Goal: Task Accomplishment & Management: Manage account settings

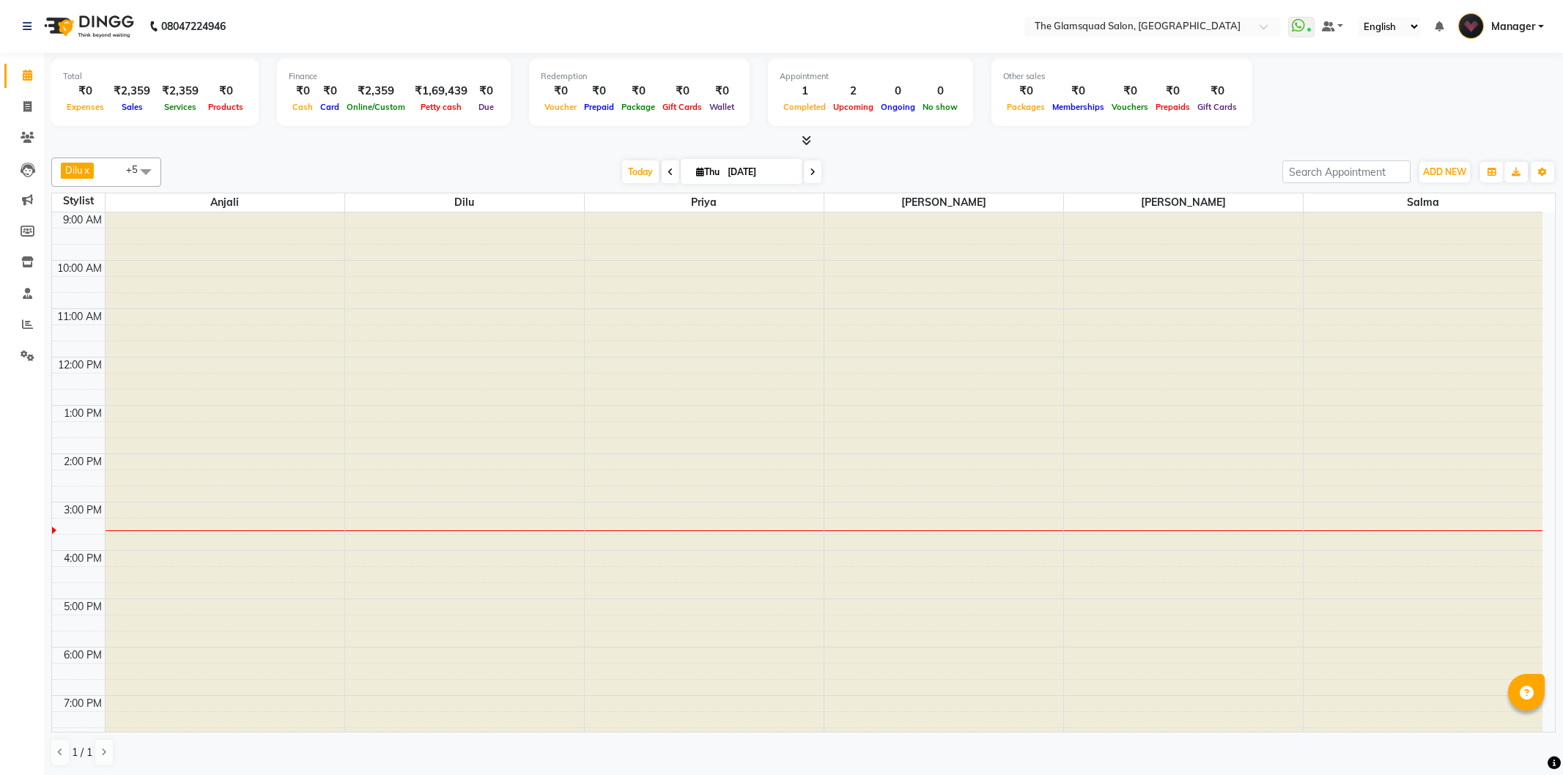
click at [759, 163] on input "[DATE]" at bounding box center [759, 172] width 73 height 22
select select "9"
select select "2025"
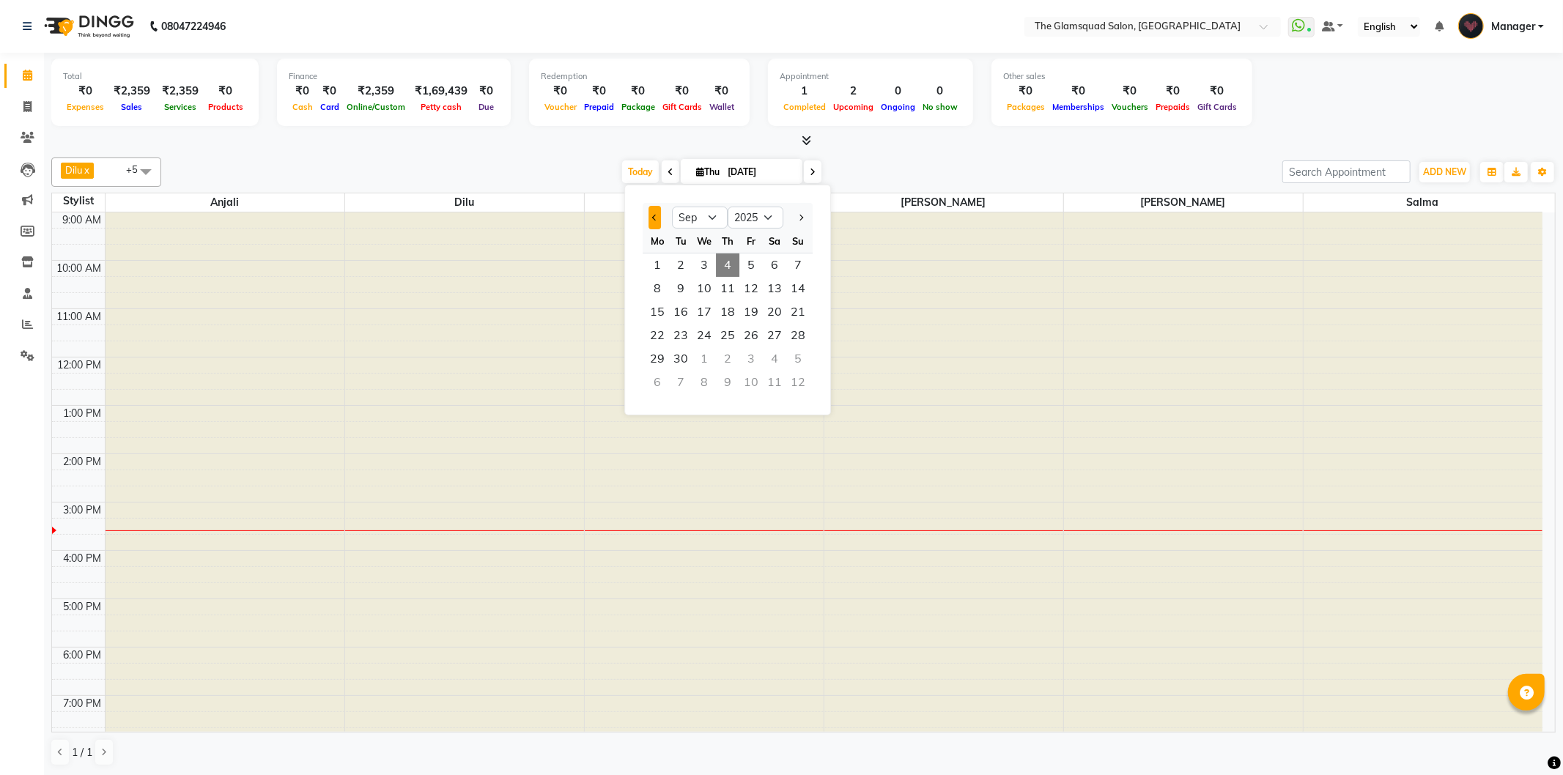
click at [657, 214] on button "Previous month" at bounding box center [655, 217] width 12 height 23
select select "8"
click at [778, 315] on span "16" at bounding box center [774, 311] width 23 height 23
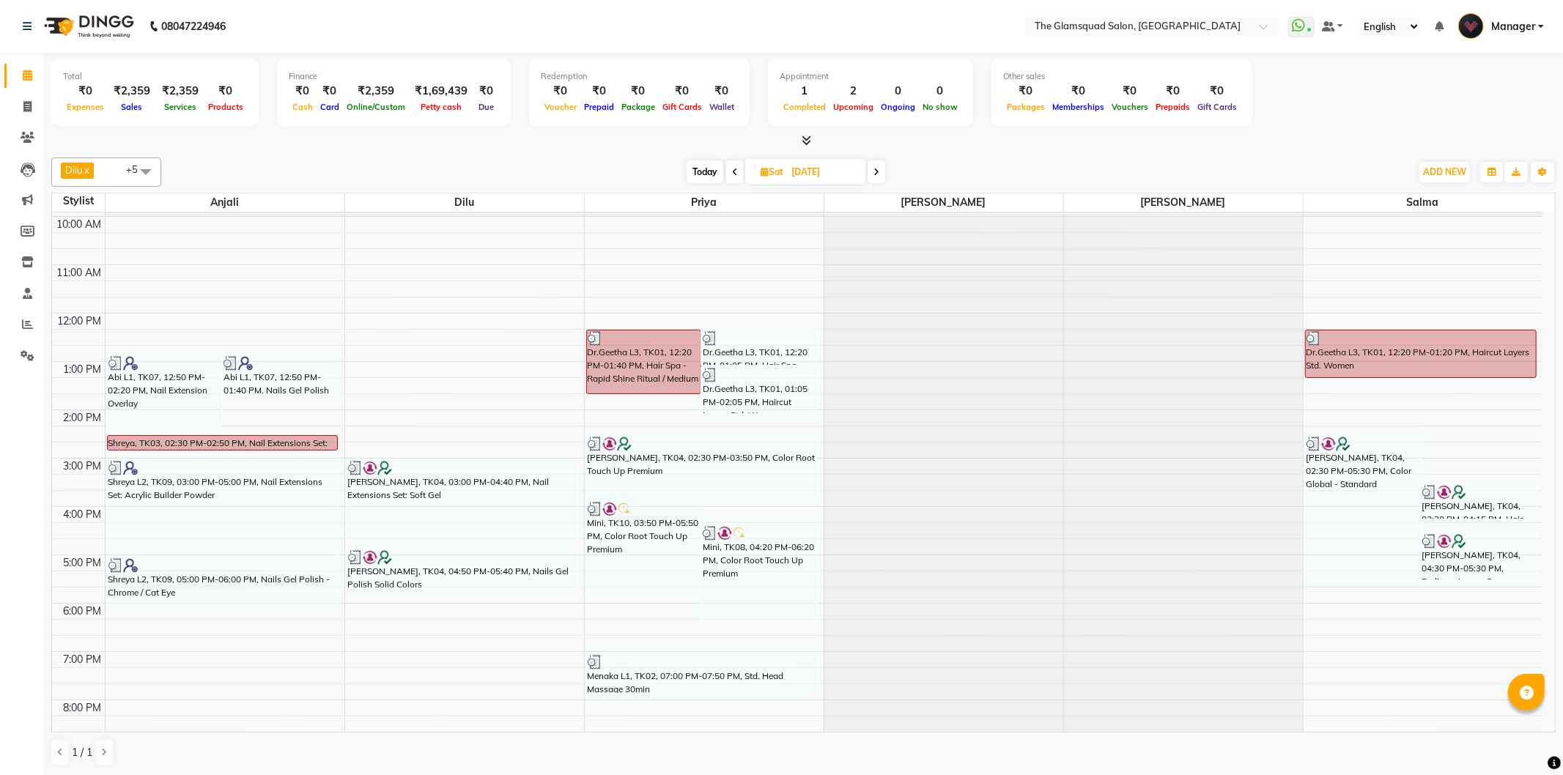
scroll to position [111, 0]
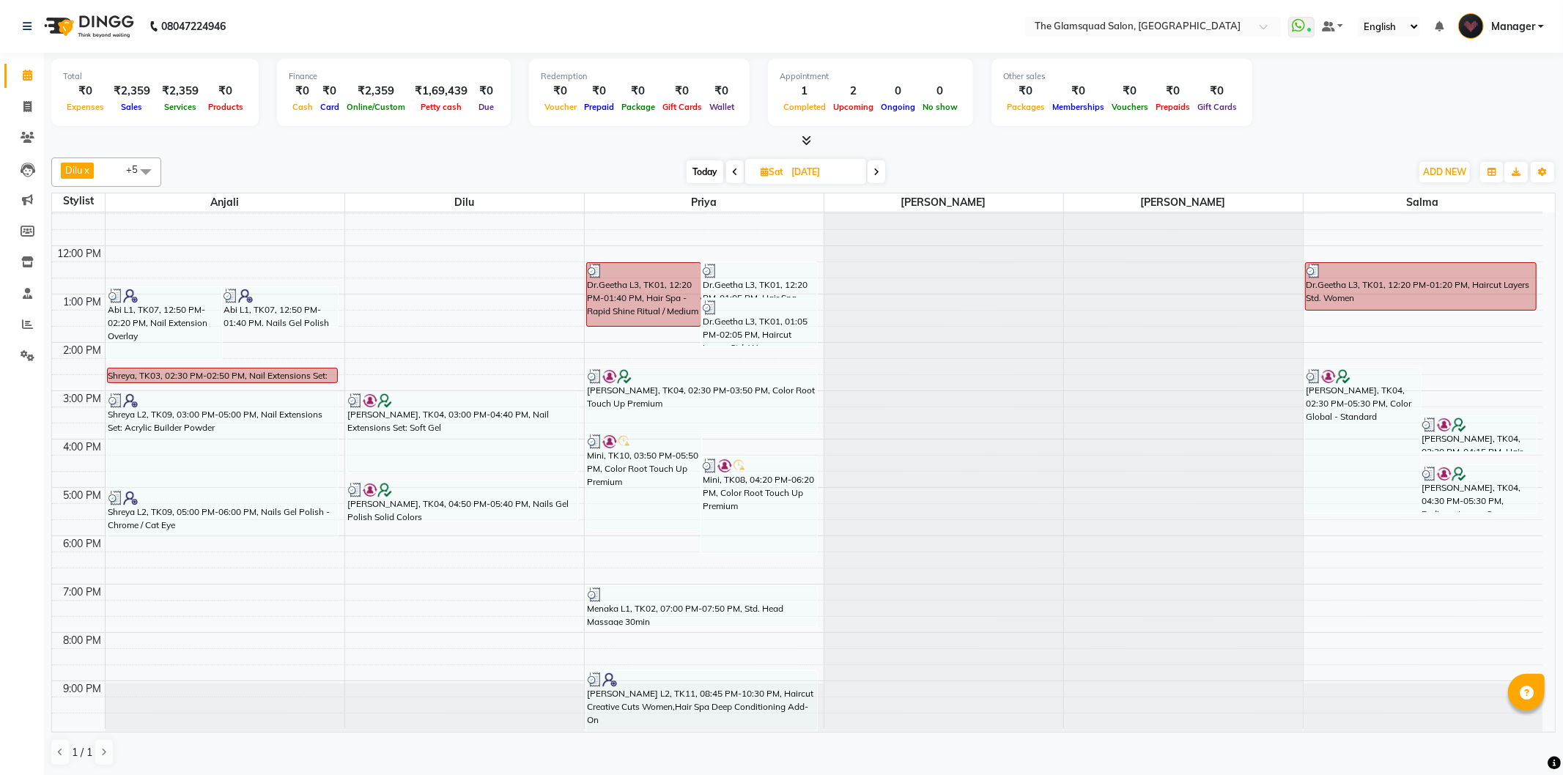
click at [712, 171] on span "Today" at bounding box center [705, 172] width 37 height 23
type input "[DATE]"
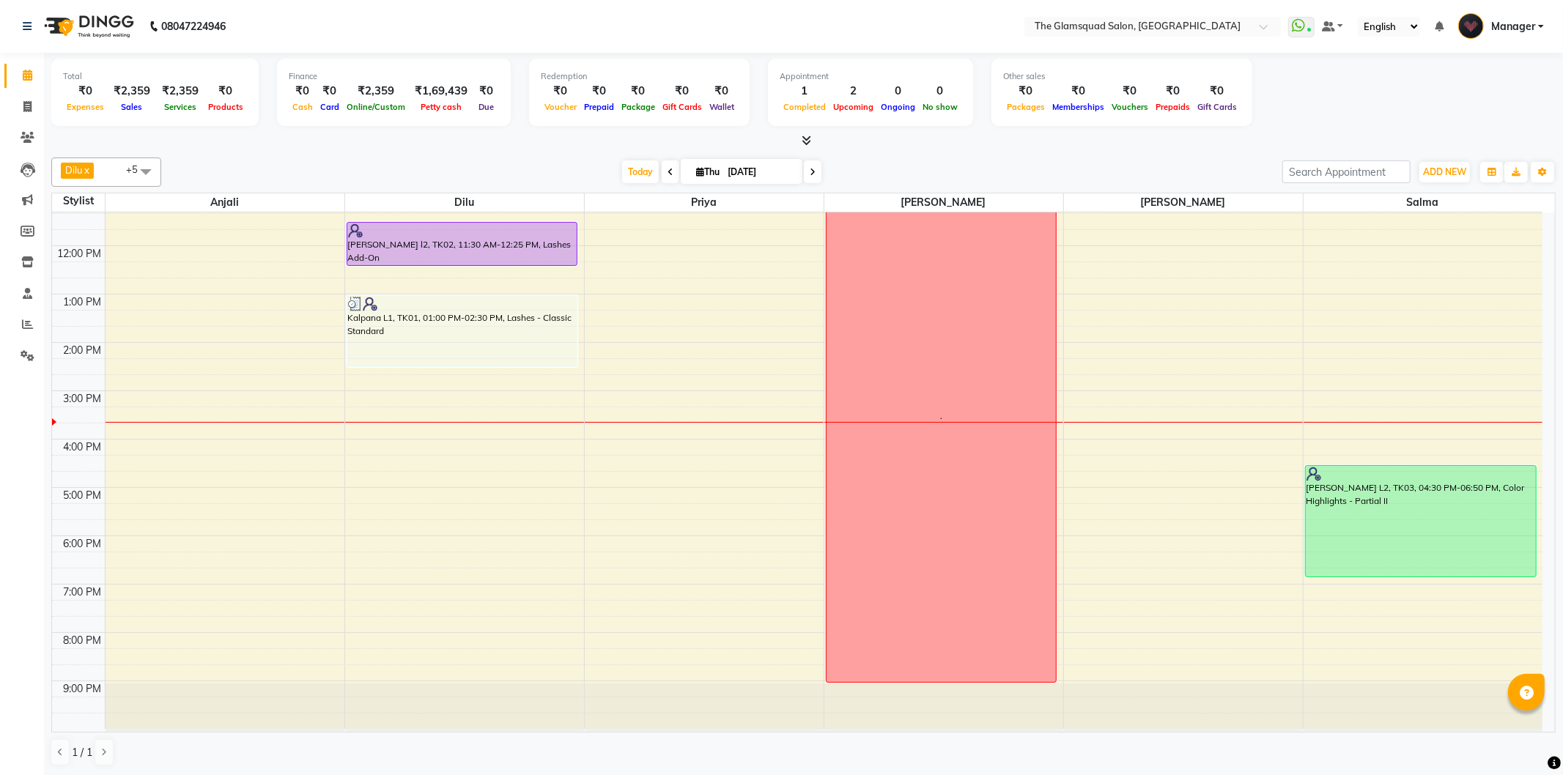
click at [1024, 155] on div "Dilu x Priya x [PERSON_NAME] x Salma x Anjali x [PERSON_NAME] x +5 Select All A…" at bounding box center [803, 462] width 1505 height 621
click at [638, 169] on span "Today" at bounding box center [640, 172] width 37 height 23
click at [956, 163] on div "[DATE] [DATE]" at bounding box center [722, 172] width 1107 height 22
click at [1044, 158] on div "Dilu x Priya x [PERSON_NAME] x Salma x Anjali x [PERSON_NAME] x +5 Select All A…" at bounding box center [803, 172] width 1505 height 29
click at [40, 136] on li "Clients" at bounding box center [22, 138] width 44 height 32
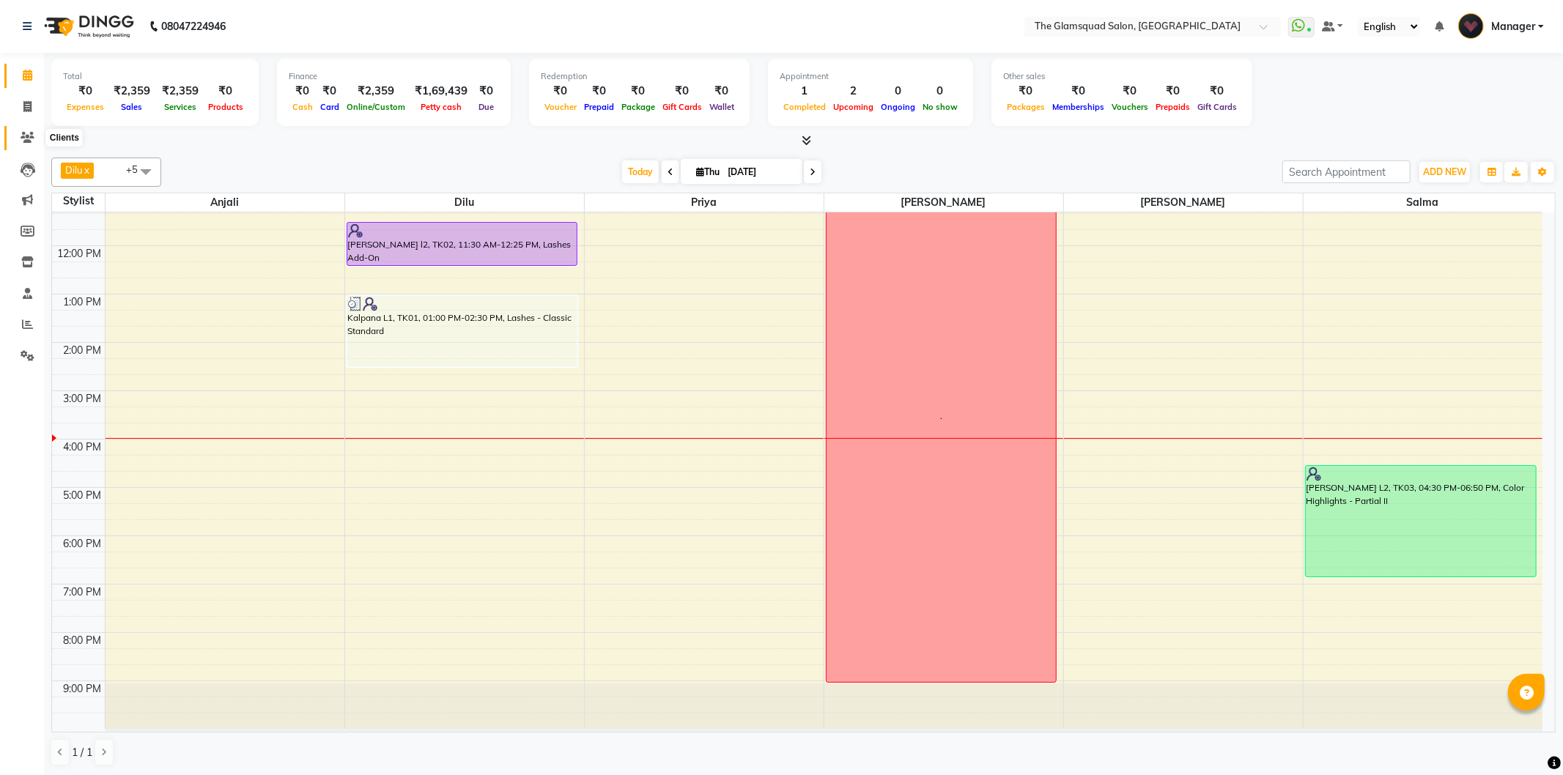
click at [37, 136] on span at bounding box center [28, 138] width 26 height 17
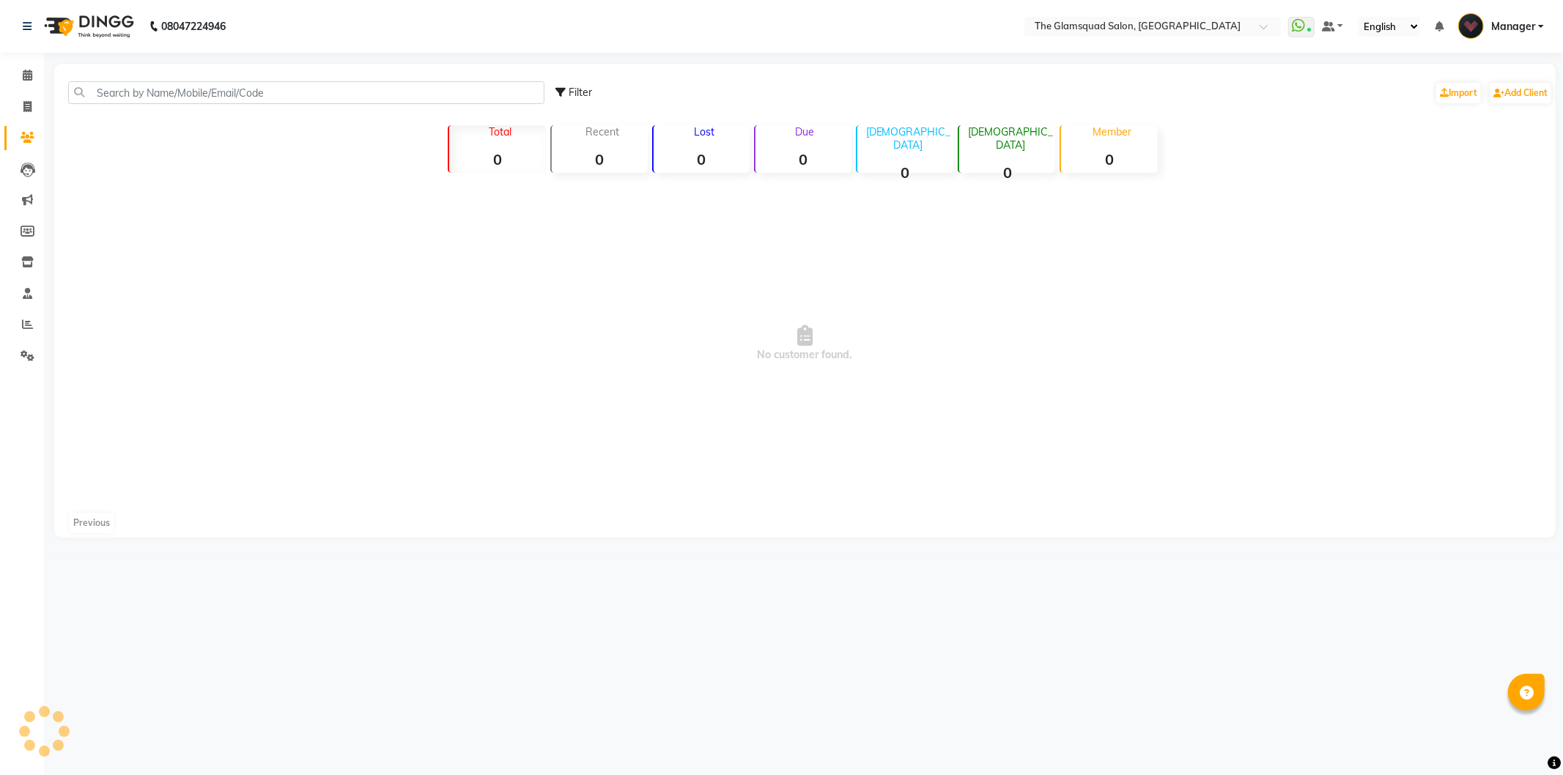
click at [30, 132] on icon at bounding box center [28, 137] width 14 height 11
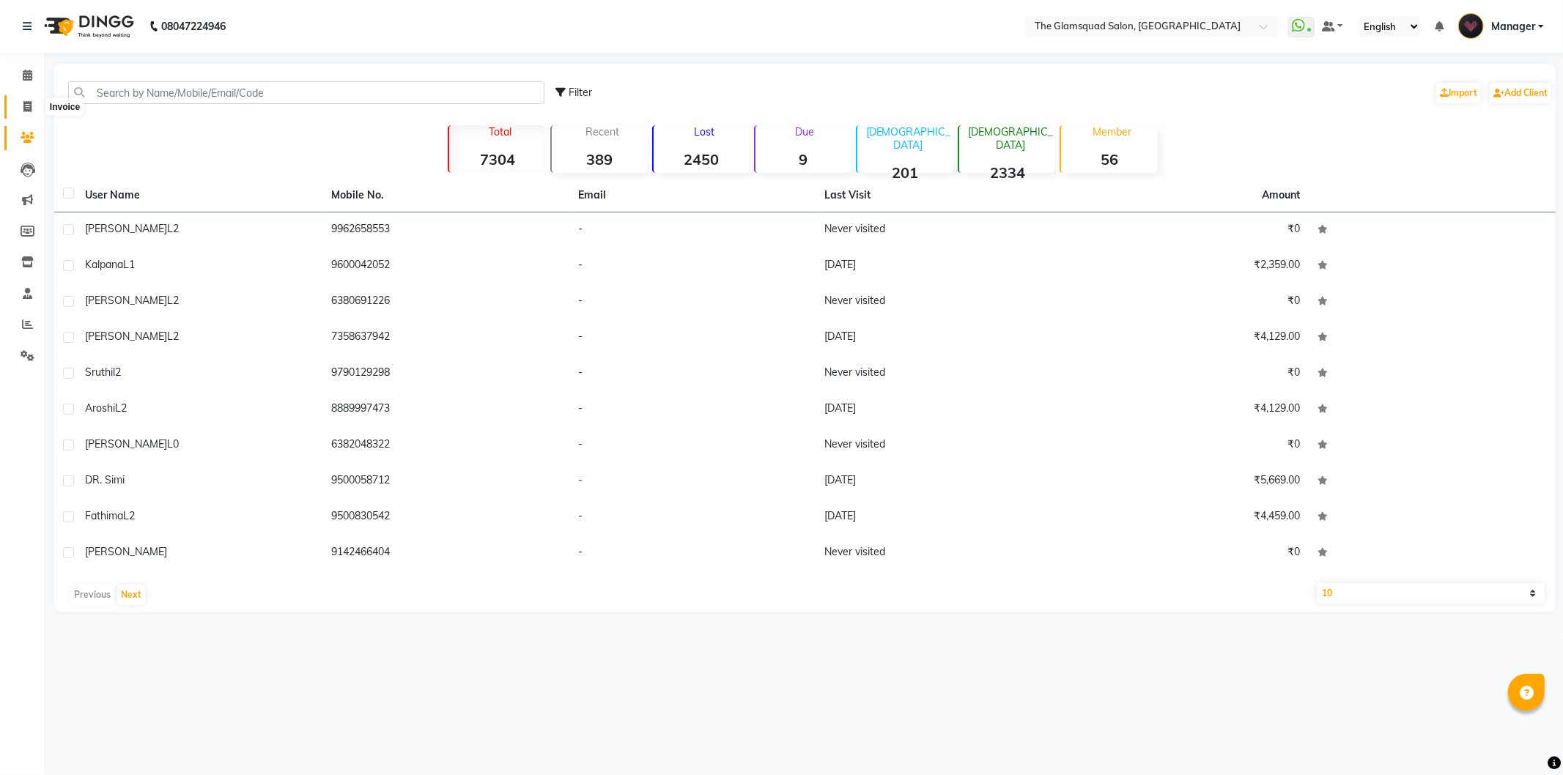
drag, startPoint x: 32, startPoint y: 108, endPoint x: 50, endPoint y: 97, distance: 20.4
click at [32, 108] on span at bounding box center [28, 107] width 26 height 17
select select "service"
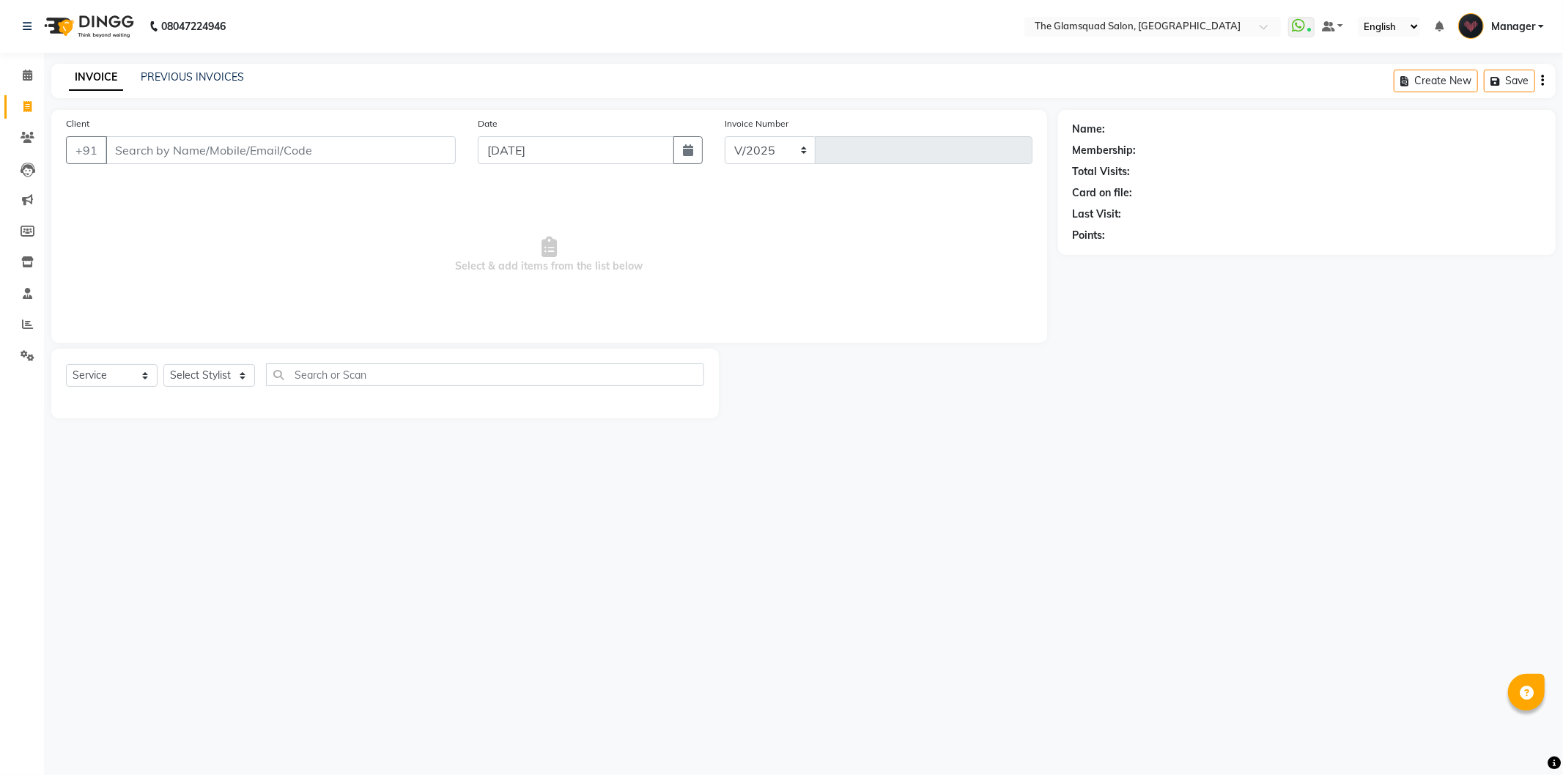
select select "5284"
type input "0759"
drag, startPoint x: 191, startPoint y: 152, endPoint x: 206, endPoint y: 155, distance: 15.5
click at [192, 152] on input "Client" at bounding box center [281, 150] width 350 height 28
select select "product"
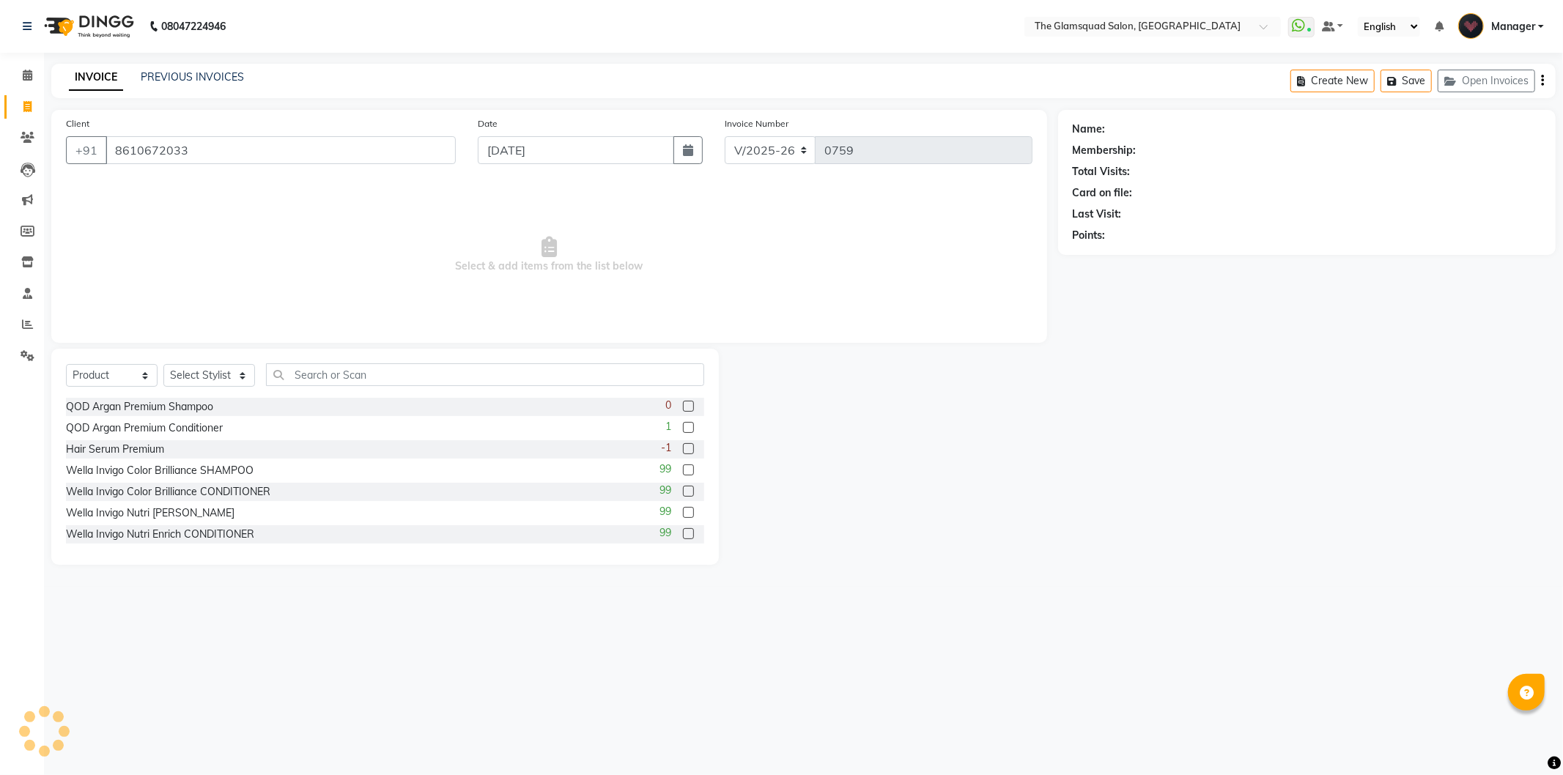
type input "8610672033"
select select "1: Object"
click at [119, 377] on select "Select Service Product Membership Package Voucher Prepaid Gift Card" at bounding box center [112, 375] width 92 height 23
select select "service"
click at [66, 365] on select "Select Service Product Membership Package Voucher Prepaid Gift Card" at bounding box center [112, 375] width 92 height 23
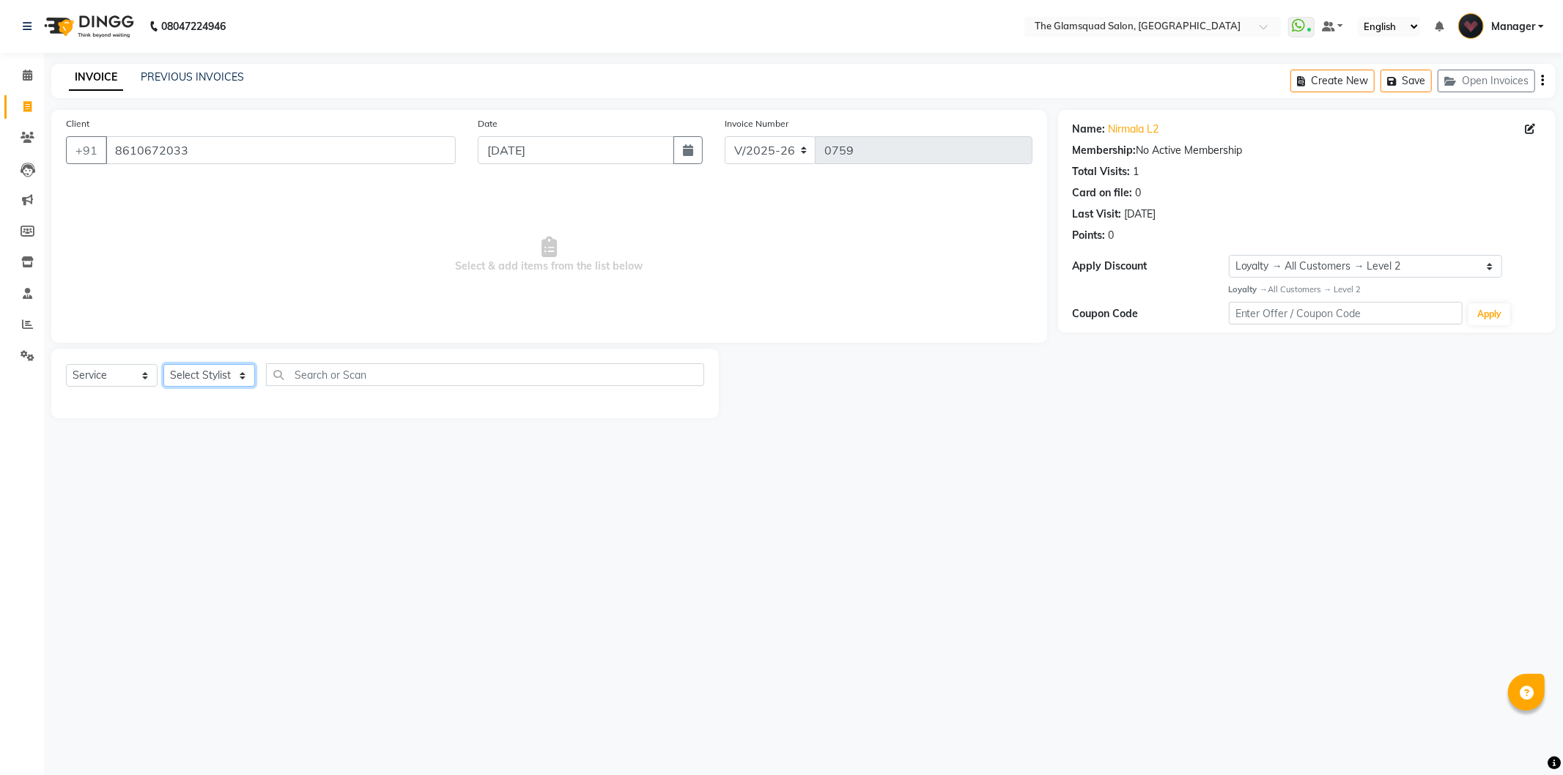
drag, startPoint x: 235, startPoint y: 367, endPoint x: 226, endPoint y: 377, distance: 13.5
click at [235, 367] on select "Select Stylist [PERSON_NAME] Dilu Dingg Support Frontdesk Manager [PERSON_NAME]…" at bounding box center [209, 375] width 92 height 23
select select "36096"
click at [163, 365] on select "Select Stylist [PERSON_NAME] Dilu Dingg Support Frontdesk Manager [PERSON_NAME]…" at bounding box center [209, 375] width 92 height 23
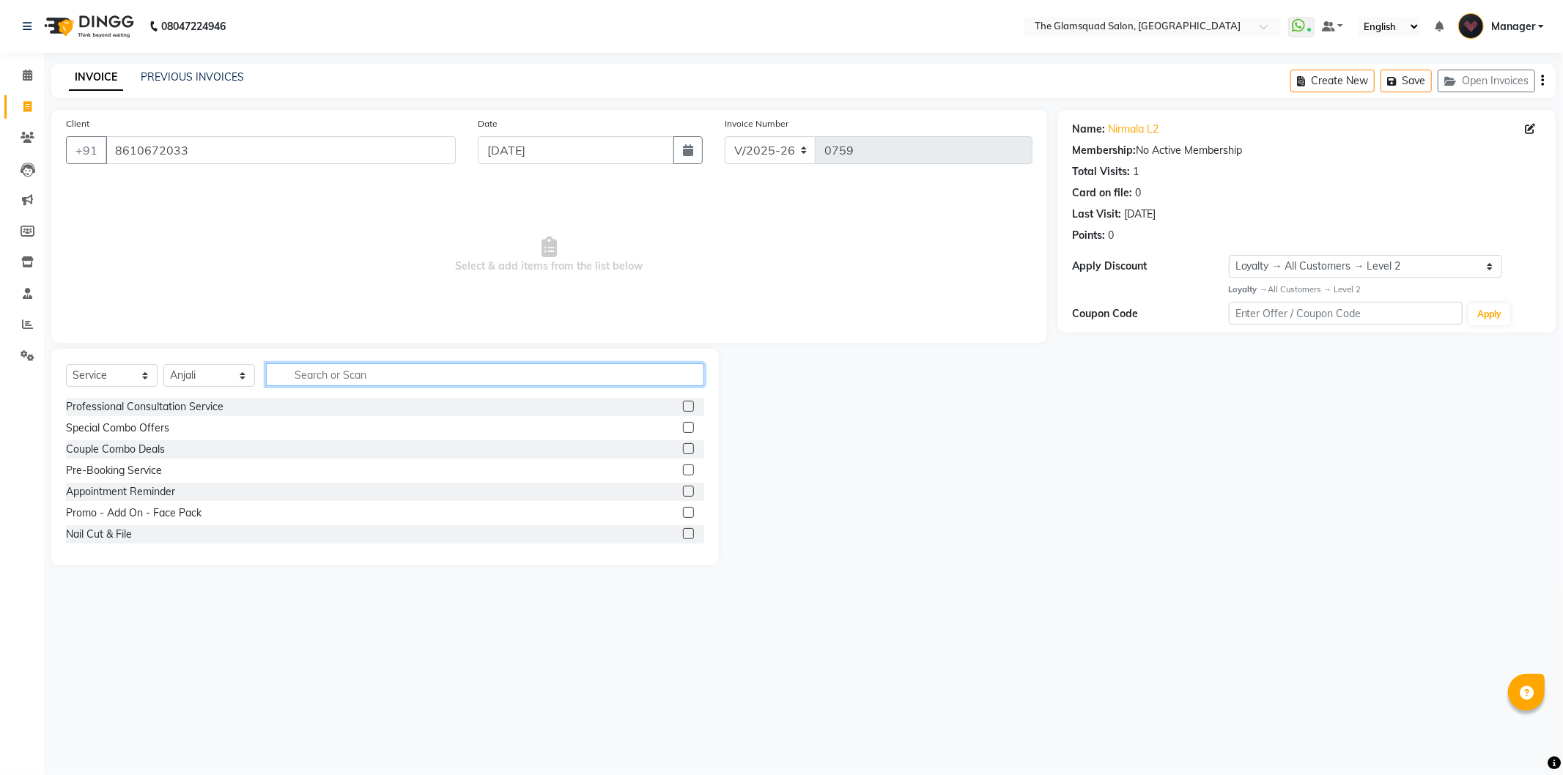
click at [341, 377] on input "text" at bounding box center [485, 375] width 438 height 23
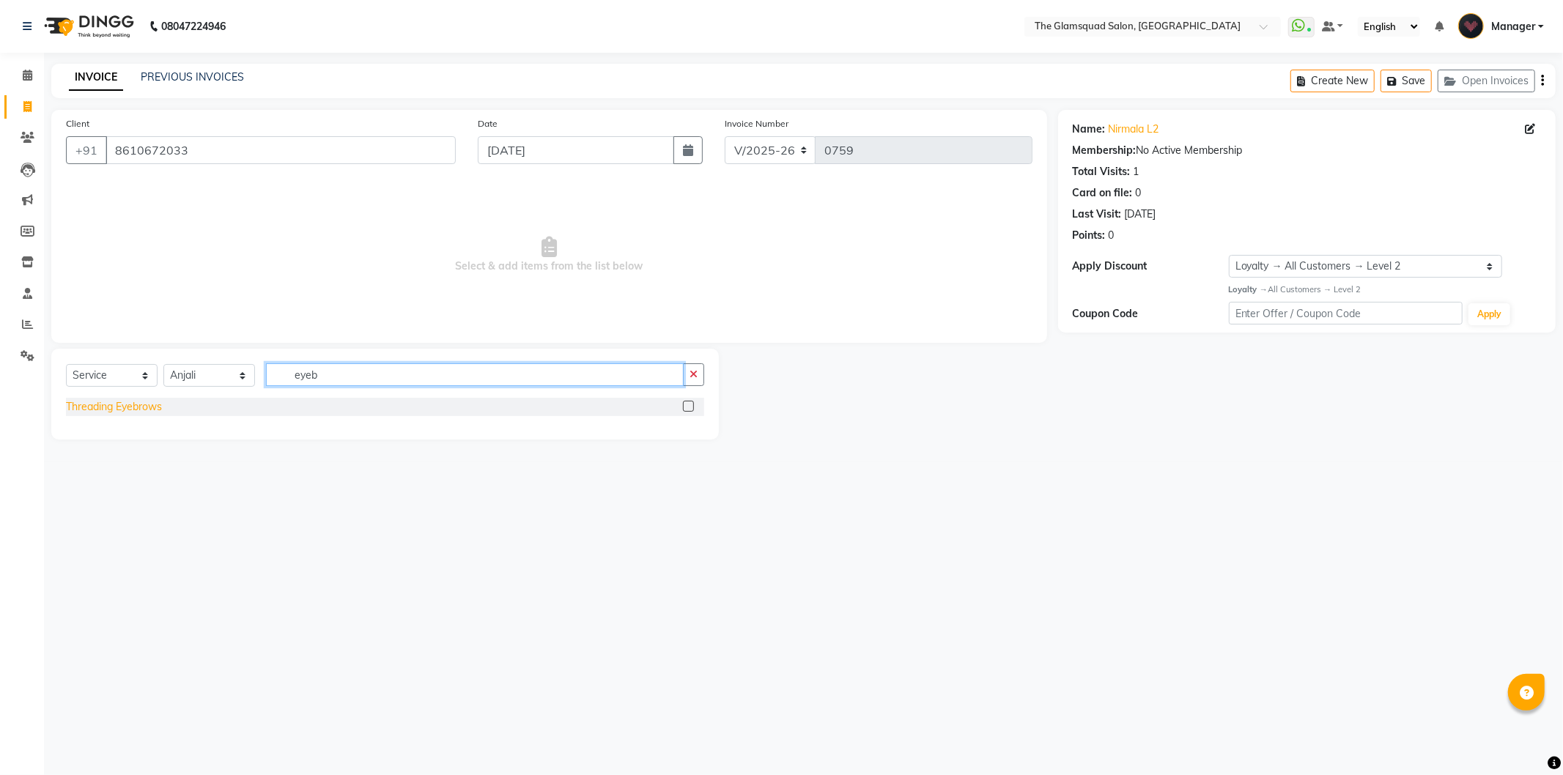
type input "eyeb"
click at [110, 411] on div "Threading Eyebrows" at bounding box center [114, 406] width 96 height 15
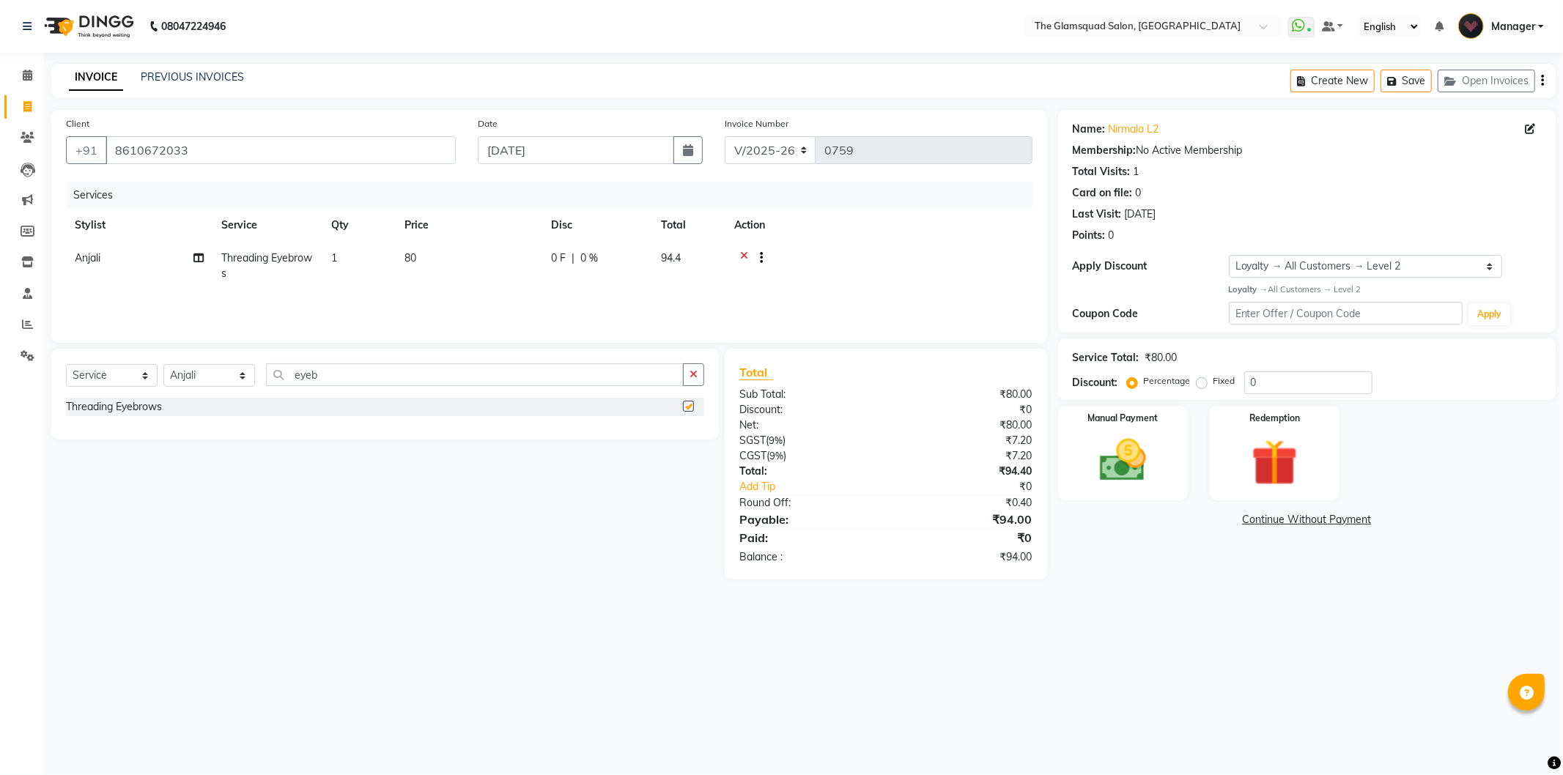
checkbox input "false"
click at [207, 377] on select "Select Stylist [PERSON_NAME] Dilu Dingg Support Frontdesk Manager [PERSON_NAME]…" at bounding box center [209, 375] width 92 height 23
select select "86622"
click at [163, 365] on select "Select Stylist [PERSON_NAME] Dilu Dingg Support Frontdesk Manager [PERSON_NAME]…" at bounding box center [209, 375] width 92 height 23
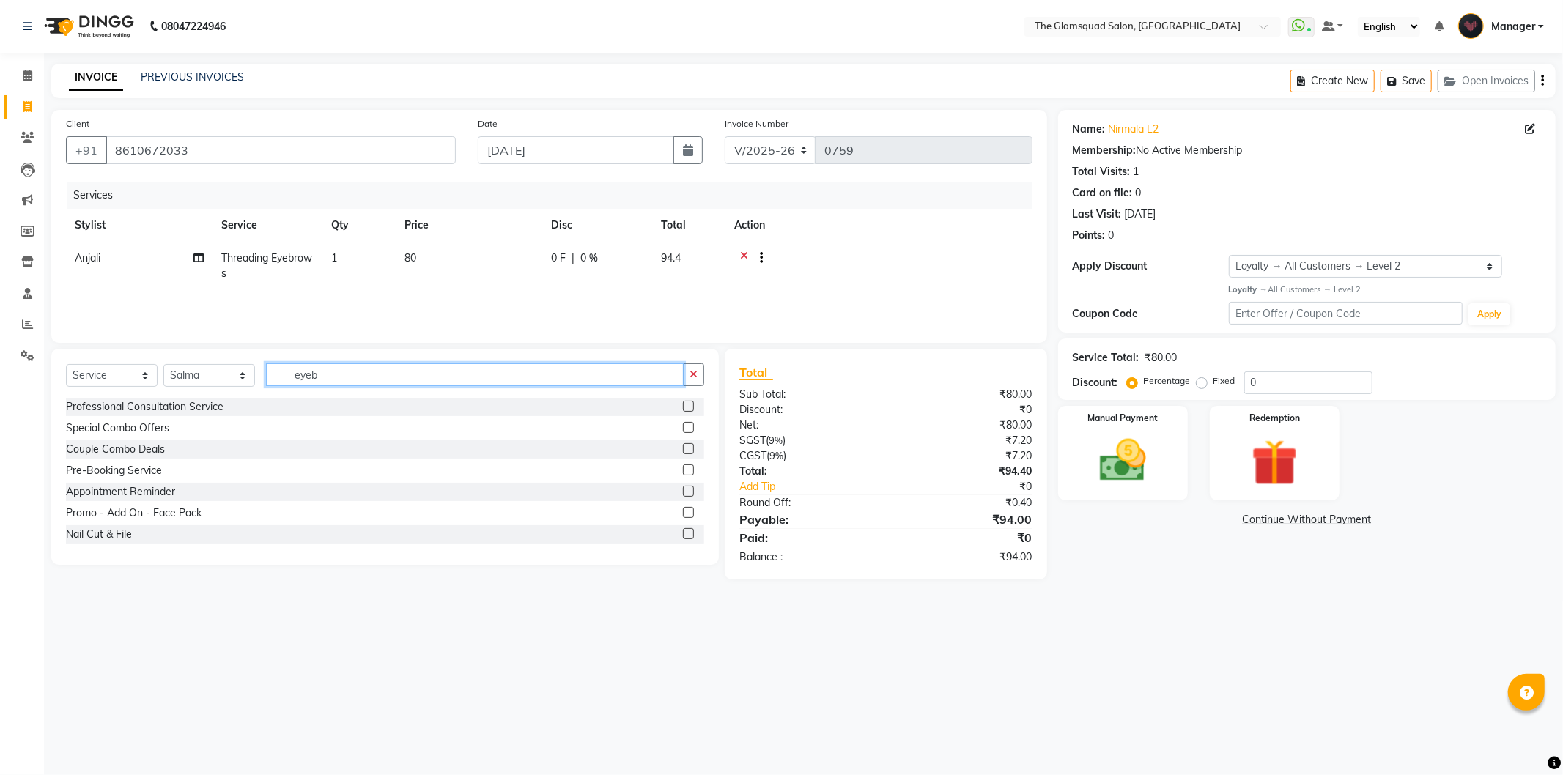
click at [328, 377] on input "eyeb" at bounding box center [475, 375] width 418 height 23
type input "eyeb"
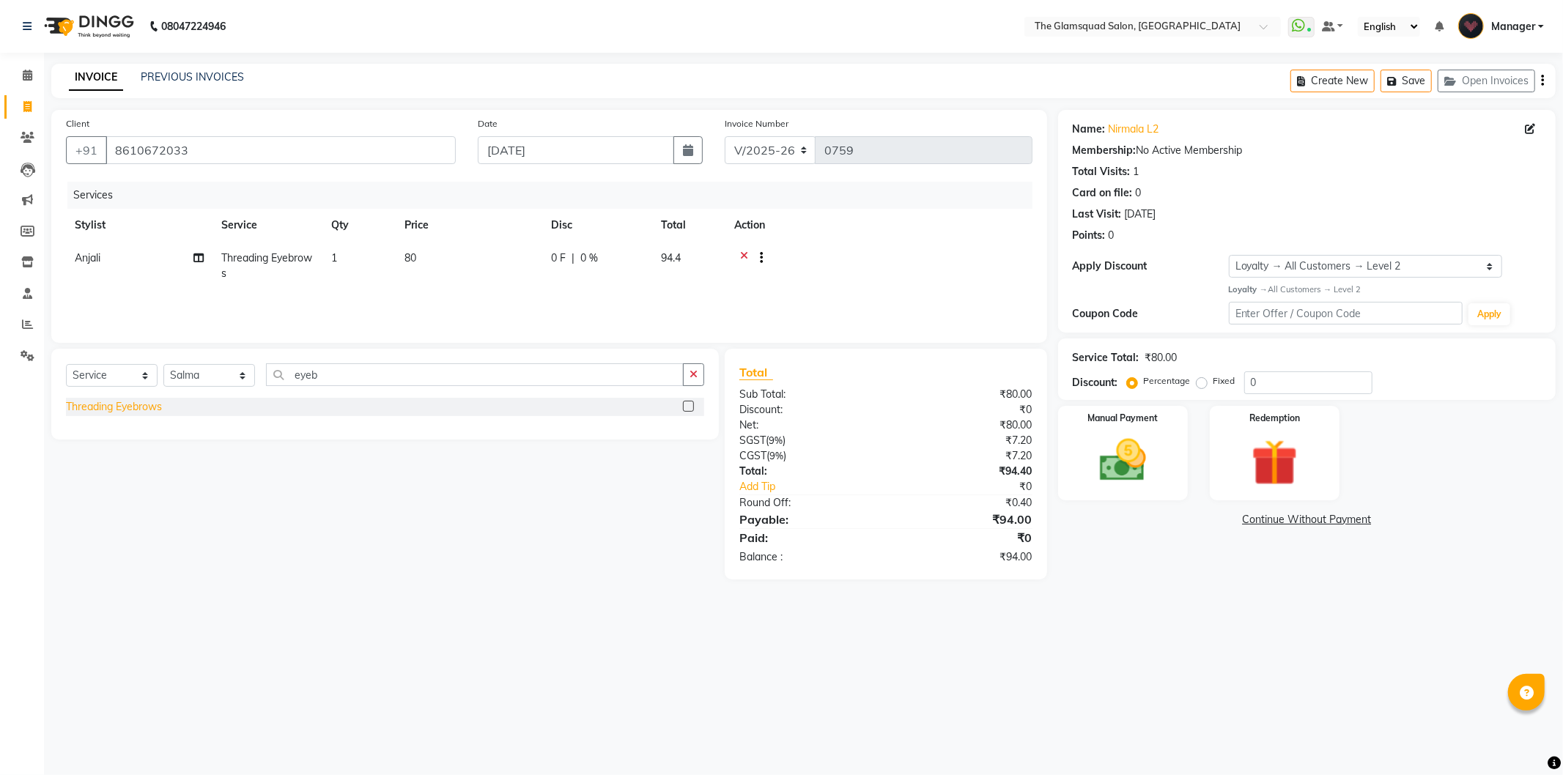
click at [93, 409] on div "Threading Eyebrows" at bounding box center [114, 406] width 96 height 15
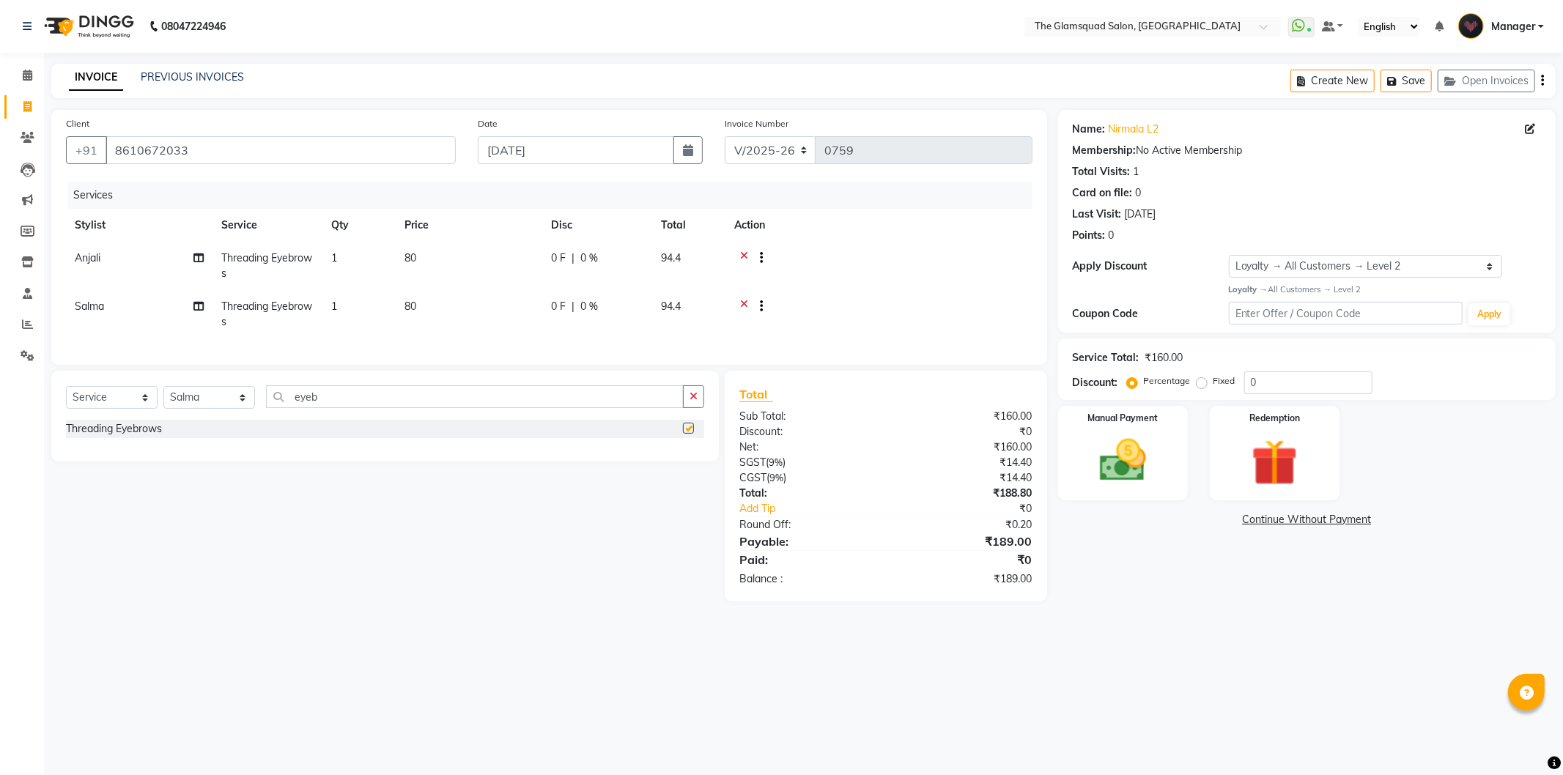
checkbox input "false"
click at [1109, 470] on img at bounding box center [1123, 461] width 78 height 56
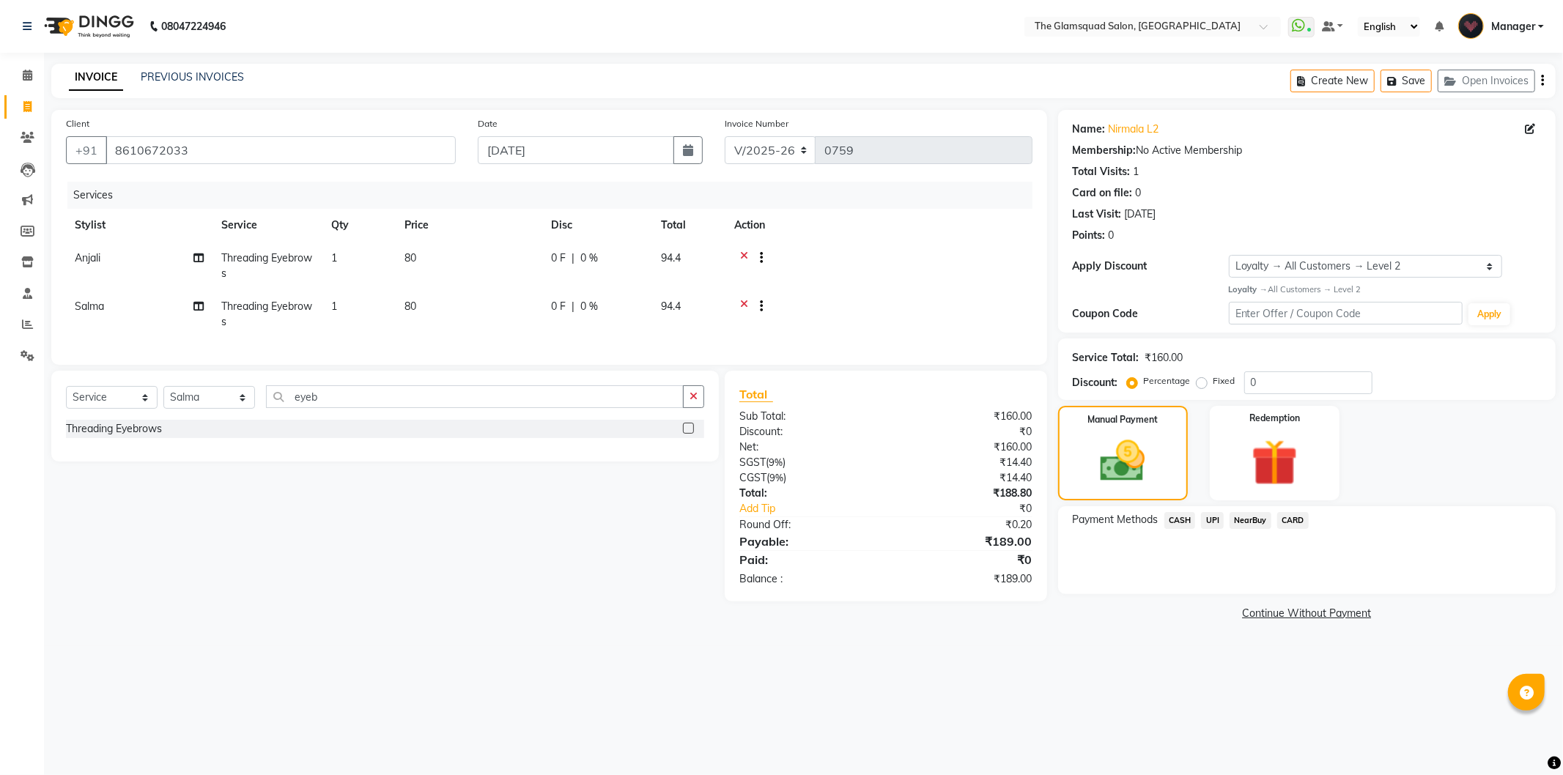
click at [1215, 517] on span "UPI" at bounding box center [1212, 520] width 23 height 17
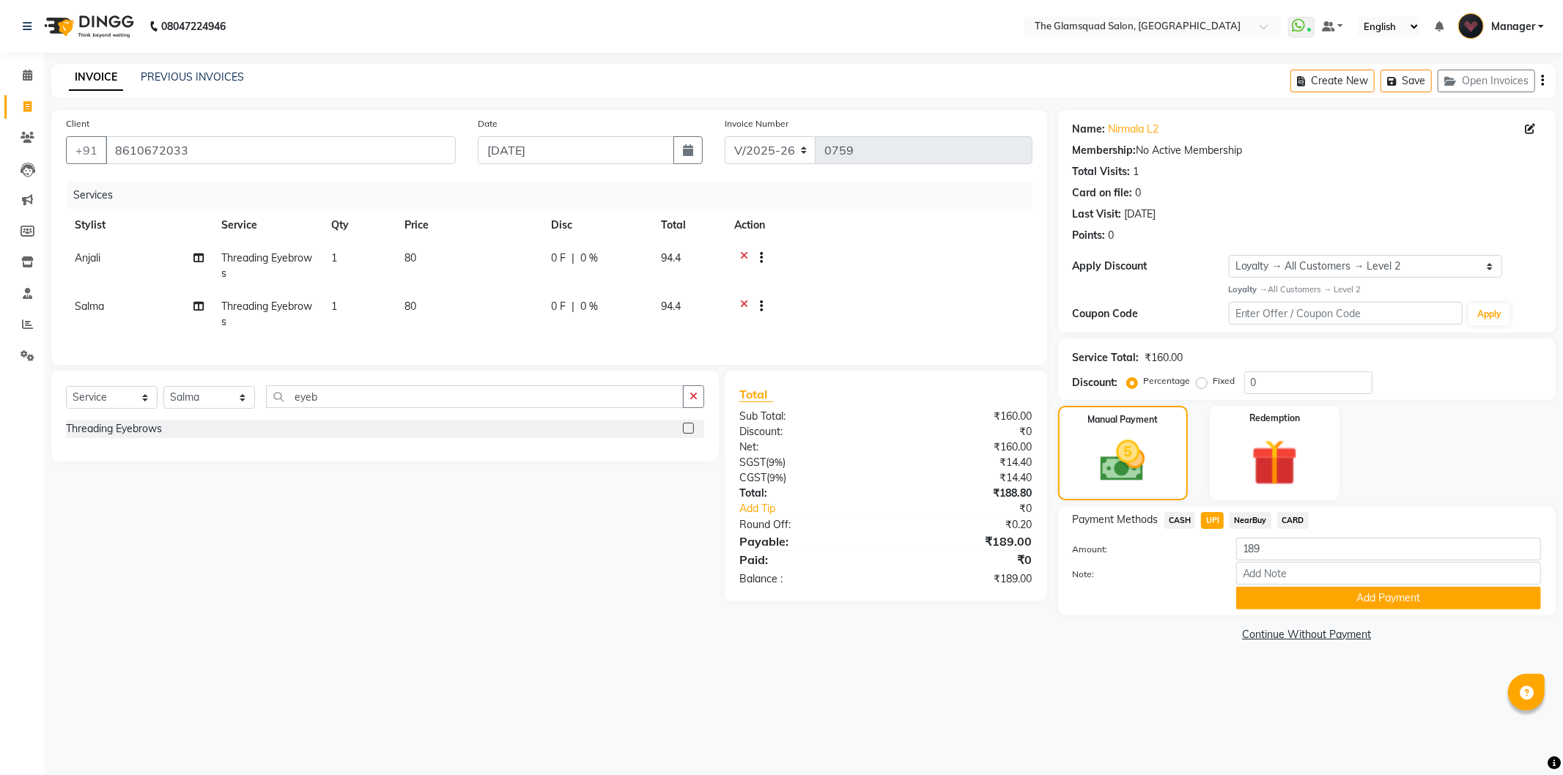
click at [1325, 591] on button "Add Payment" at bounding box center [1388, 598] width 305 height 23
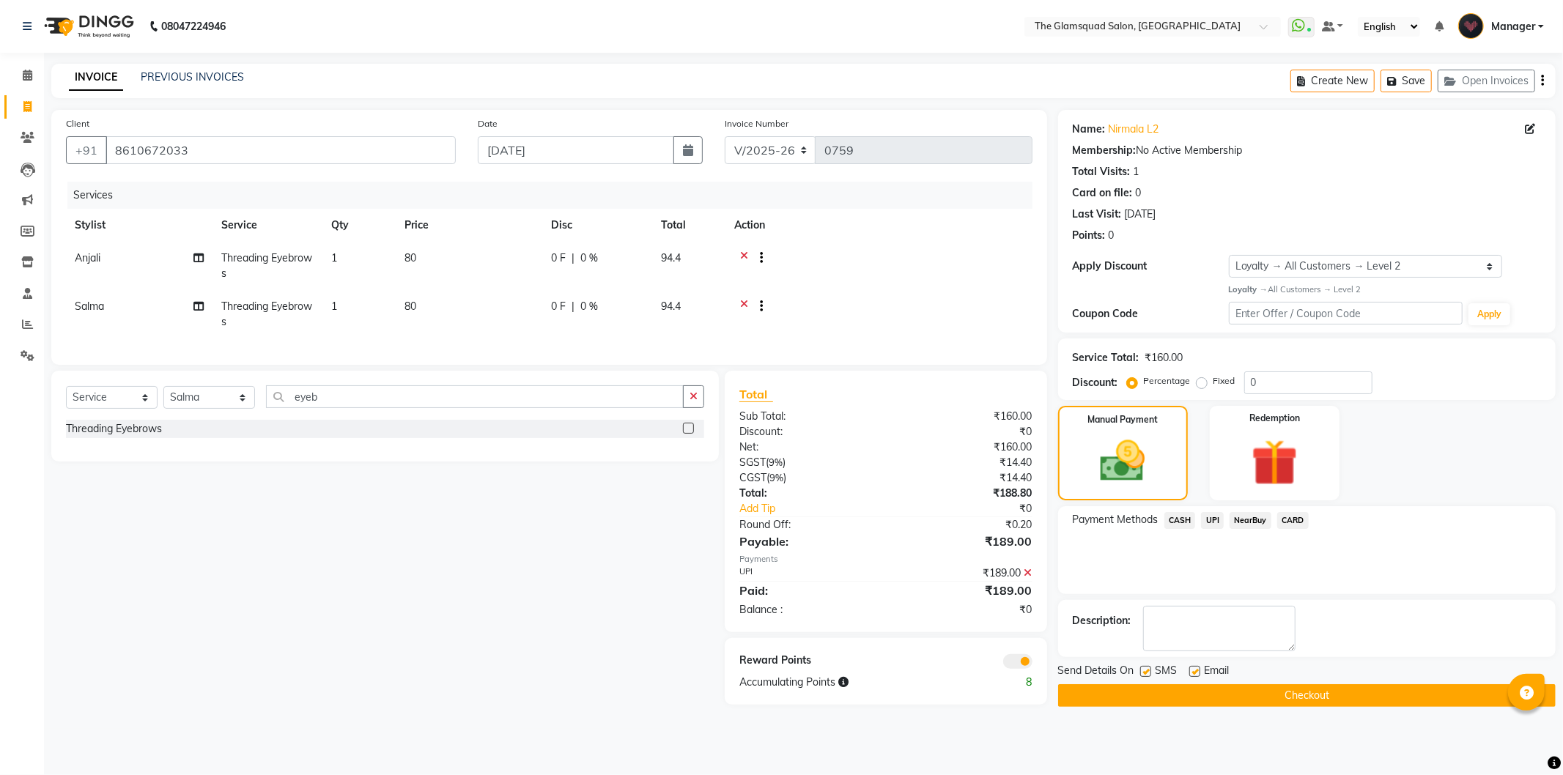
click at [1026, 669] on span at bounding box center [1017, 661] width 29 height 15
click at [1033, 664] on input "checkbox" at bounding box center [1033, 664] width 0 height 0
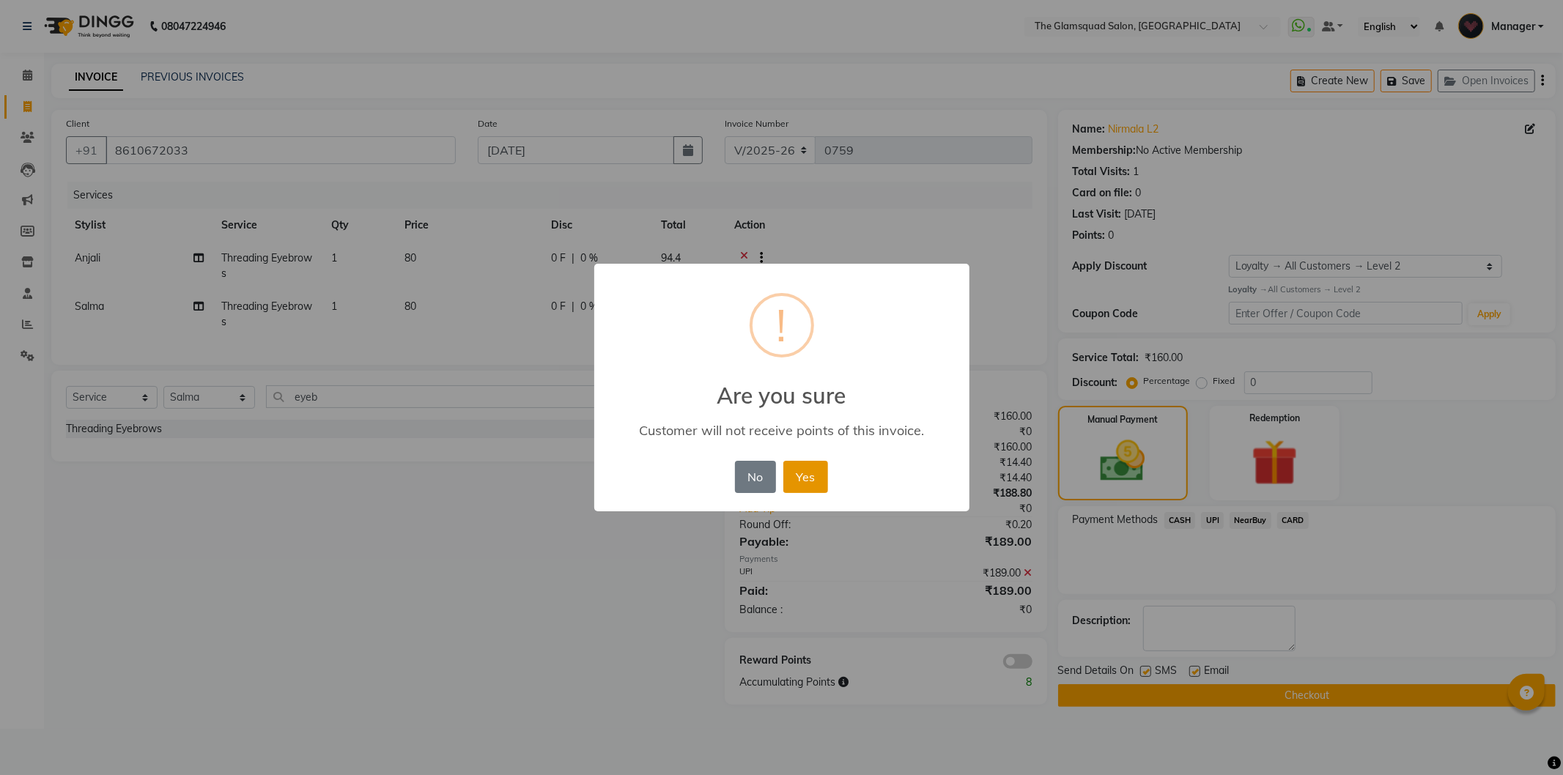
click at [817, 474] on button "Yes" at bounding box center [805, 477] width 45 height 32
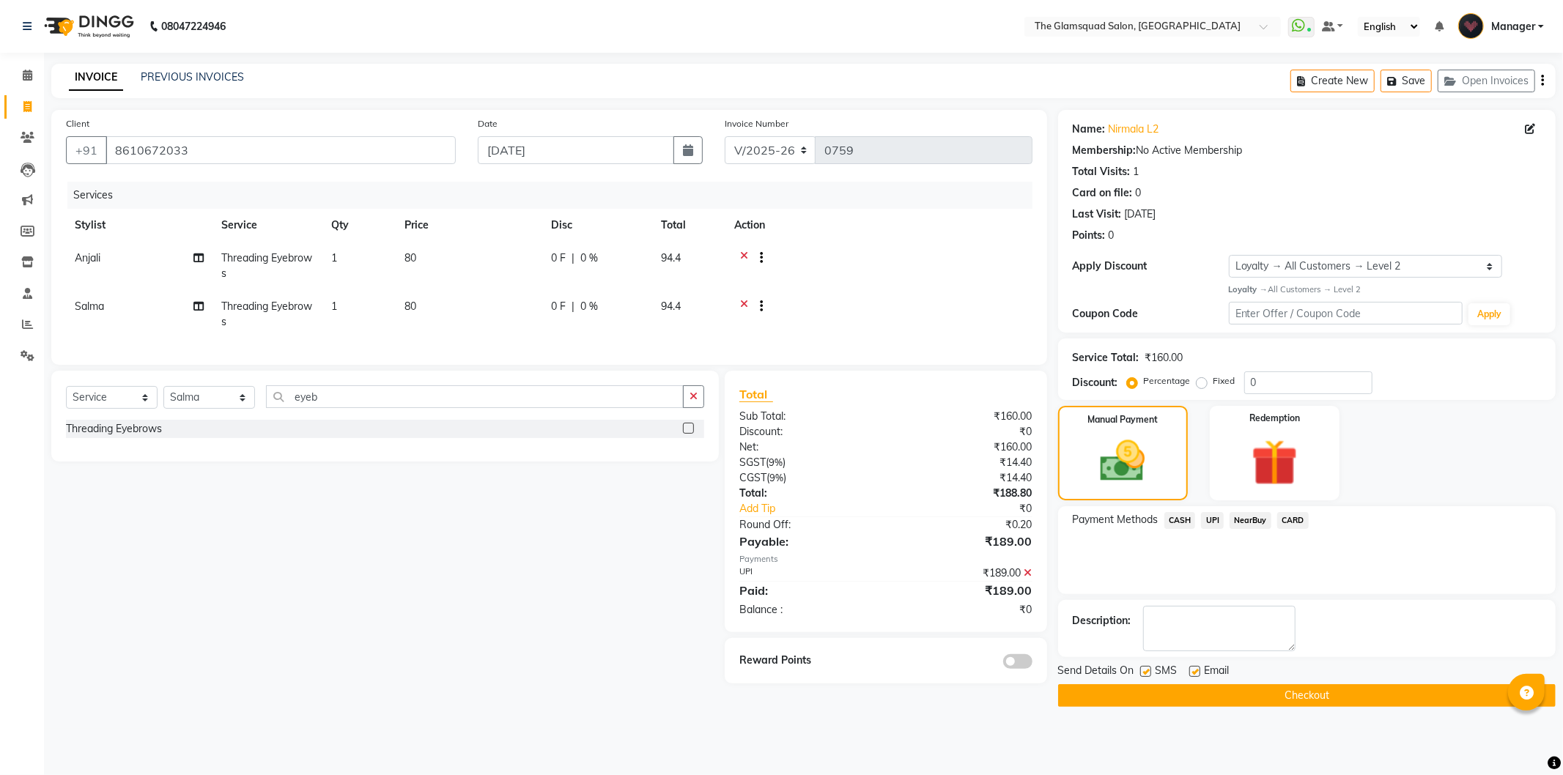
click at [1327, 706] on button "Checkout" at bounding box center [1307, 696] width 498 height 23
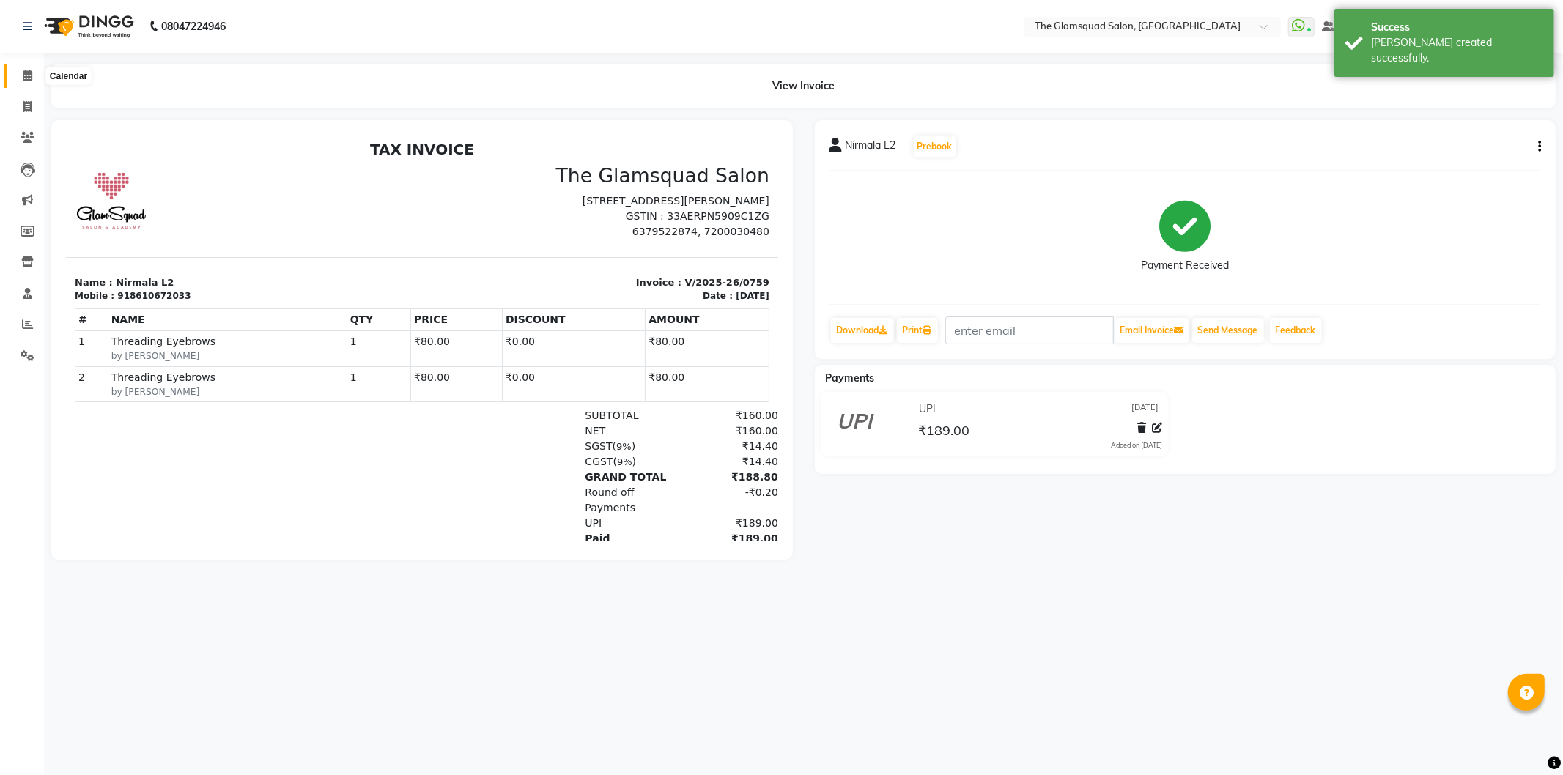
click at [16, 70] on span at bounding box center [28, 75] width 26 height 17
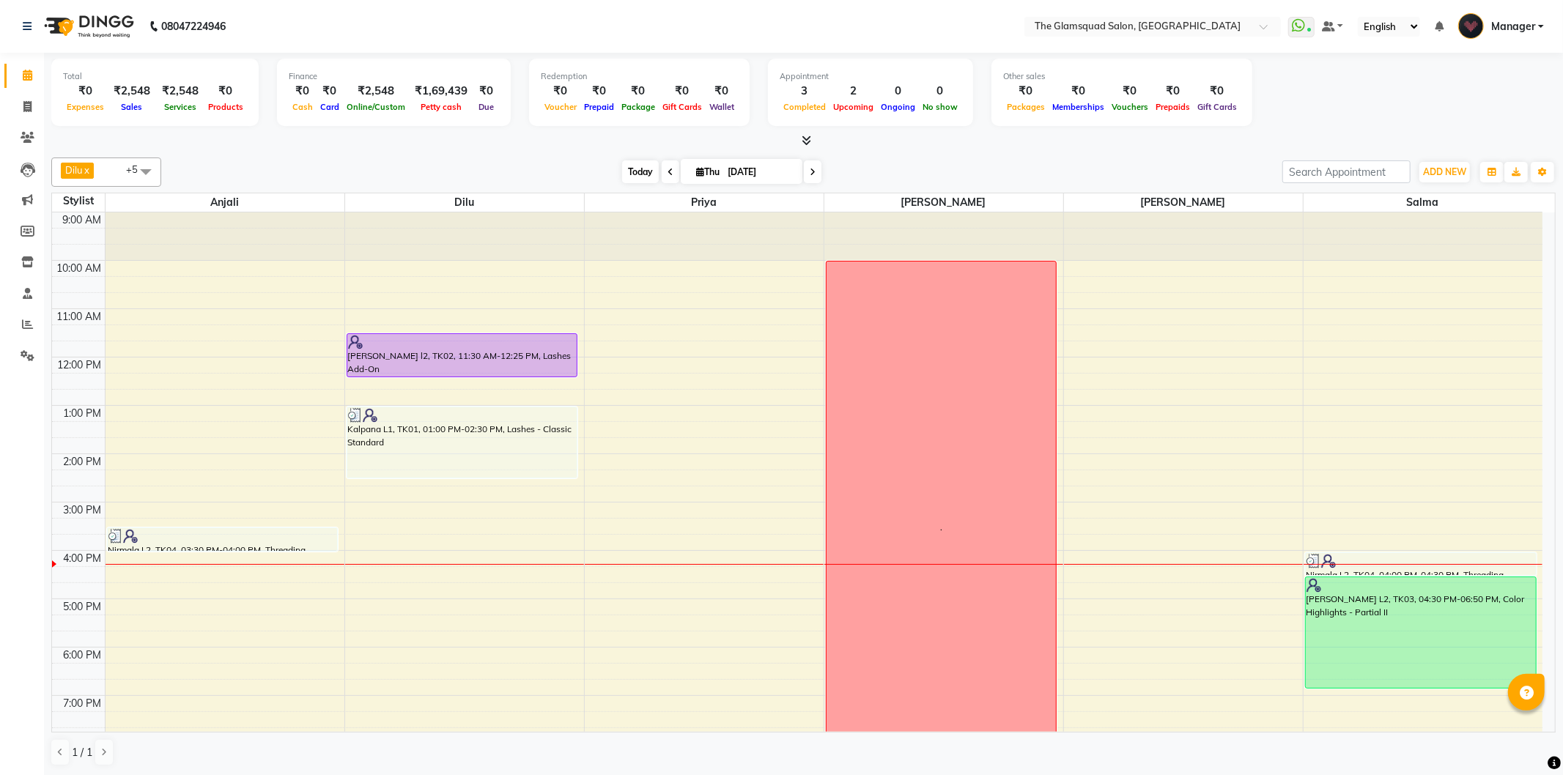
click at [632, 166] on span "Today" at bounding box center [640, 172] width 37 height 23
click at [717, 171] on span "Thu" at bounding box center [708, 171] width 31 height 11
select select "9"
select select "2025"
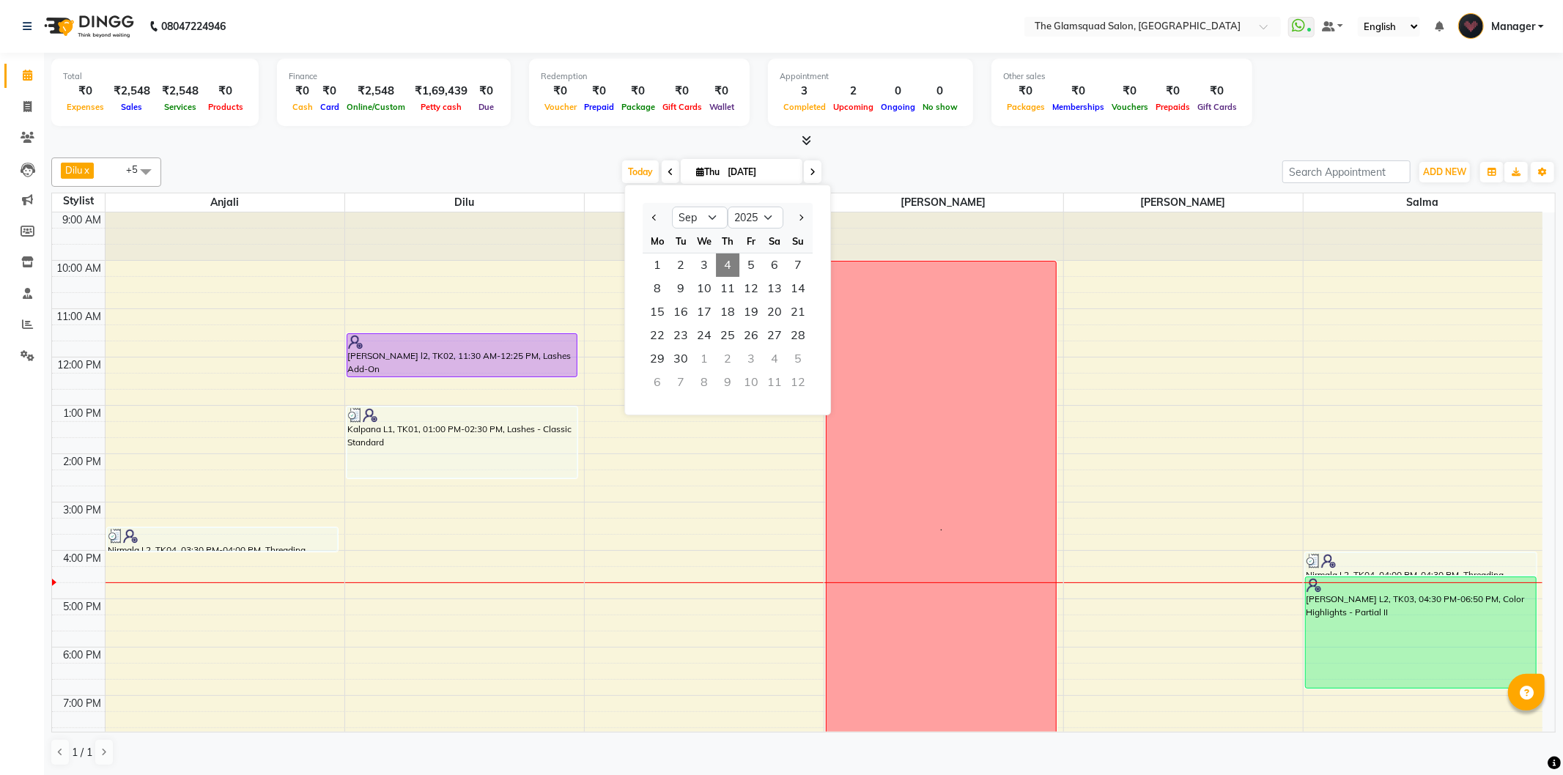
click at [661, 216] on button "Previous month" at bounding box center [655, 217] width 12 height 23
select select "8"
click at [698, 258] on div "30" at bounding box center [704, 265] width 23 height 23
type input "[DATE]"
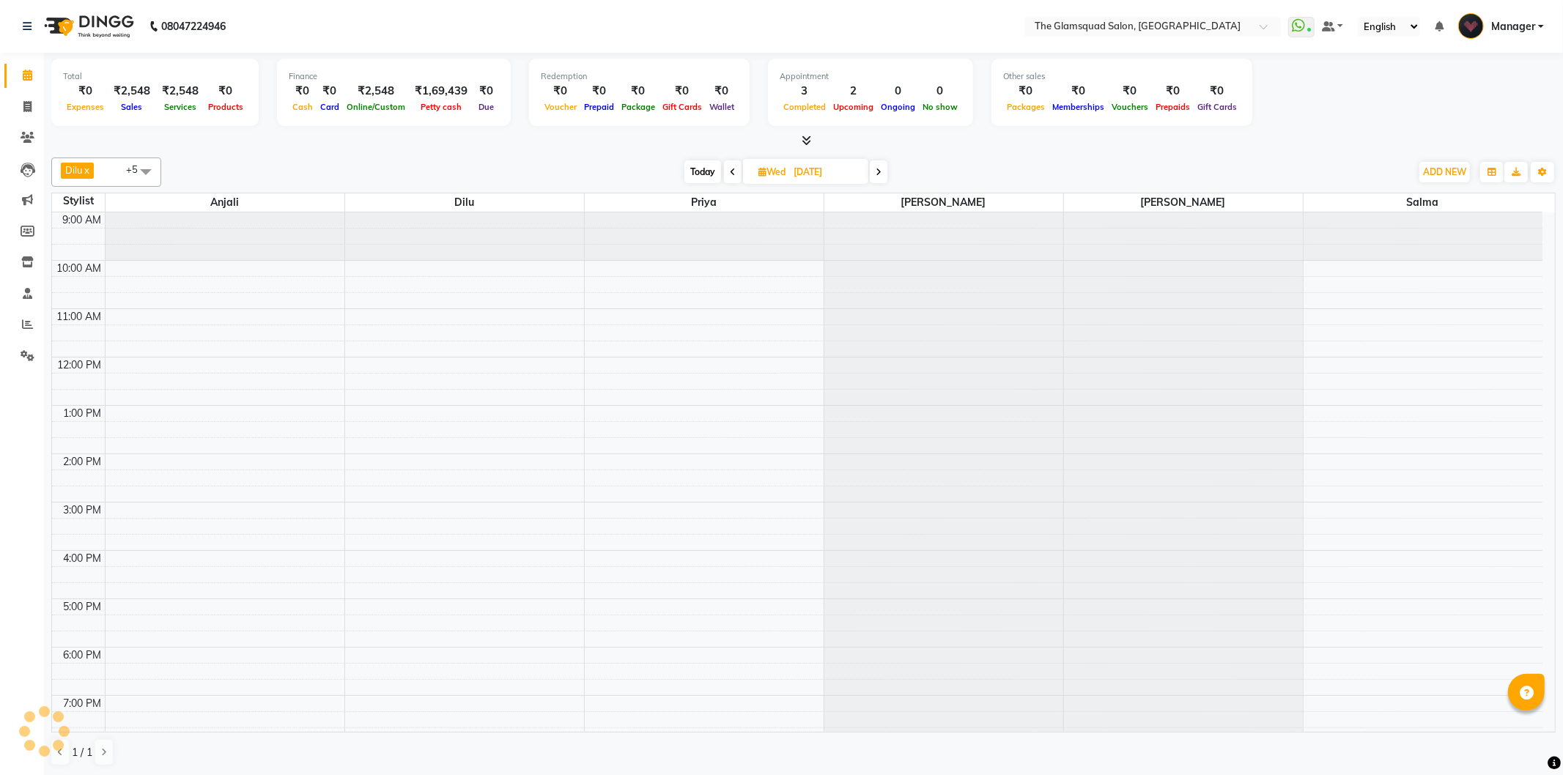
scroll to position [111, 0]
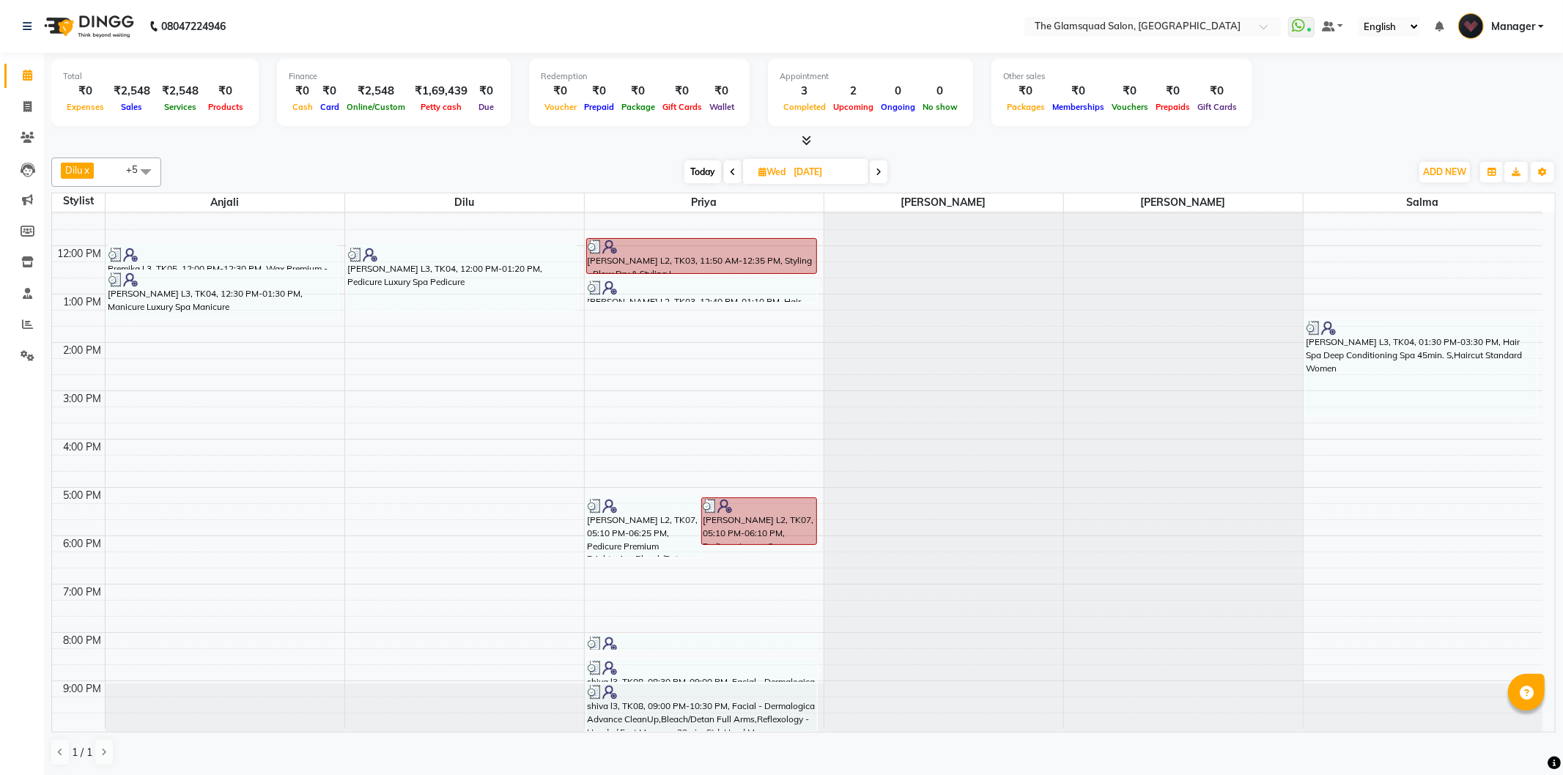
click at [818, 169] on input "[DATE]" at bounding box center [825, 172] width 73 height 22
select select "7"
select select "2025"
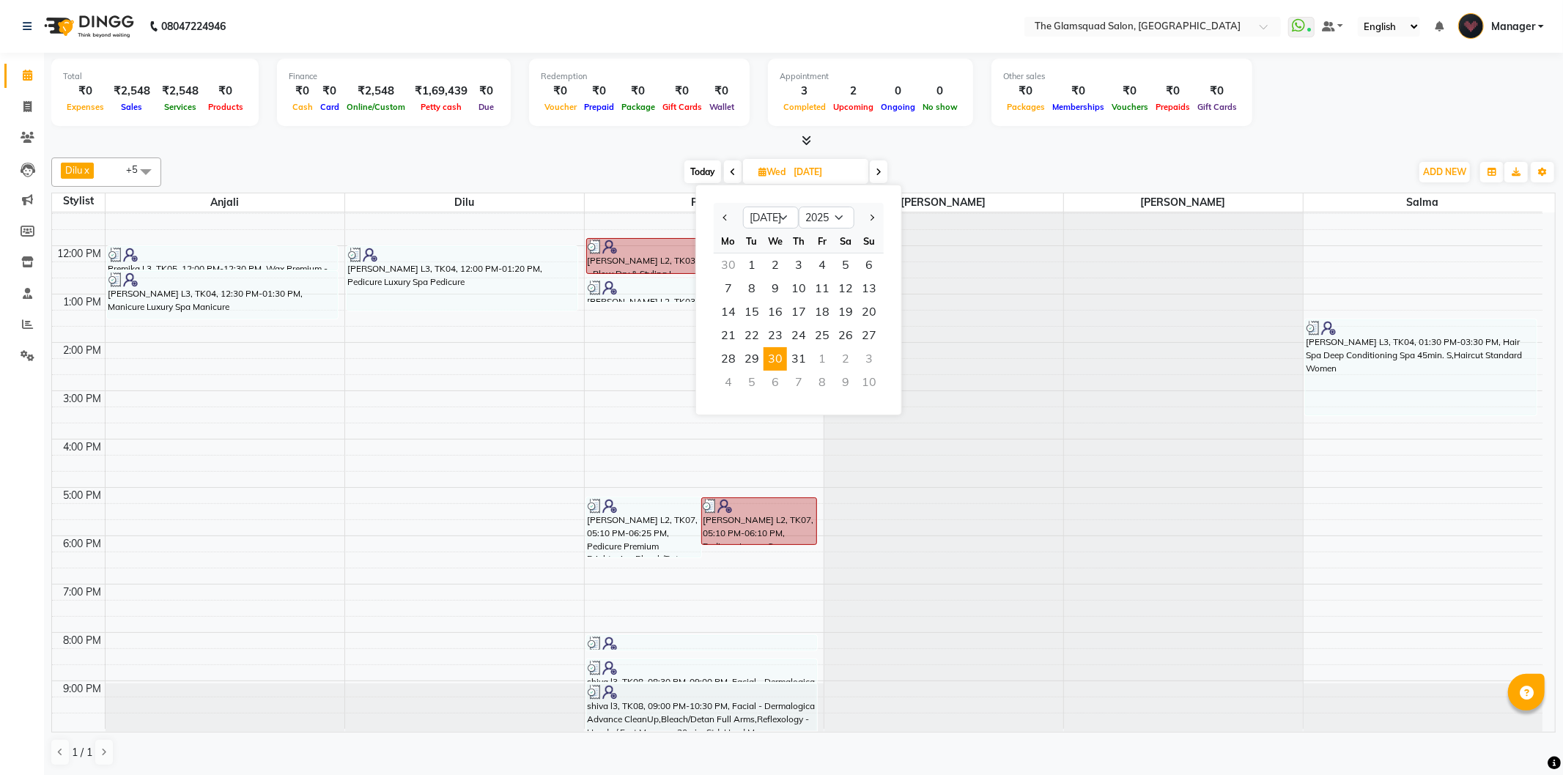
click at [863, 215] on div at bounding box center [869, 217] width 29 height 23
click at [869, 217] on span "Next month" at bounding box center [871, 218] width 6 height 6
select select "8"
click at [849, 355] on span "30" at bounding box center [845, 358] width 23 height 23
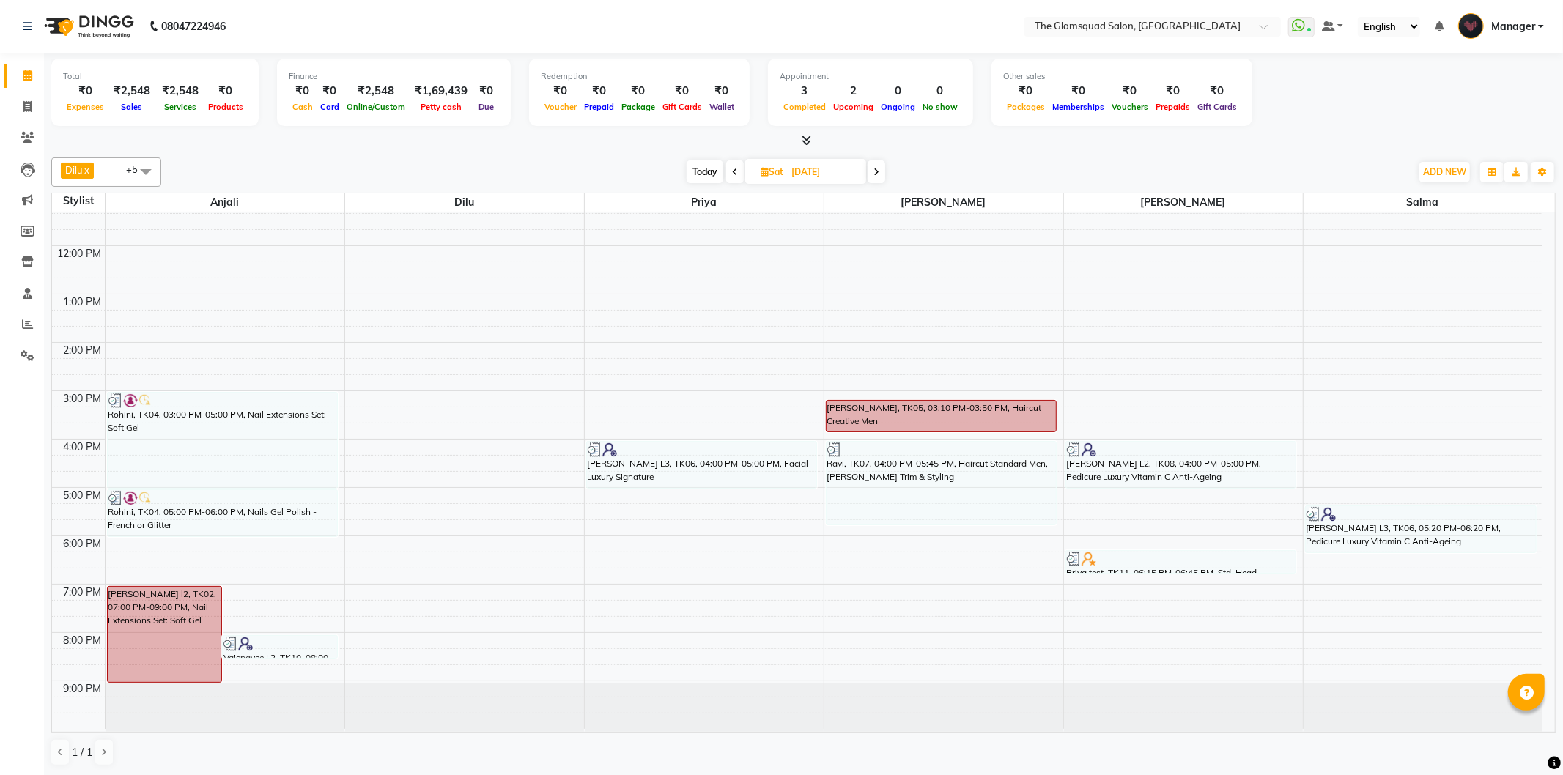
click at [697, 164] on span "Today" at bounding box center [705, 172] width 37 height 23
type input "[DATE]"
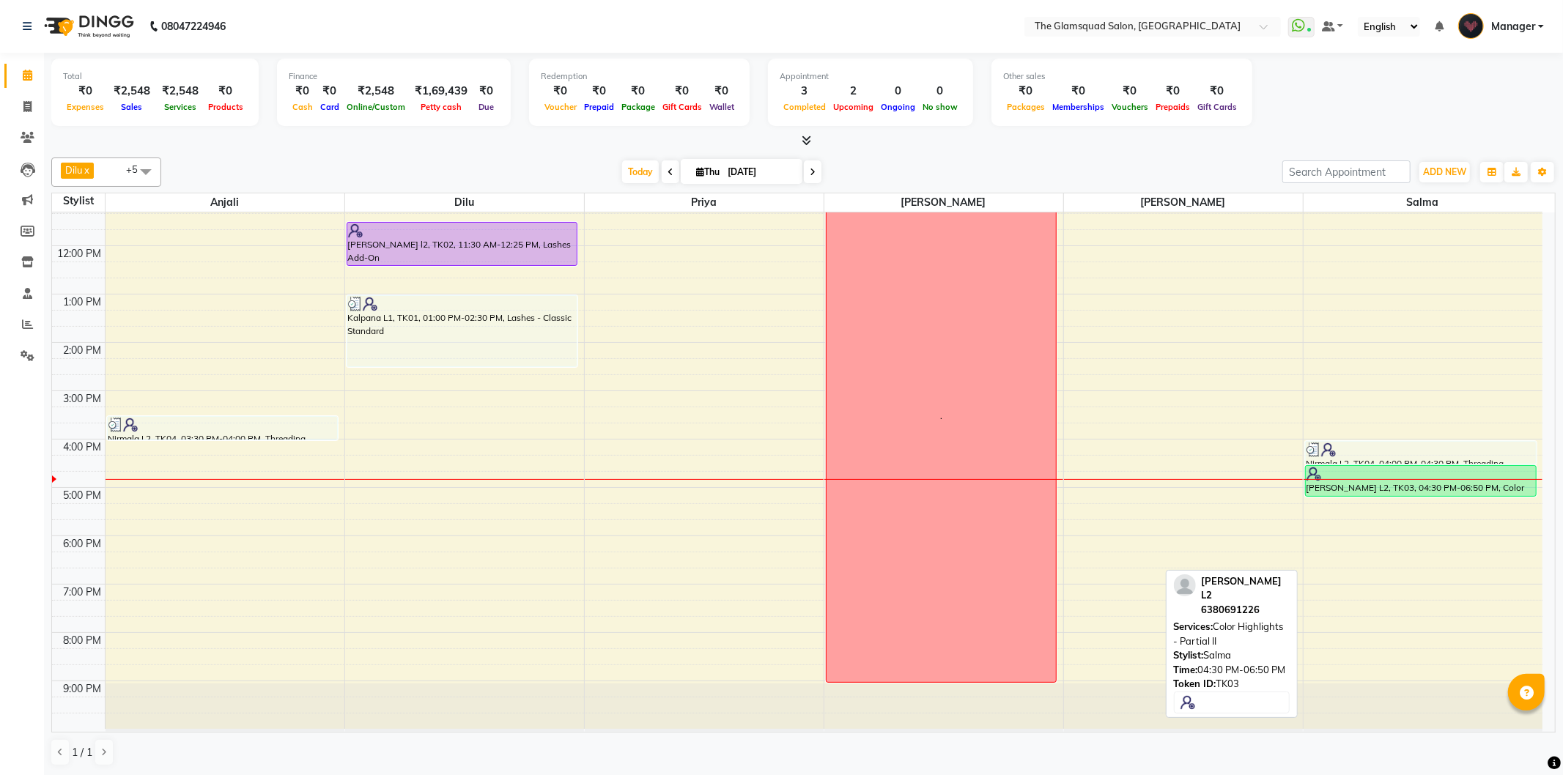
drag, startPoint x: 1398, startPoint y: 575, endPoint x: 1371, endPoint y: 494, distance: 85.8
click at [1371, 494] on div "Nirmala L2, TK04, 04:00 PM-04:30 PM, Threading Eyebrows [PERSON_NAME] L2, TK03,…" at bounding box center [1424, 415] width 240 height 628
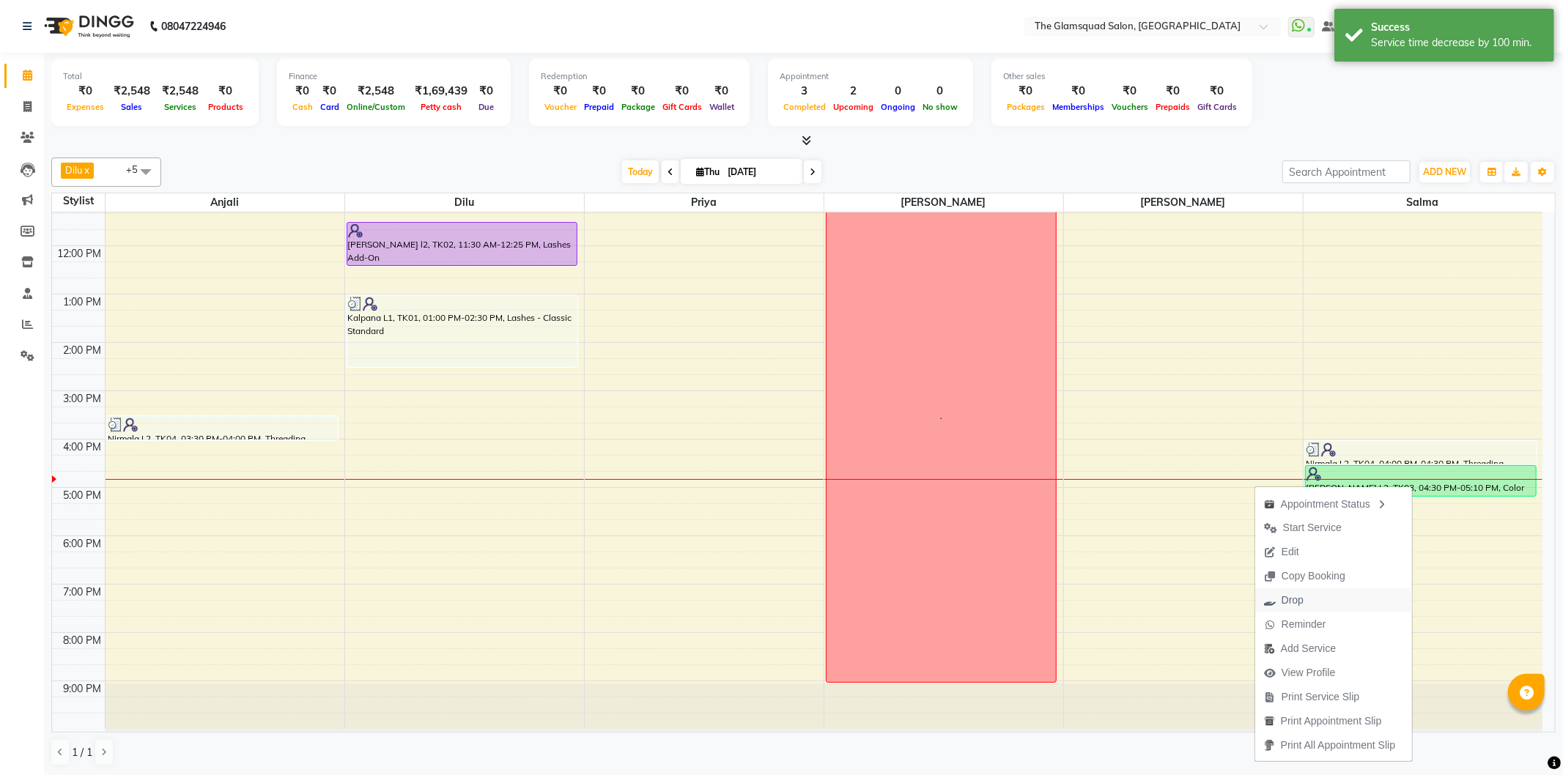
click at [1297, 602] on span "Drop" at bounding box center [1293, 600] width 22 height 15
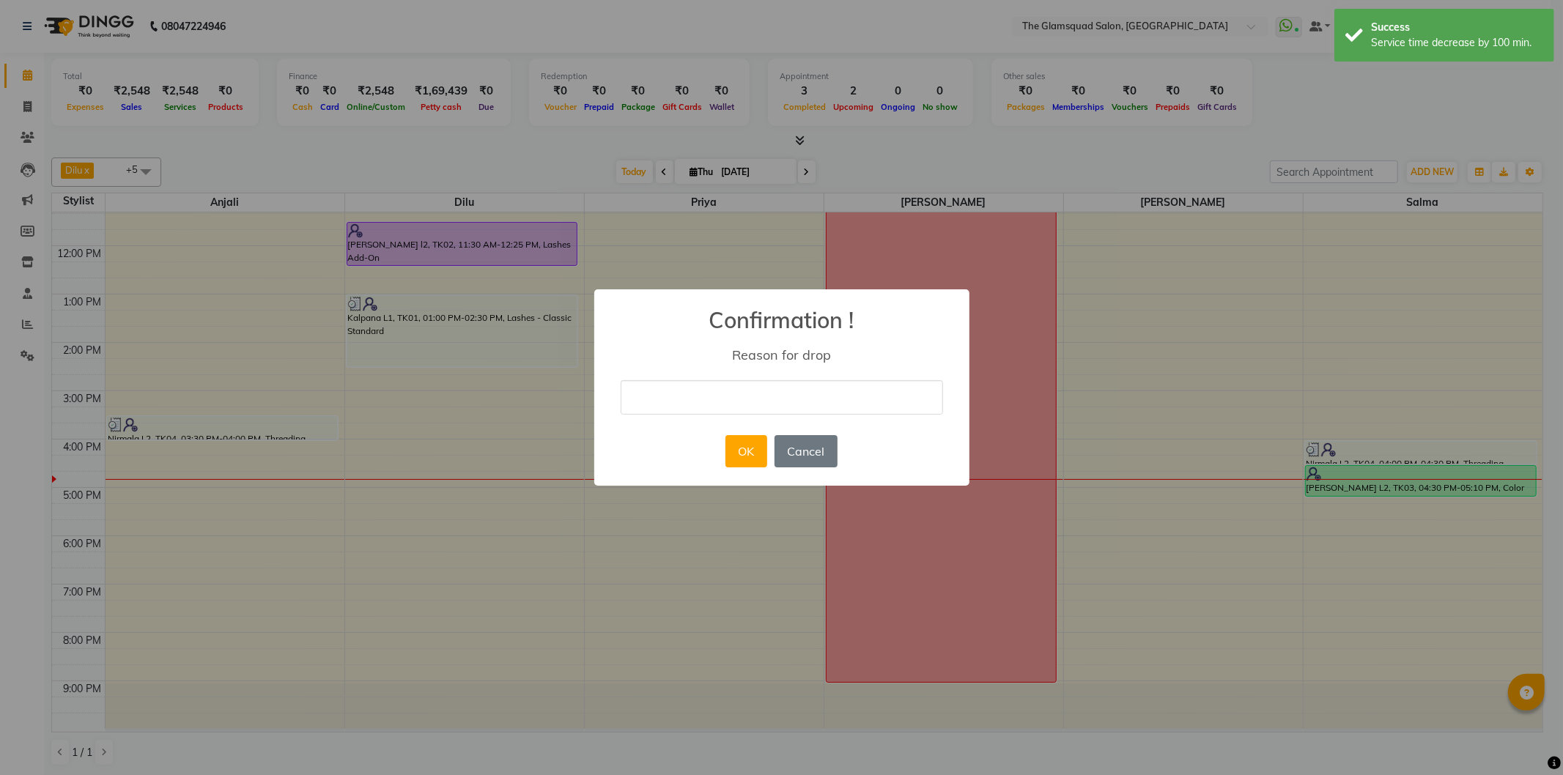
drag, startPoint x: 858, startPoint y: 397, endPoint x: 843, endPoint y: 421, distance: 28.7
click at [858, 397] on input "text" at bounding box center [782, 397] width 322 height 34
type input "no show"
click at [759, 453] on button "OK" at bounding box center [747, 451] width 42 height 32
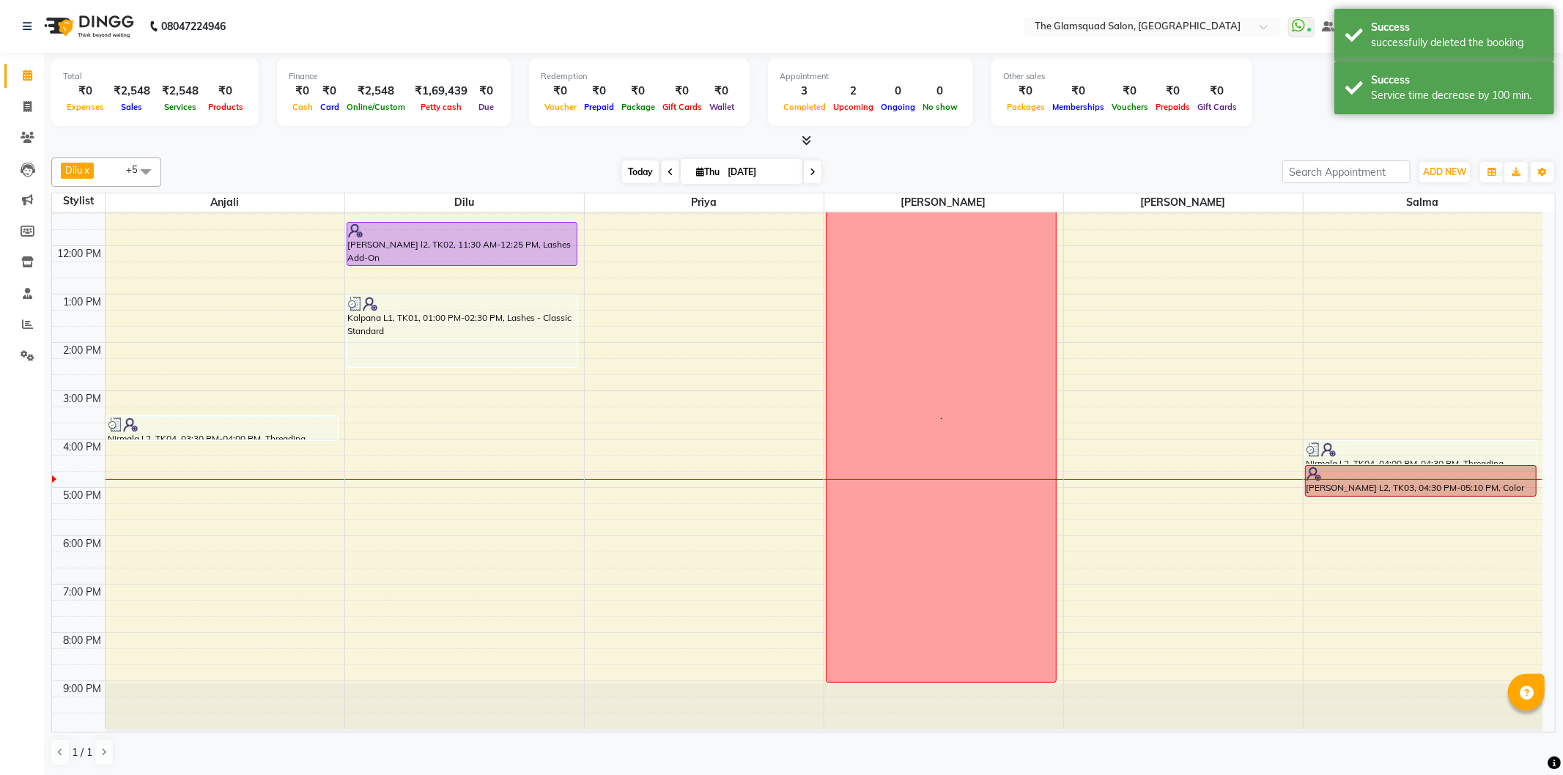
click at [629, 169] on span "Today" at bounding box center [640, 172] width 37 height 23
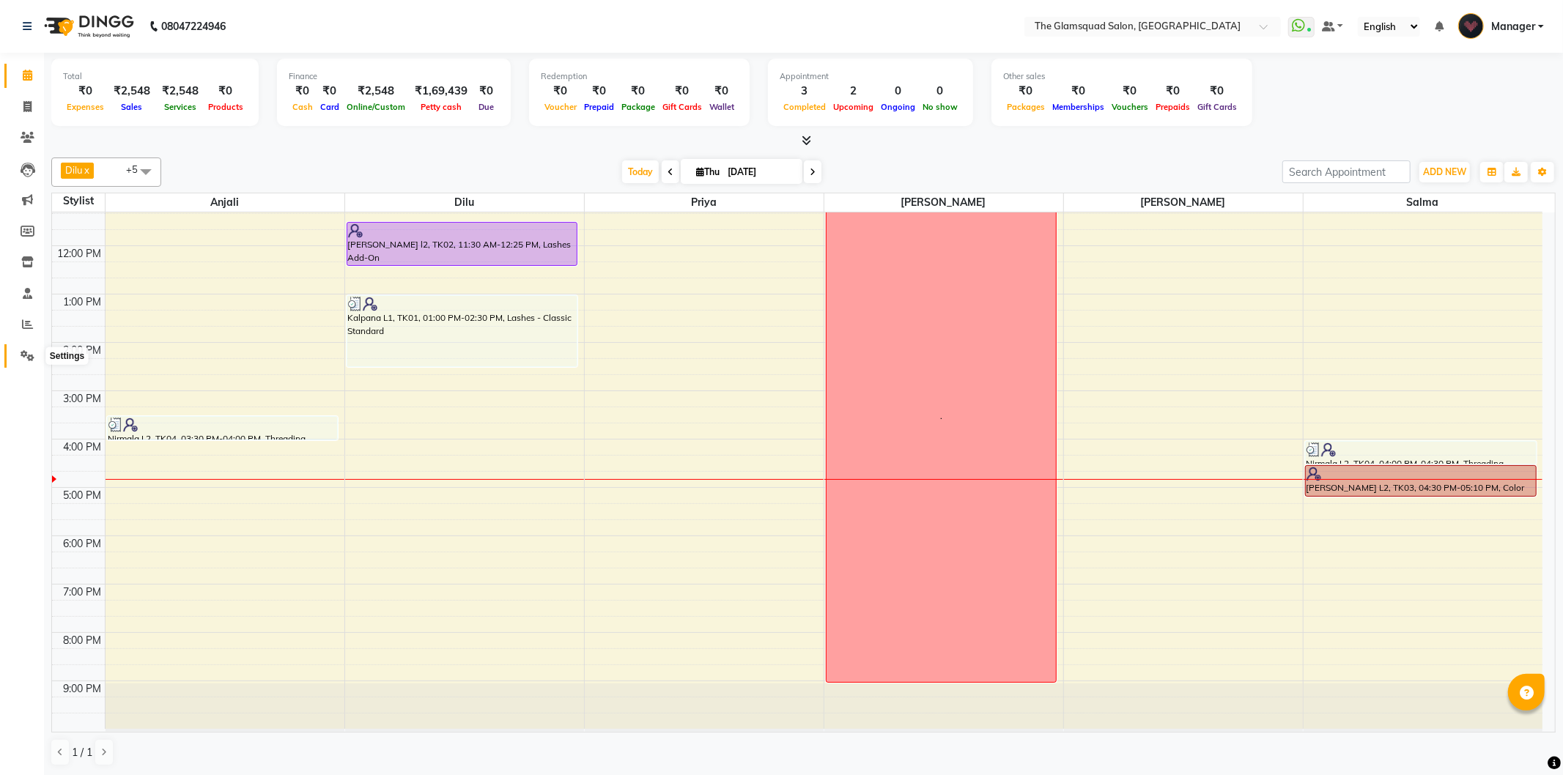
click at [31, 358] on icon at bounding box center [28, 355] width 14 height 11
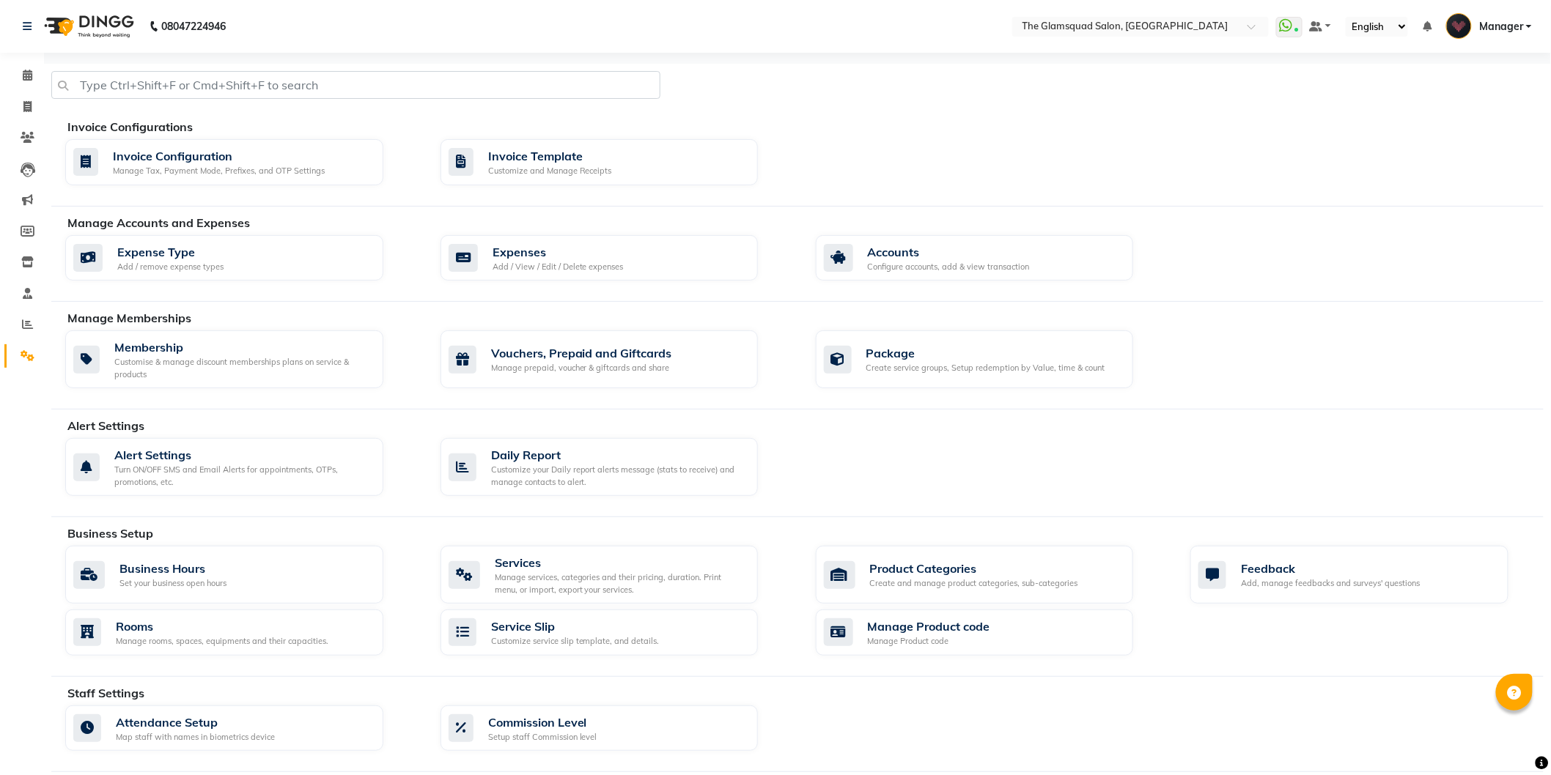
scroll to position [201, 0]
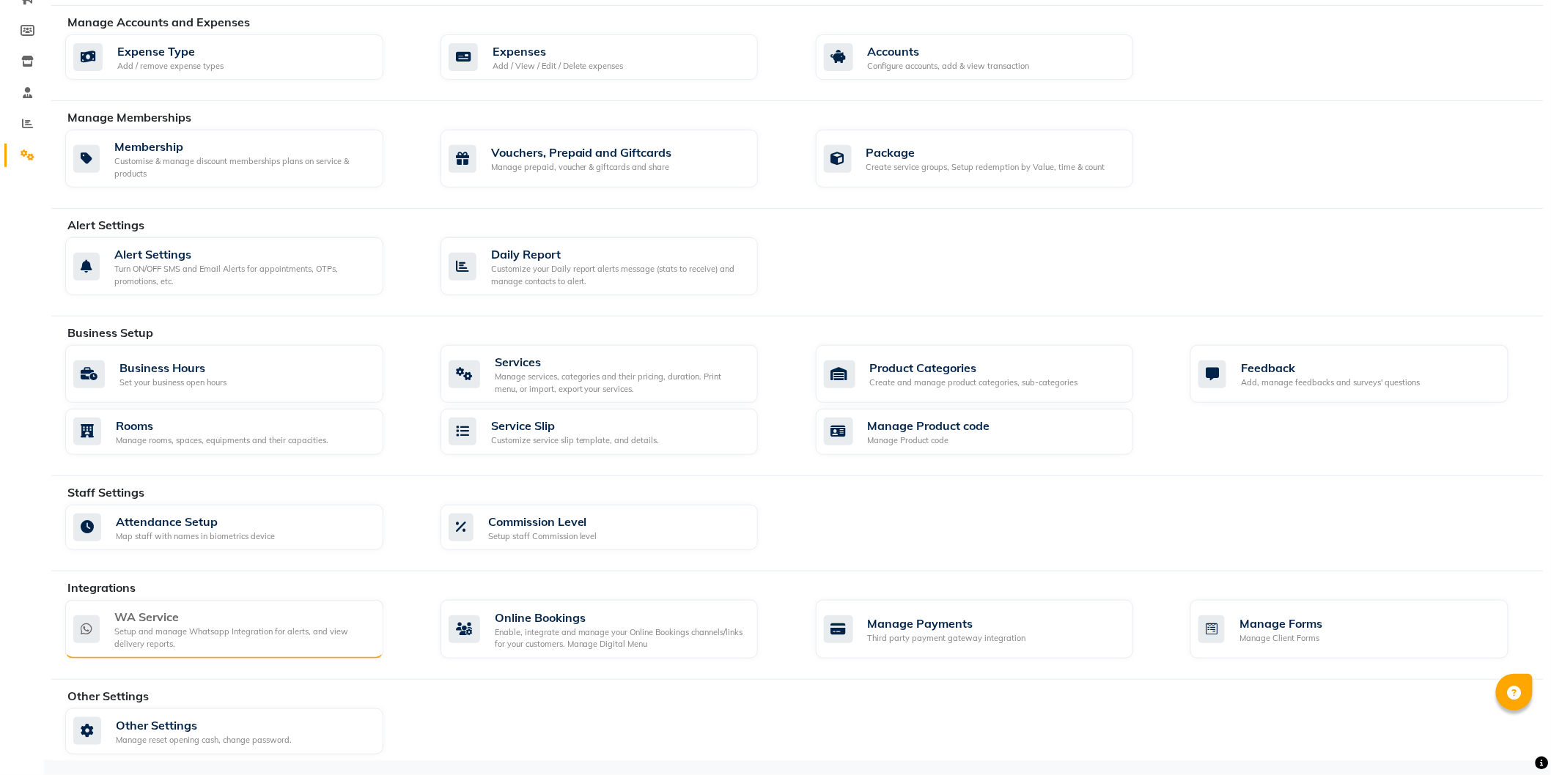
click at [224, 618] on div "WA Service" at bounding box center [242, 617] width 257 height 18
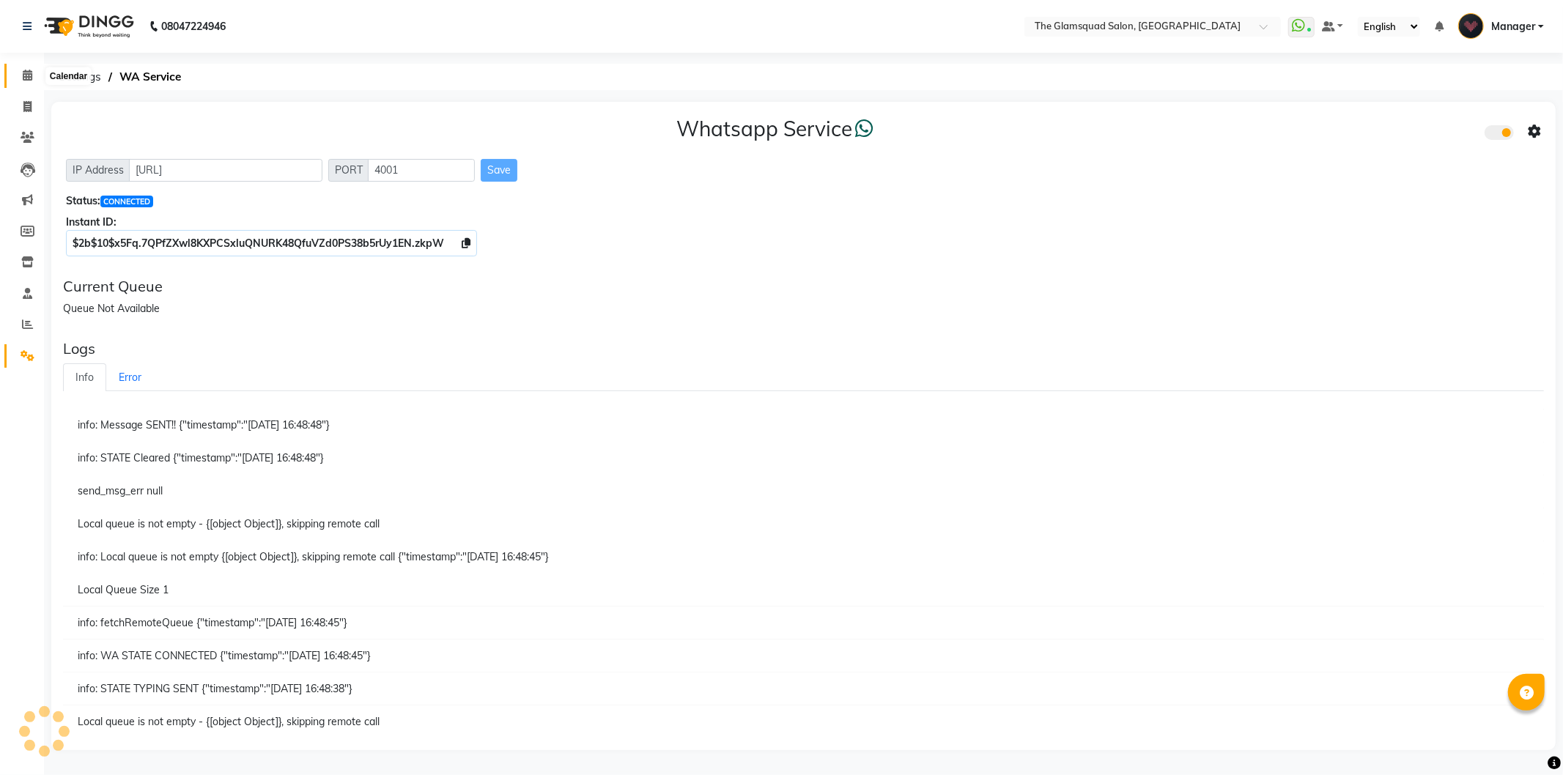
click at [30, 73] on icon at bounding box center [28, 75] width 10 height 11
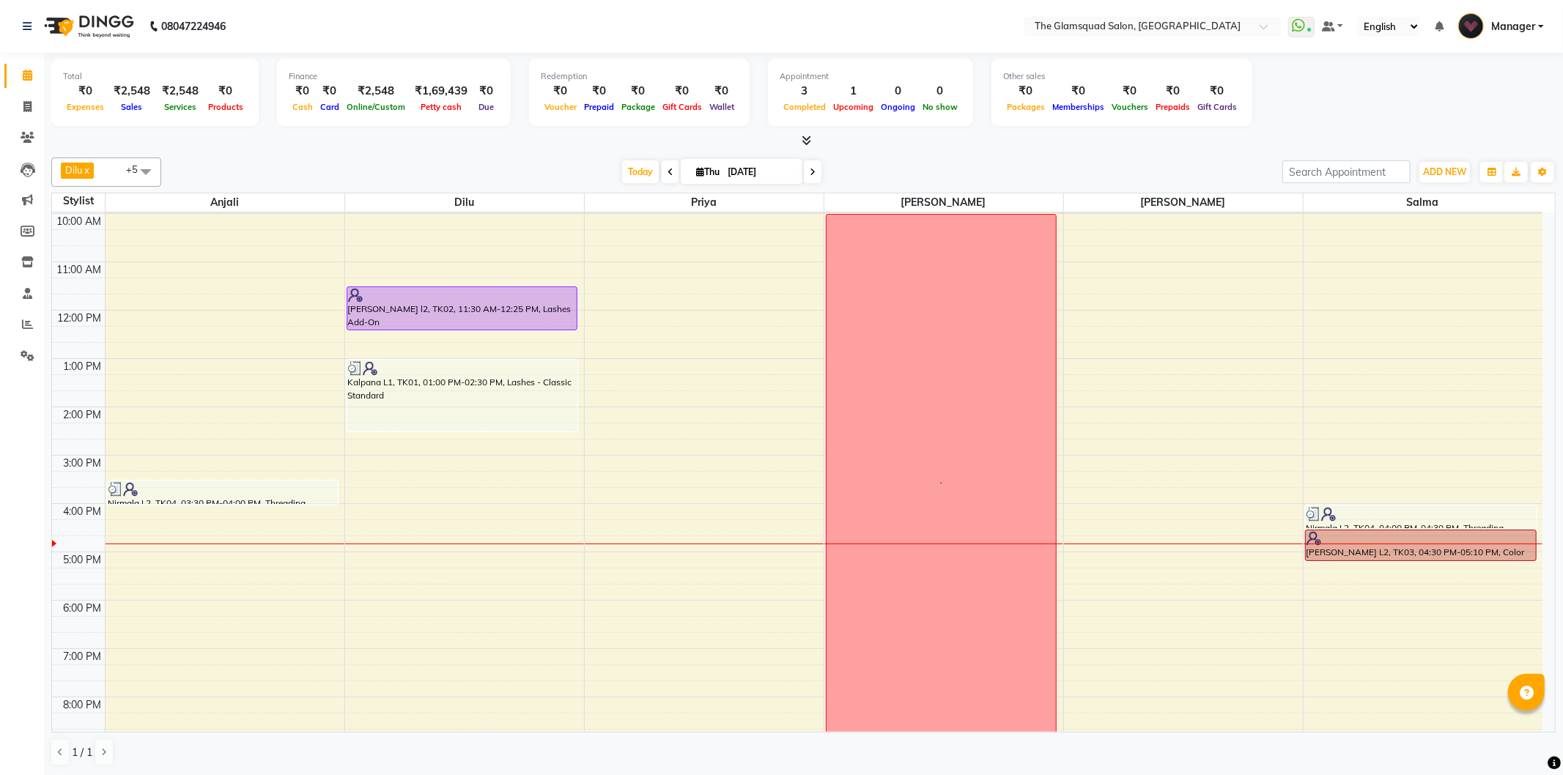
scroll to position [111, 0]
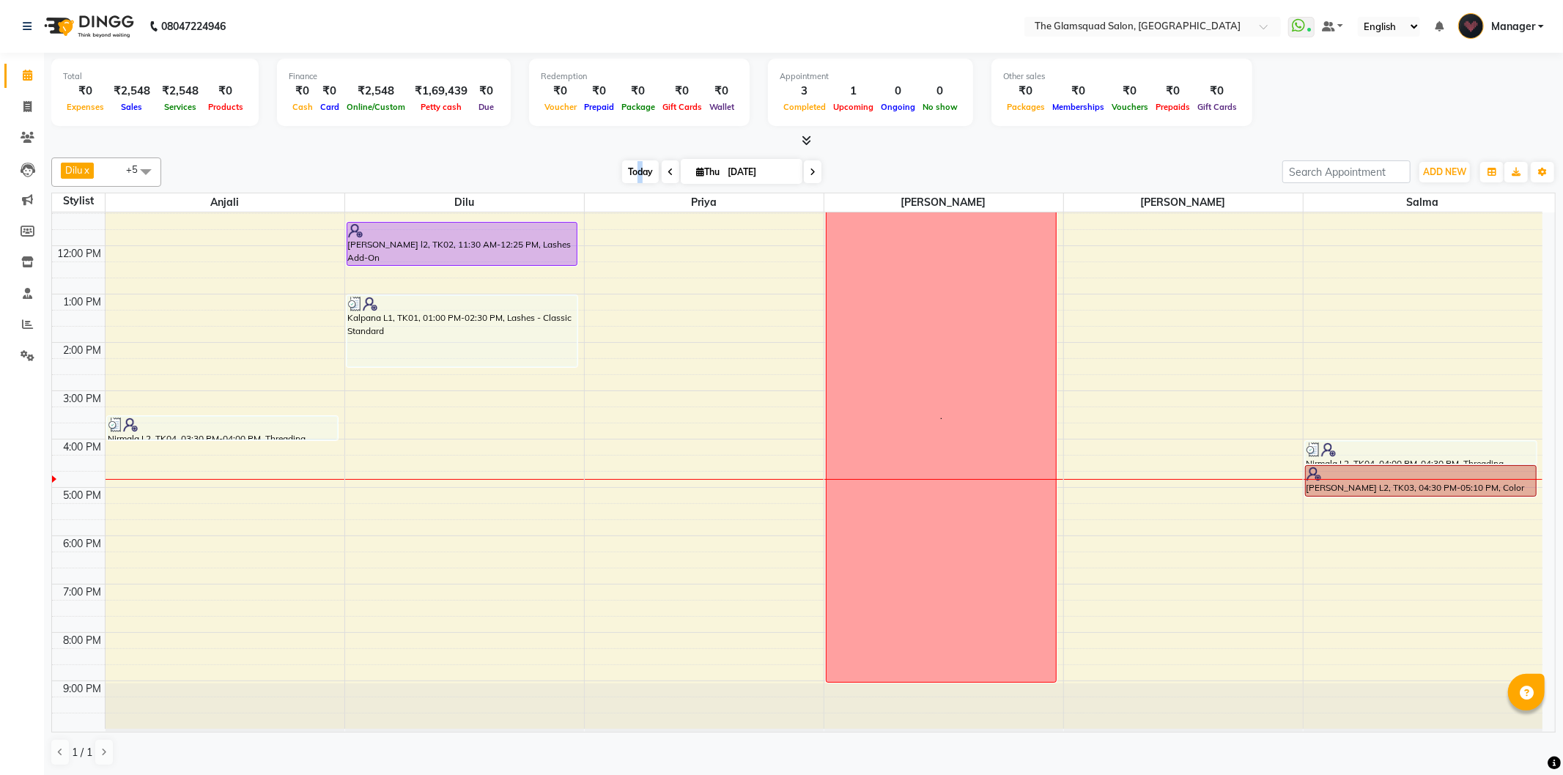
click at [635, 166] on span "Today" at bounding box center [640, 172] width 37 height 23
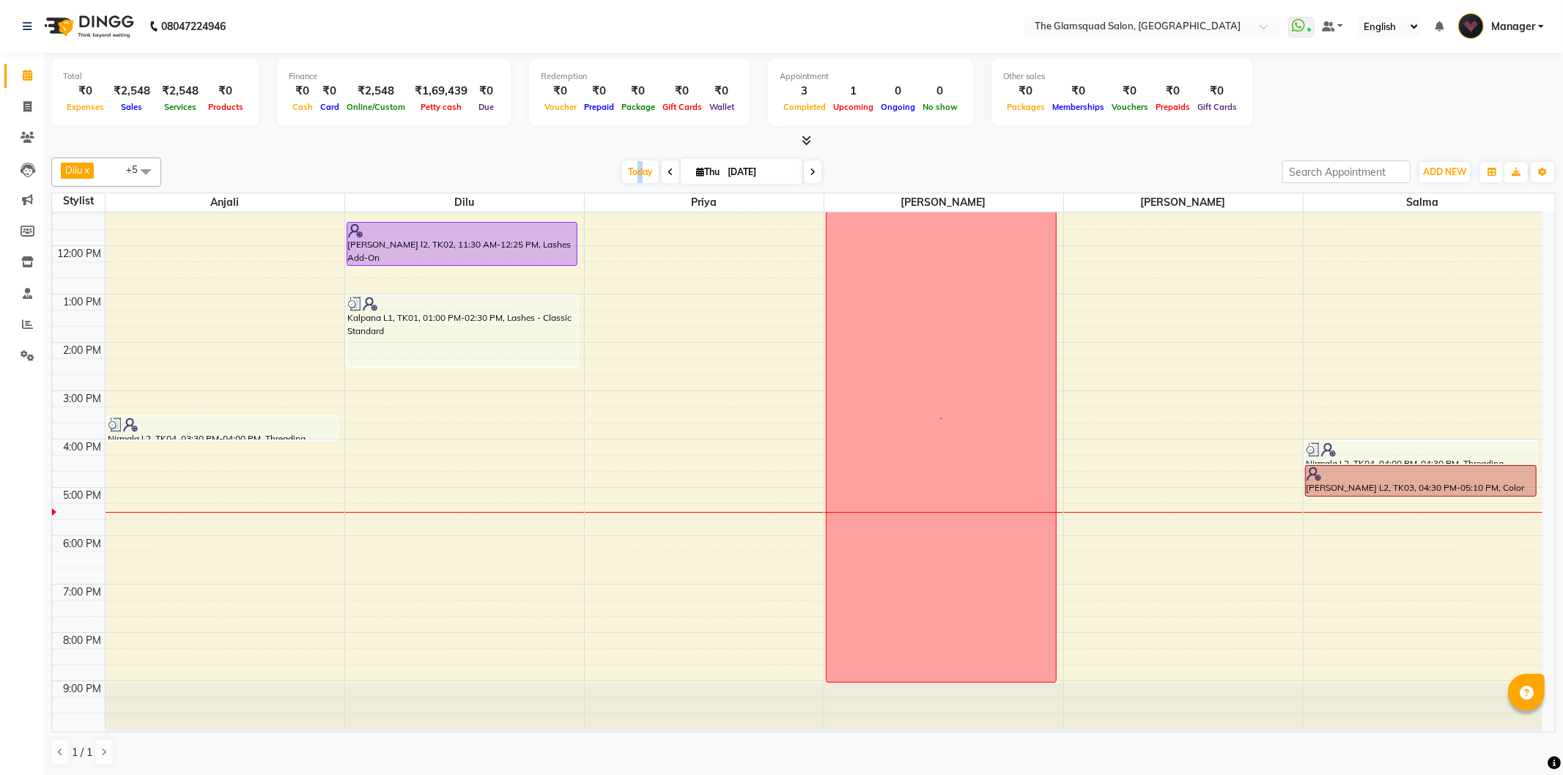
click at [222, 590] on div "9:00 AM 10:00 AM 11:00 AM 12:00 PM 1:00 PM 2:00 PM 3:00 PM 4:00 PM 5:00 PM 6:00…" at bounding box center [797, 415] width 1491 height 628
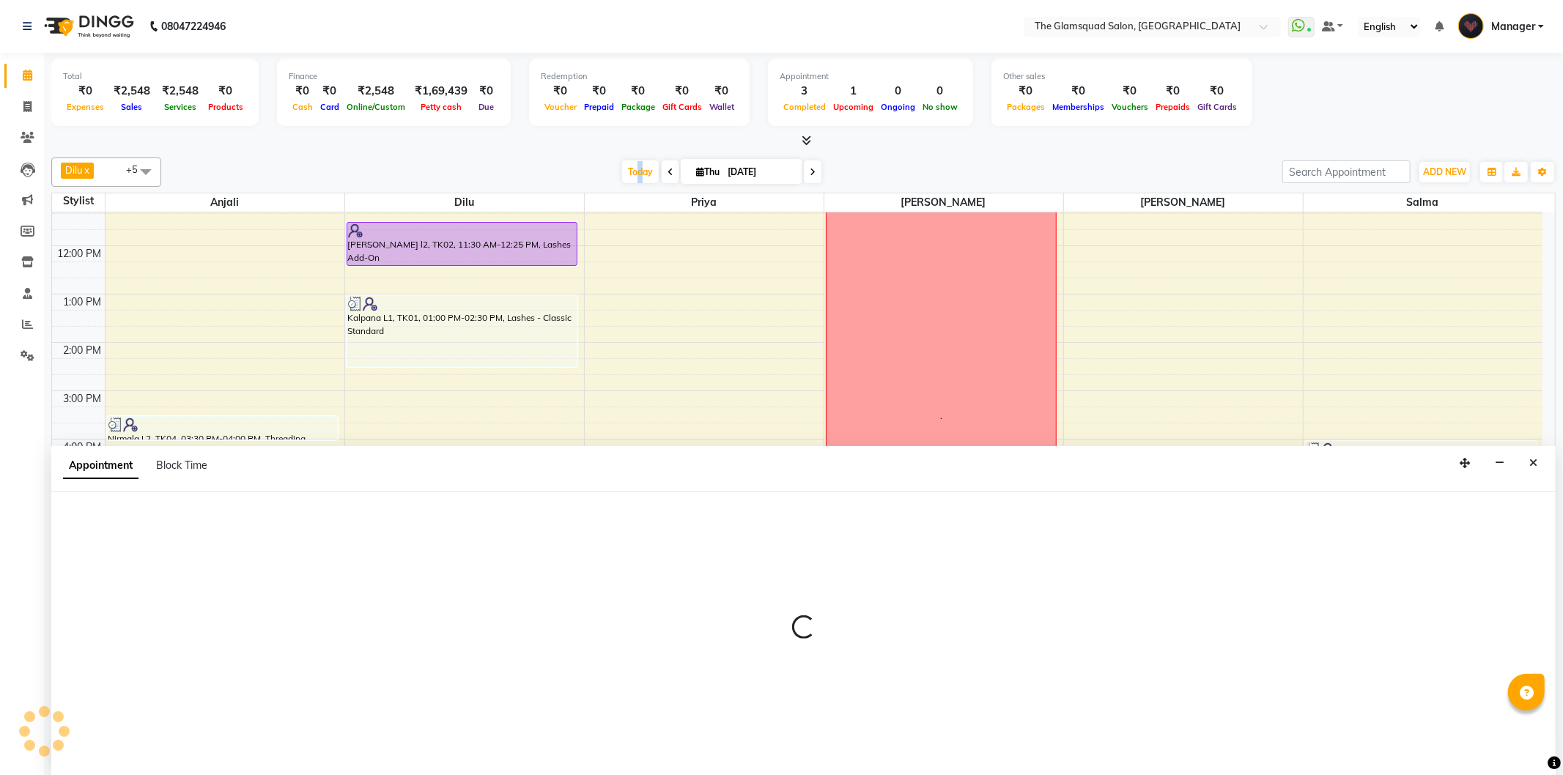
select select "36096"
select select "tentative"
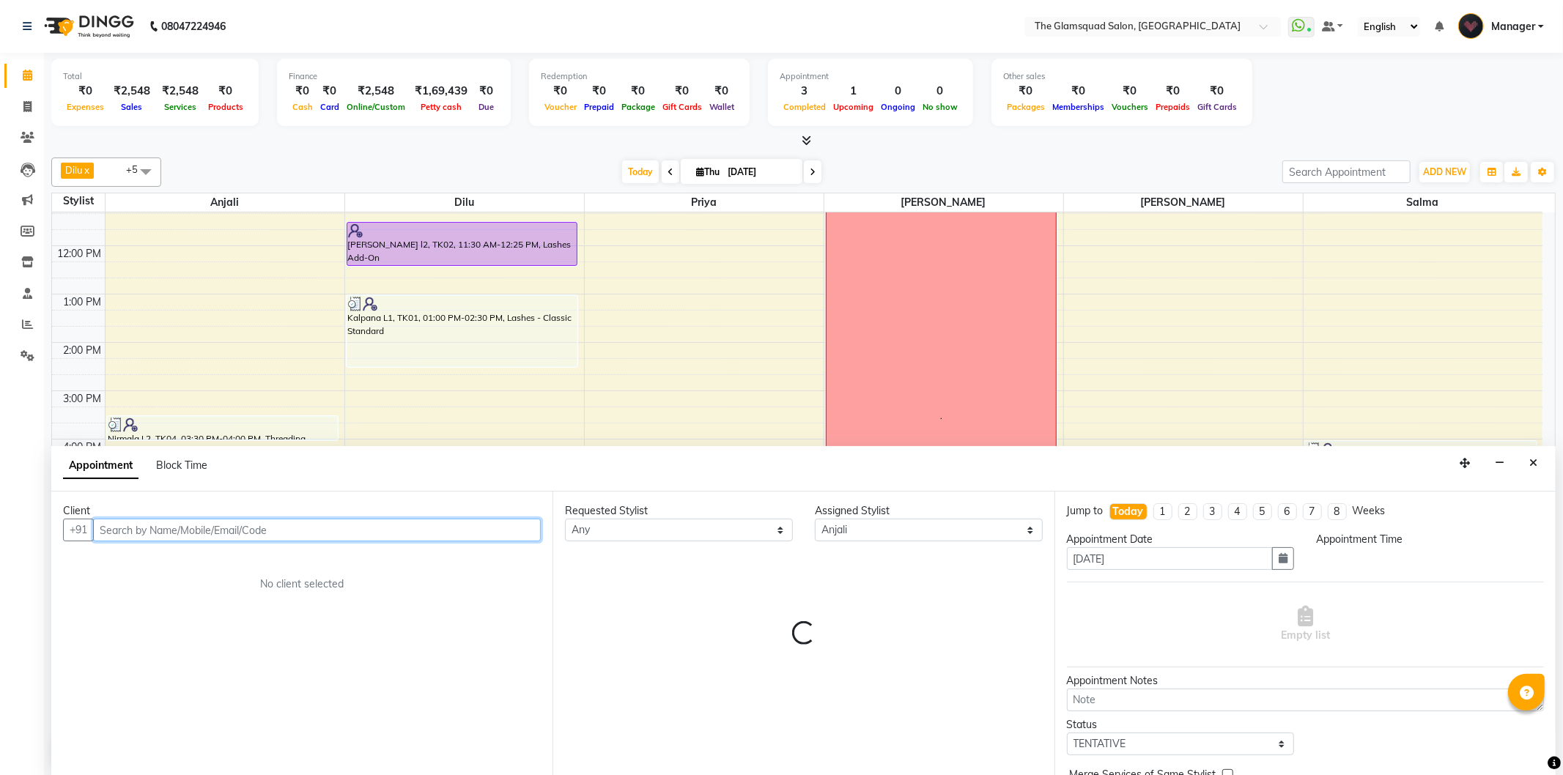
select select "1140"
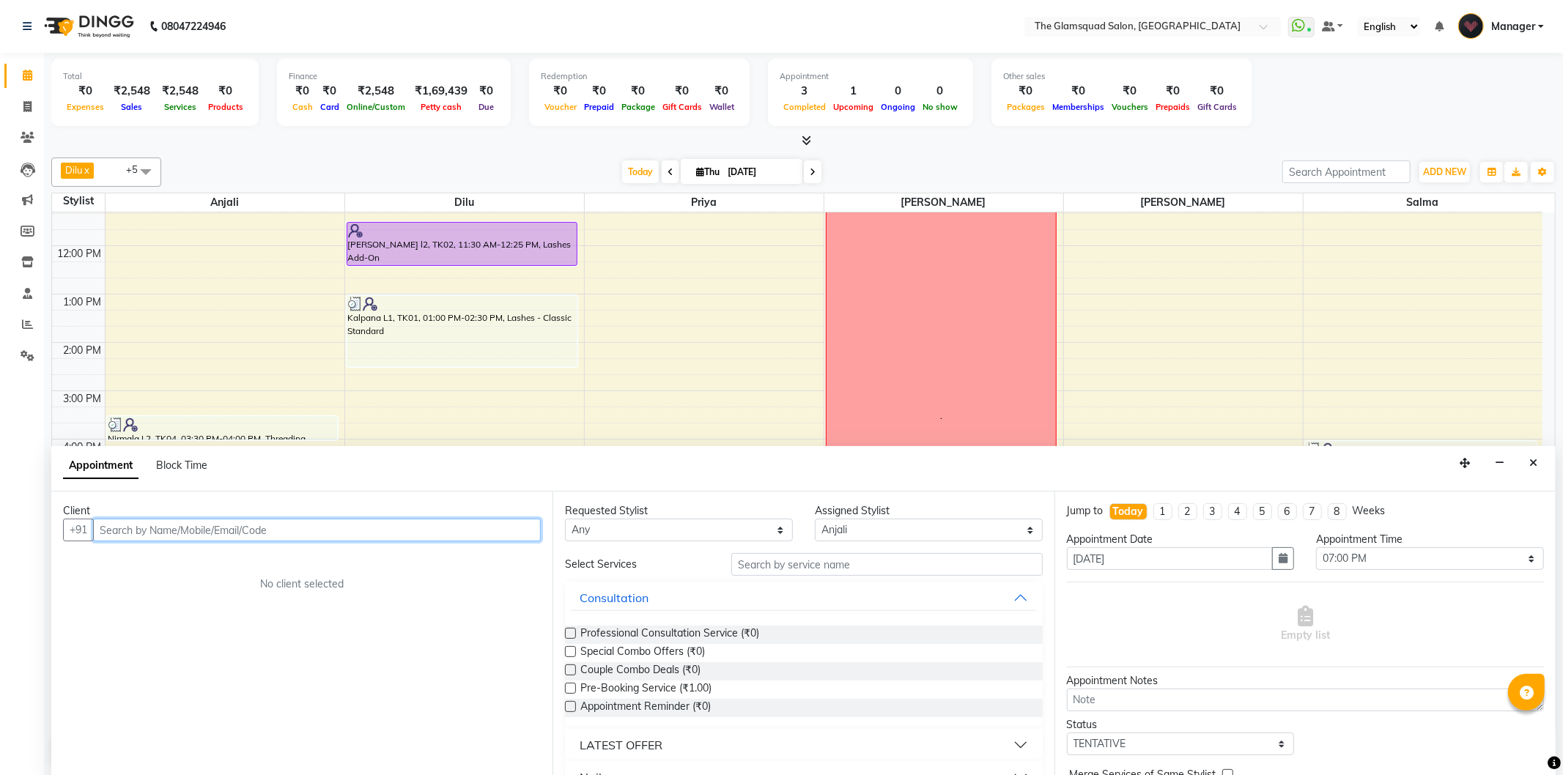
click at [310, 526] on input "text" at bounding box center [317, 530] width 448 height 23
click at [353, 534] on input "text" at bounding box center [317, 530] width 448 height 23
click at [1535, 454] on button "Close" at bounding box center [1533, 463] width 21 height 23
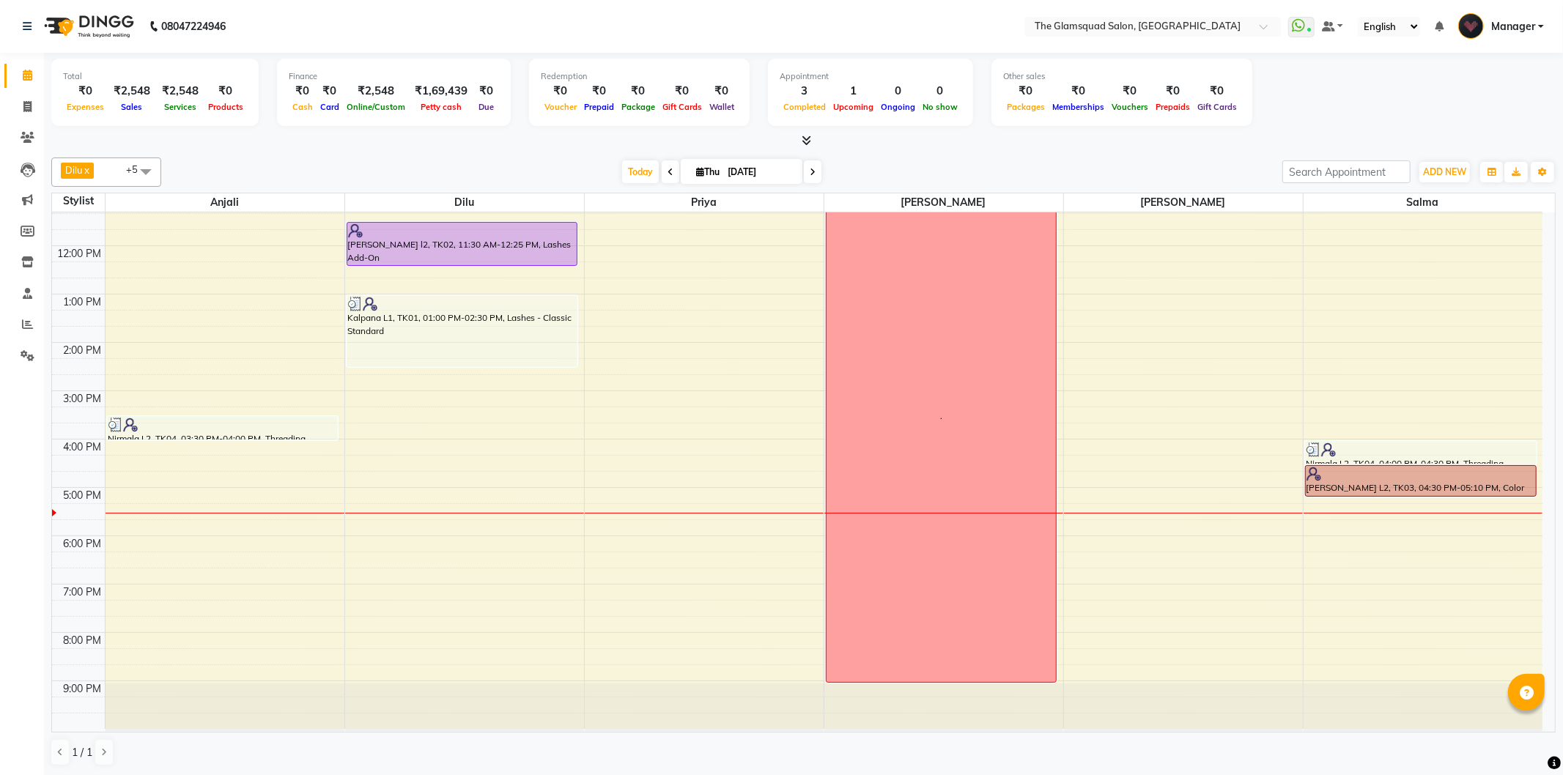
click at [810, 179] on span at bounding box center [813, 172] width 18 height 23
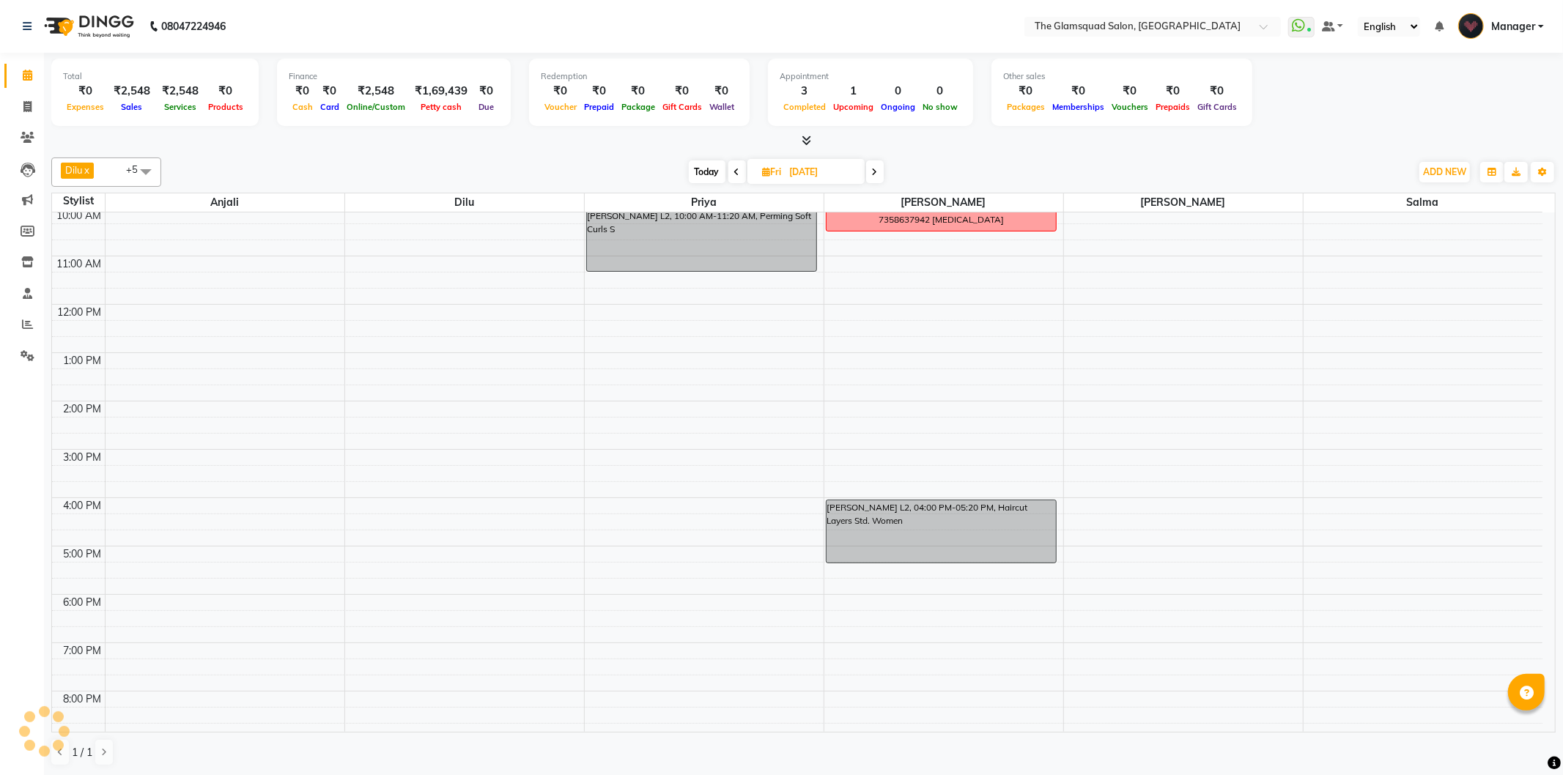
scroll to position [0, 0]
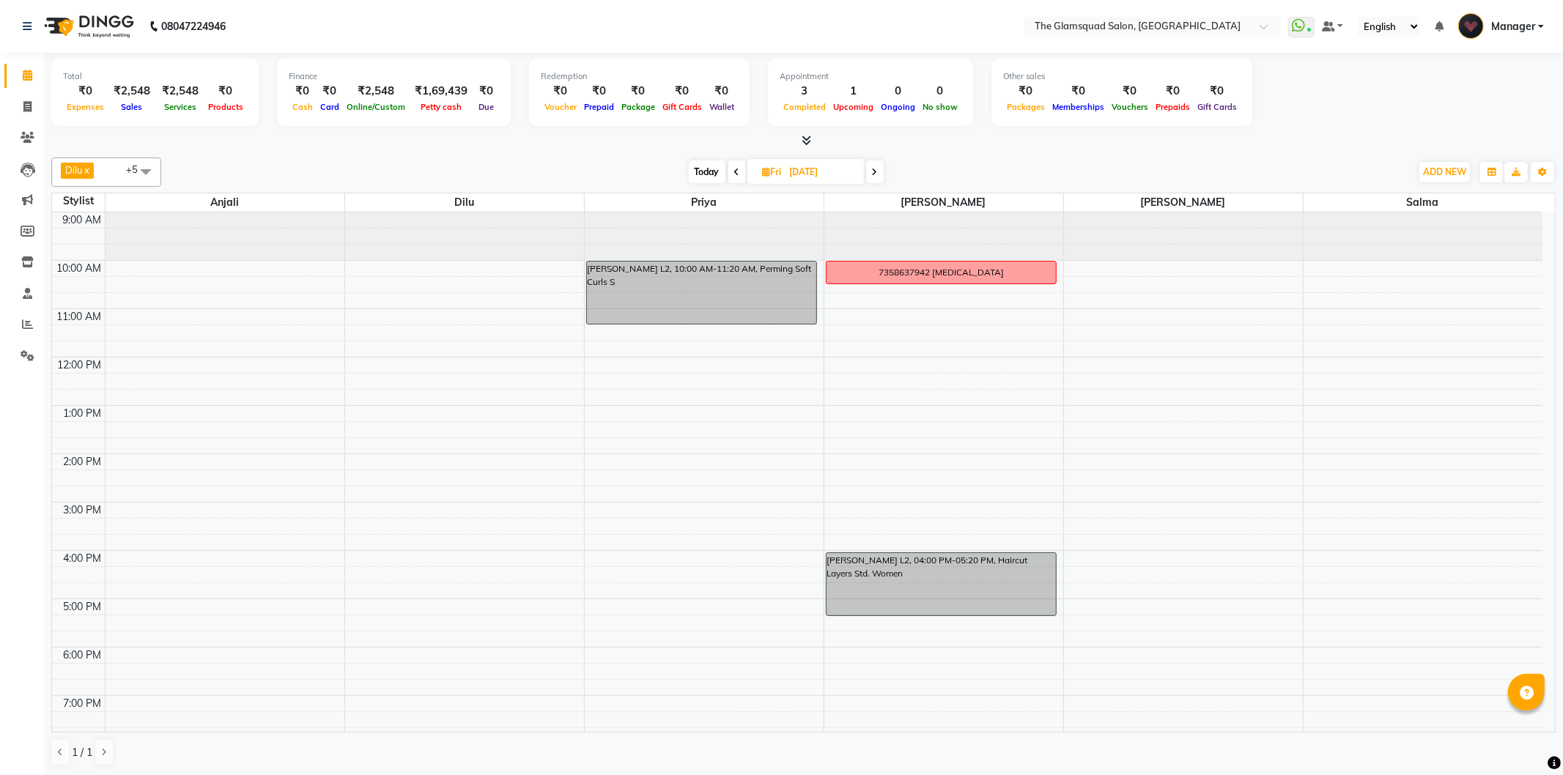
click at [711, 167] on span "Today" at bounding box center [707, 172] width 37 height 23
type input "[DATE]"
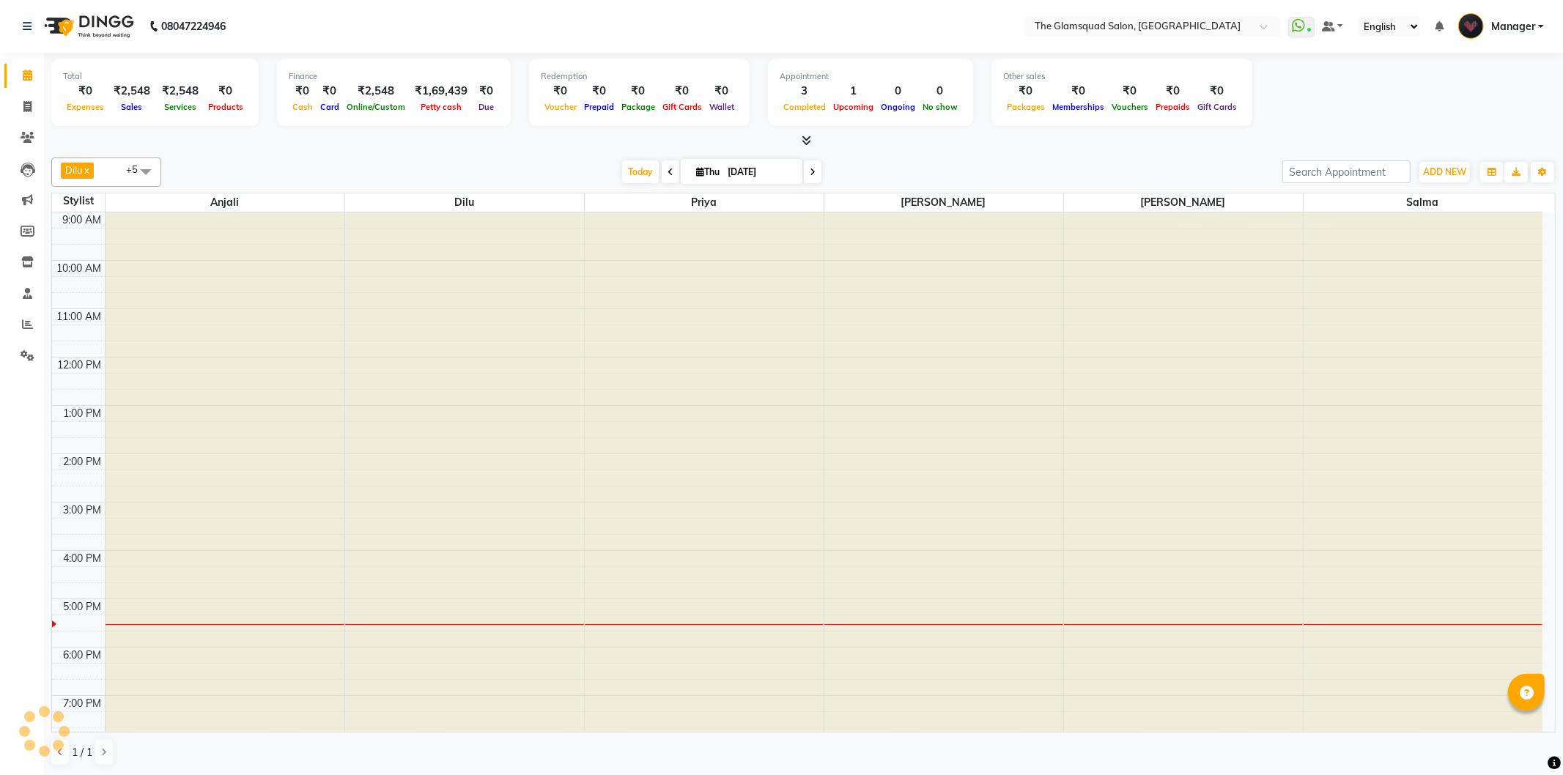
scroll to position [111, 0]
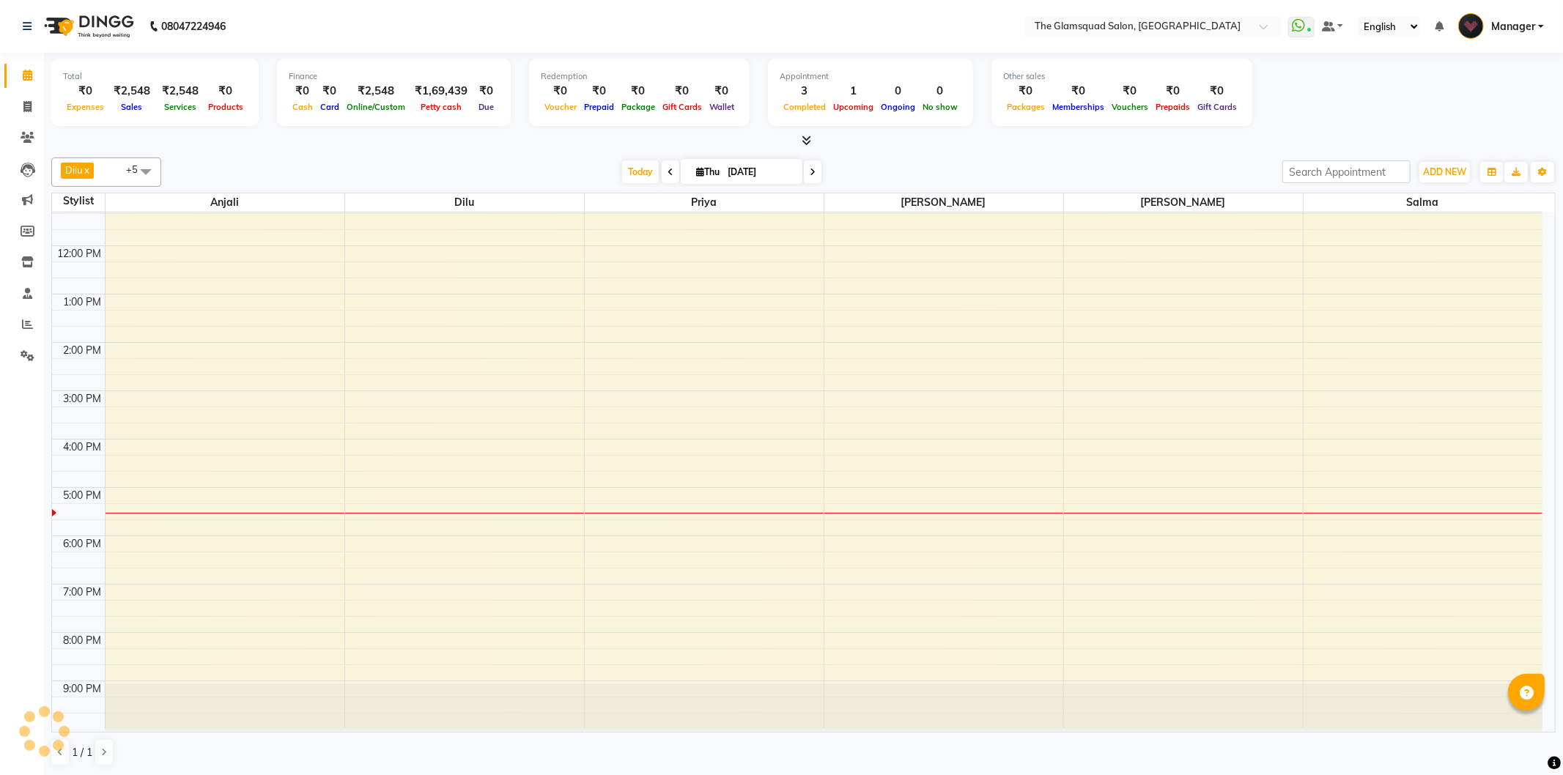
click at [120, 594] on div "9:00 AM 10:00 AM 11:00 AM 12:00 PM 1:00 PM 2:00 PM 3:00 PM 4:00 PM 5:00 PM 6:00…" at bounding box center [797, 415] width 1491 height 628
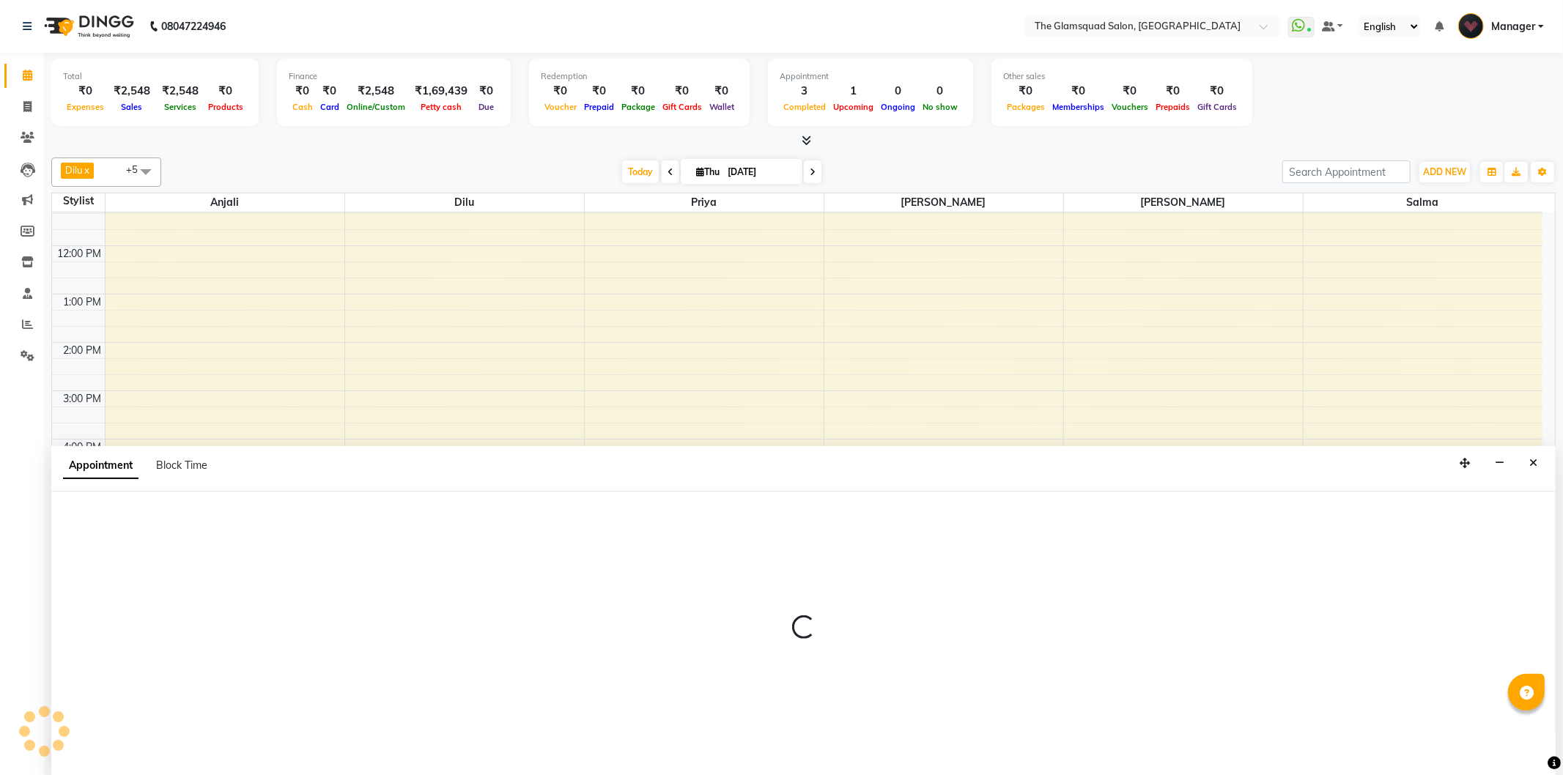
select select "36096"
select select "1140"
select select "tentative"
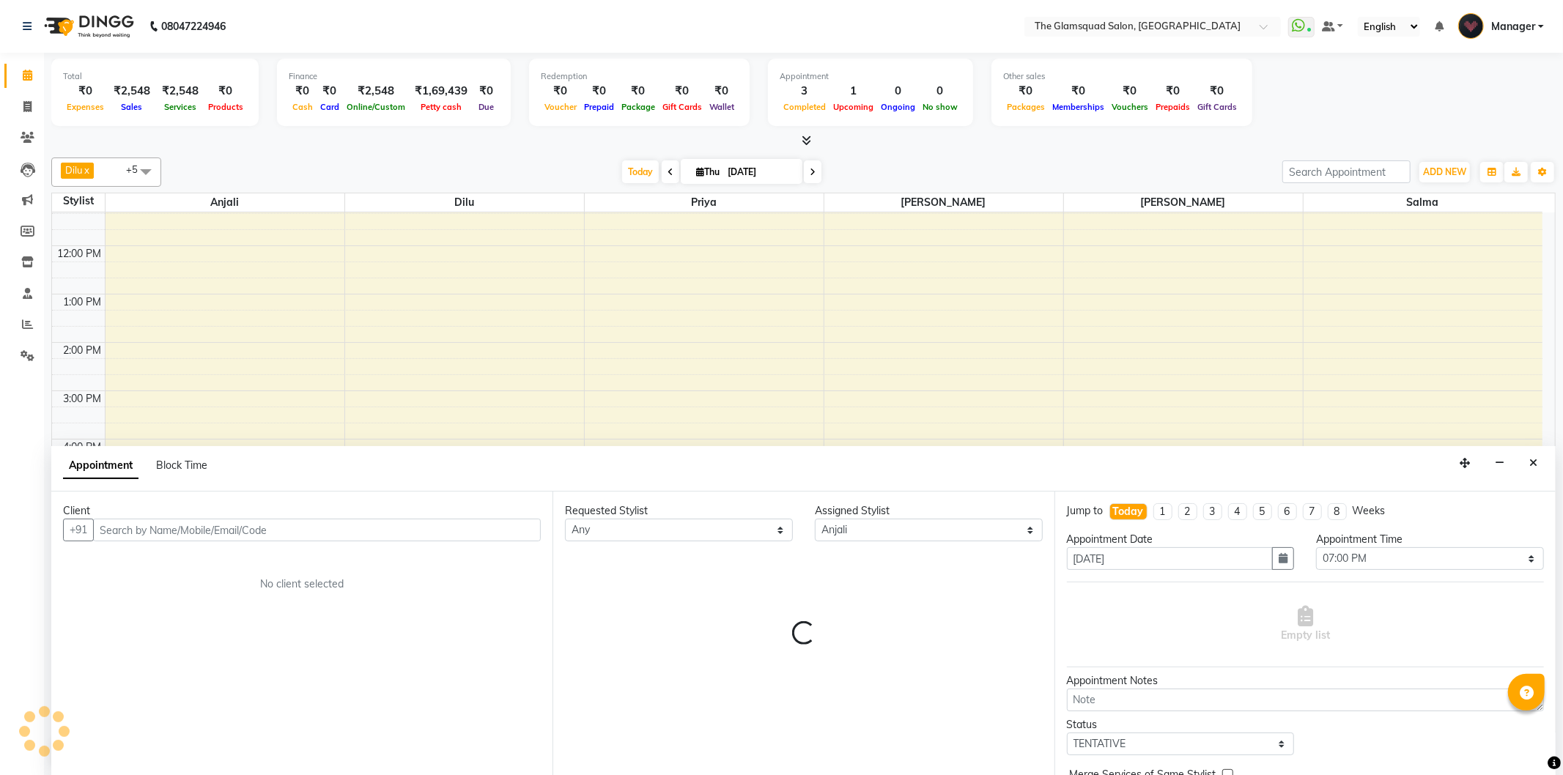
click at [177, 533] on input "text" at bounding box center [317, 530] width 448 height 23
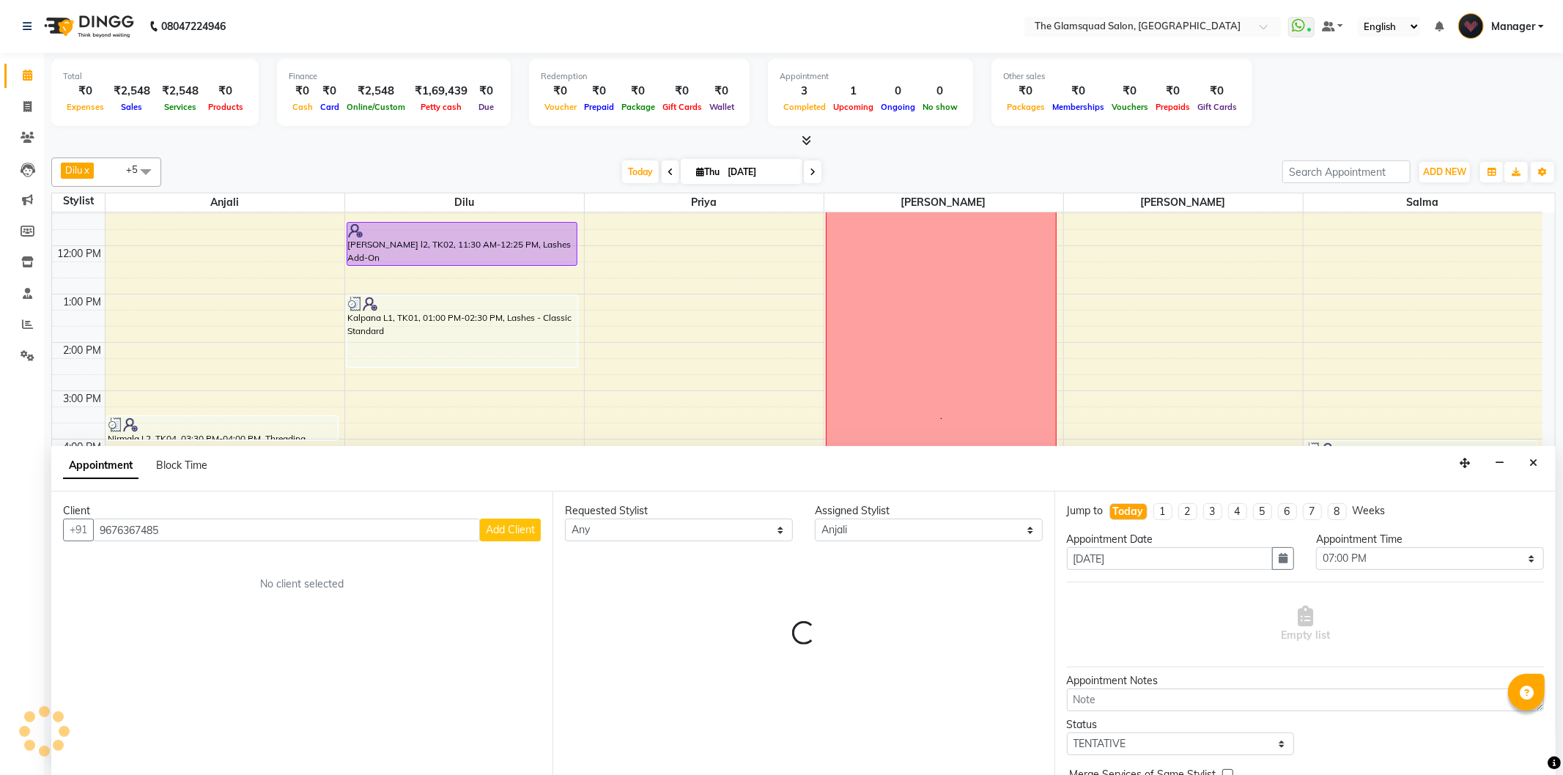
type input "9676367485"
click at [520, 532] on span "Add Client" at bounding box center [510, 529] width 49 height 13
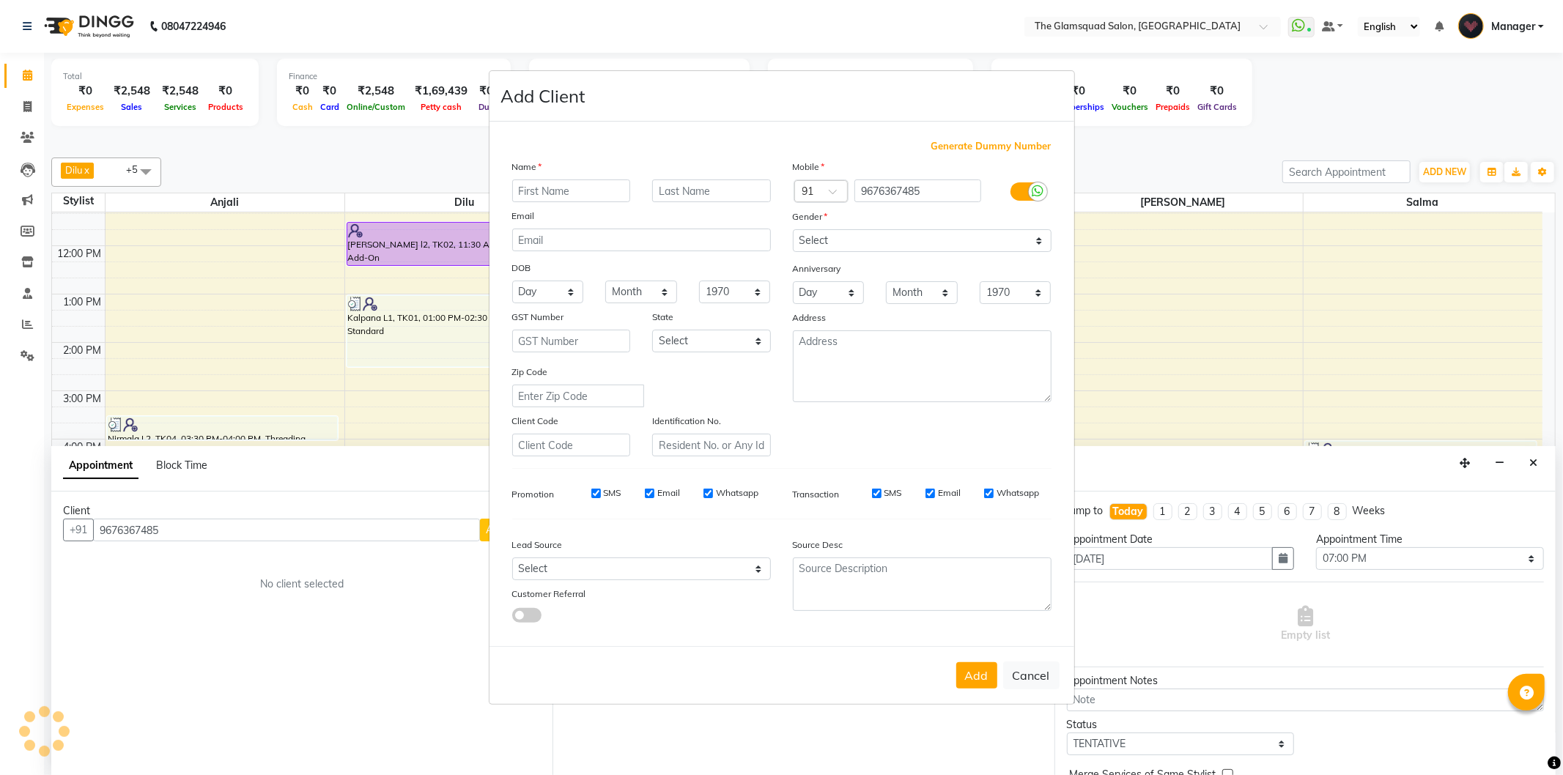
click at [582, 196] on input "text" at bounding box center [571, 191] width 119 height 23
type input "Vijaya"
click at [708, 188] on input "text" at bounding box center [711, 191] width 119 height 23
type input "L1"
click at [939, 238] on select "Select [DEMOGRAPHIC_DATA] [DEMOGRAPHIC_DATA] Other Prefer Not To Say" at bounding box center [922, 240] width 259 height 23
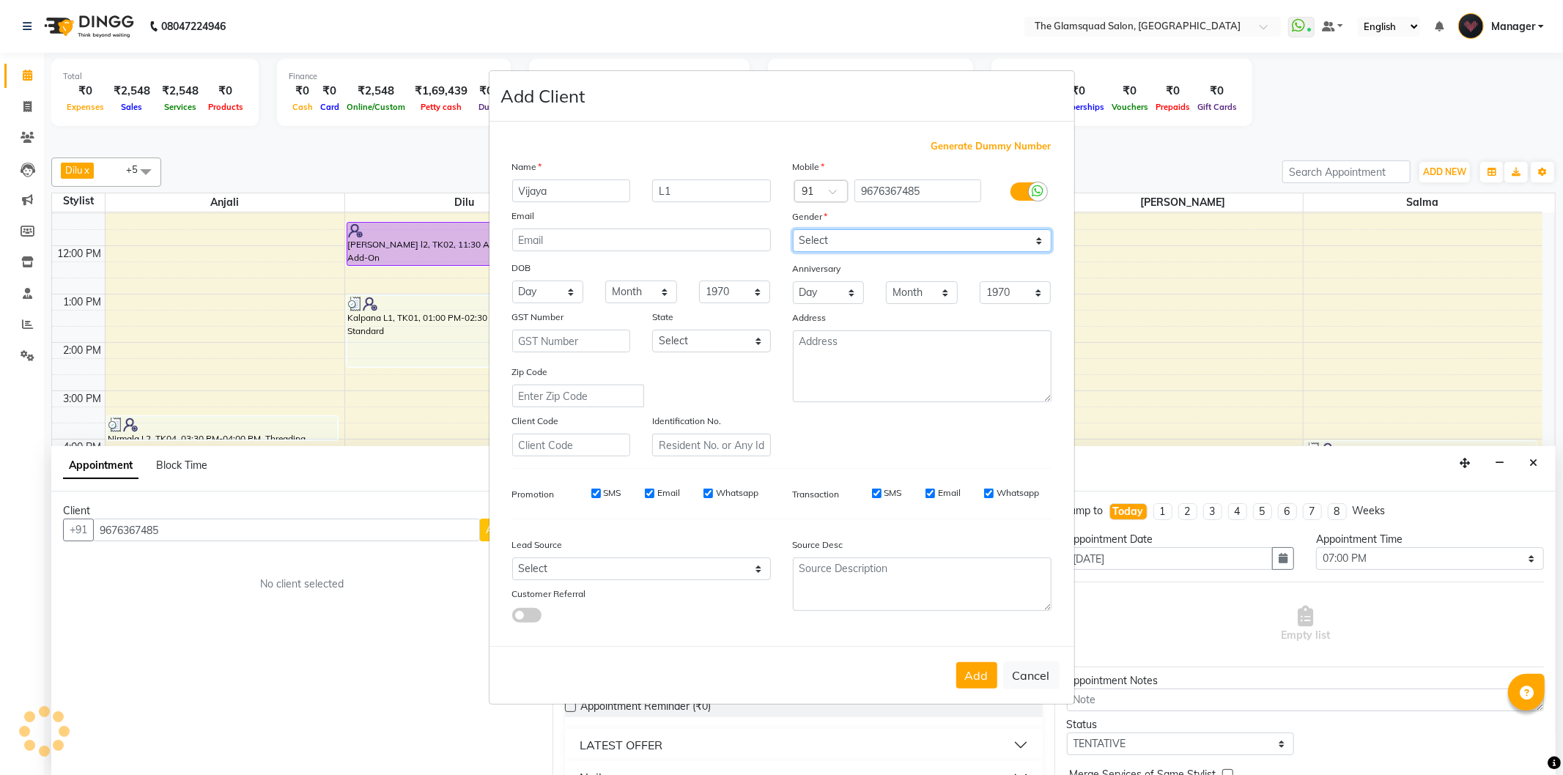
select select "[DEMOGRAPHIC_DATA]"
click at [793, 229] on select "Select [DEMOGRAPHIC_DATA] [DEMOGRAPHIC_DATA] Other Prefer Not To Say" at bounding box center [922, 240] width 259 height 23
click at [727, 560] on select "Select Walk-in Referral Internet Friend Word of Mouth Advertisement Facebook Ju…" at bounding box center [641, 569] width 259 height 23
select select "34546"
click at [512, 558] on select "Select Walk-in Referral Internet Friend Word of Mouth Advertisement Facebook Ju…" at bounding box center [641, 569] width 259 height 23
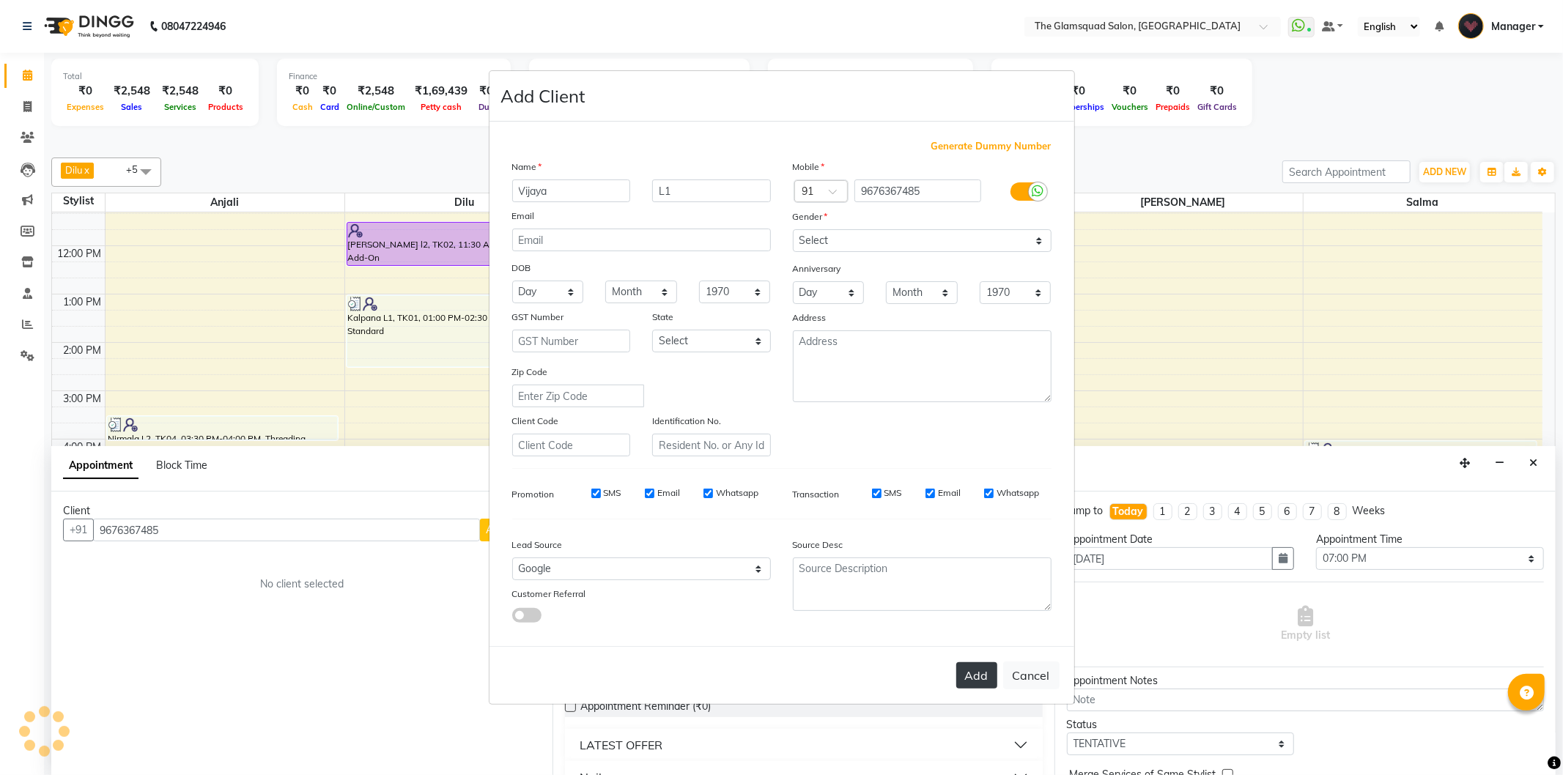
click at [970, 676] on button "Add" at bounding box center [976, 676] width 41 height 26
select select
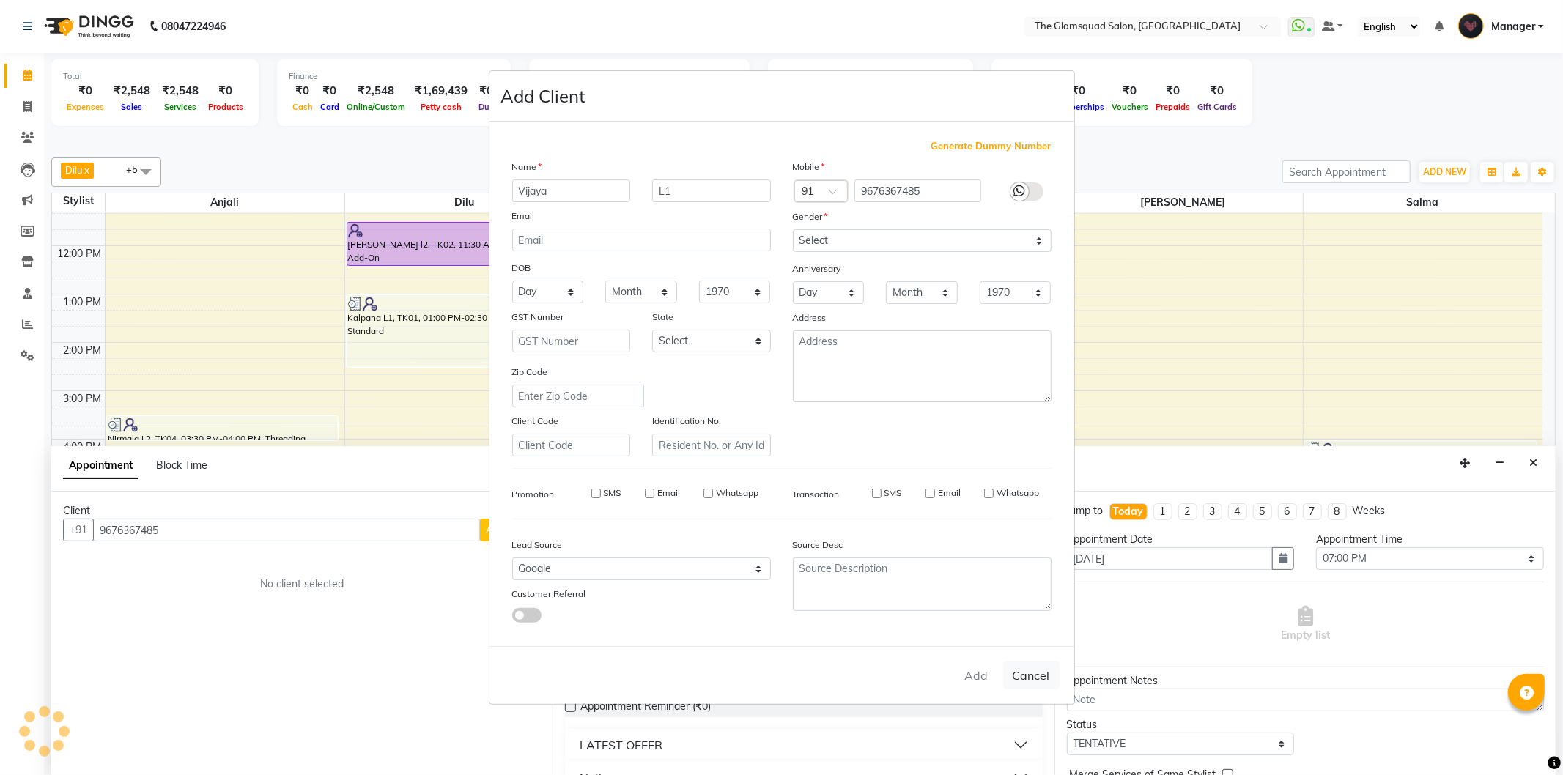
select select
checkbox input "false"
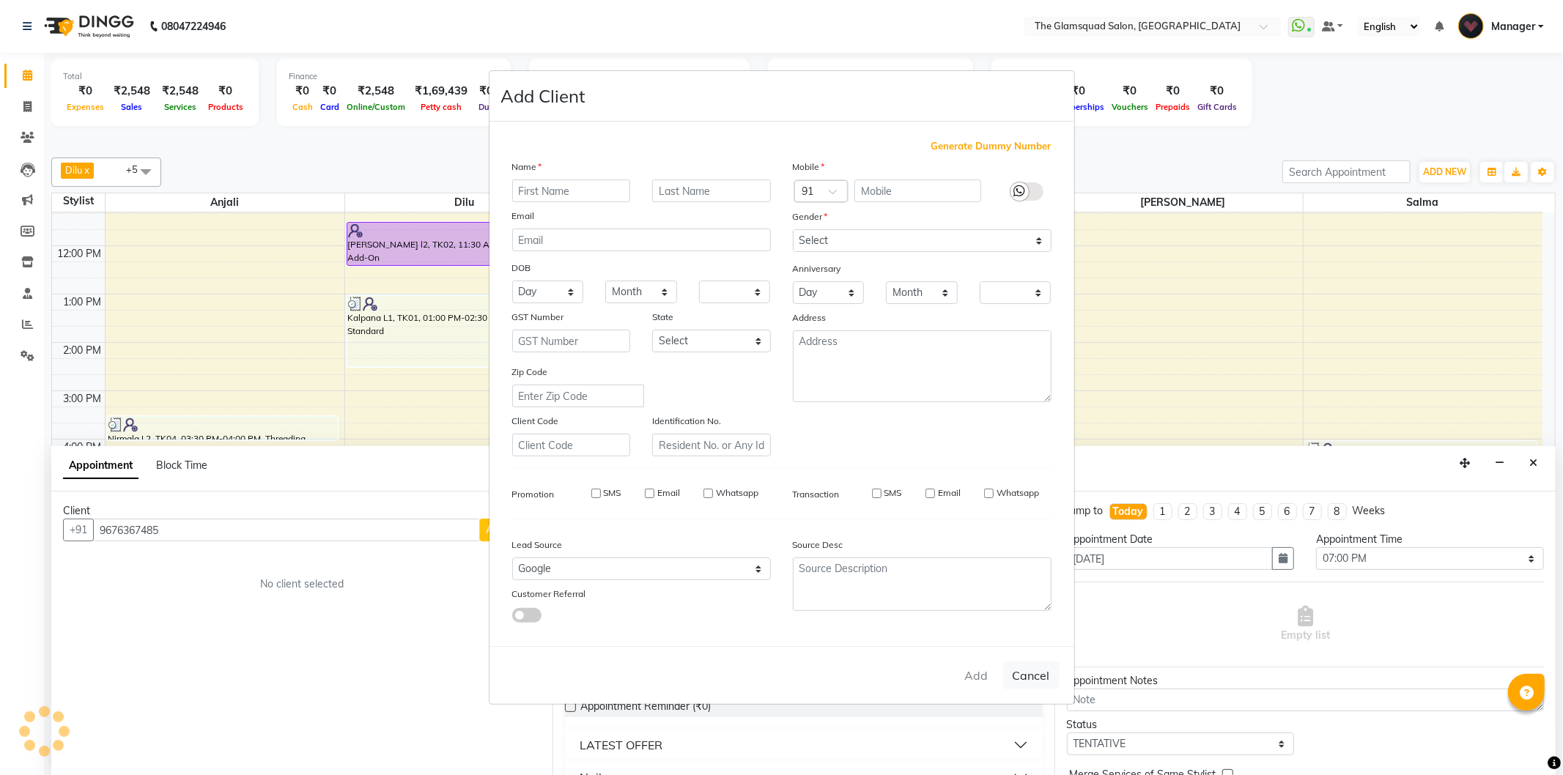
checkbox input "false"
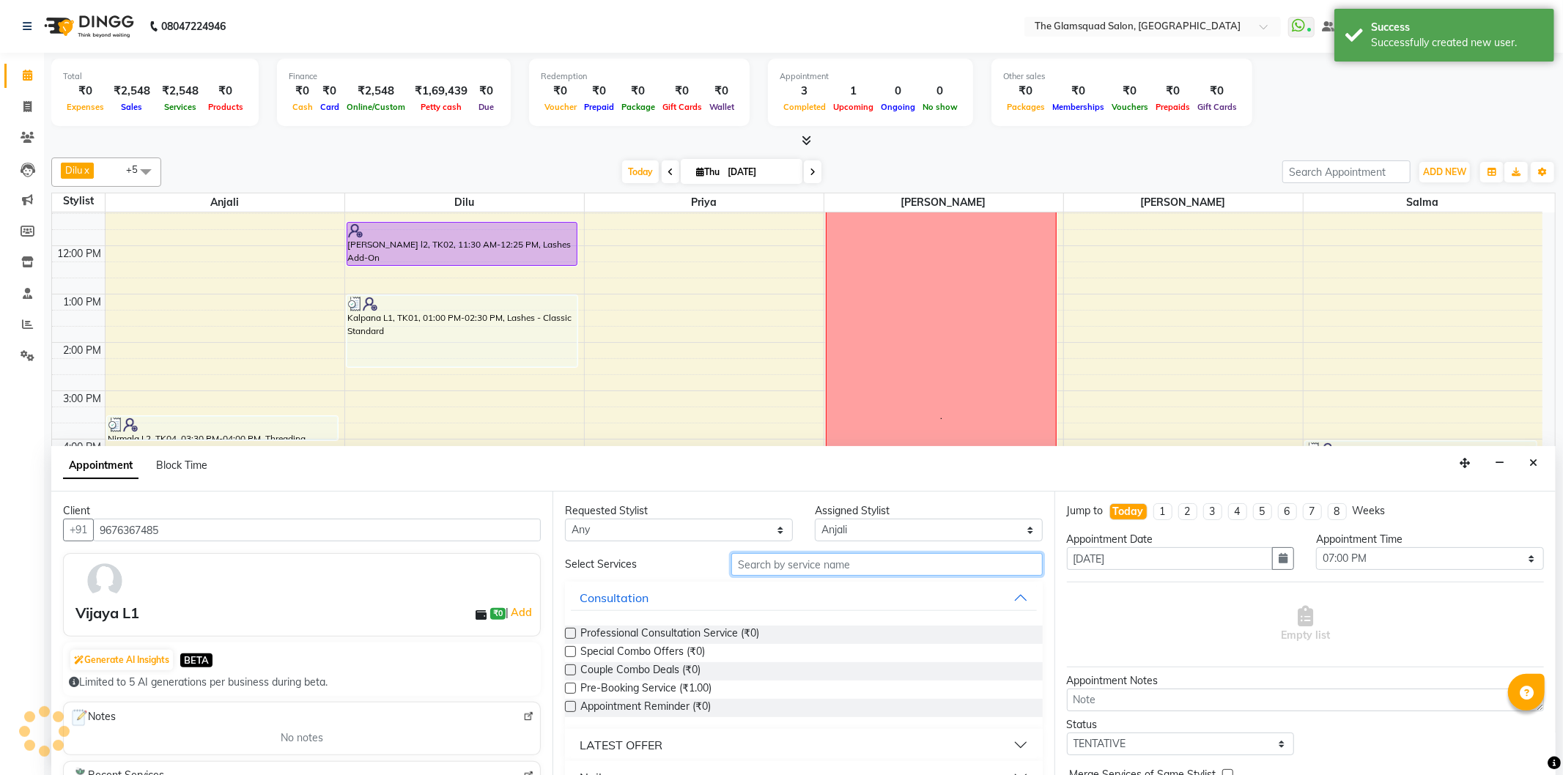
click at [780, 558] on input "text" at bounding box center [886, 564] width 311 height 23
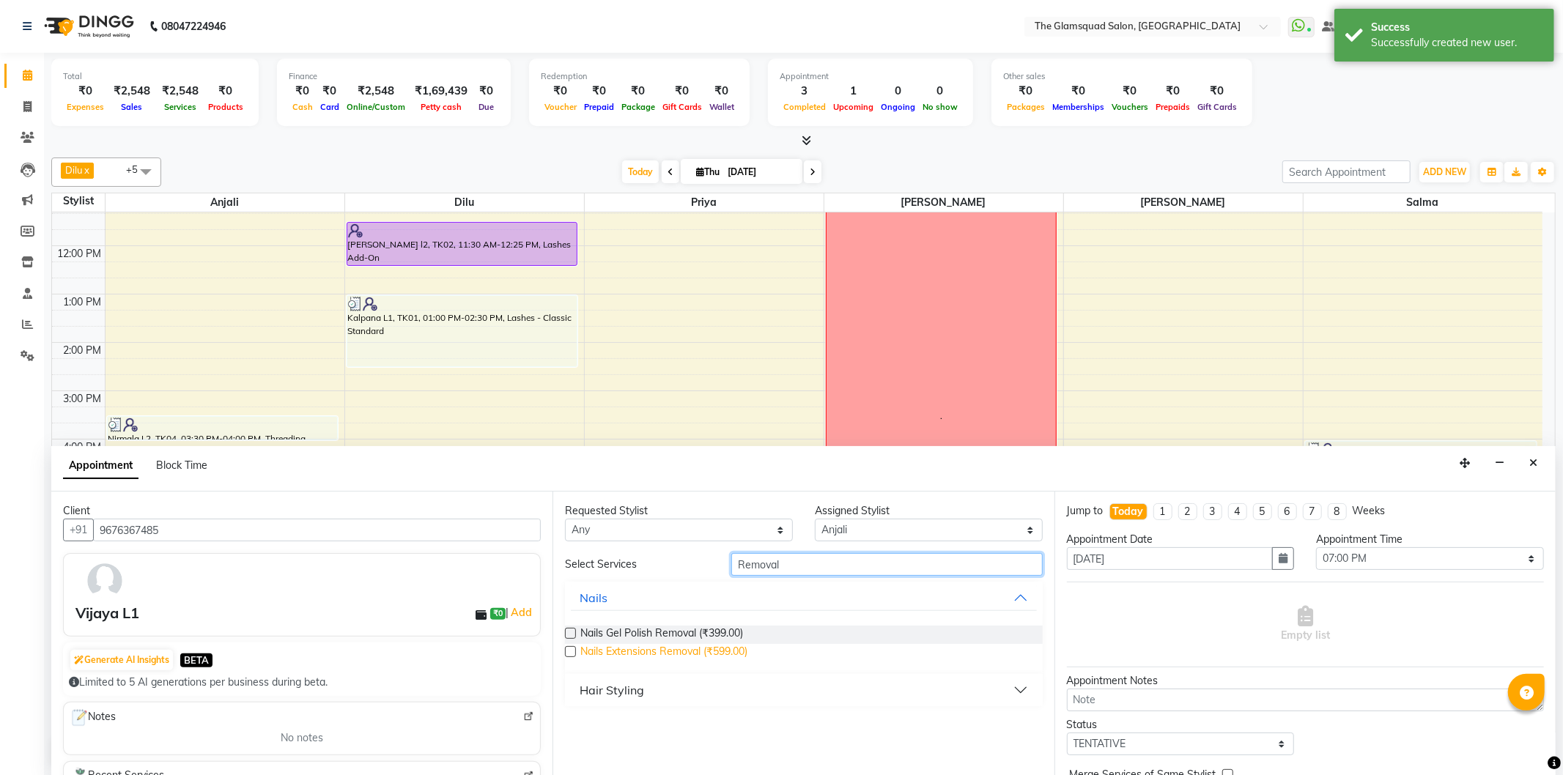
type input "Removal"
click at [693, 657] on span "Nails Extensions Removal (₹599.00)" at bounding box center [663, 653] width 167 height 18
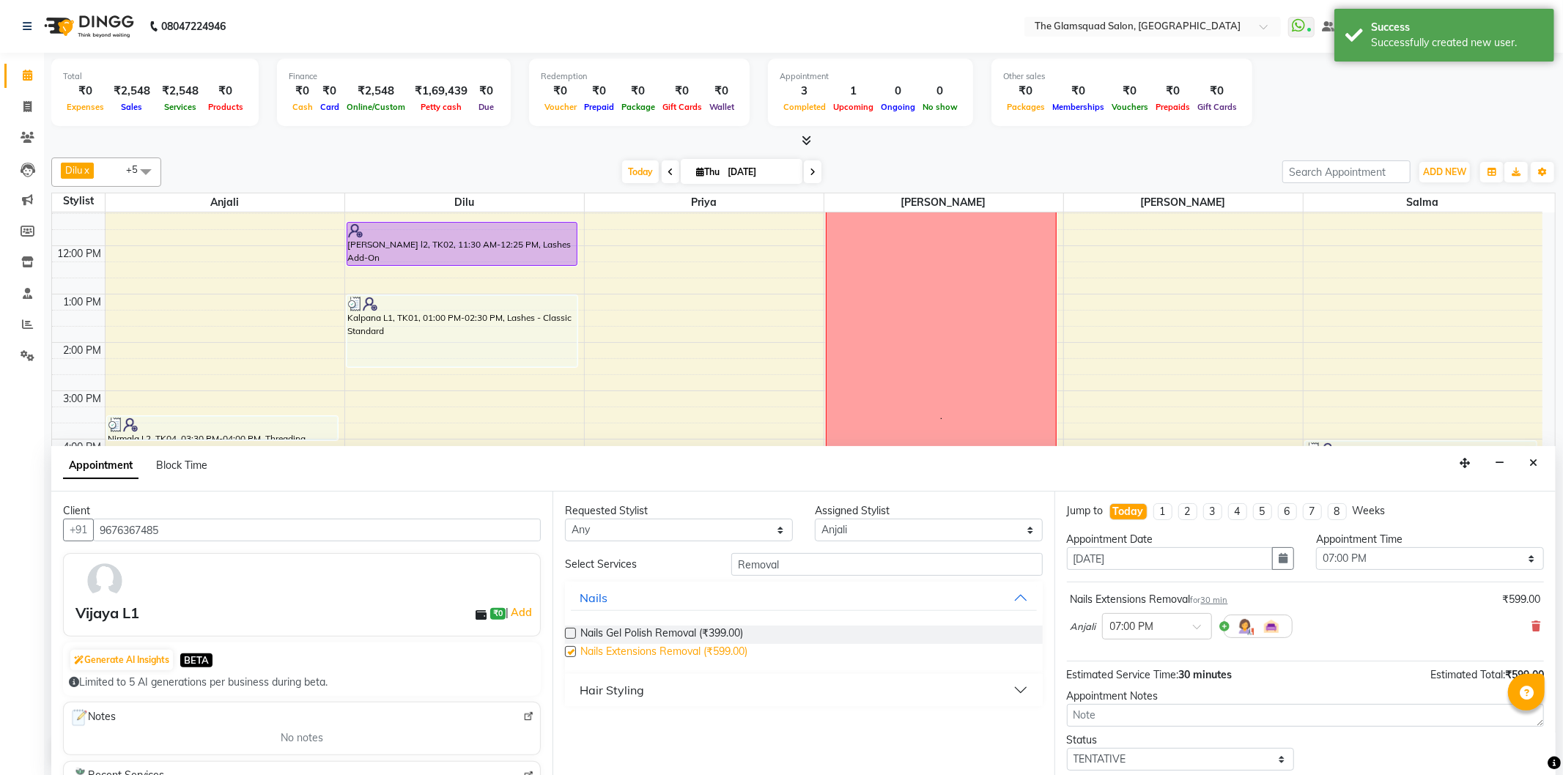
checkbox input "false"
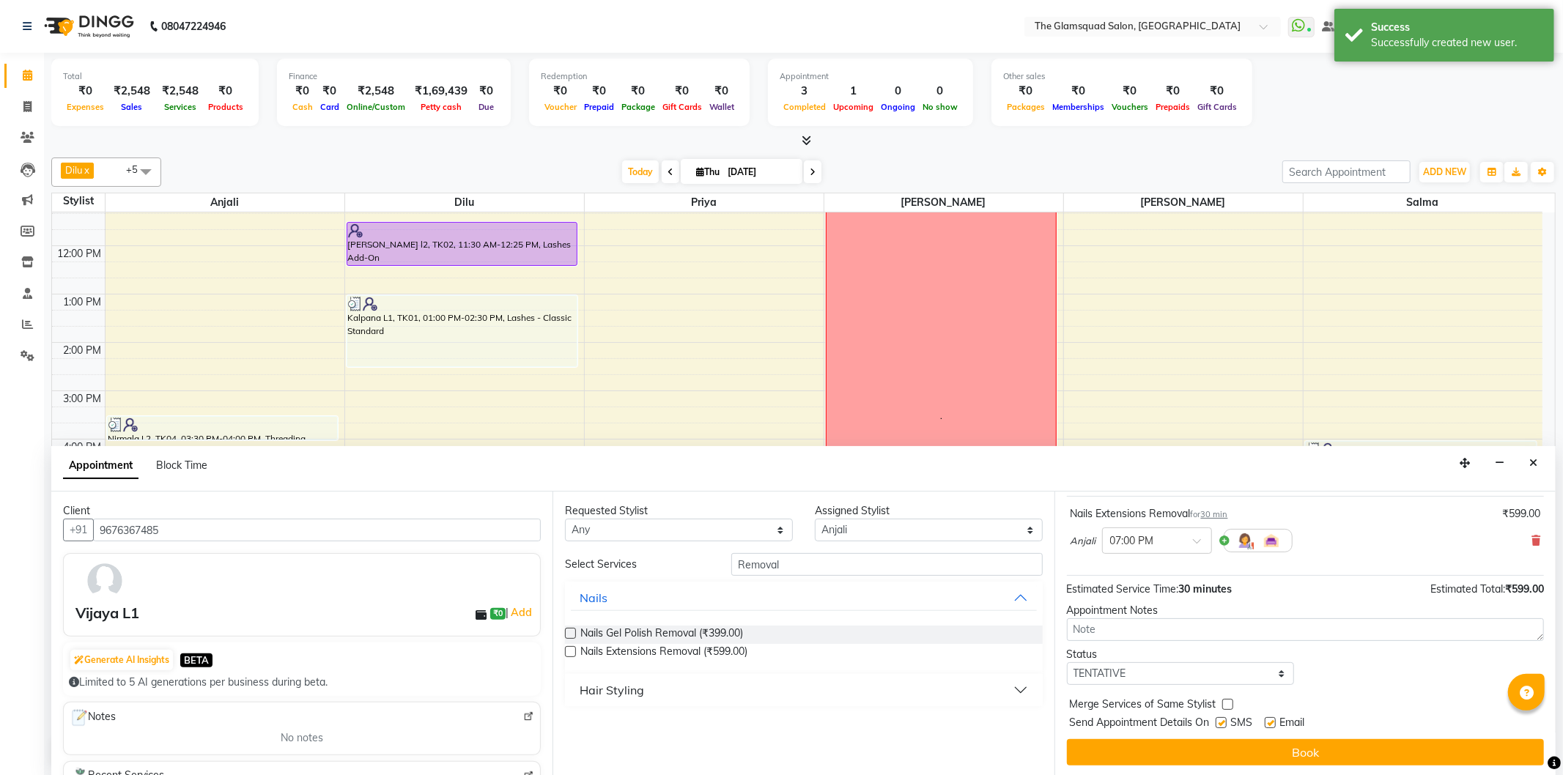
scroll to position [88, 0]
click at [1188, 676] on select "Select TENTATIVE CONFIRM CHECK-IN UPCOMING" at bounding box center [1181, 672] width 228 height 23
click at [1107, 676] on select "Select TENTATIVE CONFIRM CHECK-IN UPCOMING" at bounding box center [1181, 672] width 228 height 23
click at [1067, 661] on select "Select TENTATIVE CONFIRM CHECK-IN UPCOMING" at bounding box center [1181, 672] width 228 height 23
click at [1119, 676] on select "Select TENTATIVE CONFIRM CHECK-IN UPCOMING" at bounding box center [1181, 672] width 228 height 23
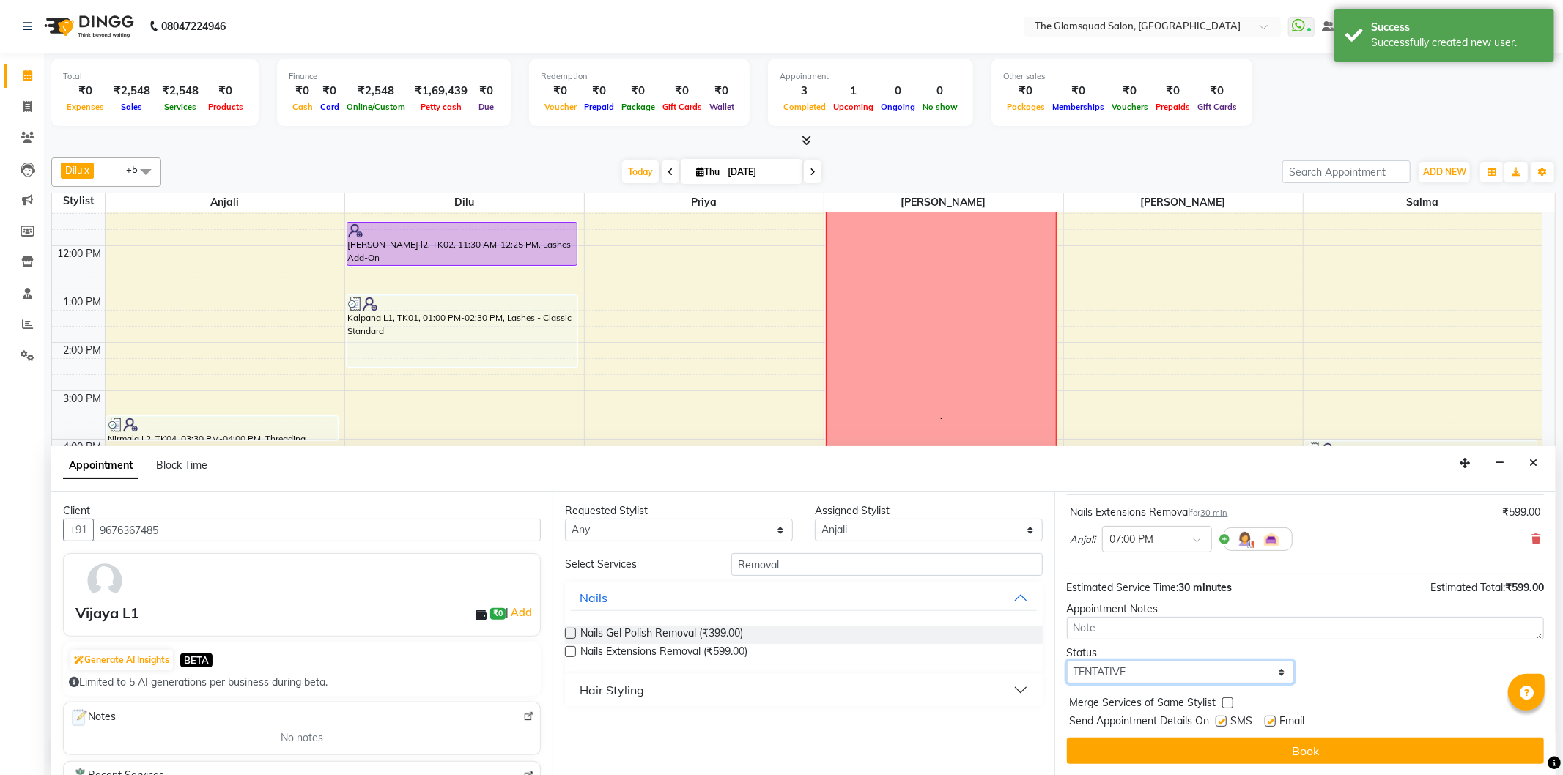
select select "confirm booking"
click at [1067, 661] on select "Select TENTATIVE CONFIRM CHECK-IN UPCOMING" at bounding box center [1181, 672] width 228 height 23
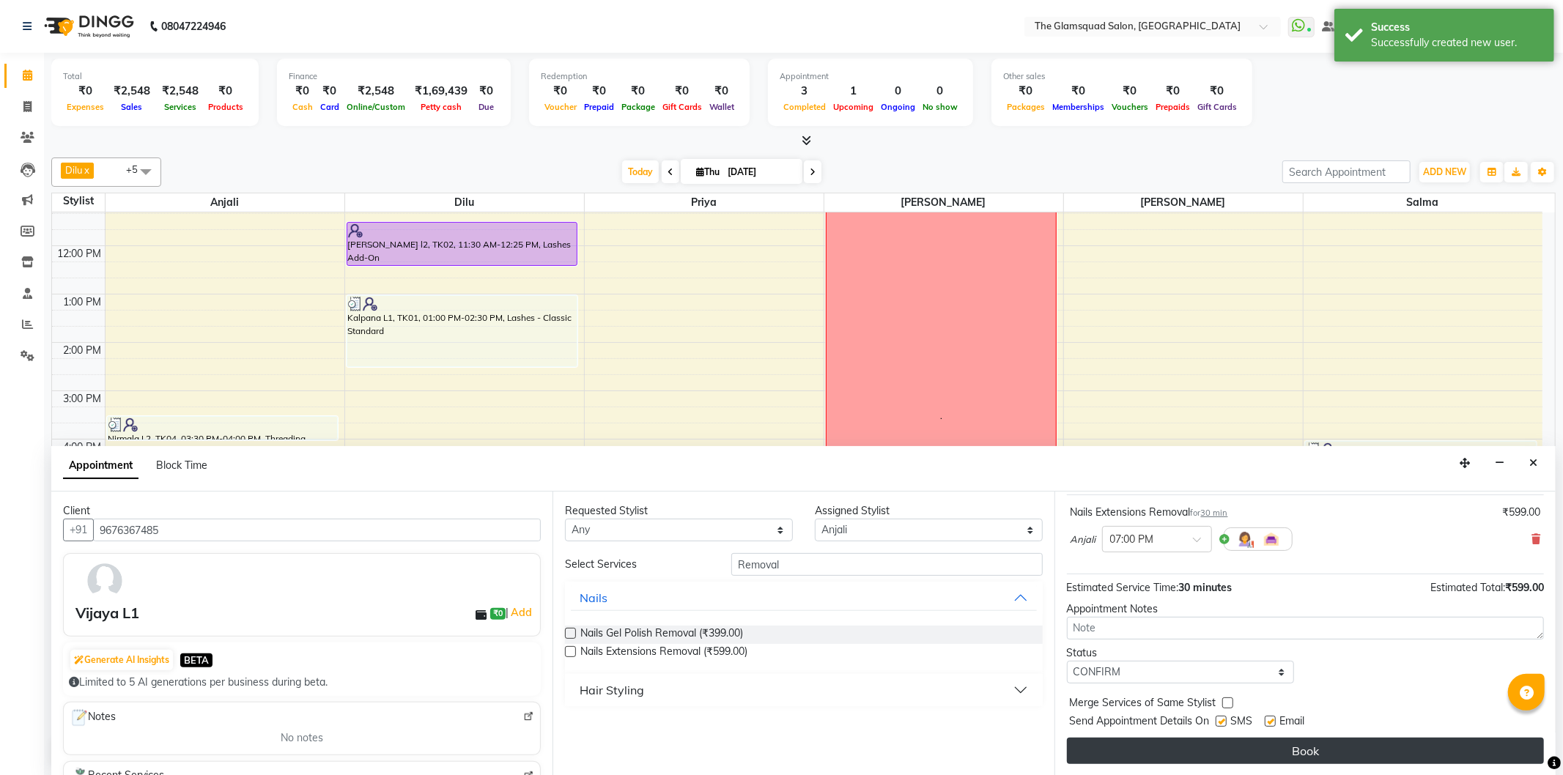
click at [1221, 744] on button "Book" at bounding box center [1305, 751] width 477 height 26
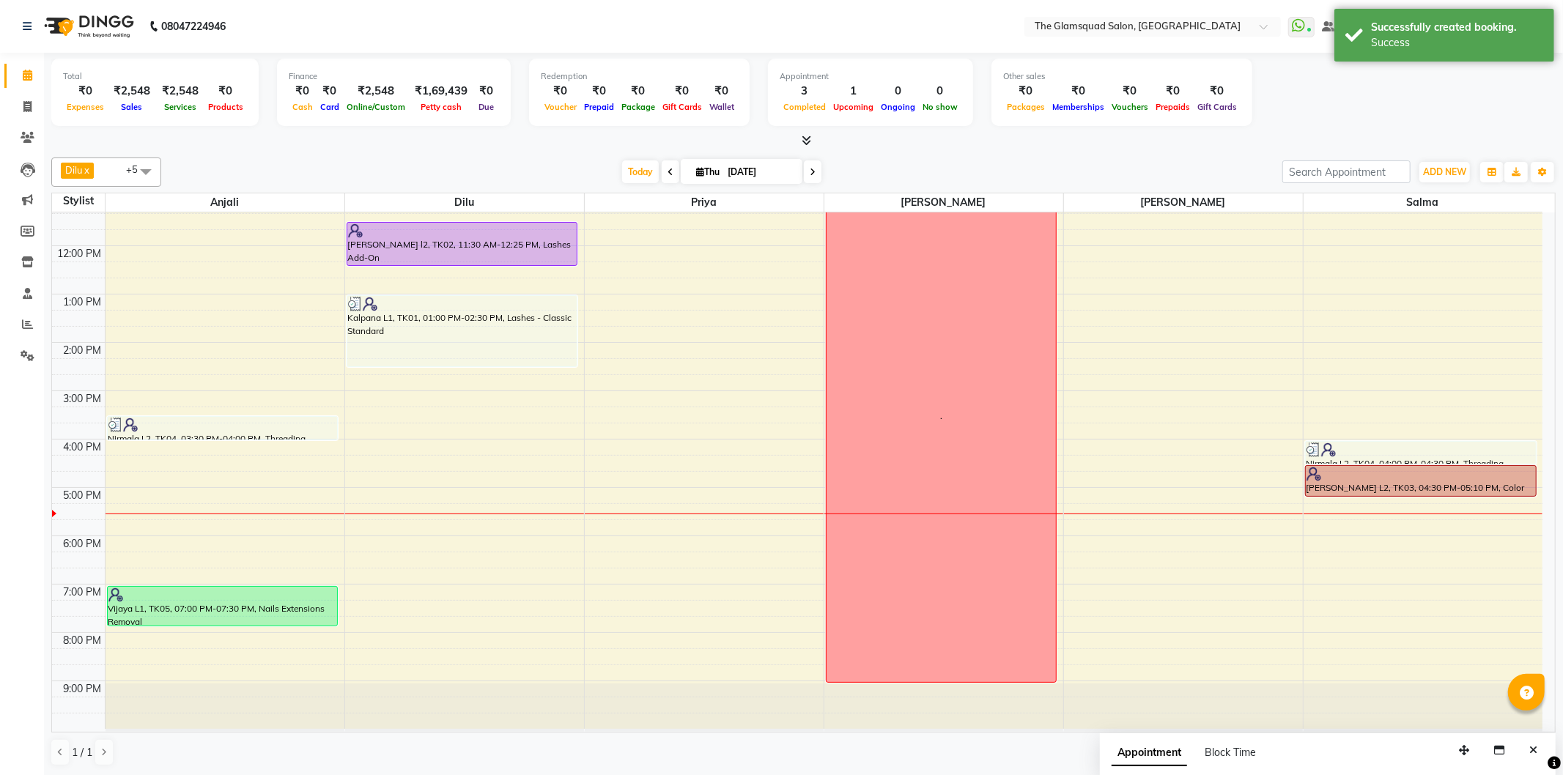
drag, startPoint x: 278, startPoint y: 610, endPoint x: 278, endPoint y: 632, distance: 21.3
click at [278, 632] on div "9:00 AM 10:00 AM 11:00 AM 12:00 PM 1:00 PM 2:00 PM 3:00 PM 4:00 PM 5:00 PM 6:00…" at bounding box center [797, 415] width 1491 height 628
click at [720, 473] on div "9:00 AM 10:00 AM 11:00 AM 12:00 PM 1:00 PM 2:00 PM 3:00 PM 4:00 PM 5:00 PM 6:00…" at bounding box center [797, 415] width 1491 height 628
select select "34709"
select select "tentative"
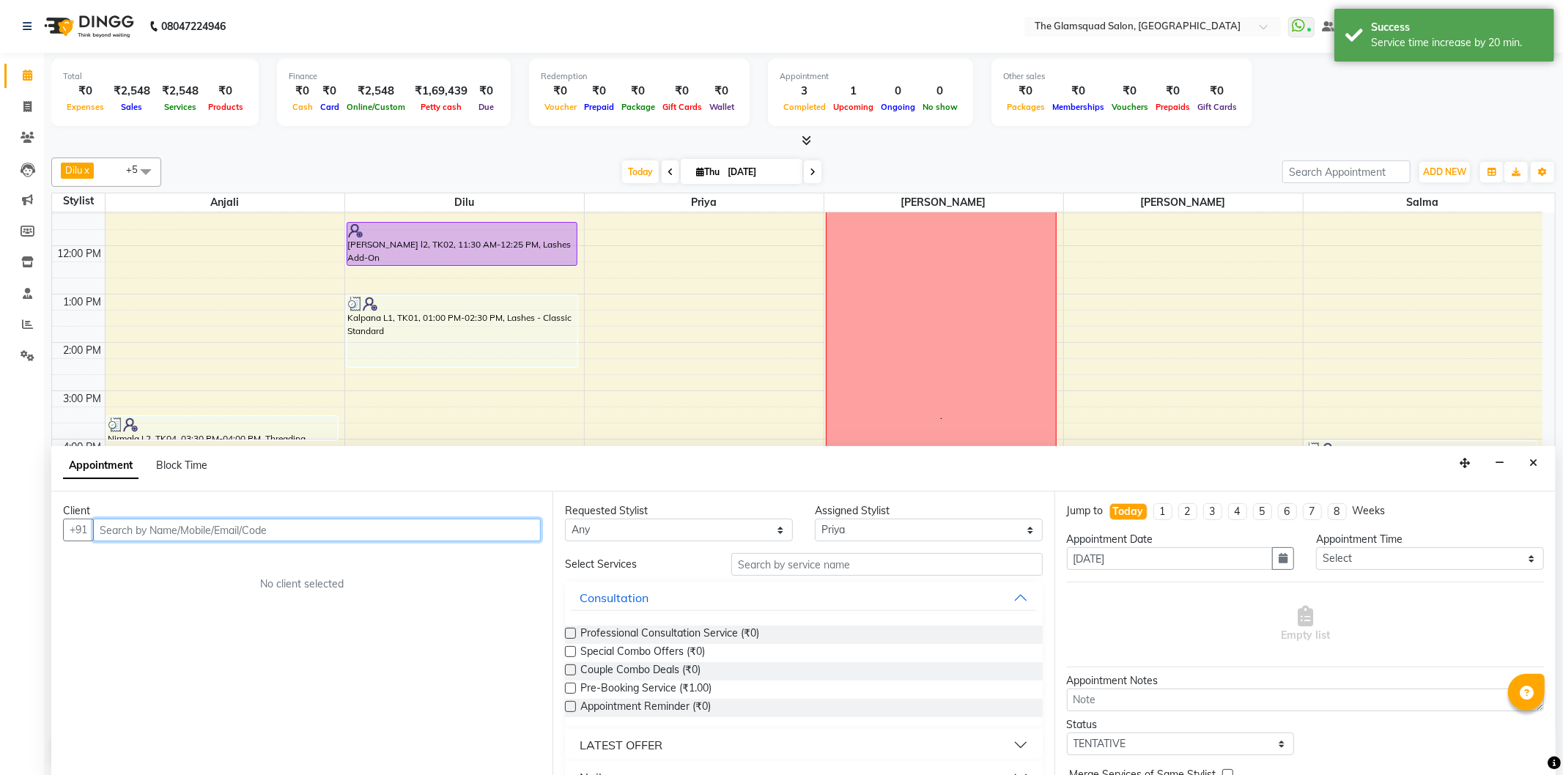
click at [328, 524] on input "text" at bounding box center [317, 530] width 448 height 23
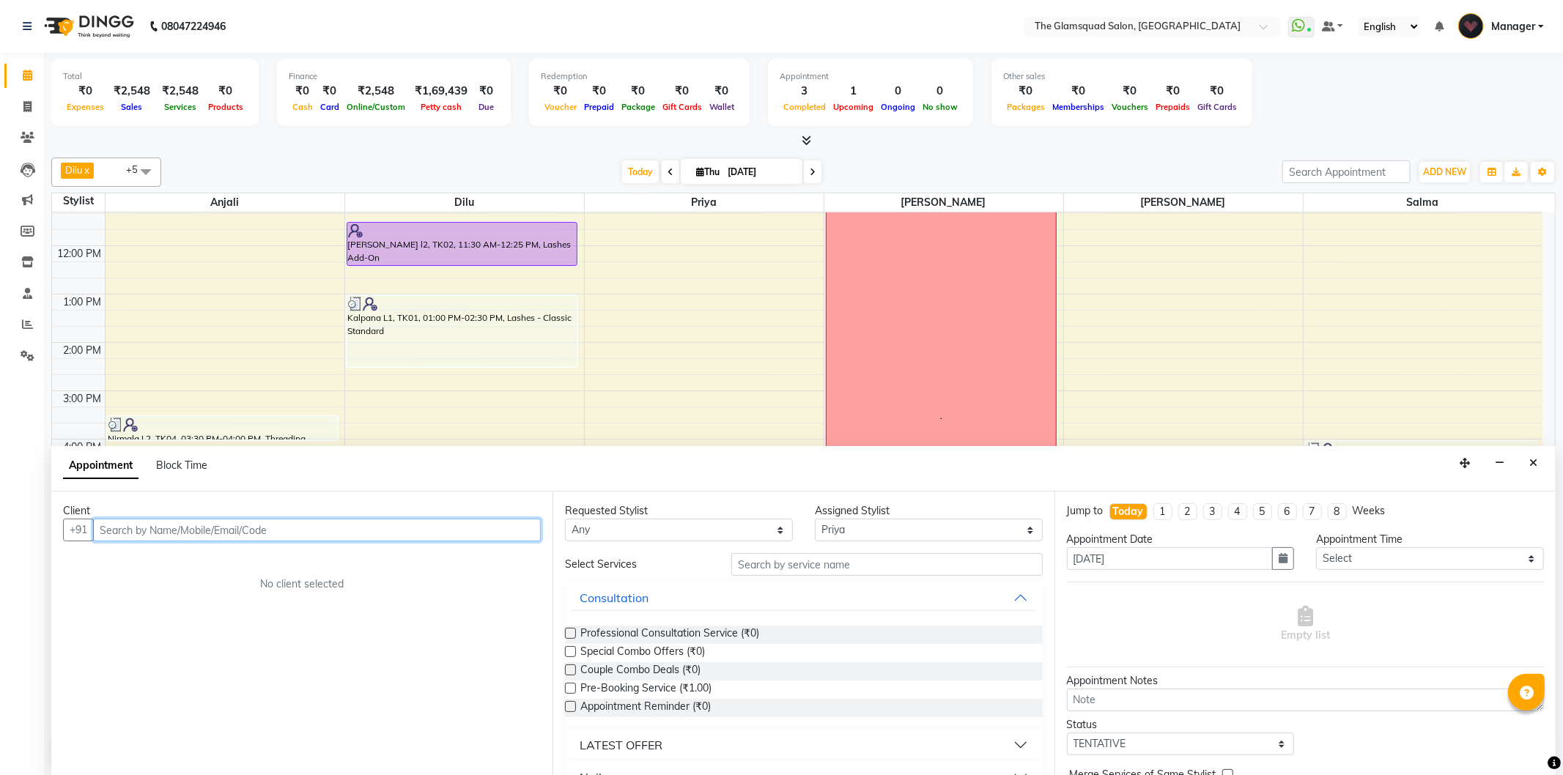
click at [374, 532] on input "text" at bounding box center [317, 530] width 448 height 23
type input "9"
click at [1520, 460] on div "Appointment Block Time" at bounding box center [803, 468] width 1505 height 45
click at [1534, 463] on icon "Close" at bounding box center [1534, 463] width 8 height 10
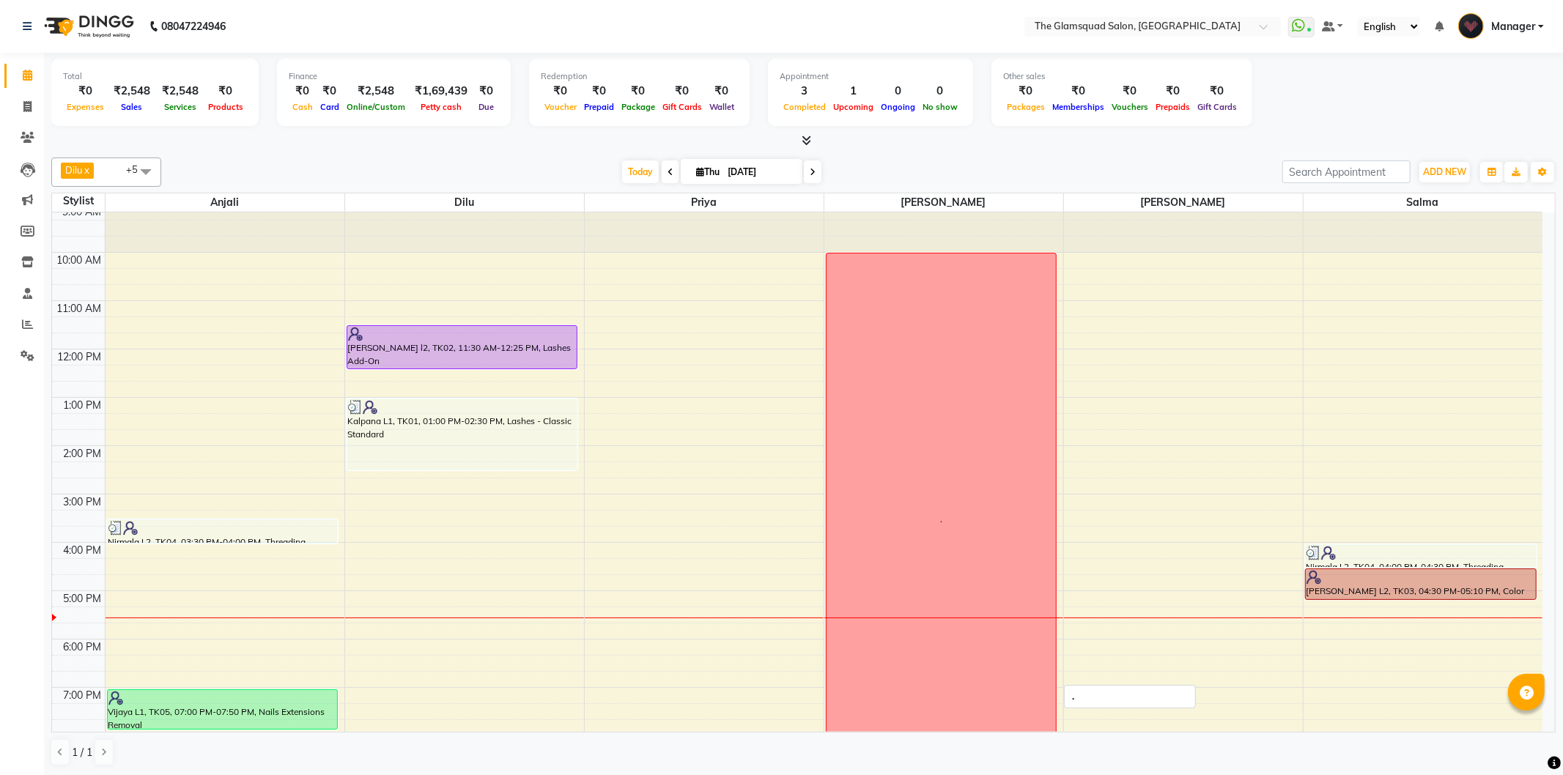
scroll to position [0, 0]
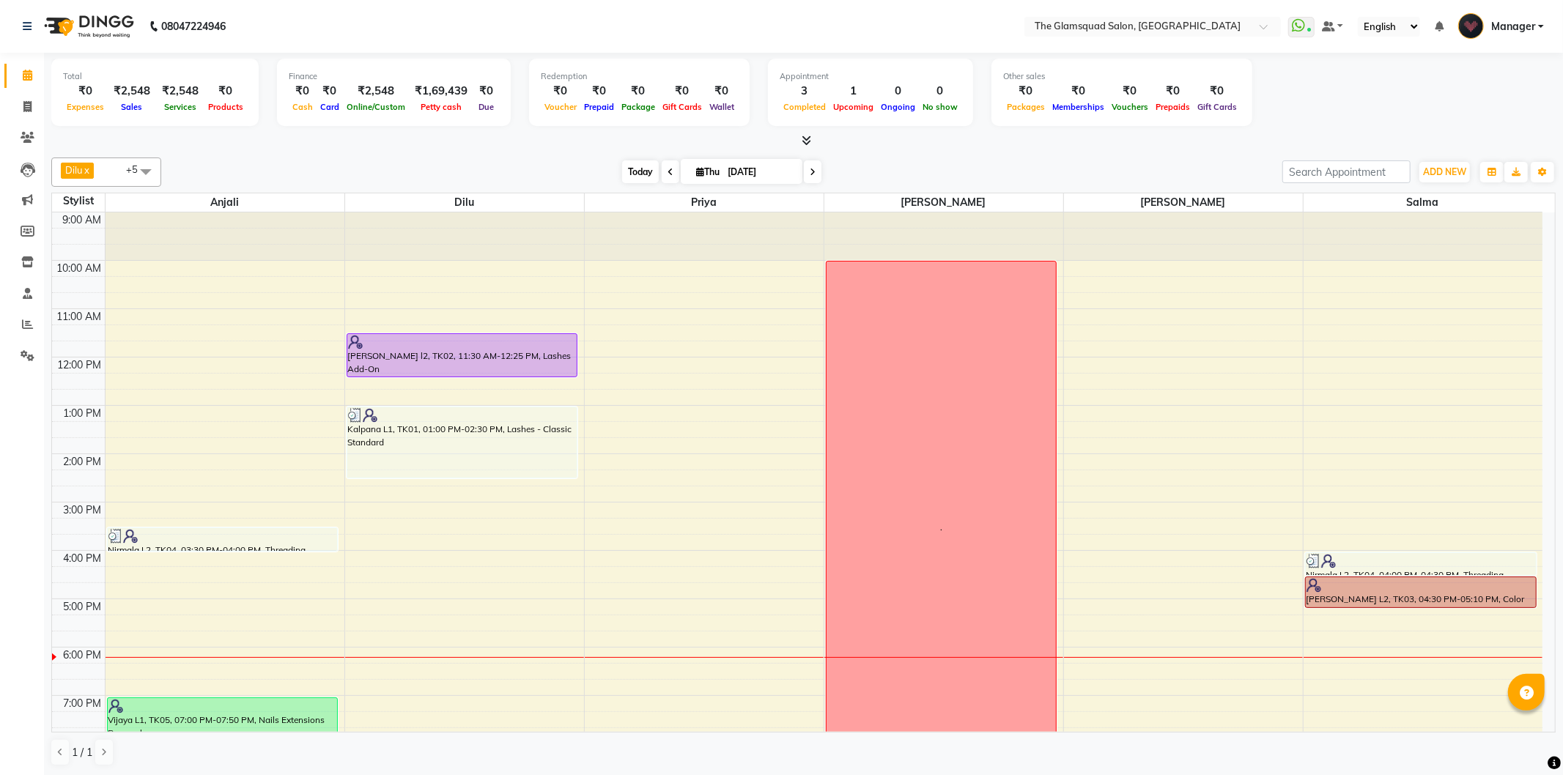
click at [646, 167] on span "Today" at bounding box center [640, 172] width 37 height 23
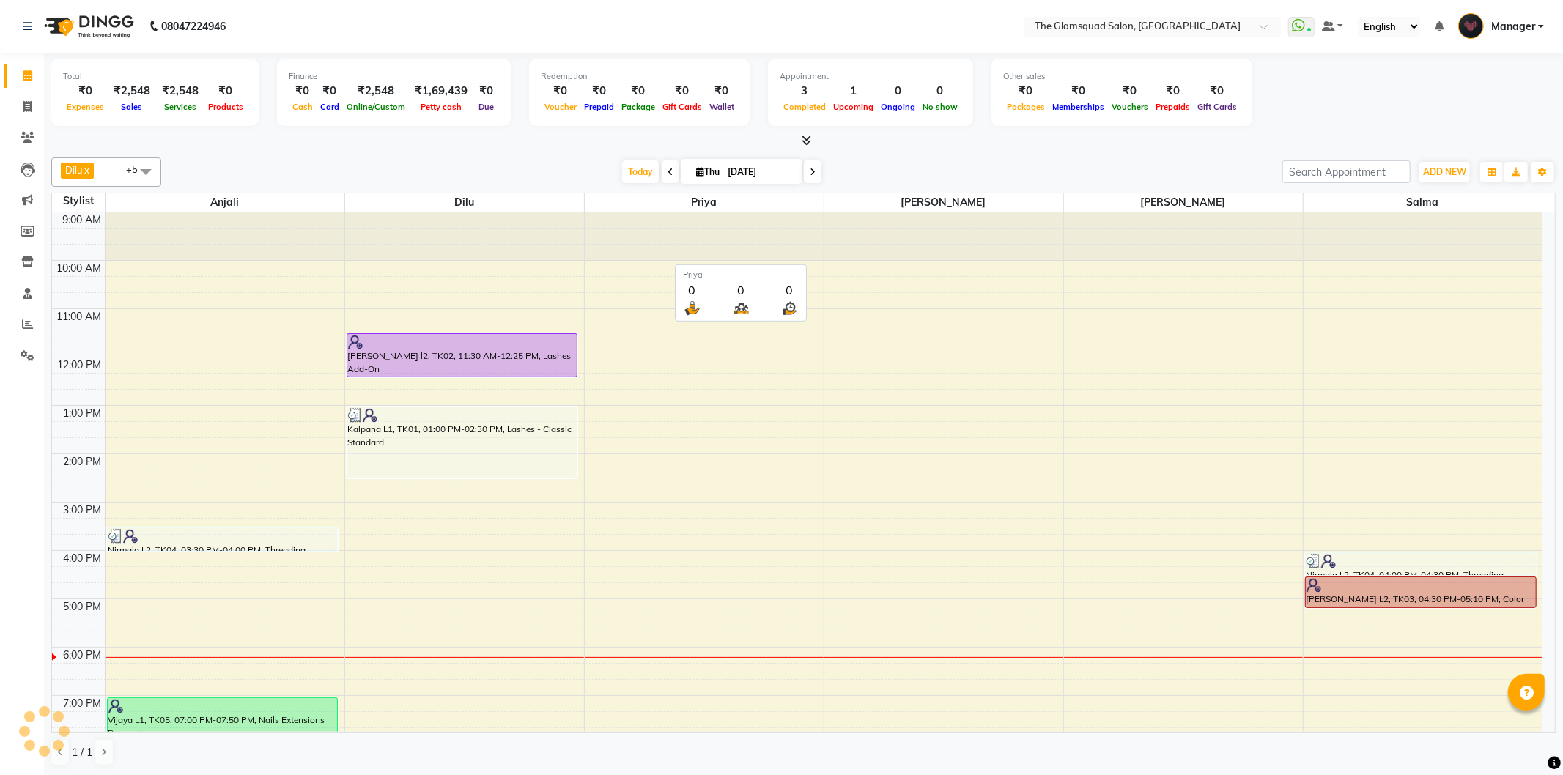
scroll to position [111, 0]
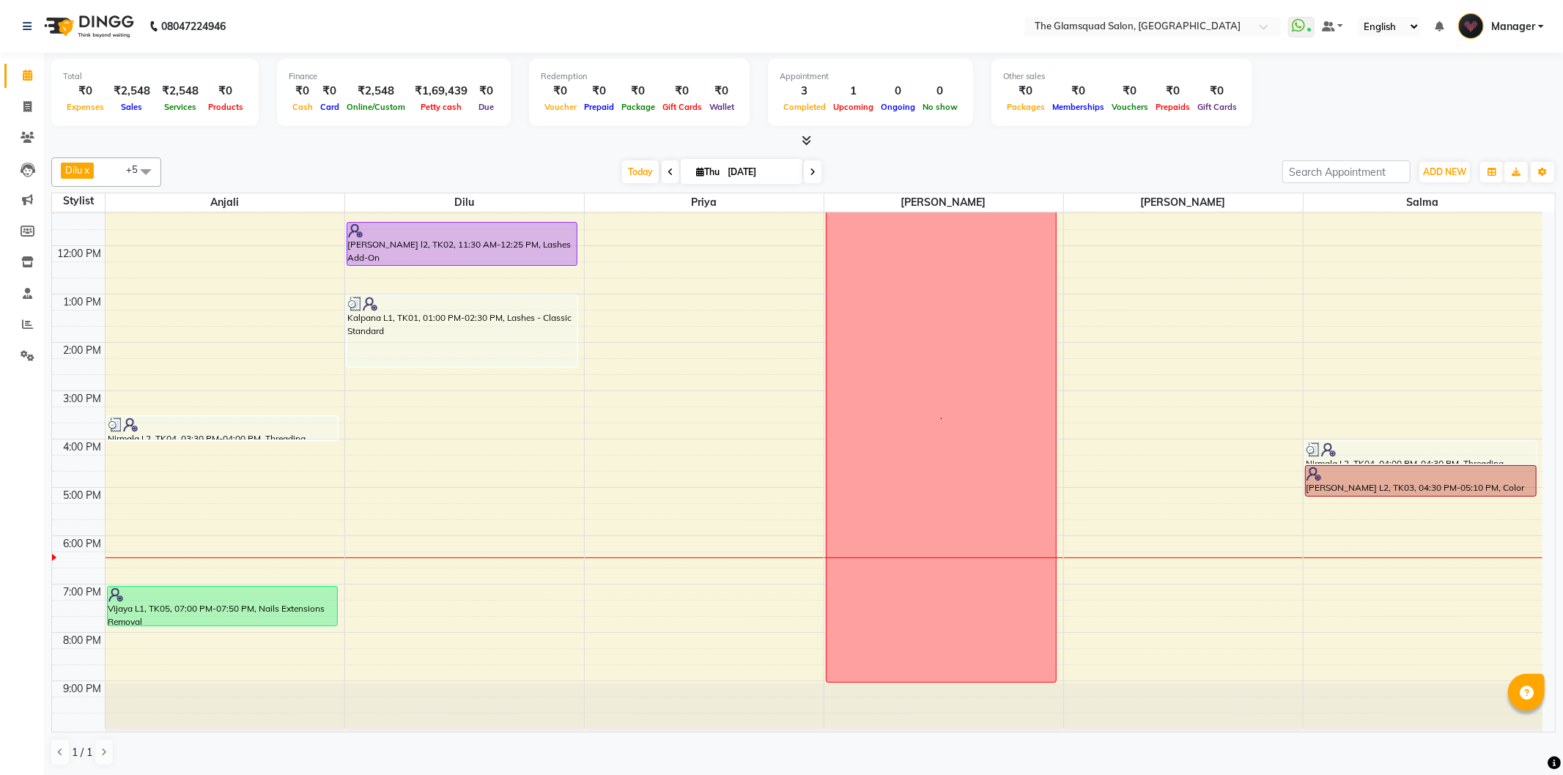
click at [635, 496] on div "9:00 AM 10:00 AM 11:00 AM 12:00 PM 1:00 PM 2:00 PM 3:00 PM 4:00 PM 5:00 PM 6:00…" at bounding box center [797, 415] width 1491 height 628
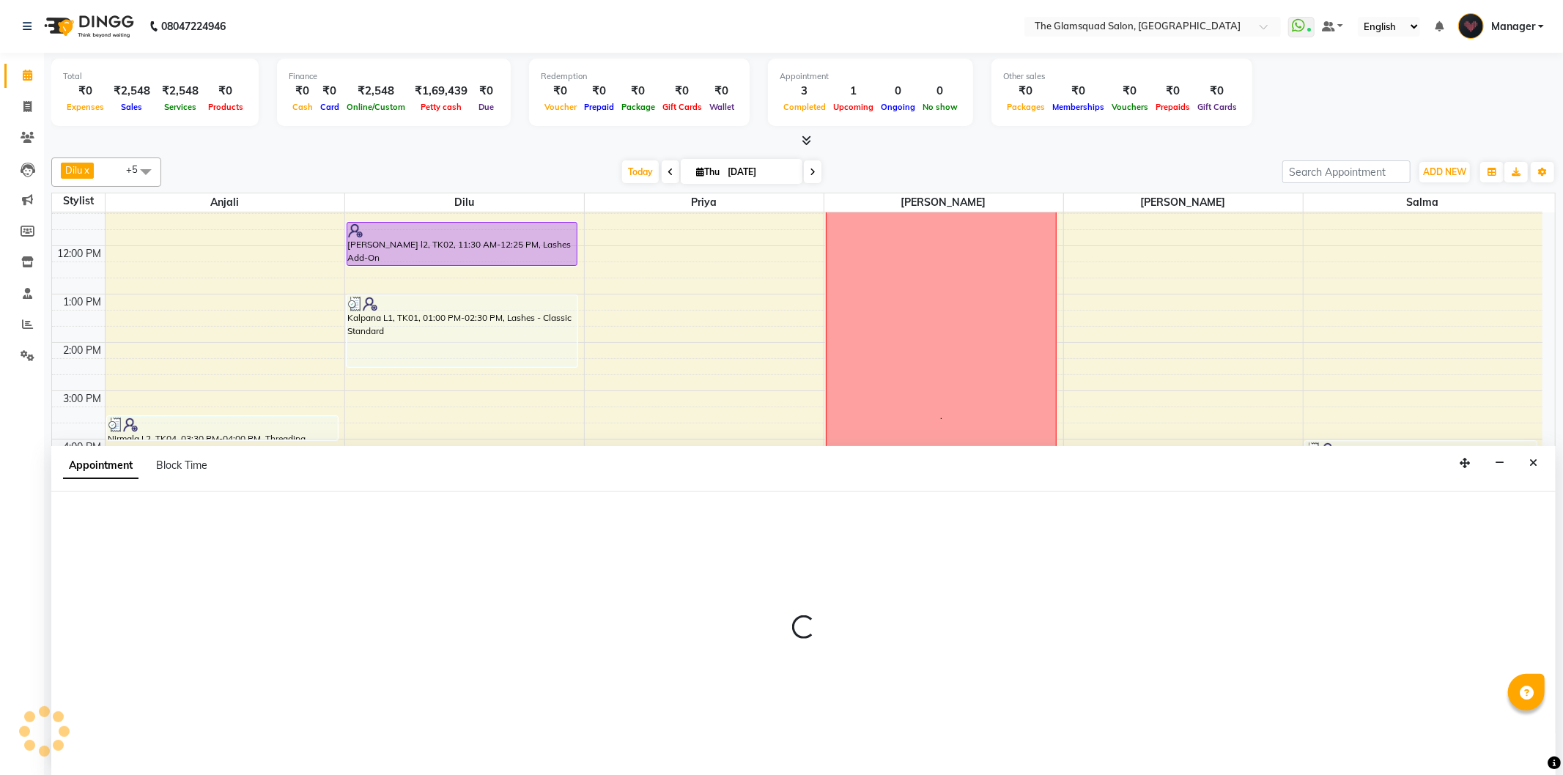
select select "34709"
select select "1020"
select select "tentative"
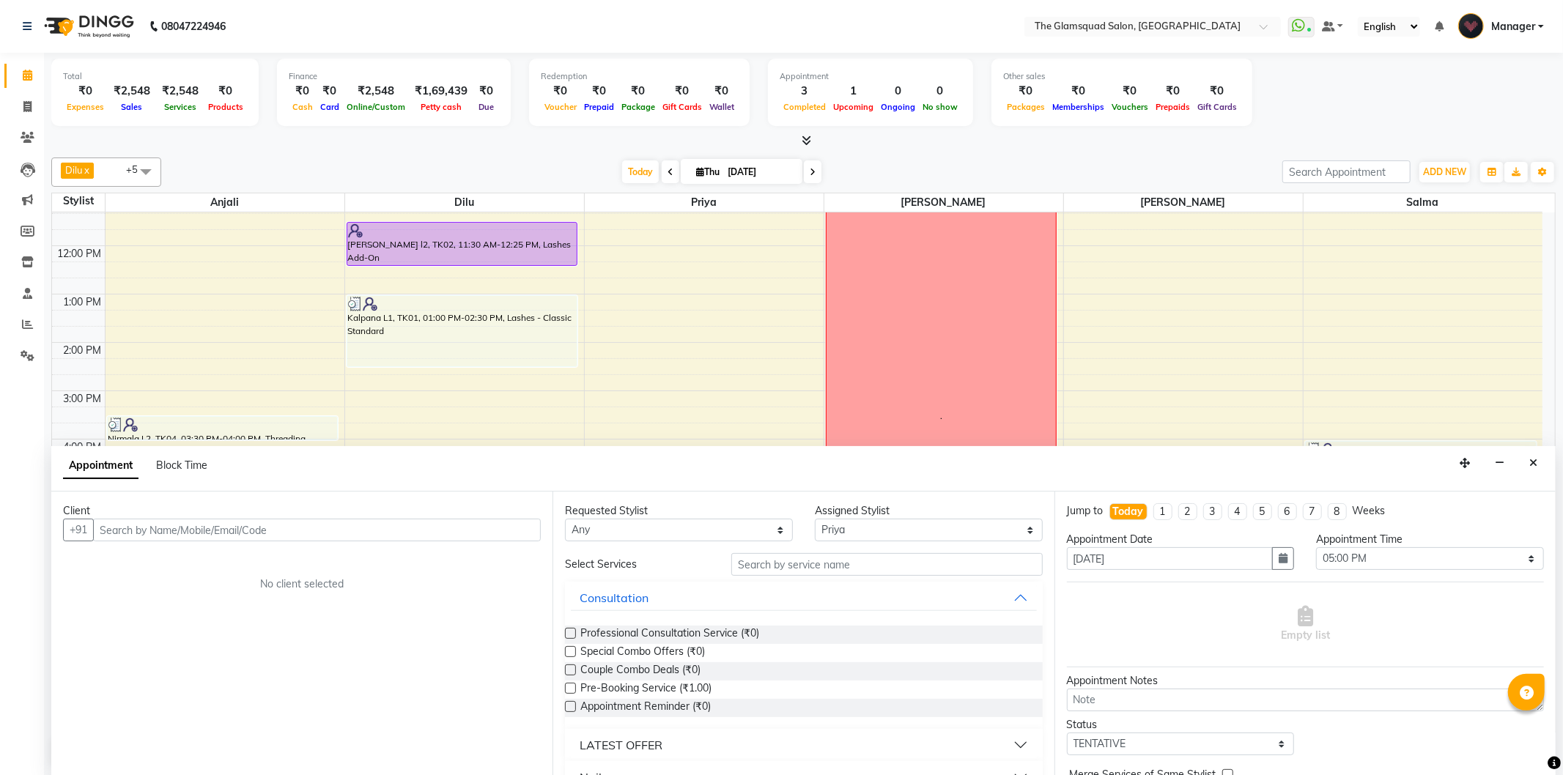
click at [311, 531] on input "text" at bounding box center [317, 530] width 448 height 23
click at [309, 520] on input "text" at bounding box center [317, 530] width 448 height 23
type input "9380686372"
click at [512, 523] on span "Add Client" at bounding box center [510, 529] width 49 height 13
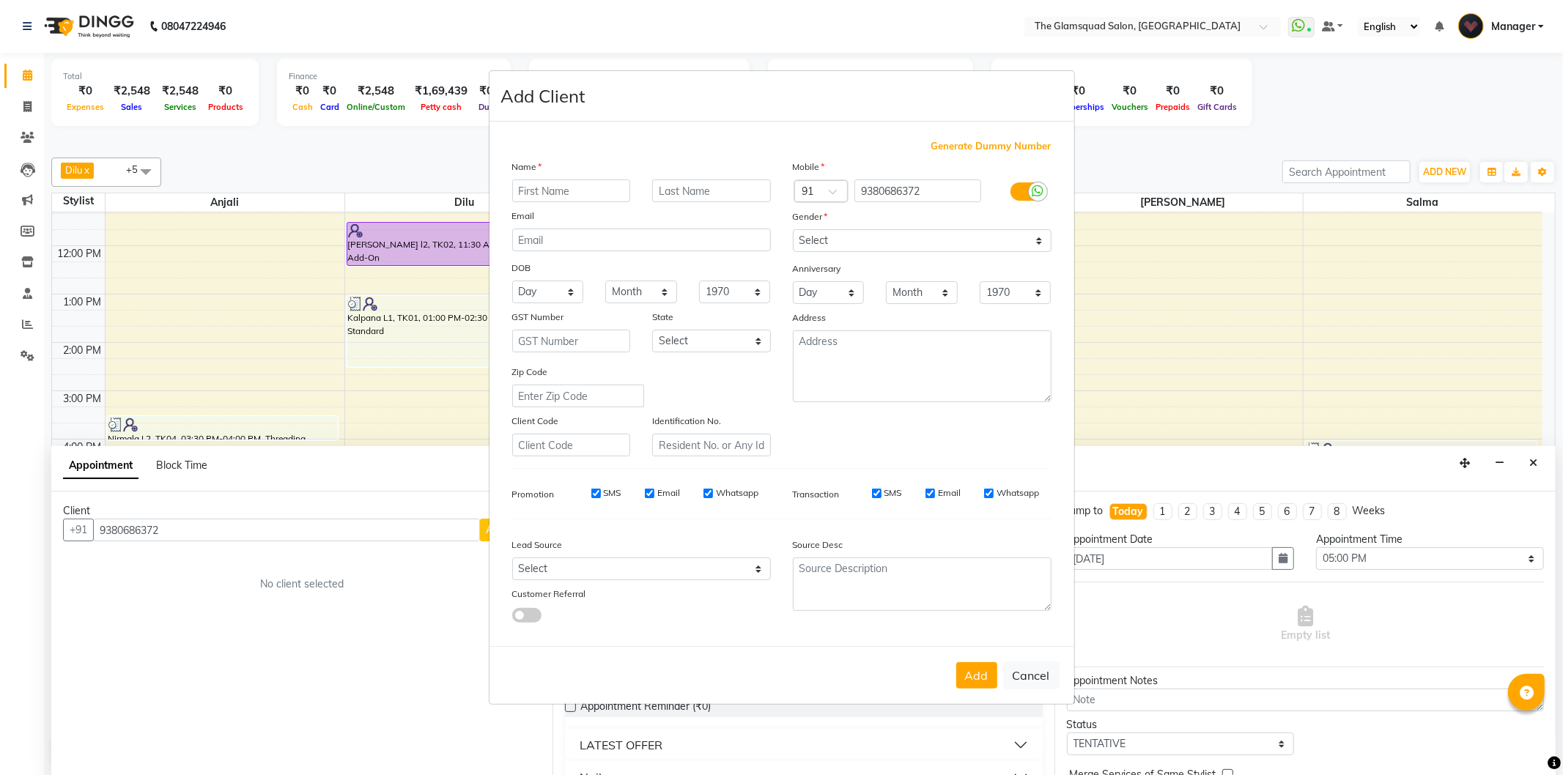
click at [533, 188] on input "text" at bounding box center [571, 191] width 119 height 23
type input "Smita"
click at [707, 188] on input "text" at bounding box center [711, 191] width 119 height 23
type input "L2"
click at [826, 244] on select "Select [DEMOGRAPHIC_DATA] [DEMOGRAPHIC_DATA] Other Prefer Not To Say" at bounding box center [922, 240] width 259 height 23
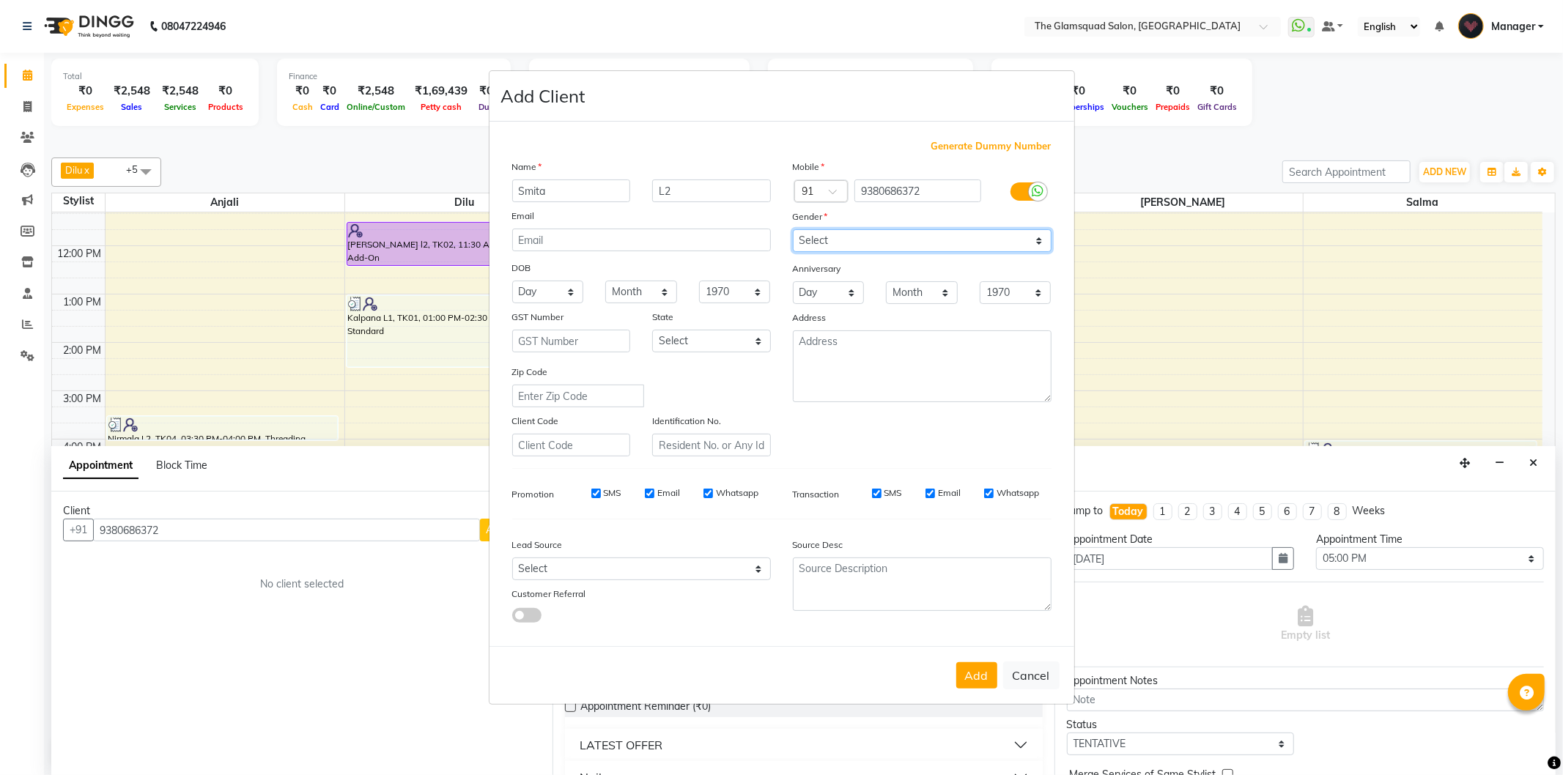
select select "[DEMOGRAPHIC_DATA]"
click at [793, 229] on select "Select [DEMOGRAPHIC_DATA] [DEMOGRAPHIC_DATA] Other Prefer Not To Say" at bounding box center [922, 240] width 259 height 23
click at [701, 575] on select "Select Walk-in Referral Internet Friend Word of Mouth Advertisement Facebook Ju…" at bounding box center [641, 569] width 259 height 23
select select "34546"
click at [512, 558] on select "Select Walk-in Referral Internet Friend Word of Mouth Advertisement Facebook Ju…" at bounding box center [641, 569] width 259 height 23
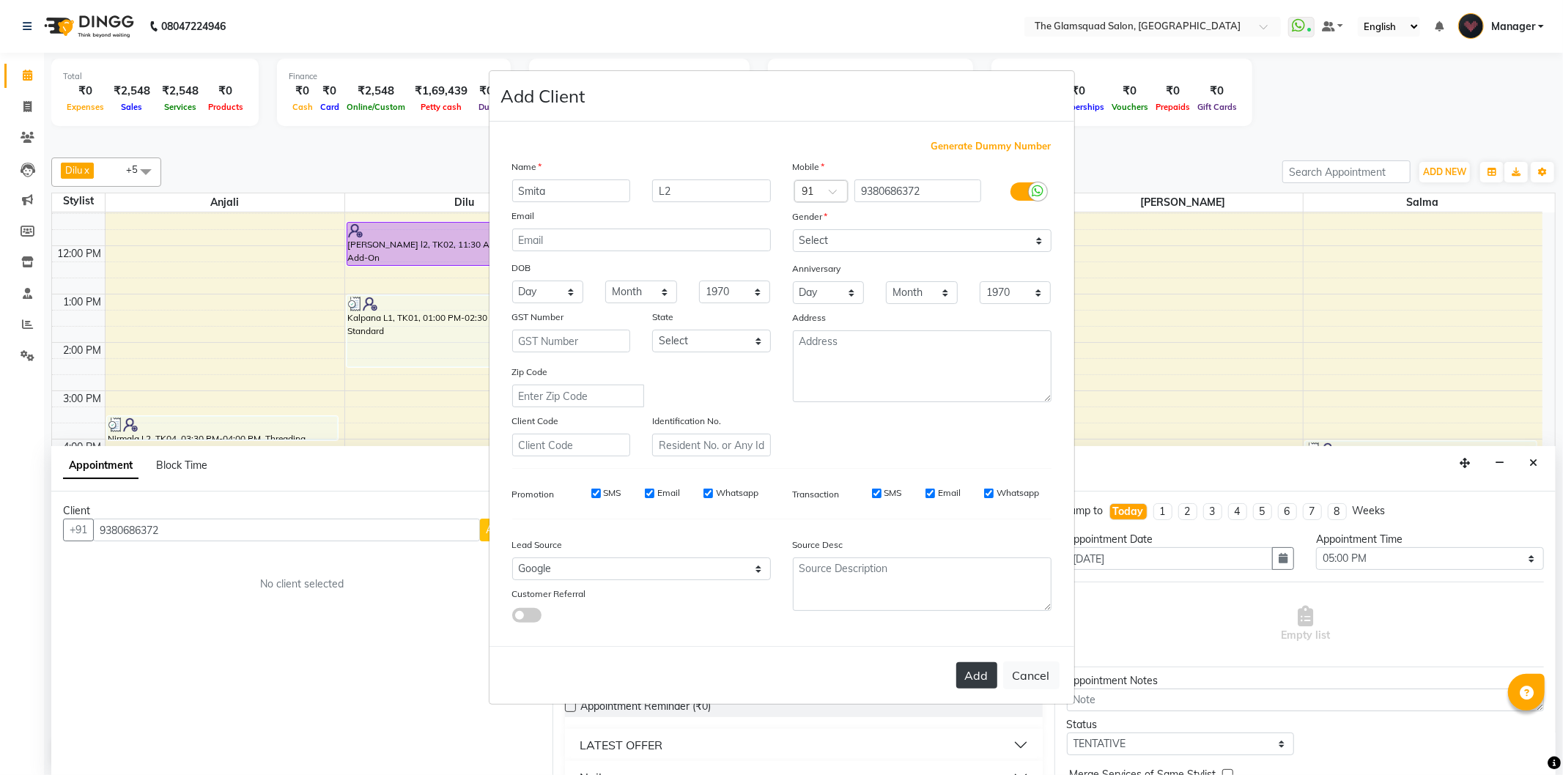
click at [973, 684] on button "Add" at bounding box center [976, 676] width 41 height 26
select select
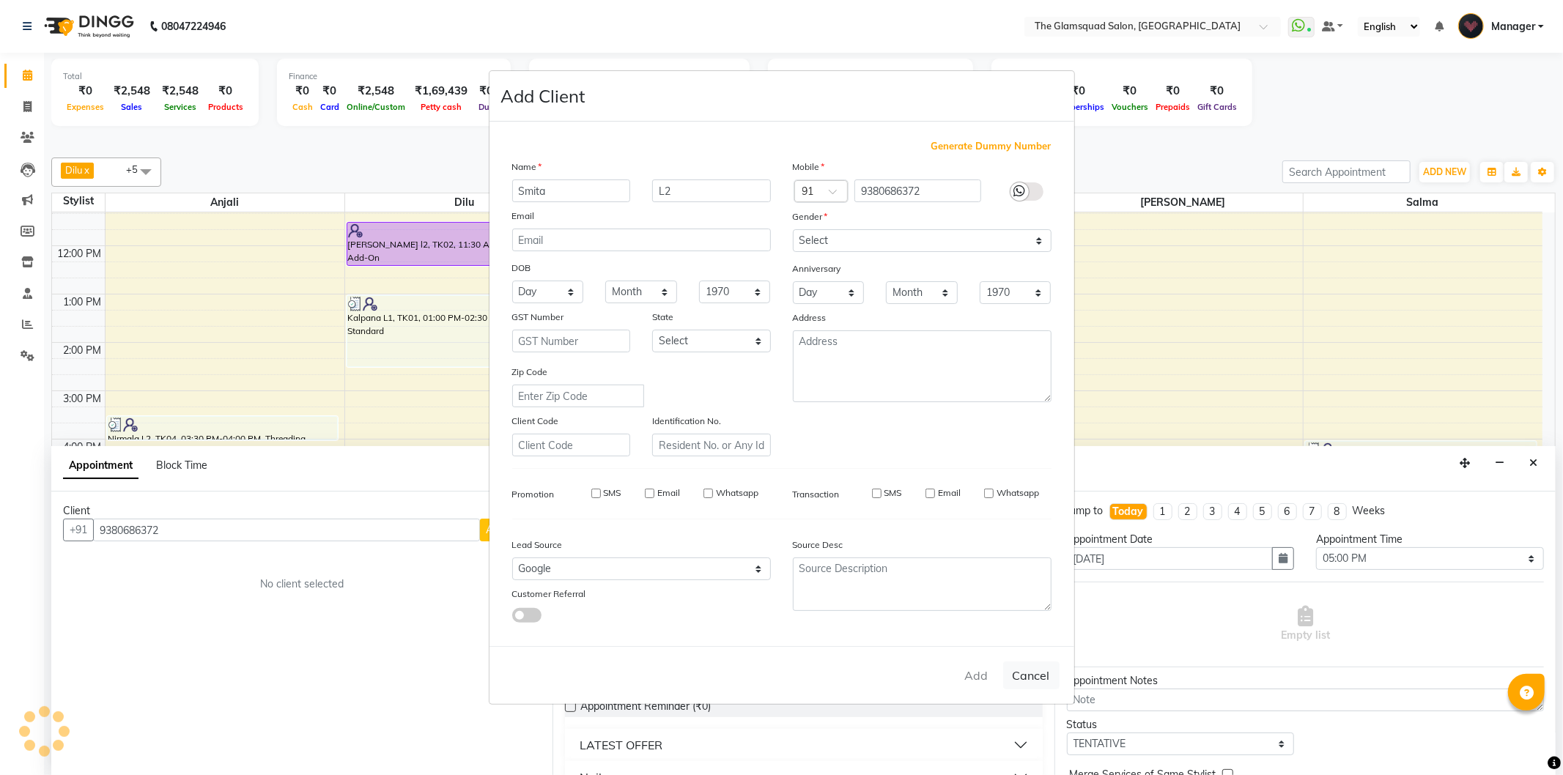
select select
checkbox input "false"
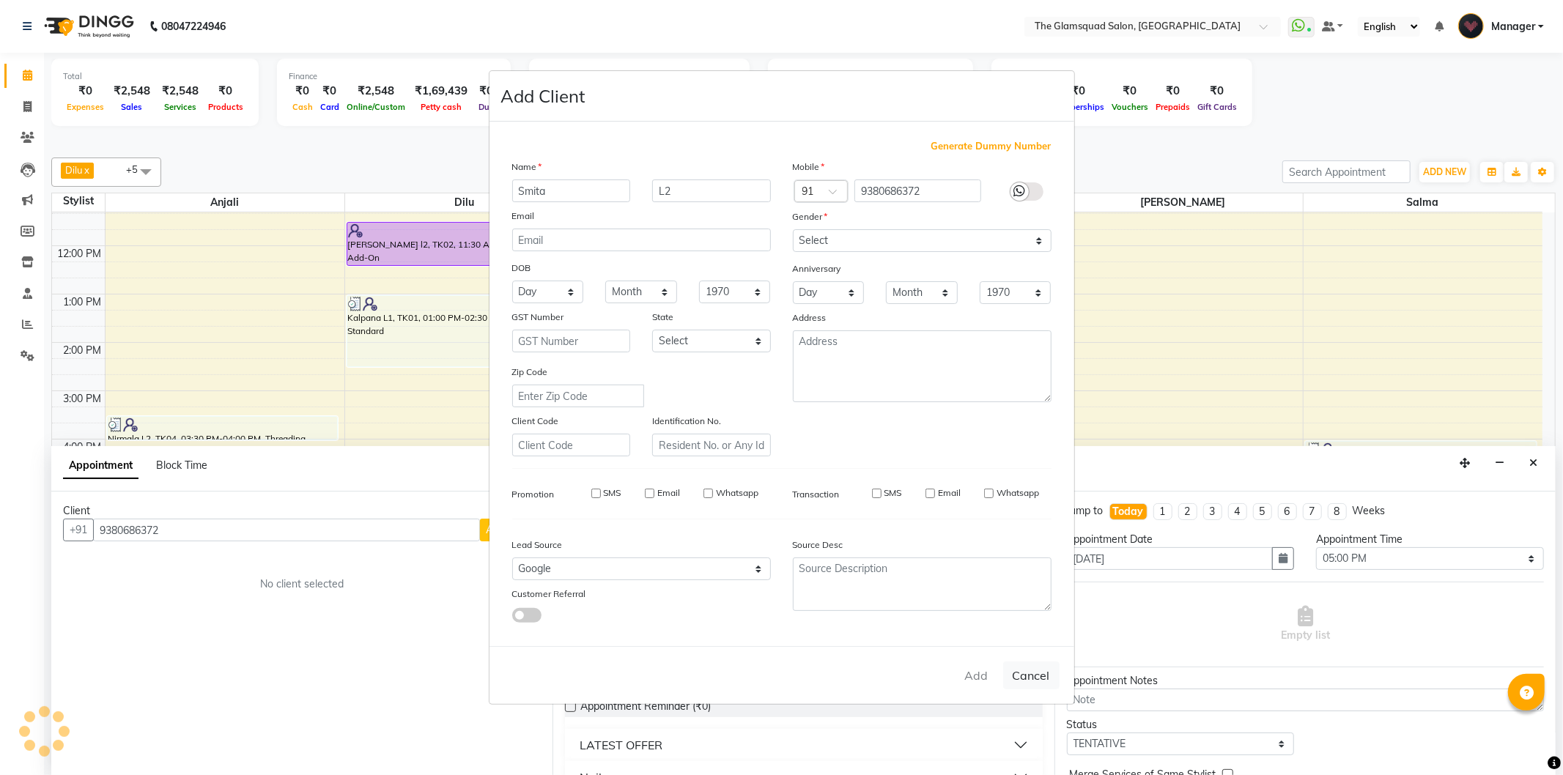
checkbox input "false"
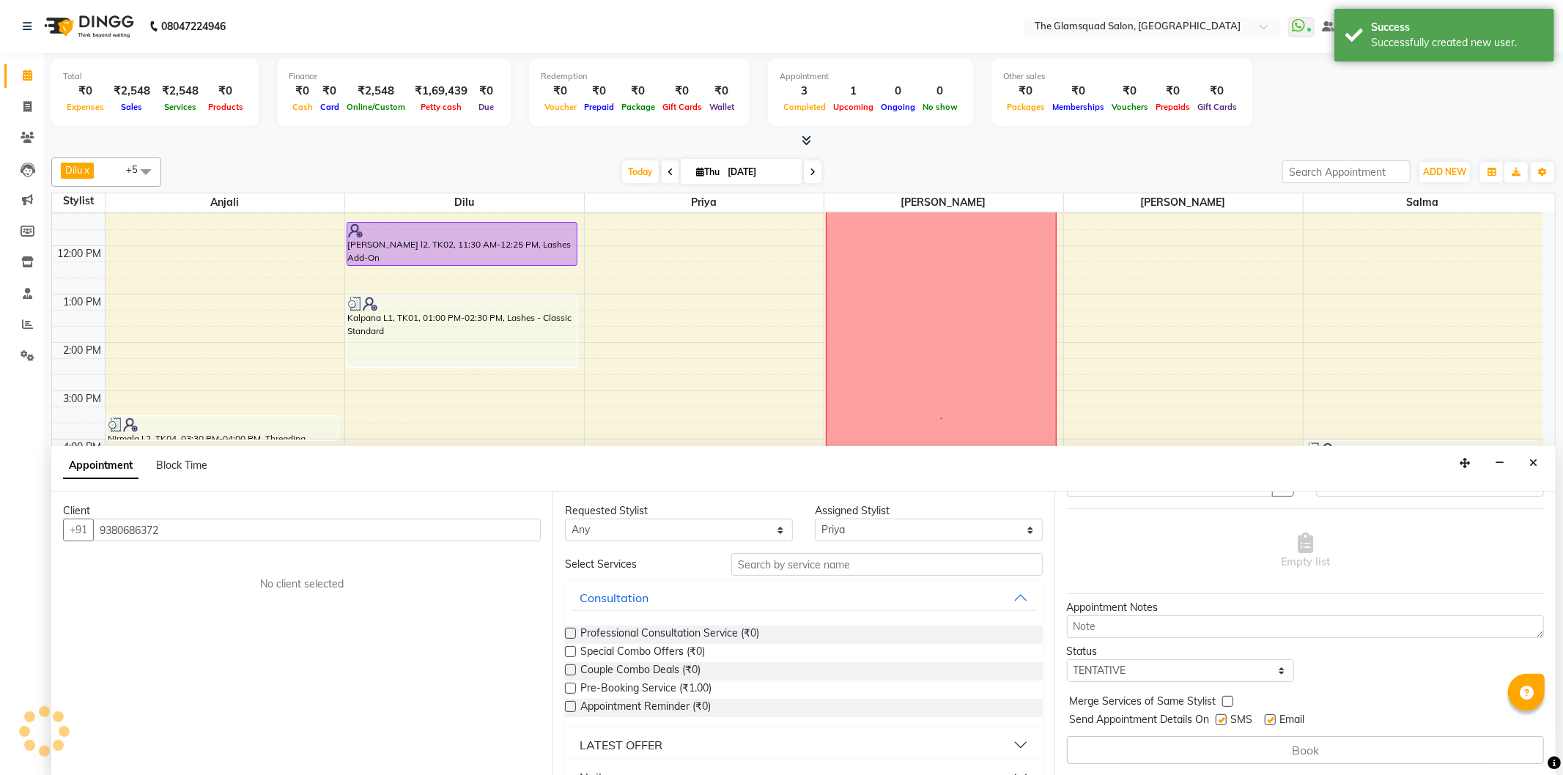
scroll to position [0, 0]
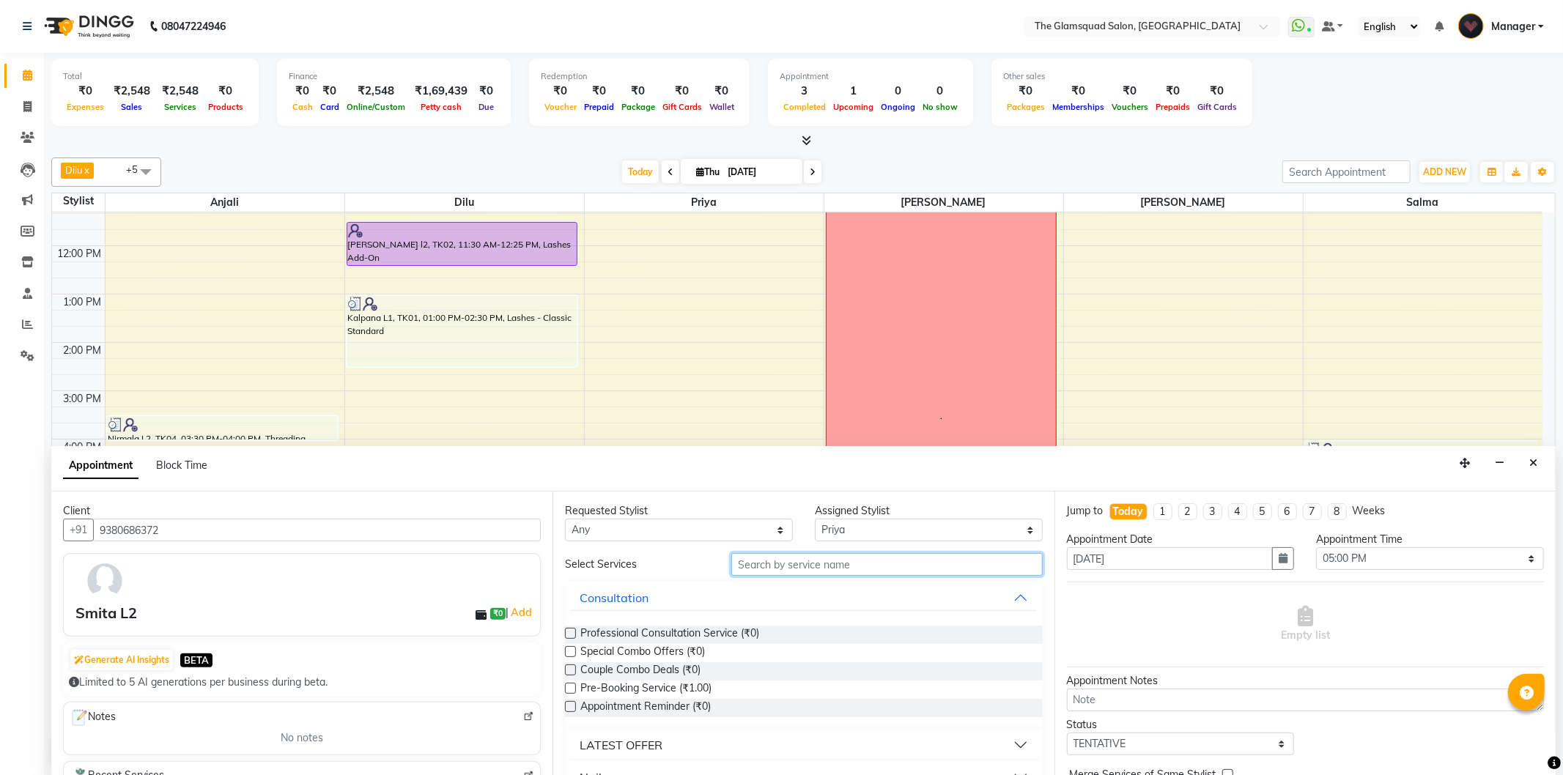
click at [885, 567] on input "text" at bounding box center [886, 564] width 311 height 23
click at [866, 567] on input "text" at bounding box center [886, 564] width 311 height 23
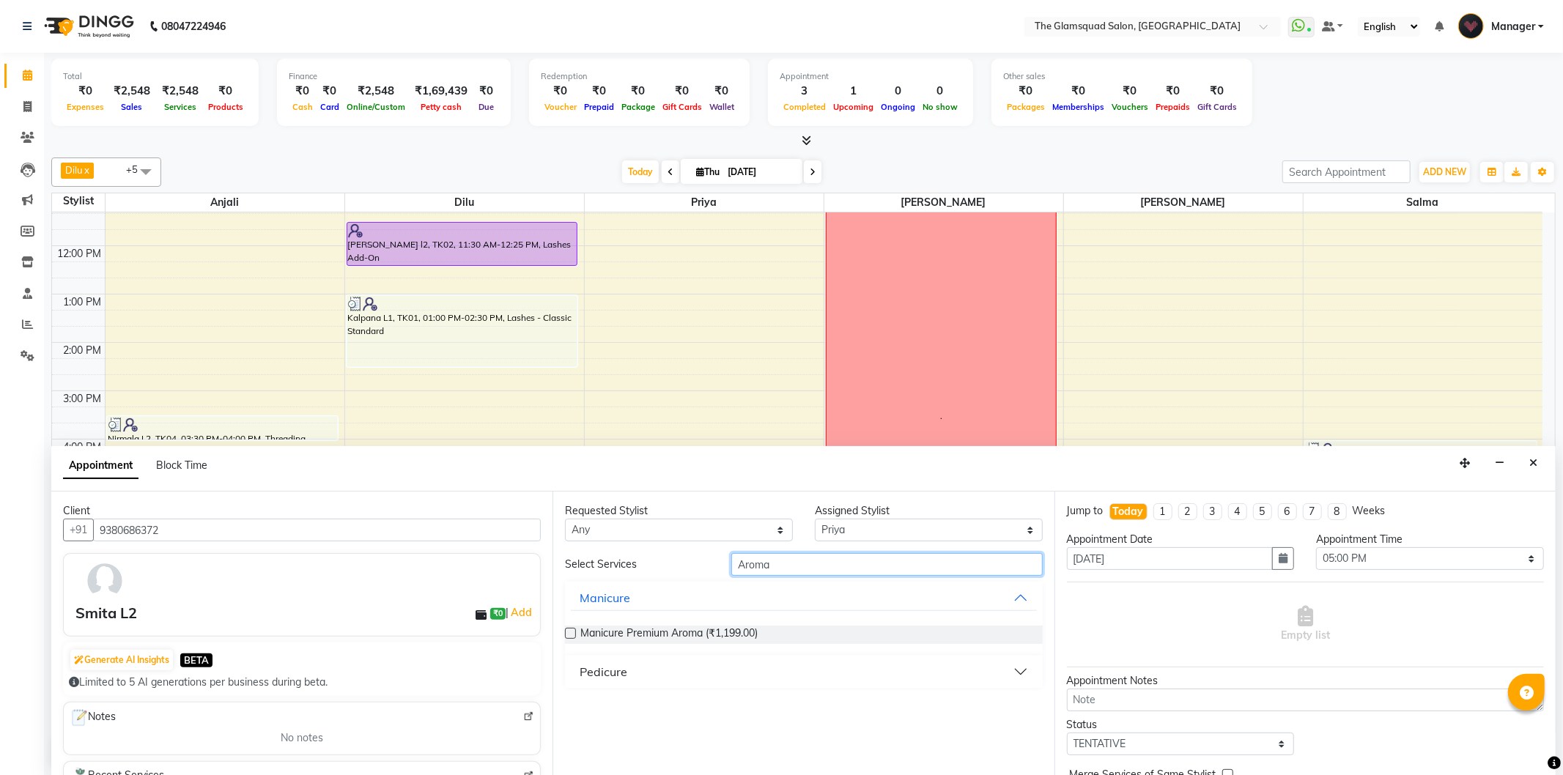
type input "Aroma"
click at [665, 675] on button "Pedicure" at bounding box center [803, 672] width 465 height 26
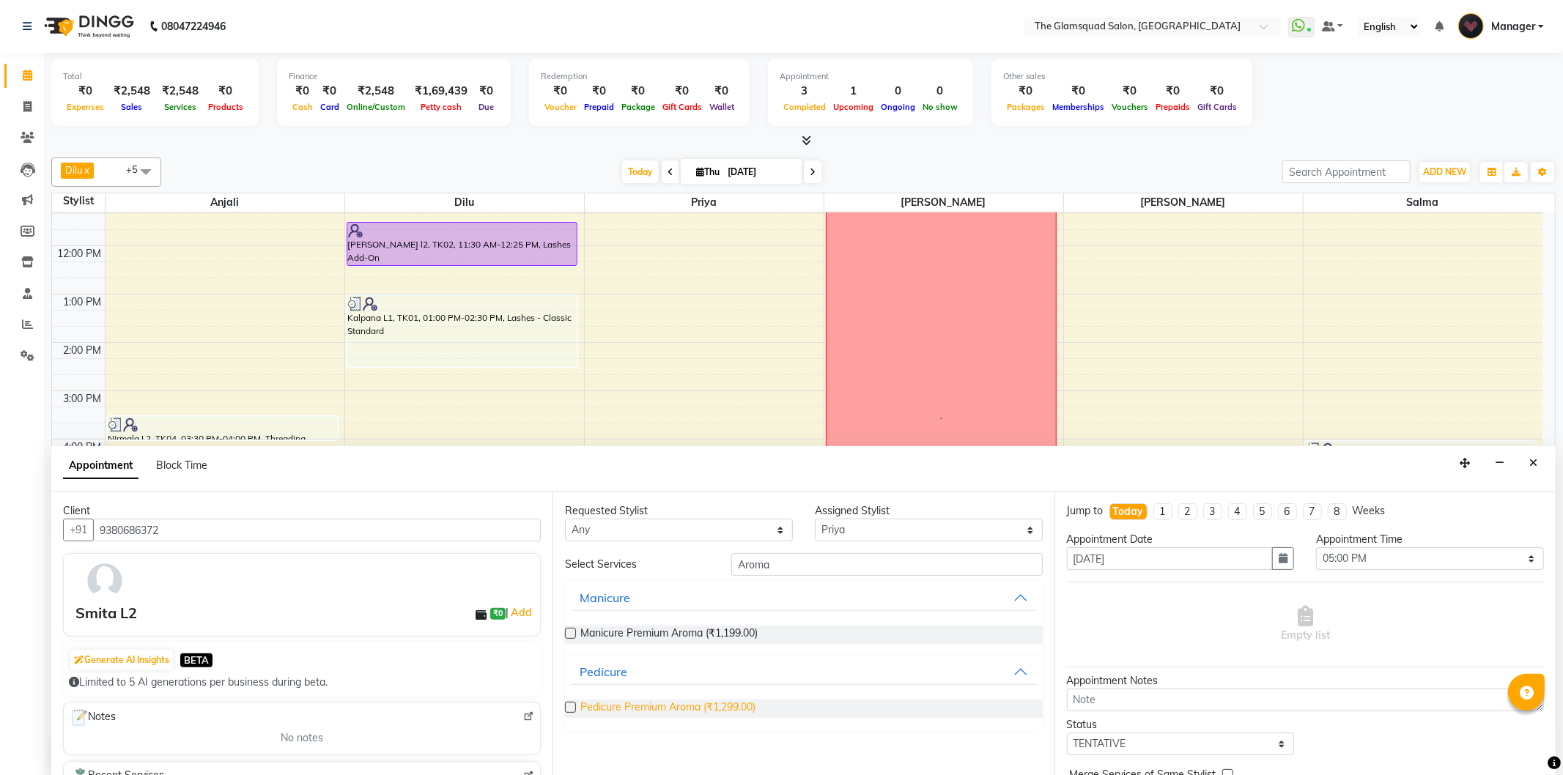
click at [750, 705] on span "Pedicure Premium Aroma (₹1,299.00)" at bounding box center [667, 709] width 175 height 18
checkbox input "false"
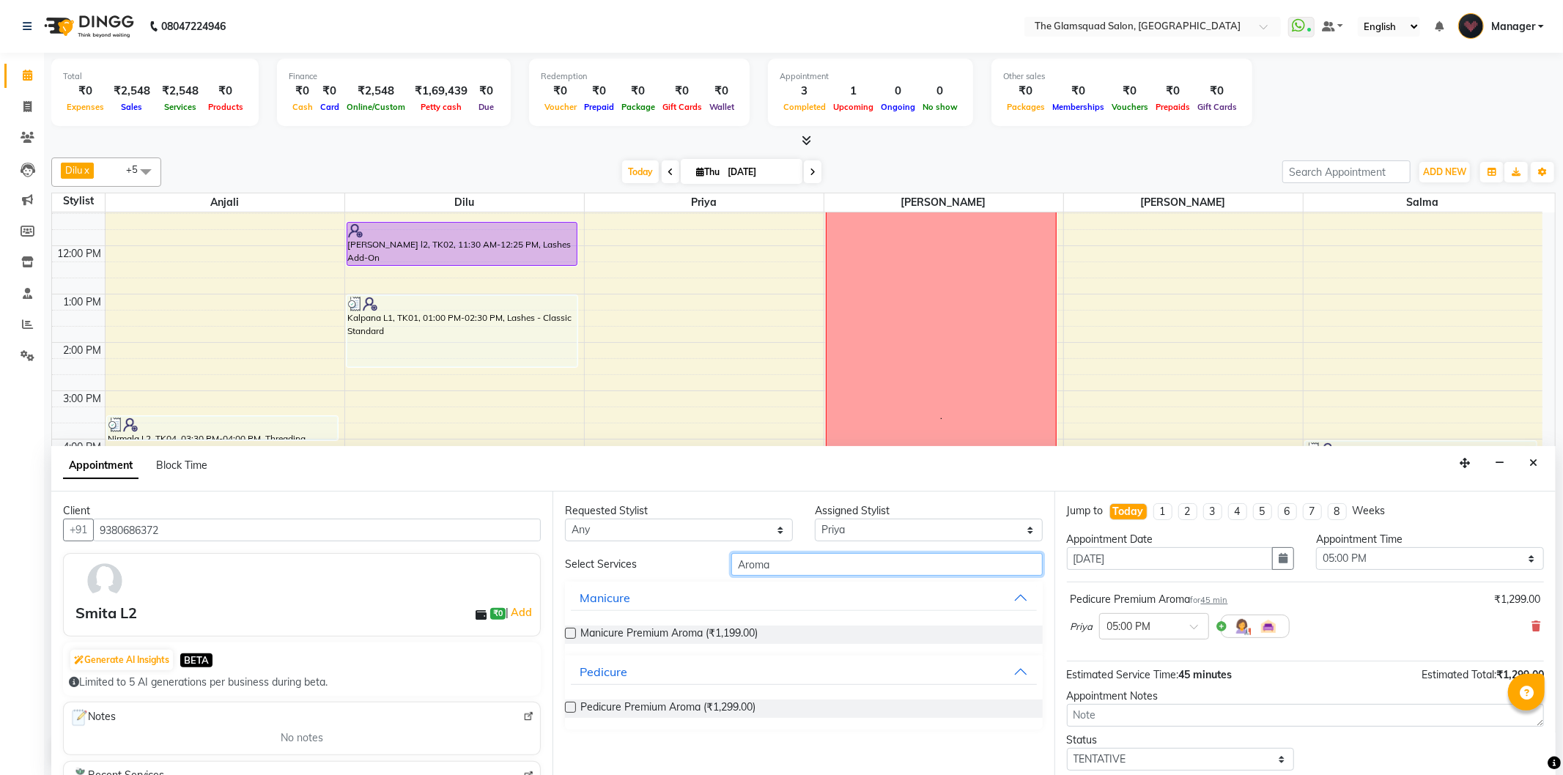
drag, startPoint x: 844, startPoint y: 572, endPoint x: 704, endPoint y: 568, distance: 140.0
click at [704, 568] on div "Select Services Aroma" at bounding box center [803, 564] width 499 height 23
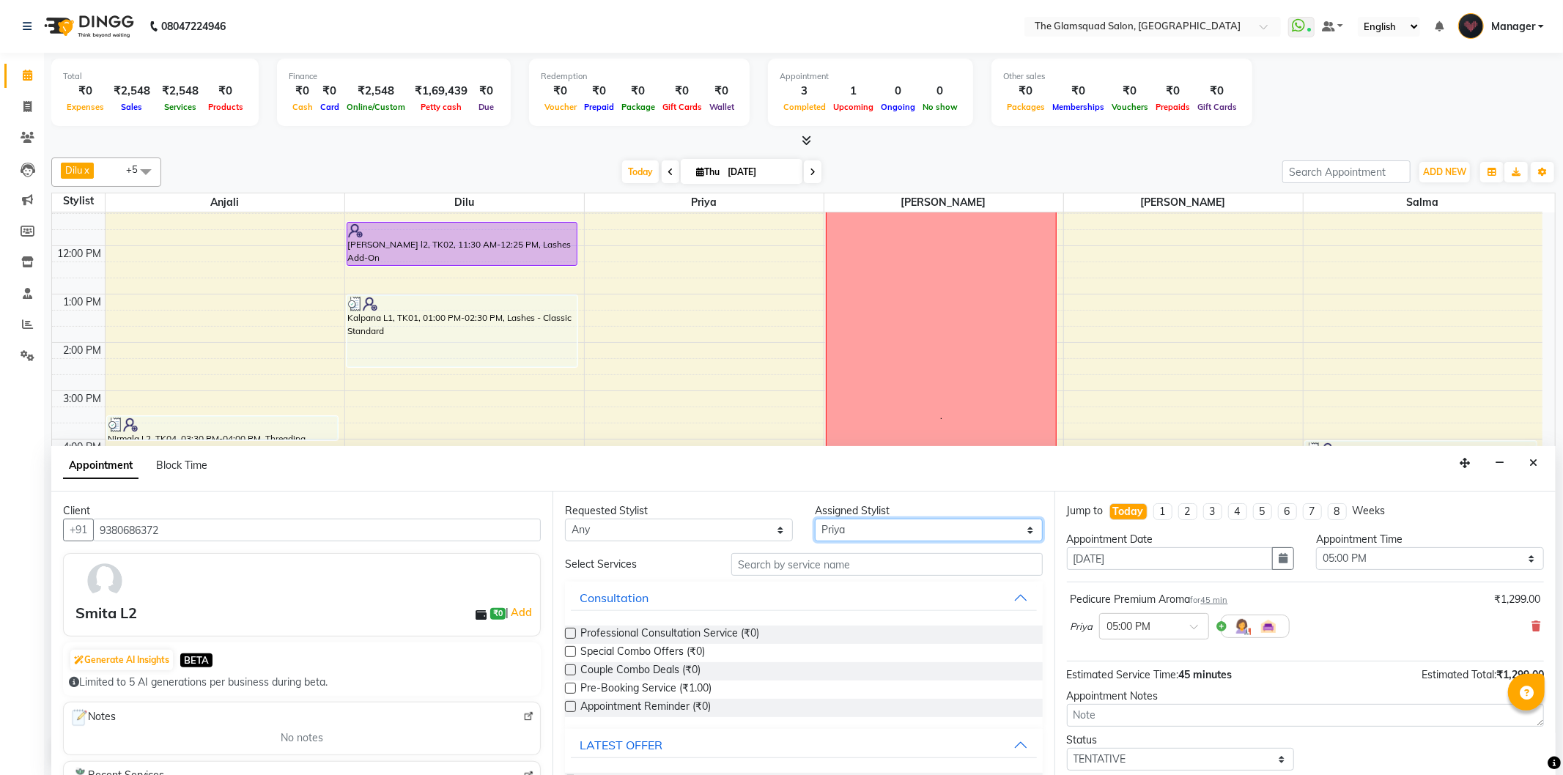
drag, startPoint x: 931, startPoint y: 529, endPoint x: 920, endPoint y: 539, distance: 14.5
click at [931, 529] on select "Select [PERSON_NAME] Anjali Dilu [PERSON_NAME] [PERSON_NAME] Priya [PERSON_NAME]" at bounding box center [929, 530] width 228 height 23
select select "89332"
click at [815, 519] on select "Select [PERSON_NAME] Anjali Dilu [PERSON_NAME] [PERSON_NAME] Priya [PERSON_NAME]" at bounding box center [929, 530] width 228 height 23
click at [825, 559] on input "text" at bounding box center [886, 564] width 311 height 23
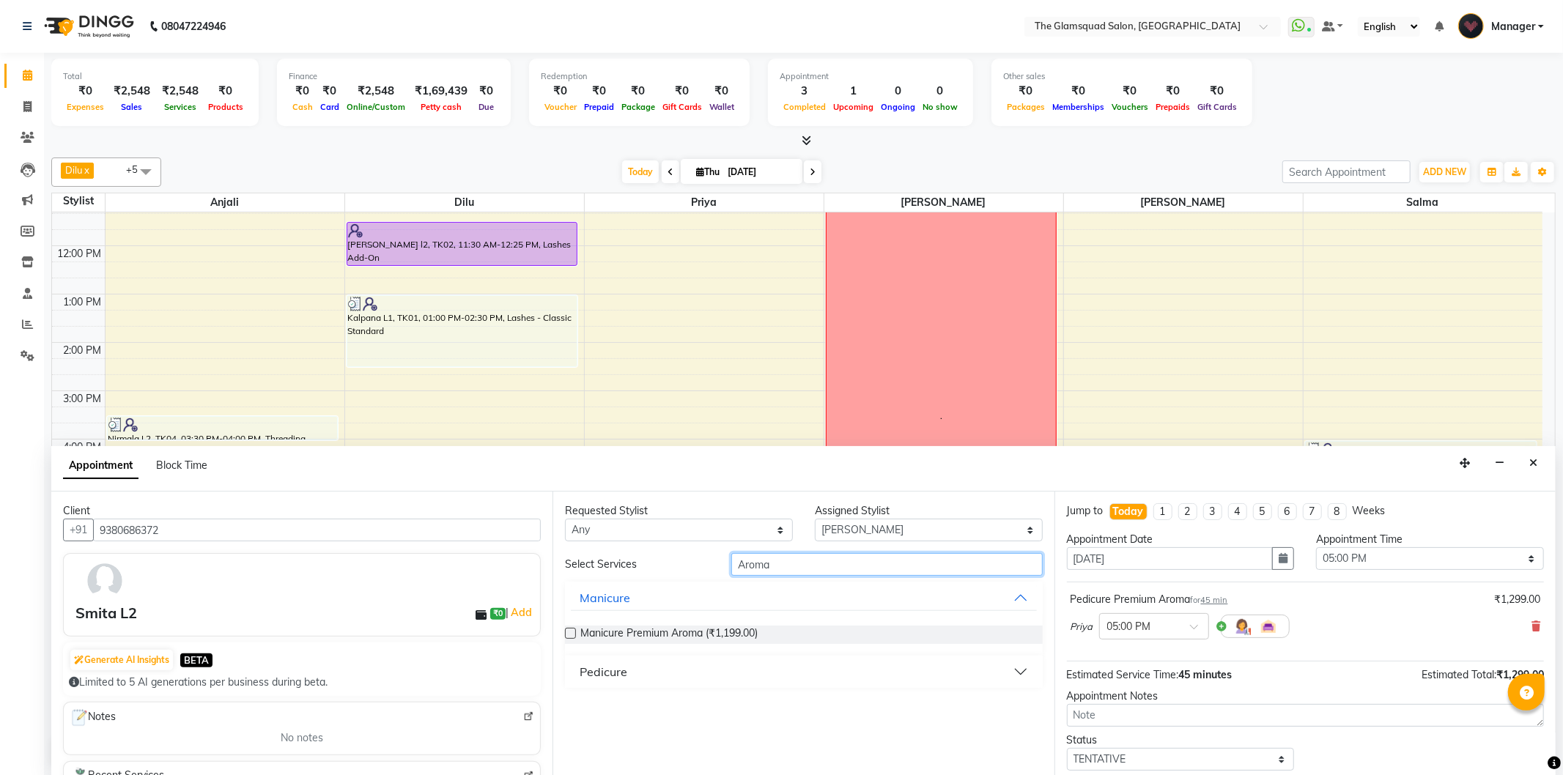
type input "Aroma"
click at [770, 679] on button "Pedicure" at bounding box center [803, 672] width 465 height 26
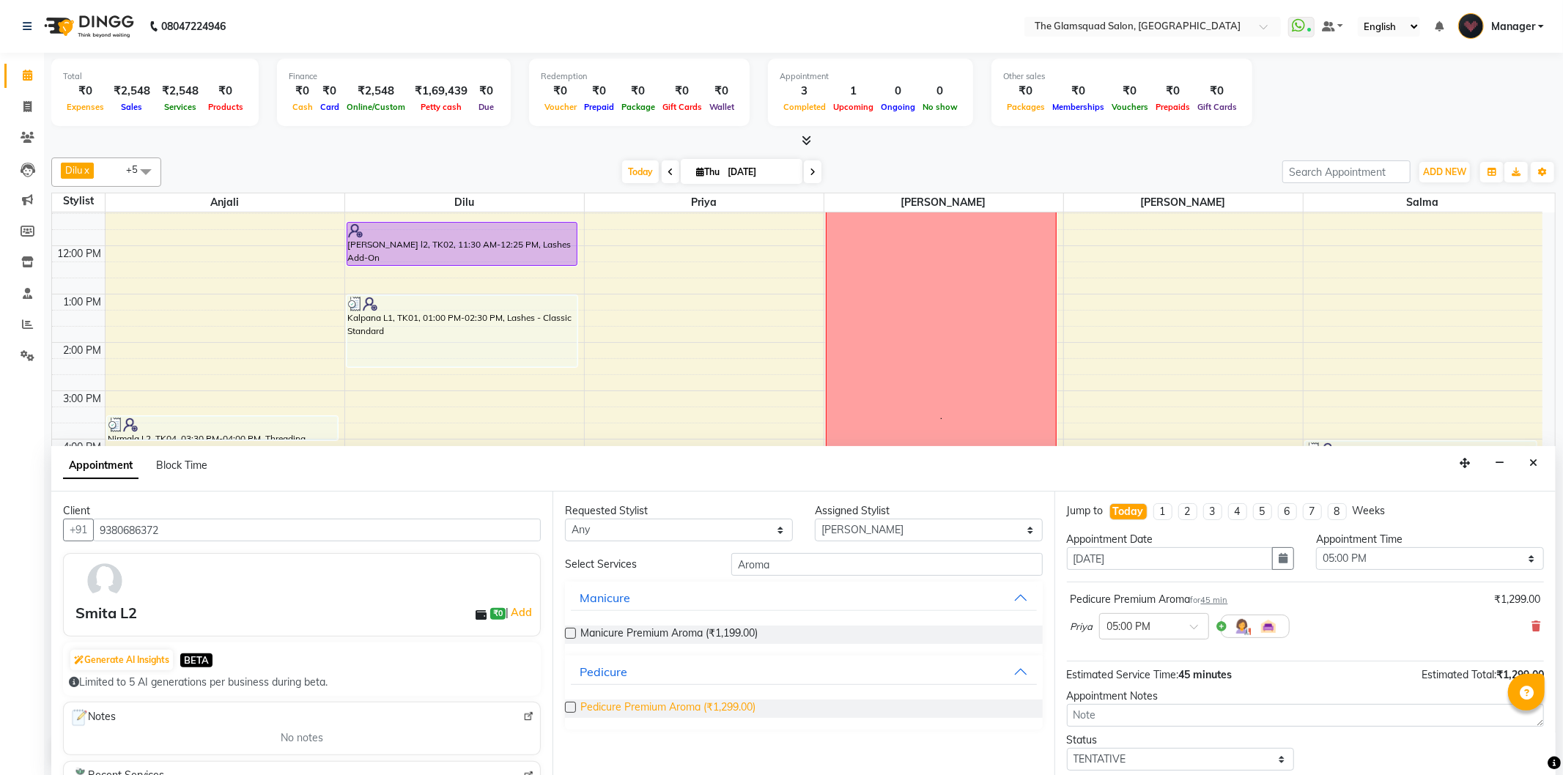
click at [745, 707] on span "Pedicure Premium Aroma (₹1,299.00)" at bounding box center [667, 709] width 175 height 18
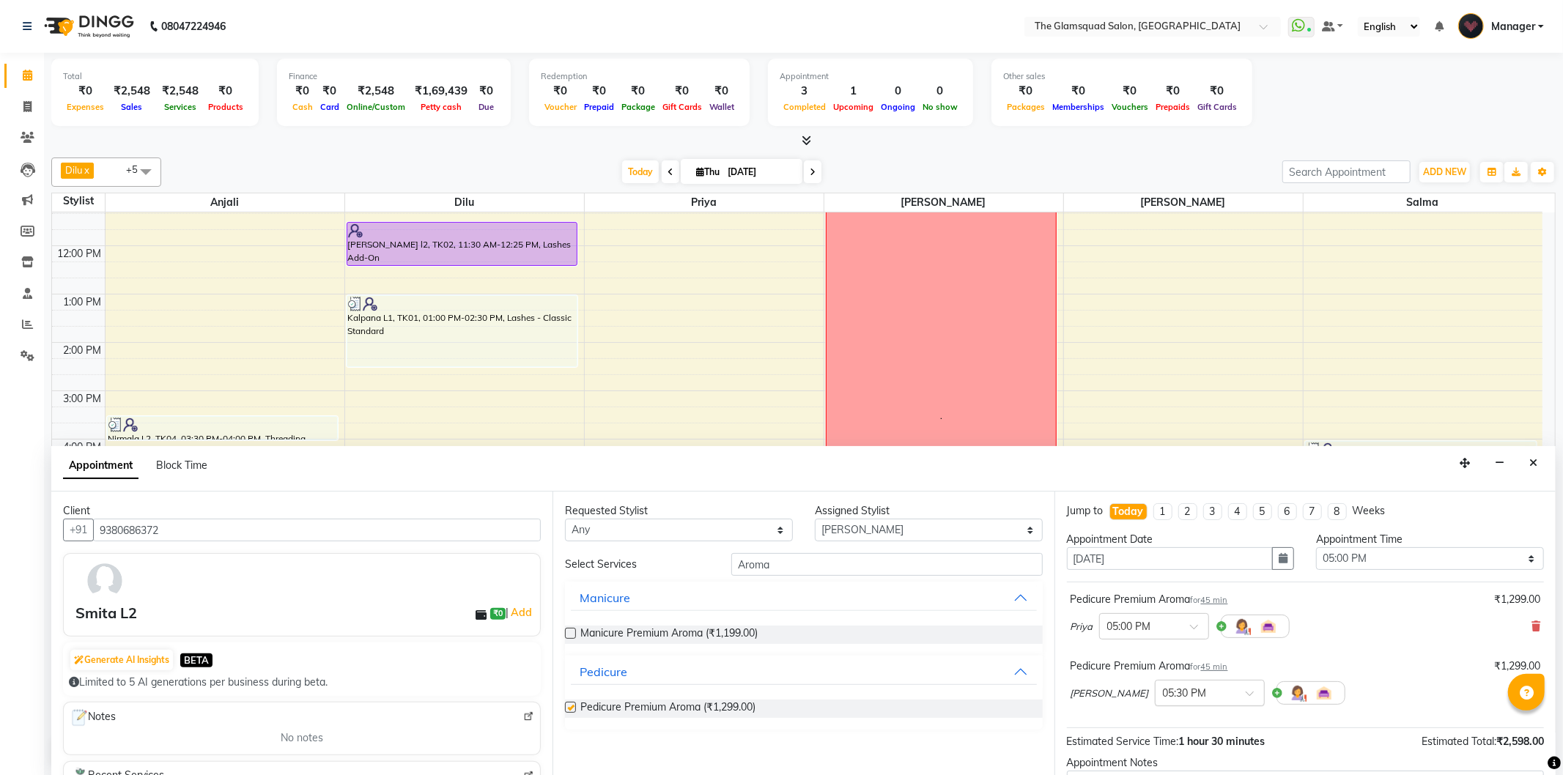
checkbox input "false"
click at [1176, 680] on div "× 05:30 PM" at bounding box center [1210, 693] width 110 height 26
click at [1162, 765] on div "05:00 PM" at bounding box center [1210, 774] width 108 height 27
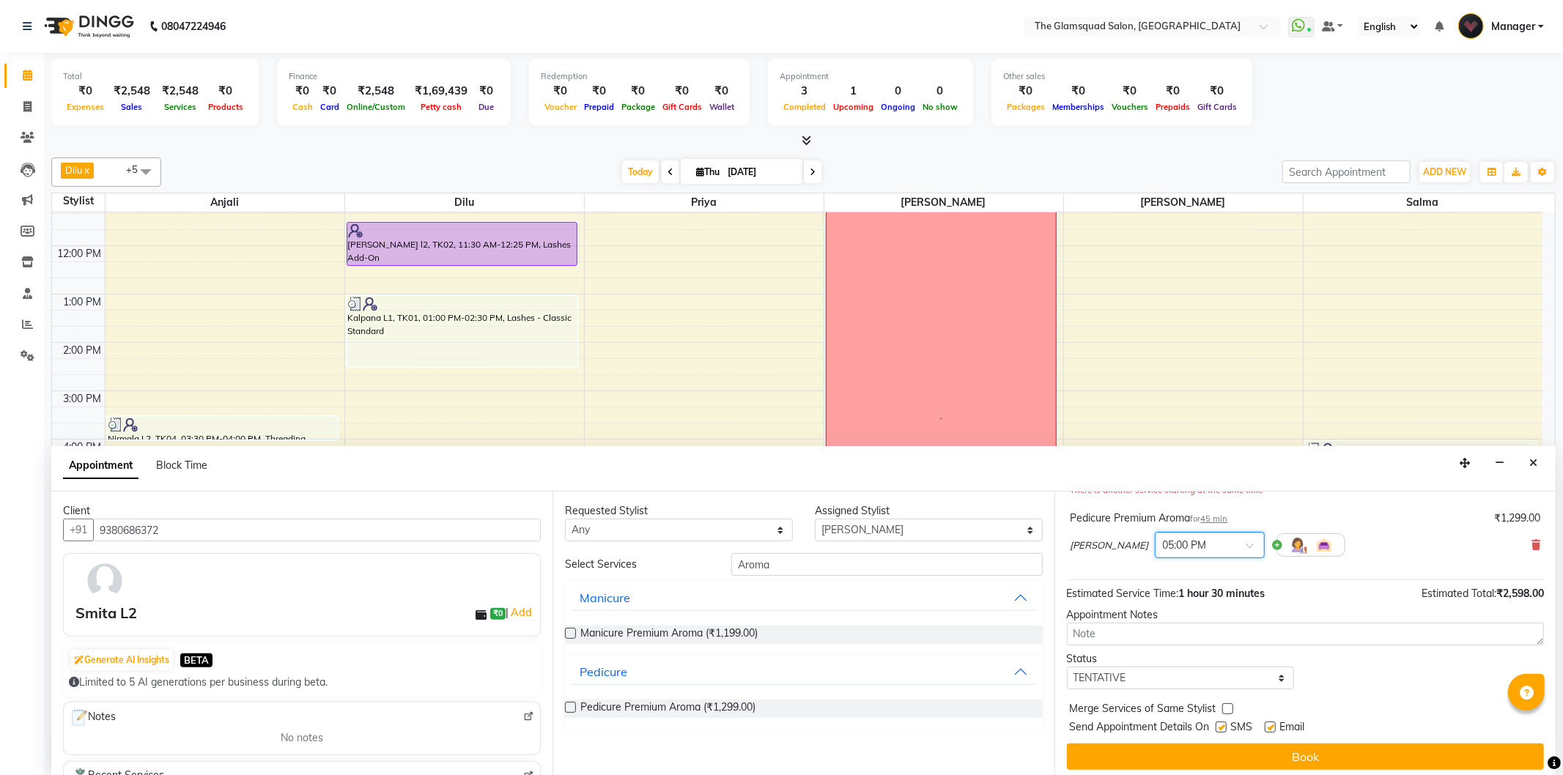
scroll to position [169, 0]
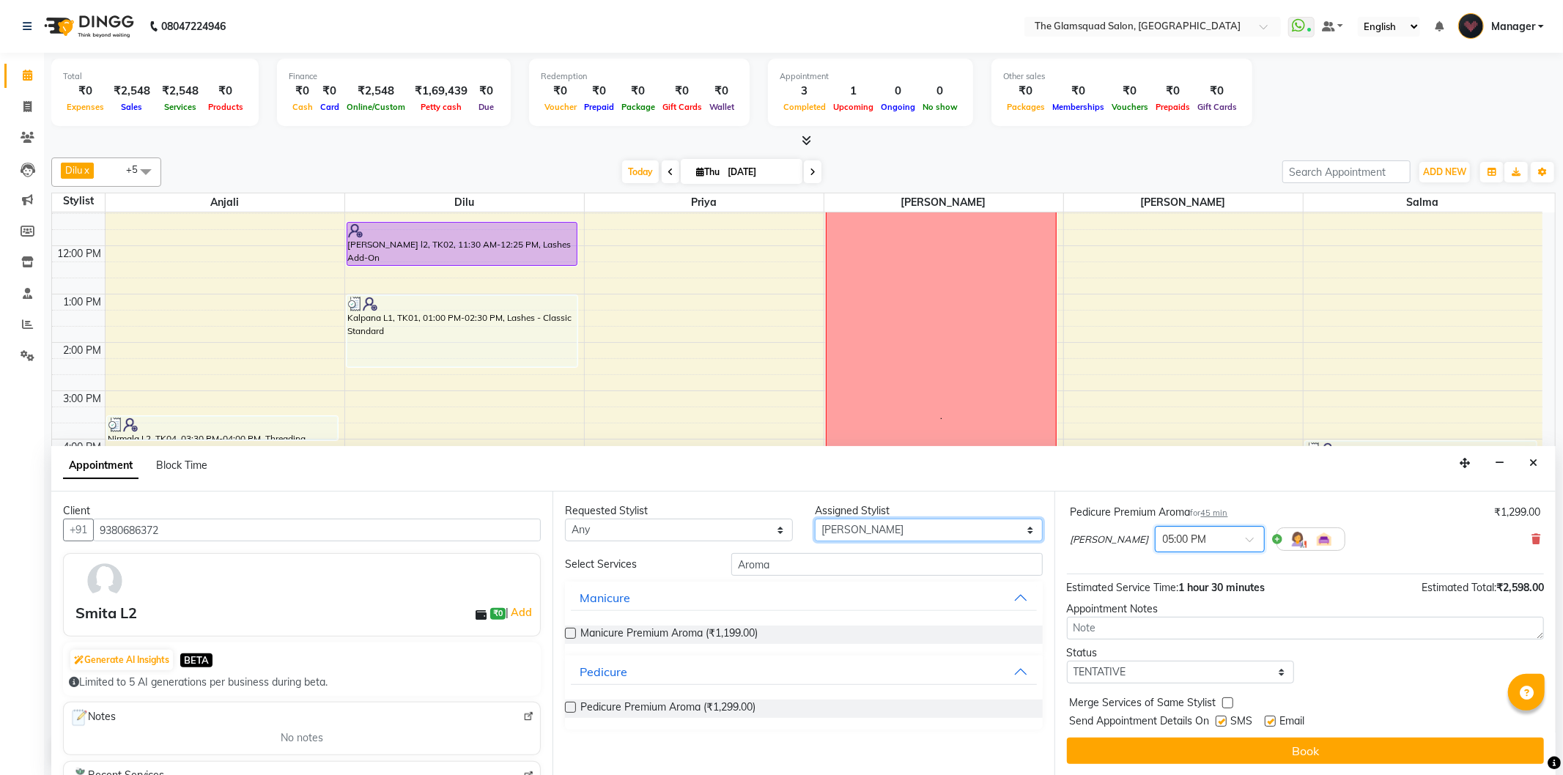
click at [857, 526] on select "Select [PERSON_NAME] Anjali Dilu [PERSON_NAME] [PERSON_NAME] Priya [PERSON_NAME]" at bounding box center [929, 530] width 228 height 23
select select "86622"
click at [815, 519] on select "Select [PERSON_NAME] Anjali Dilu [PERSON_NAME] [PERSON_NAME] Priya [PERSON_NAME]" at bounding box center [929, 530] width 228 height 23
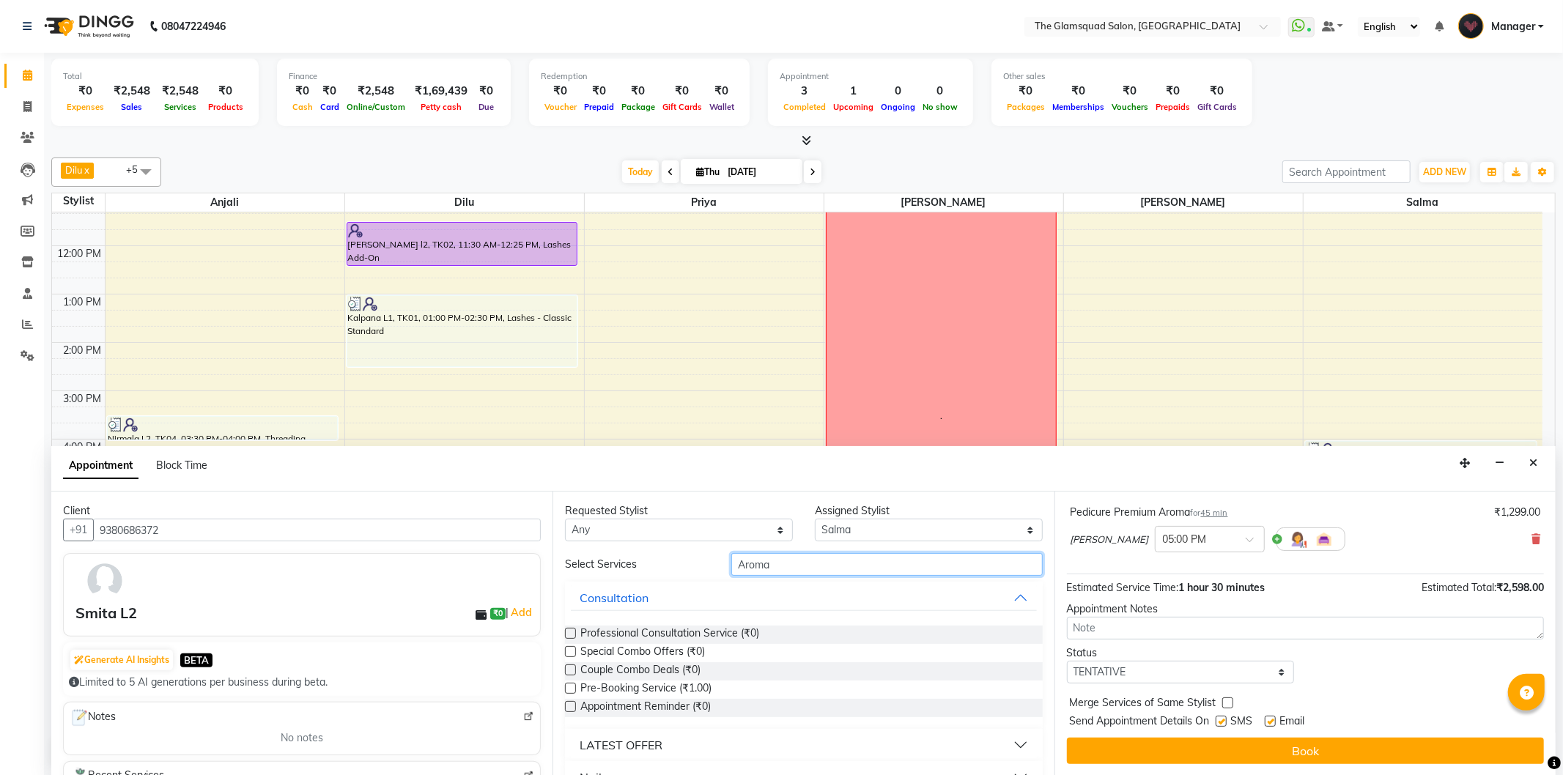
click at [728, 550] on div "Requested Stylist Any [PERSON_NAME] Anjali Dilu [PERSON_NAME] [PERSON_NAME] Pri…" at bounding box center [803, 634] width 501 height 284
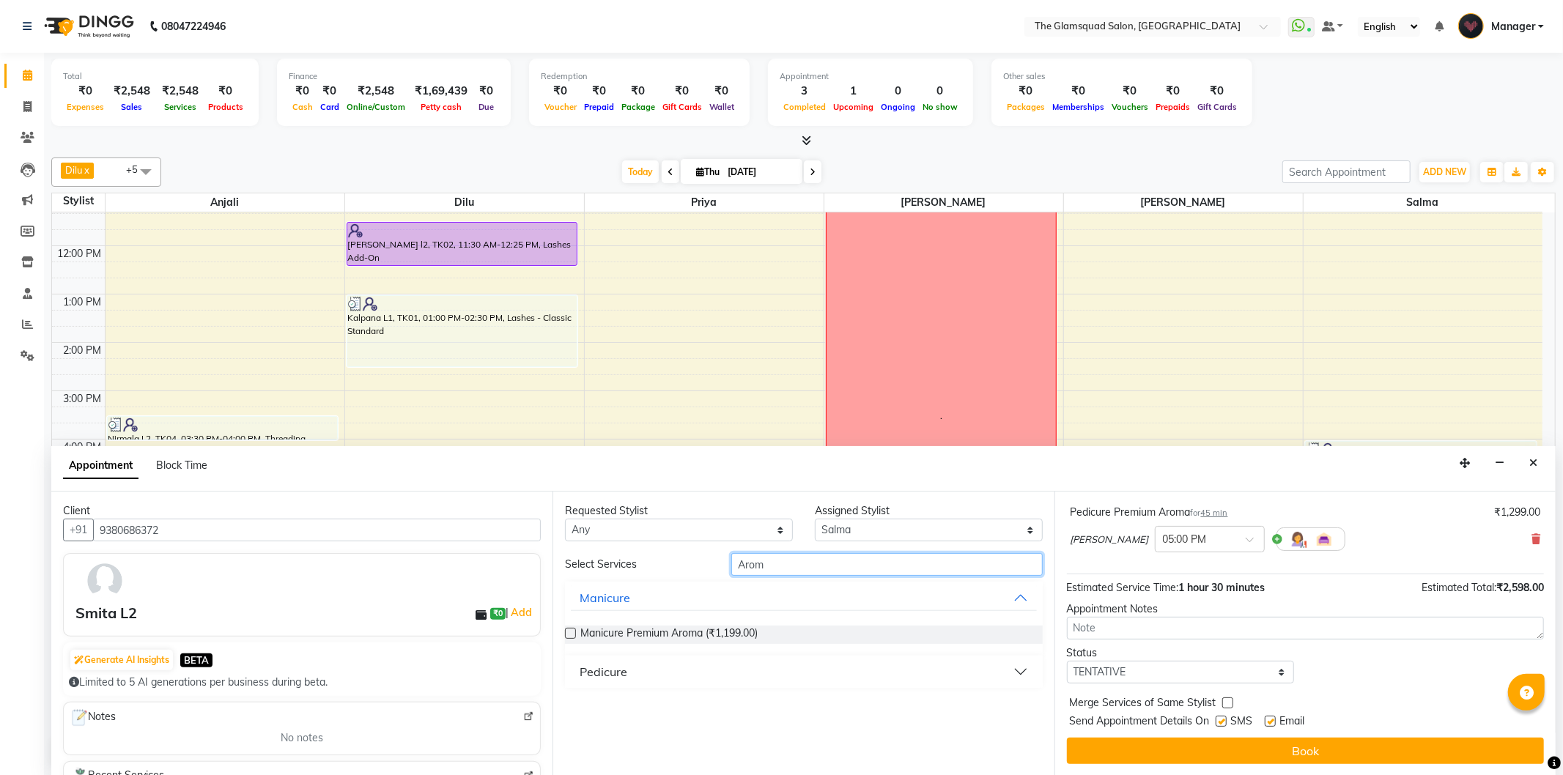
type input "Aroma"
click at [715, 630] on span "Manicure Premium Aroma (₹1,199.00)" at bounding box center [668, 635] width 177 height 18
checkbox input "false"
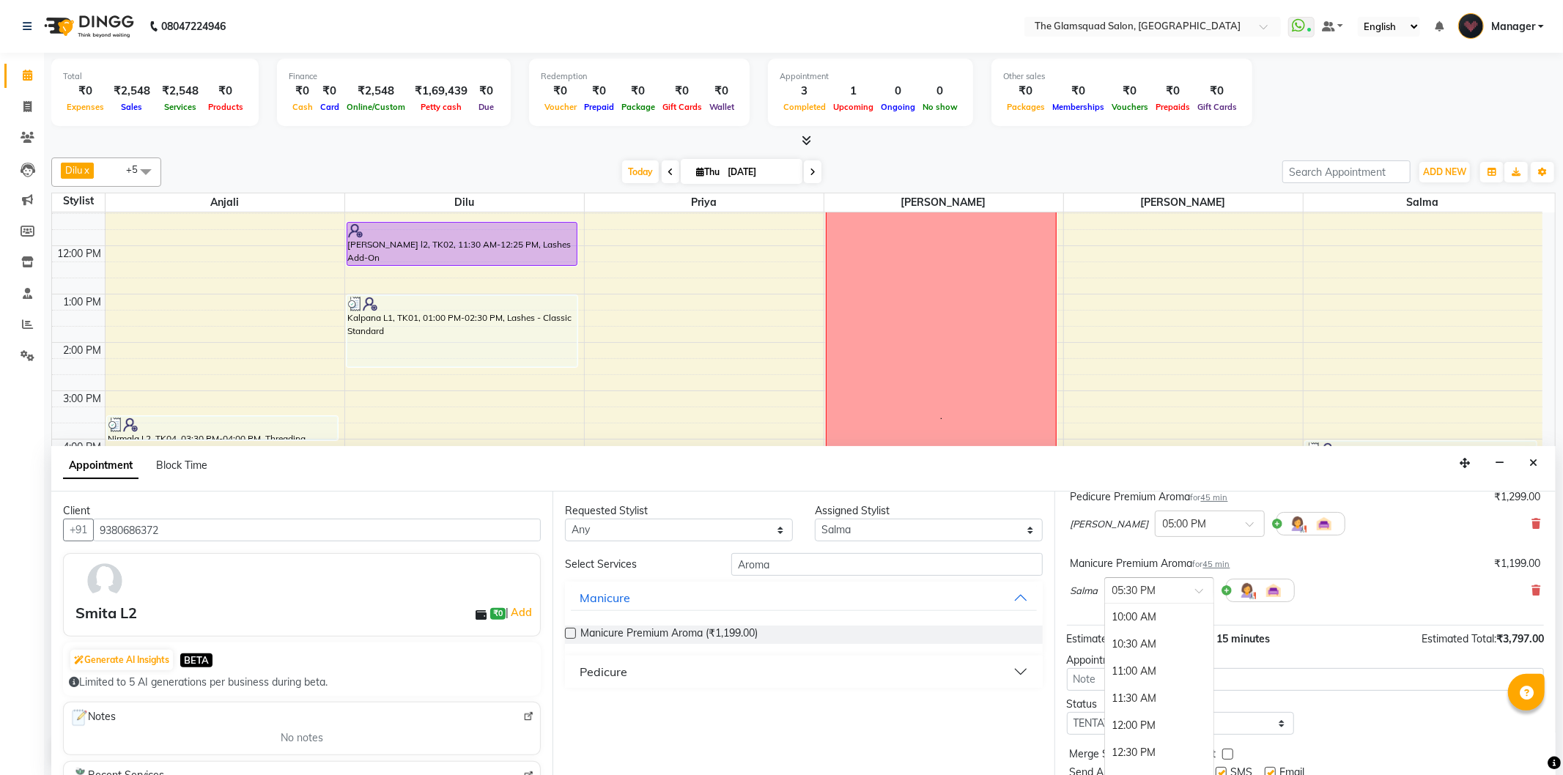
click at [1140, 589] on input "text" at bounding box center [1145, 589] width 64 height 15
click at [1149, 673] on div "05:00 PM" at bounding box center [1159, 672] width 108 height 27
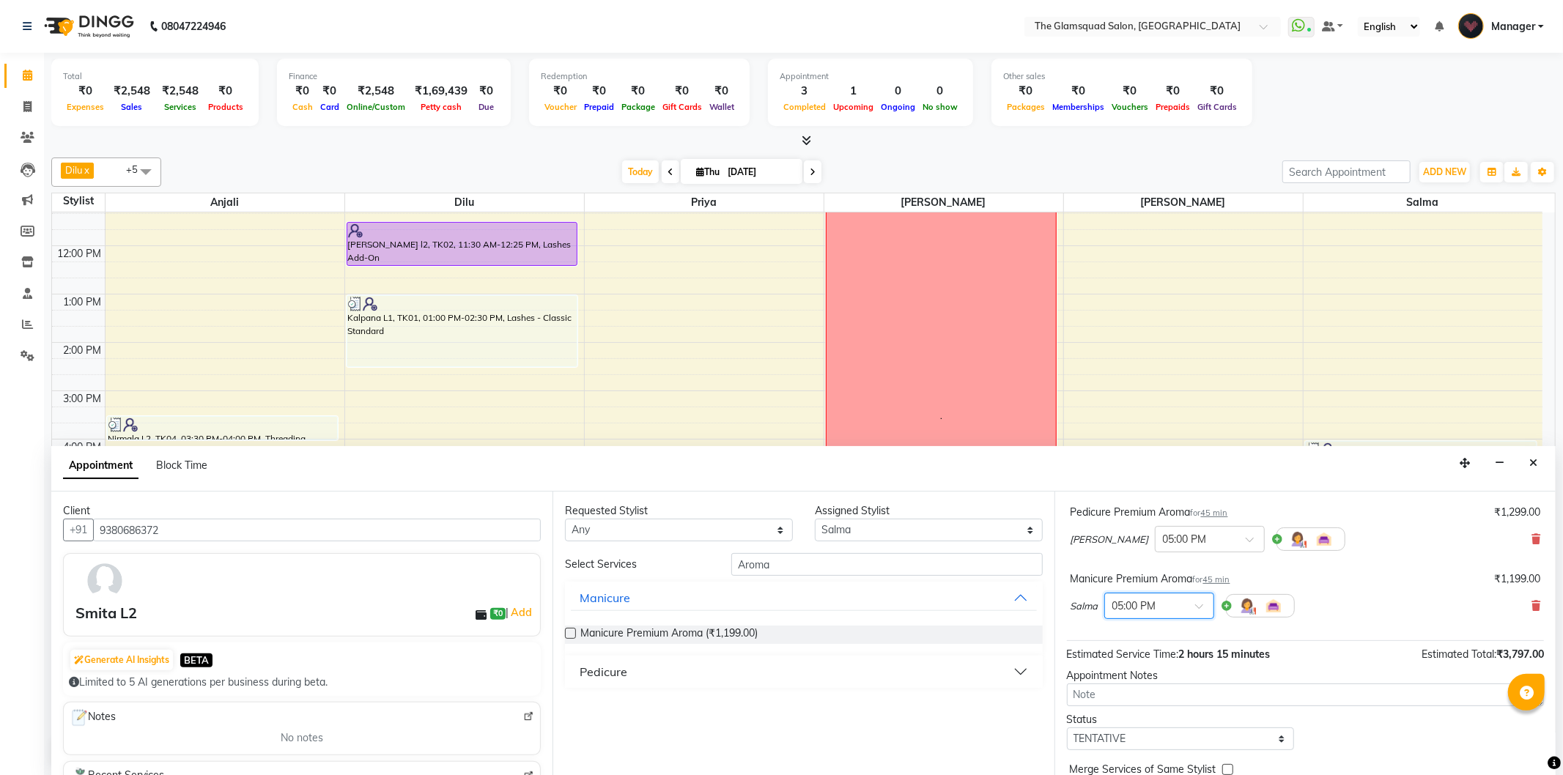
scroll to position [184, 0]
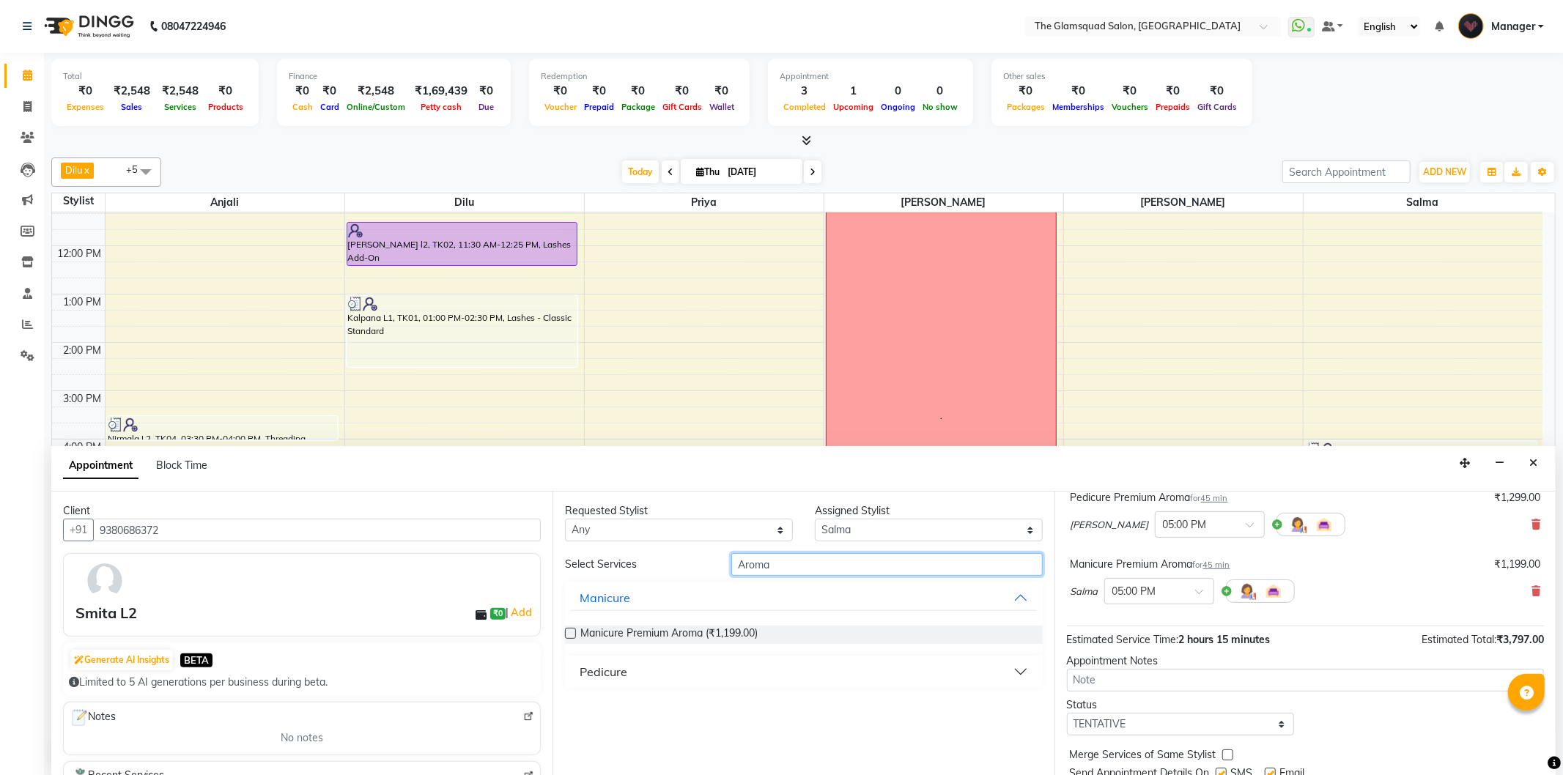
drag, startPoint x: 852, startPoint y: 564, endPoint x: 735, endPoint y: 550, distance: 118.2
click at [735, 550] on div "Requested Stylist Any [PERSON_NAME] Anjali Dilu [PERSON_NAME] [PERSON_NAME] Pri…" at bounding box center [803, 634] width 501 height 284
click at [874, 530] on select "Select [PERSON_NAME] Anjali Dilu [PERSON_NAME] [PERSON_NAME] Priya [PERSON_NAME]" at bounding box center [929, 530] width 228 height 23
select select "36096"
click at [815, 519] on select "Select [PERSON_NAME] Anjali Dilu [PERSON_NAME] [PERSON_NAME] Priya [PERSON_NAME]" at bounding box center [929, 530] width 228 height 23
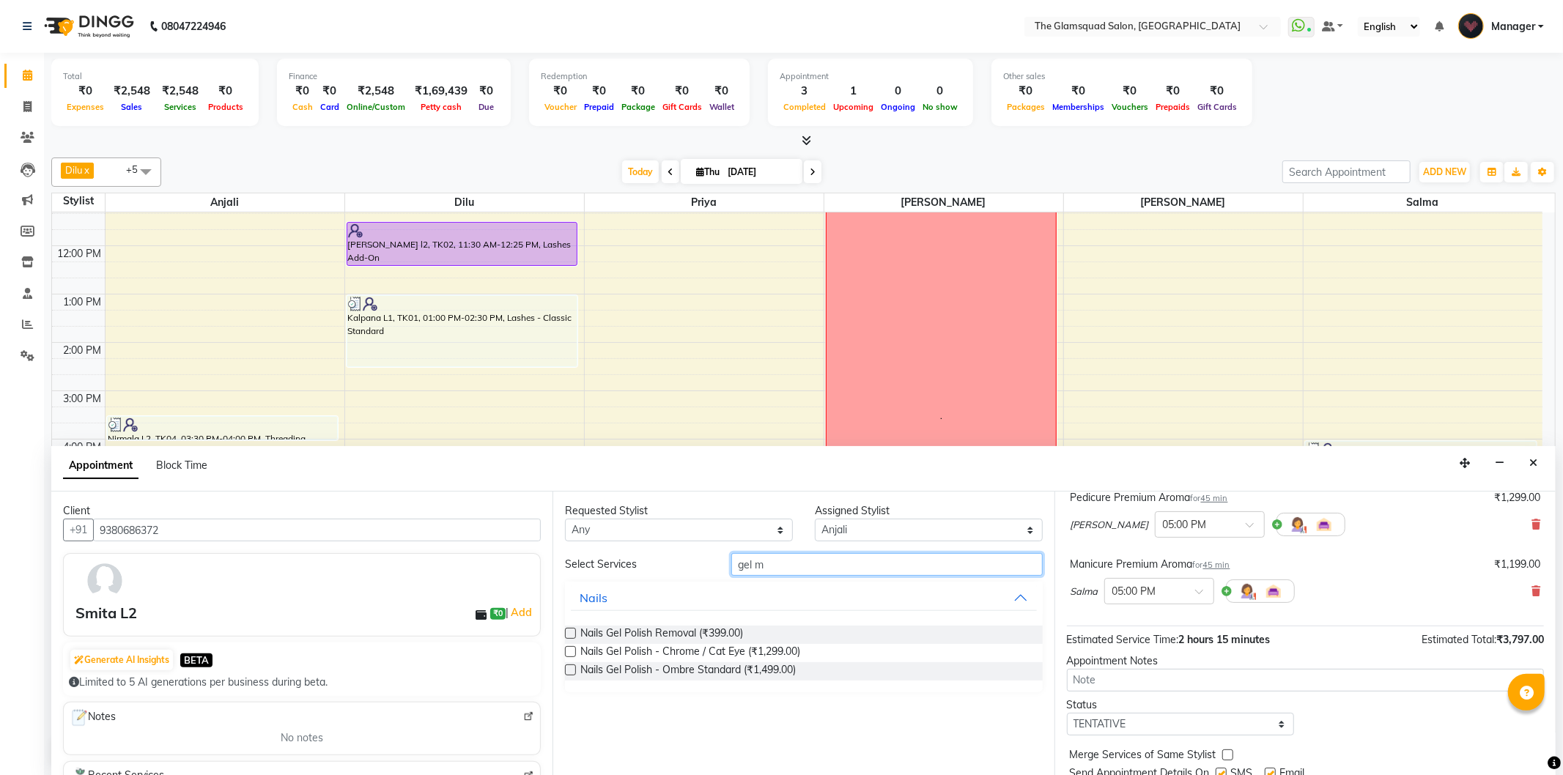
drag, startPoint x: 762, startPoint y: 560, endPoint x: 707, endPoint y: 556, distance: 55.1
click at [707, 556] on div "Select Services gel m" at bounding box center [803, 564] width 499 height 23
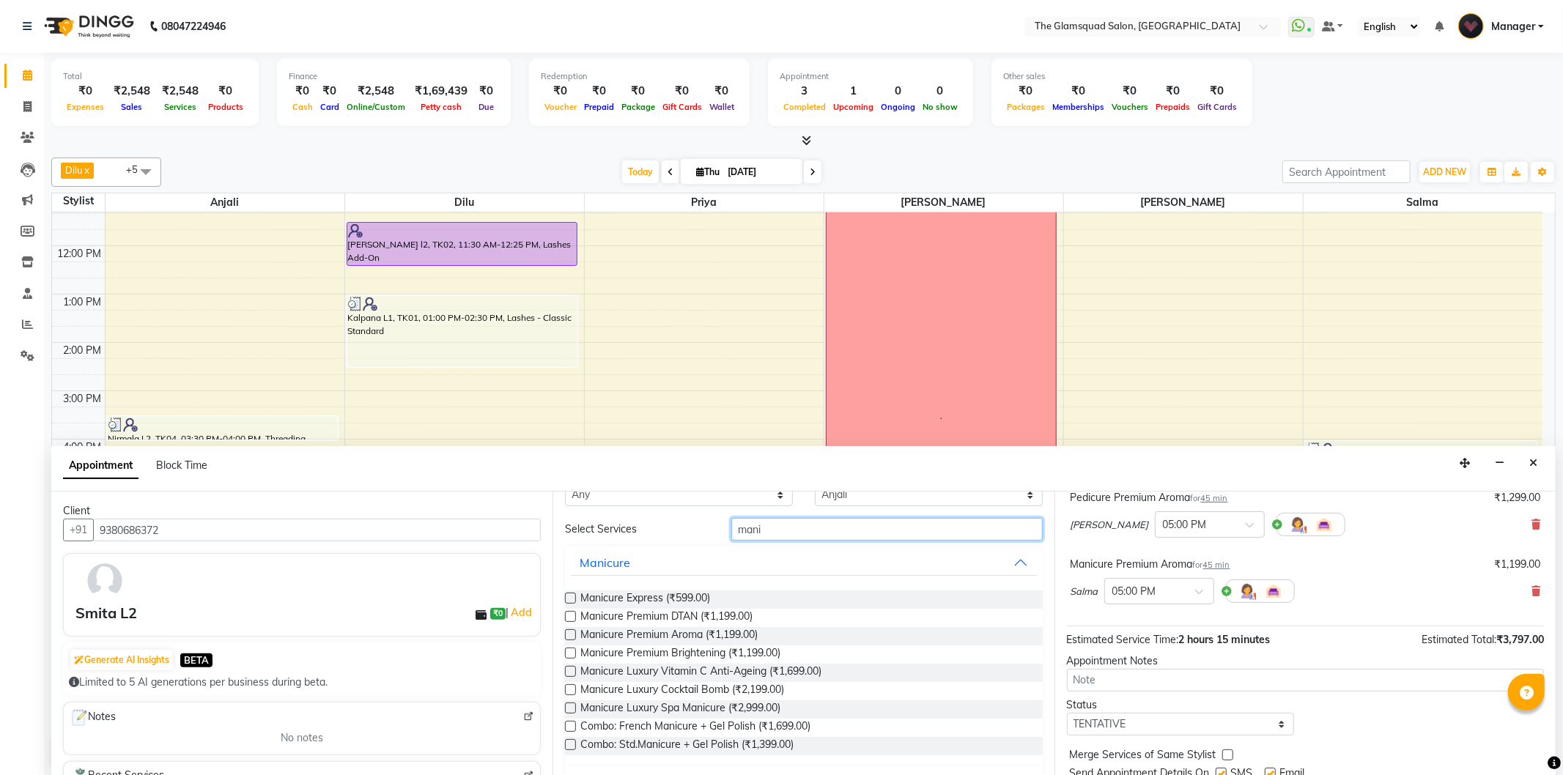
scroll to position [70, 0]
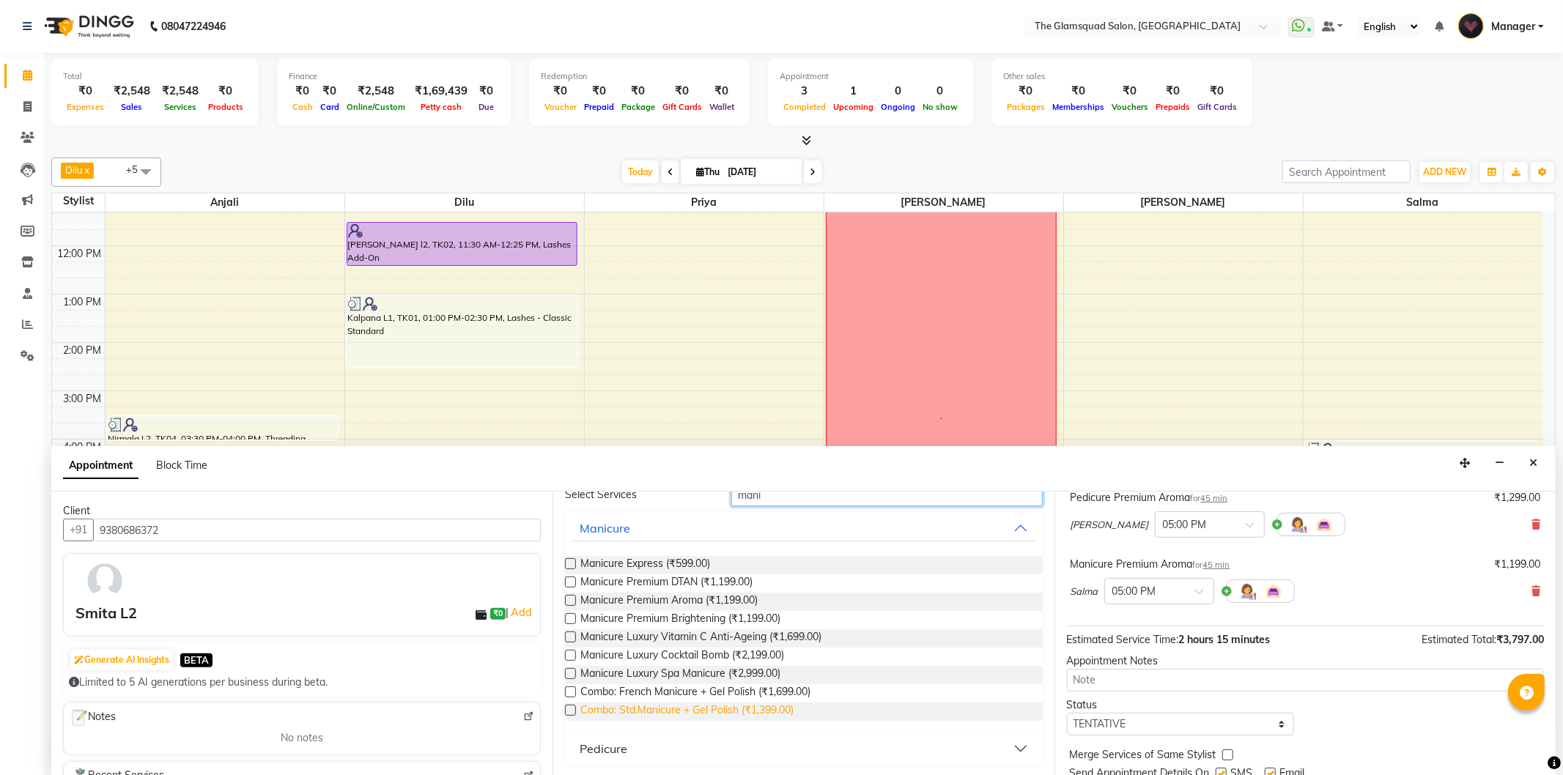
type input "mani"
click at [772, 711] on span "Combo: Std.Manicure + Gel Polish (₹1,399.00)" at bounding box center [686, 712] width 213 height 18
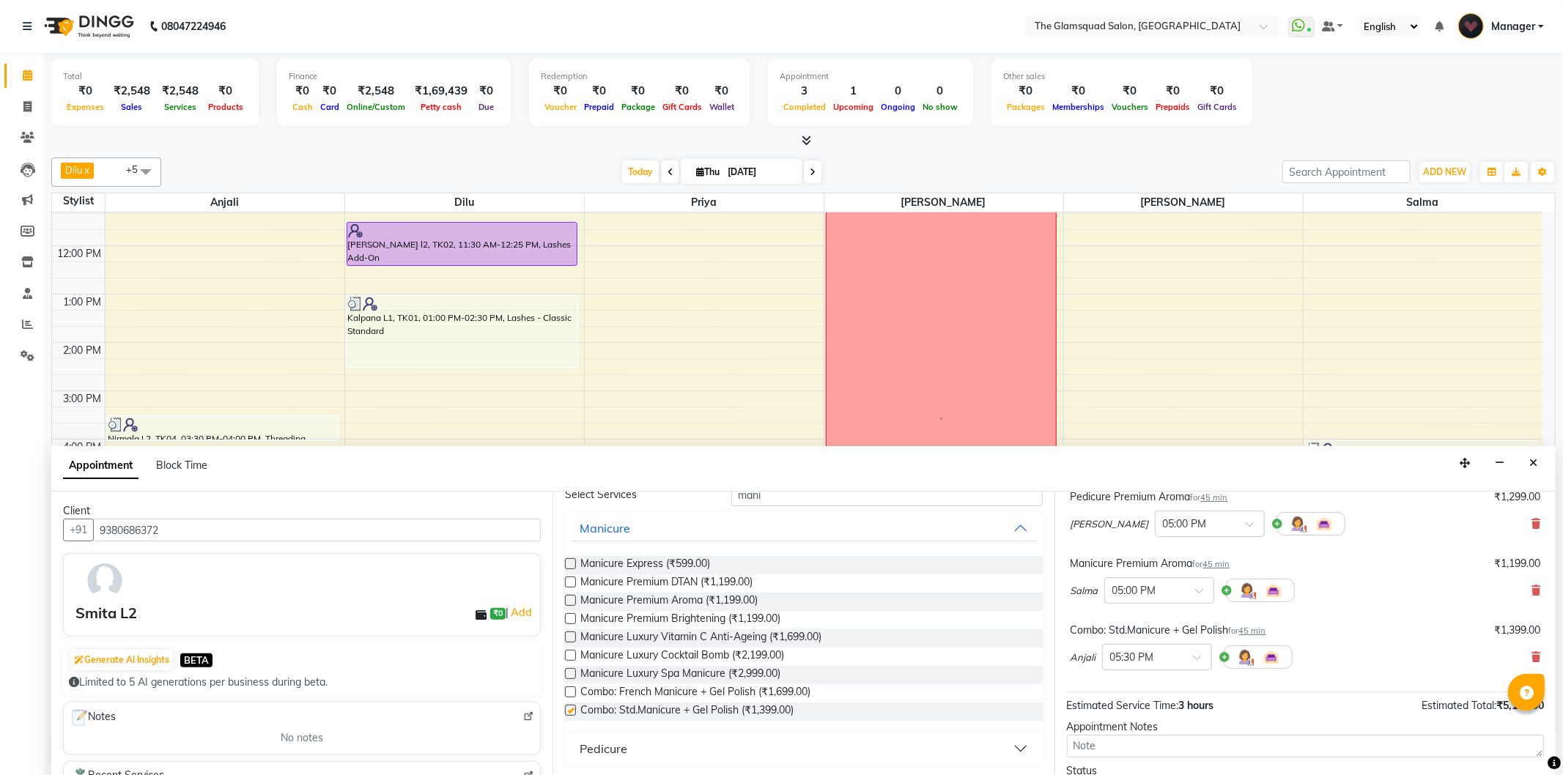
checkbox input "false"
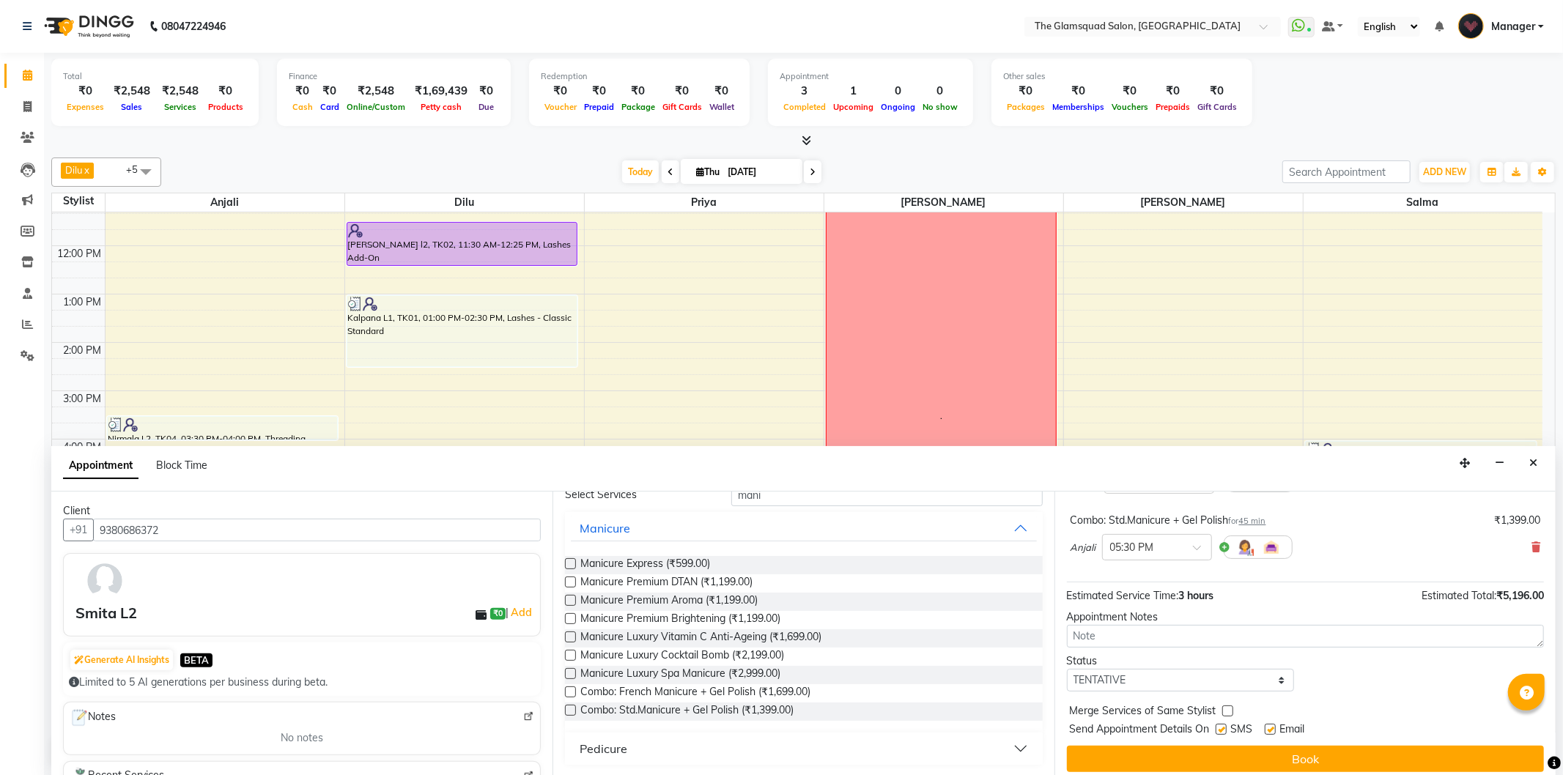
scroll to position [287, 0]
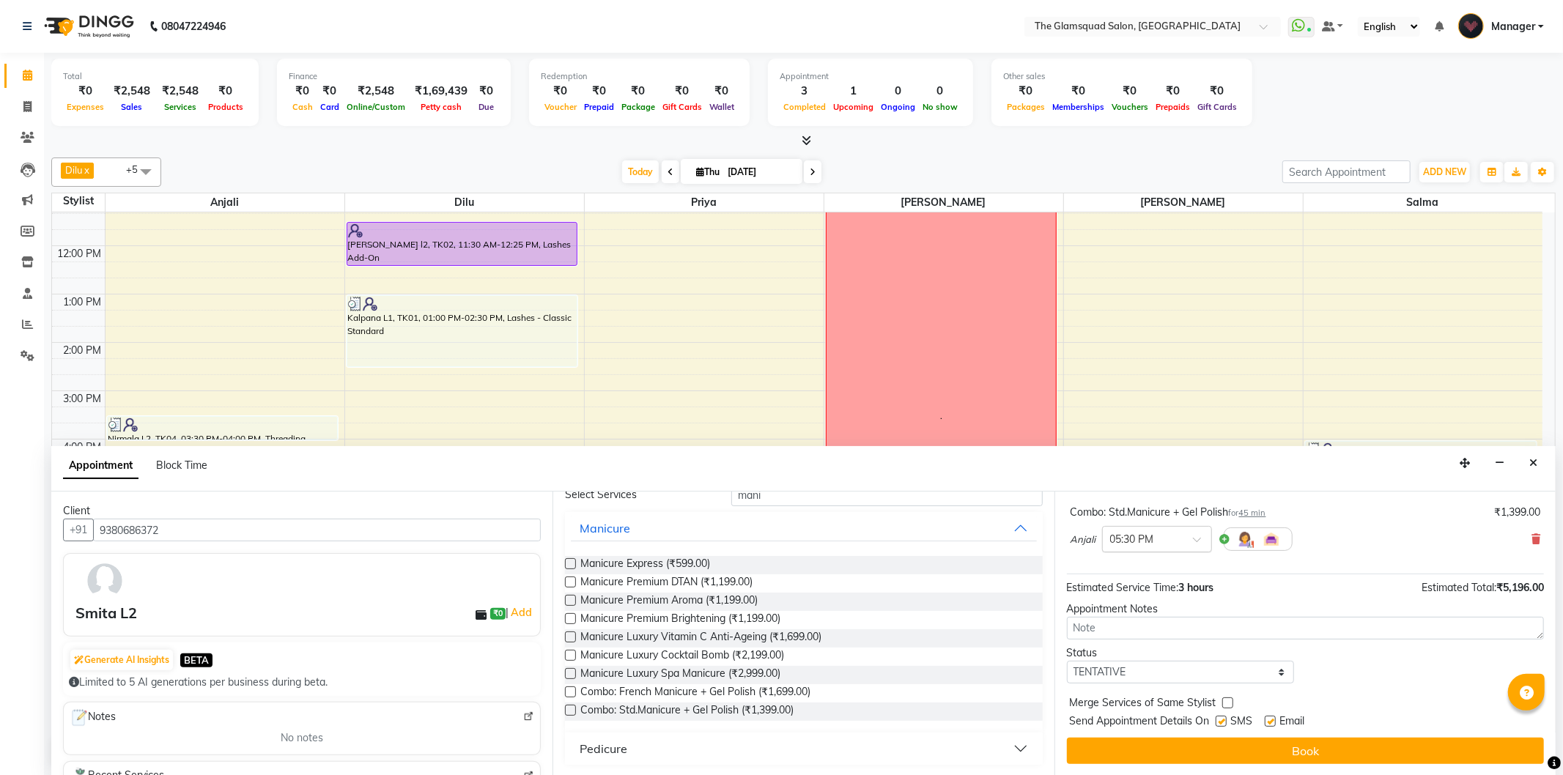
click at [1141, 539] on input "text" at bounding box center [1142, 538] width 64 height 15
click at [1145, 623] on div "05:00 PM" at bounding box center [1157, 621] width 108 height 27
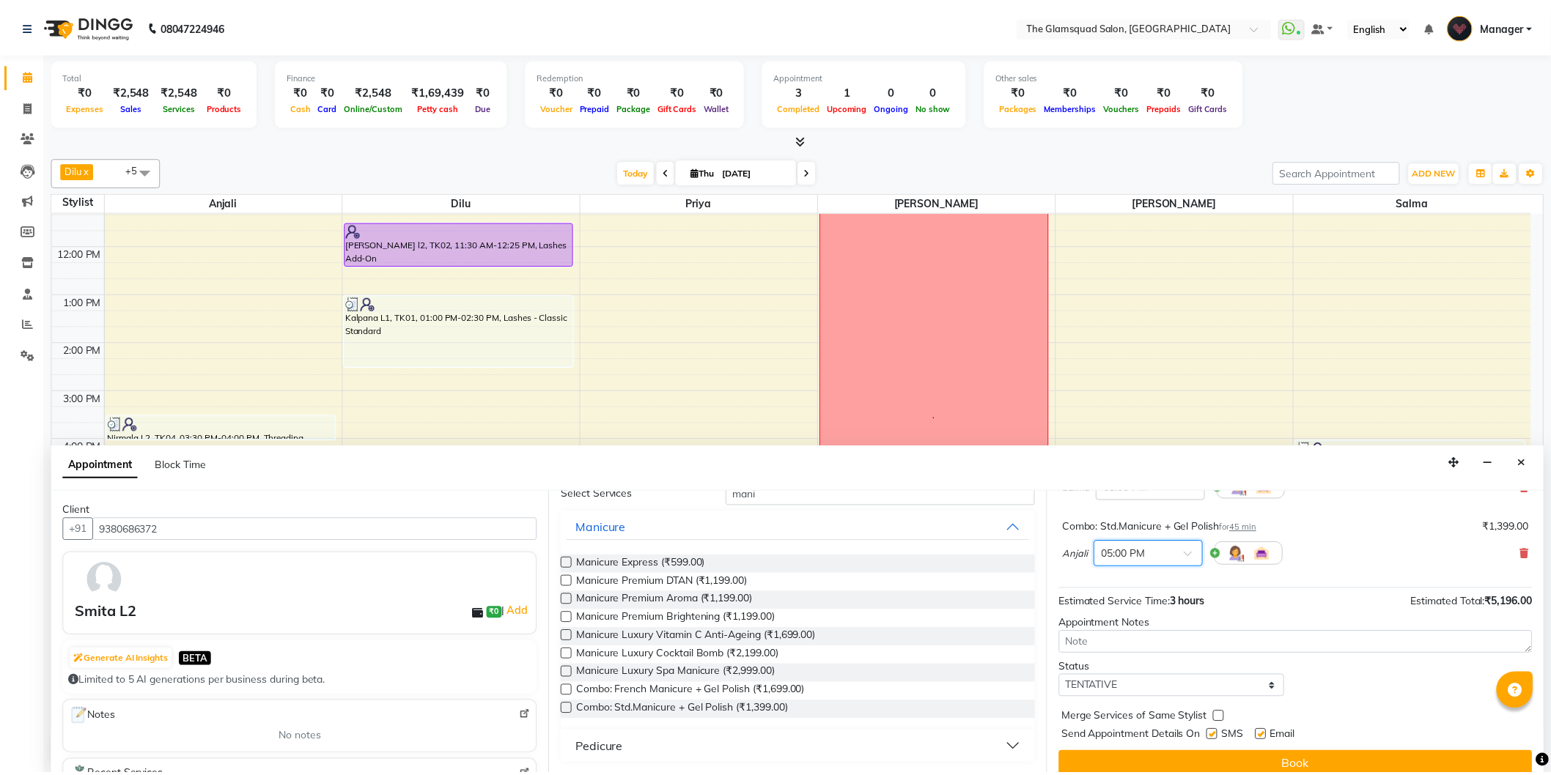
scroll to position [303, 0]
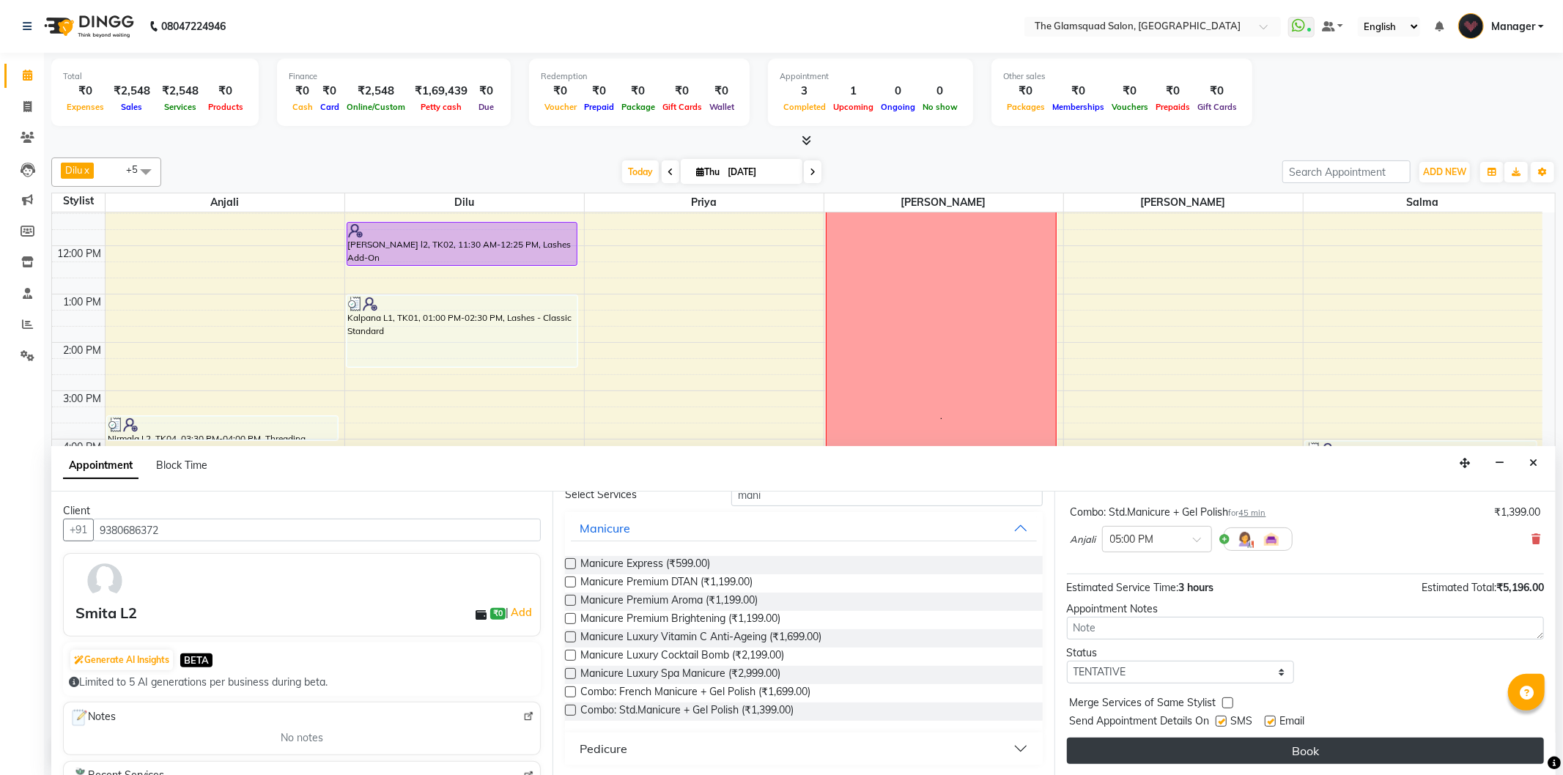
click at [1276, 756] on button "Book" at bounding box center [1305, 751] width 477 height 26
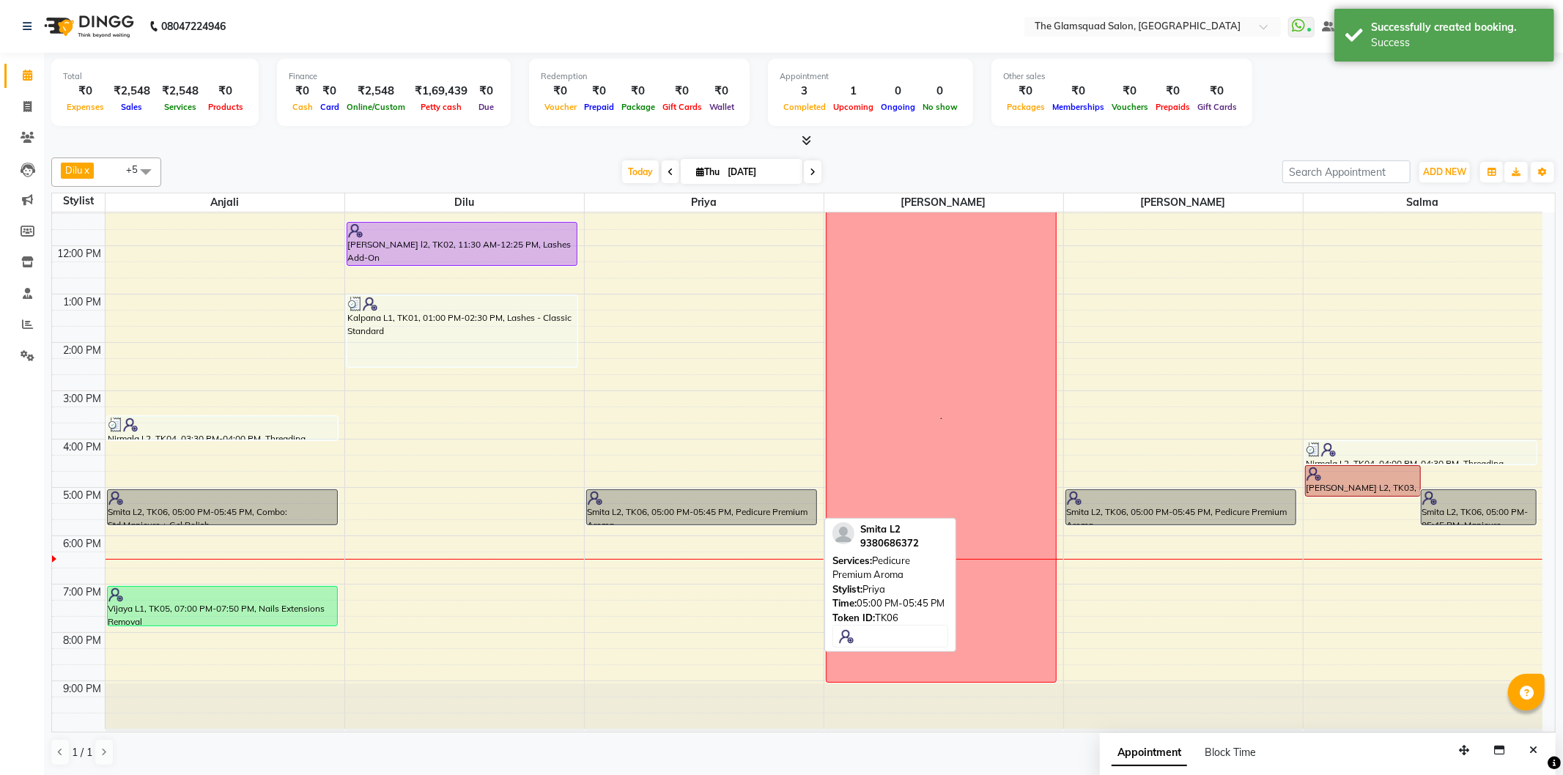
click at [783, 504] on div "Smita L2, TK06, 05:00 PM-05:45 PM, Pedicure Premium Aroma" at bounding box center [702, 507] width 230 height 34
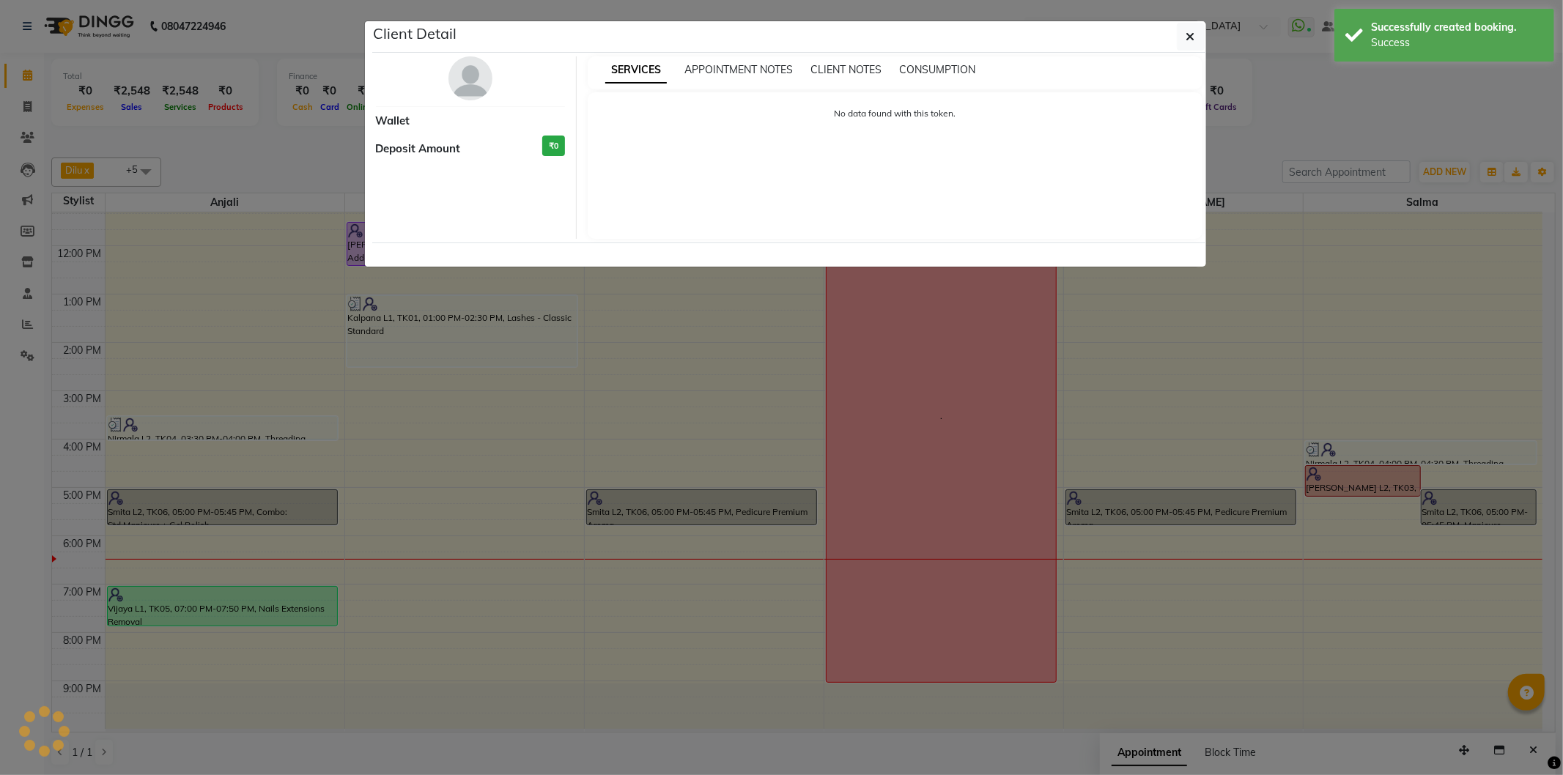
select select "7"
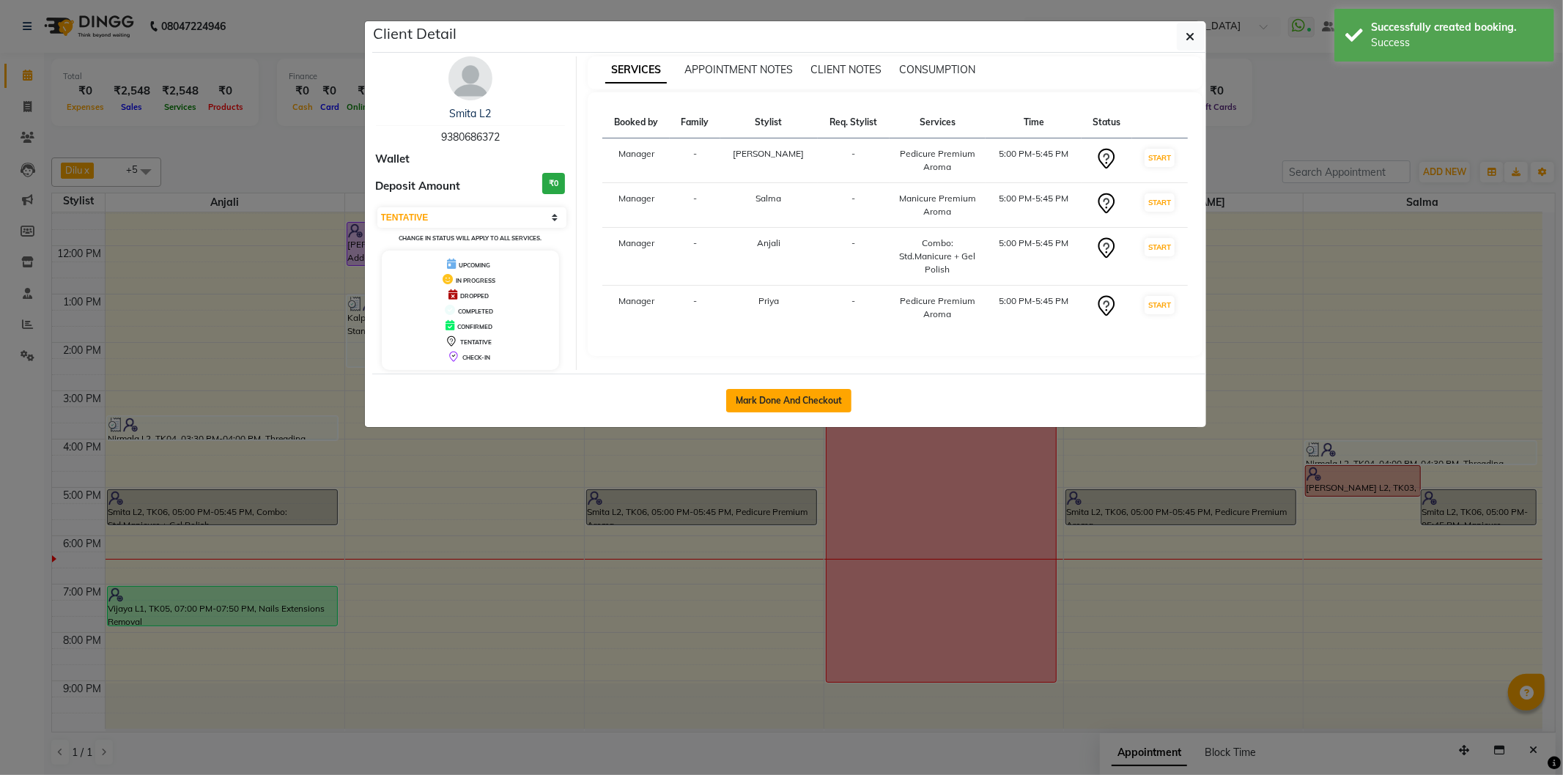
click at [793, 404] on button "Mark Done And Checkout" at bounding box center [788, 400] width 125 height 23
select select "5284"
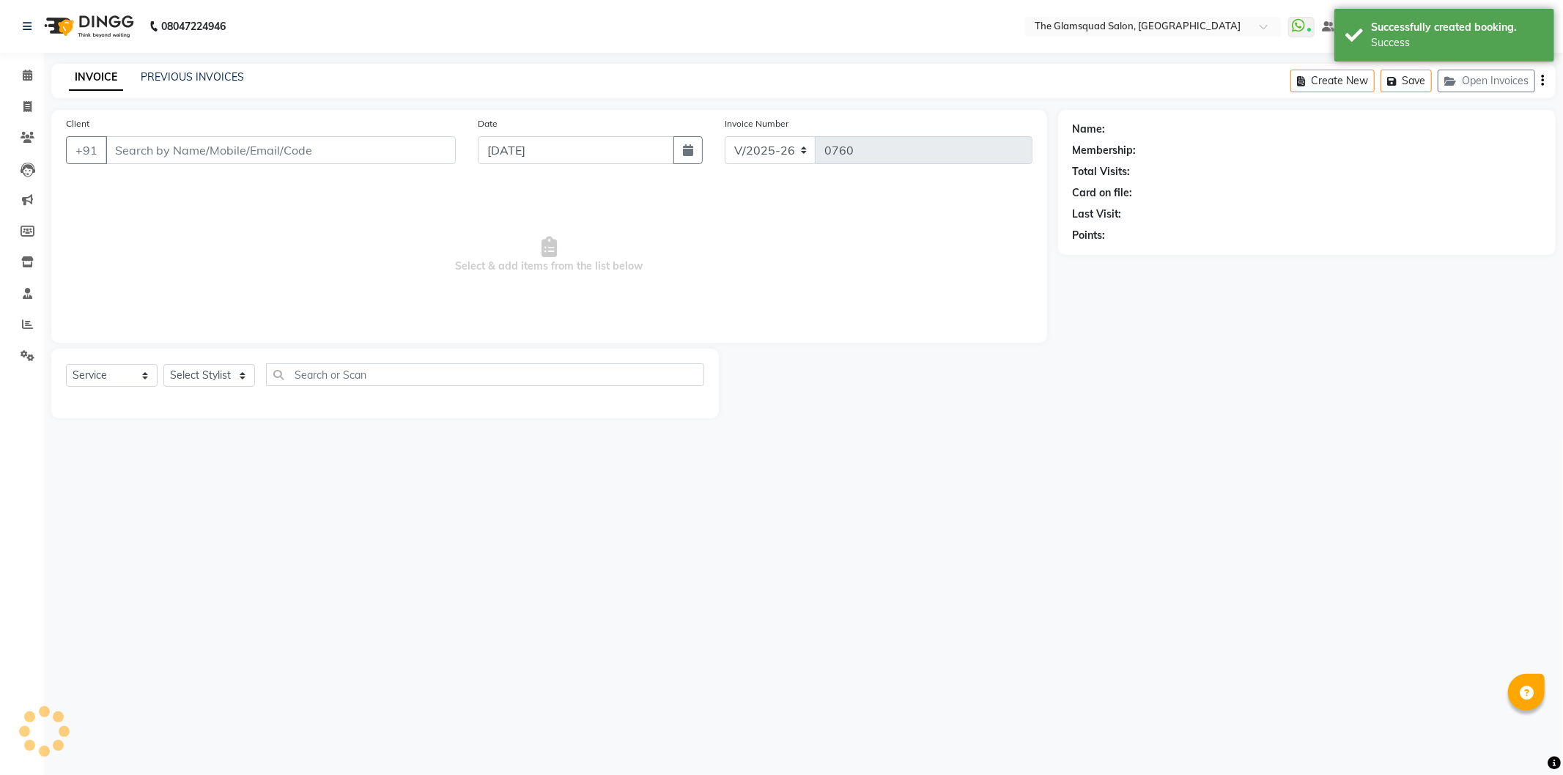
select select "product"
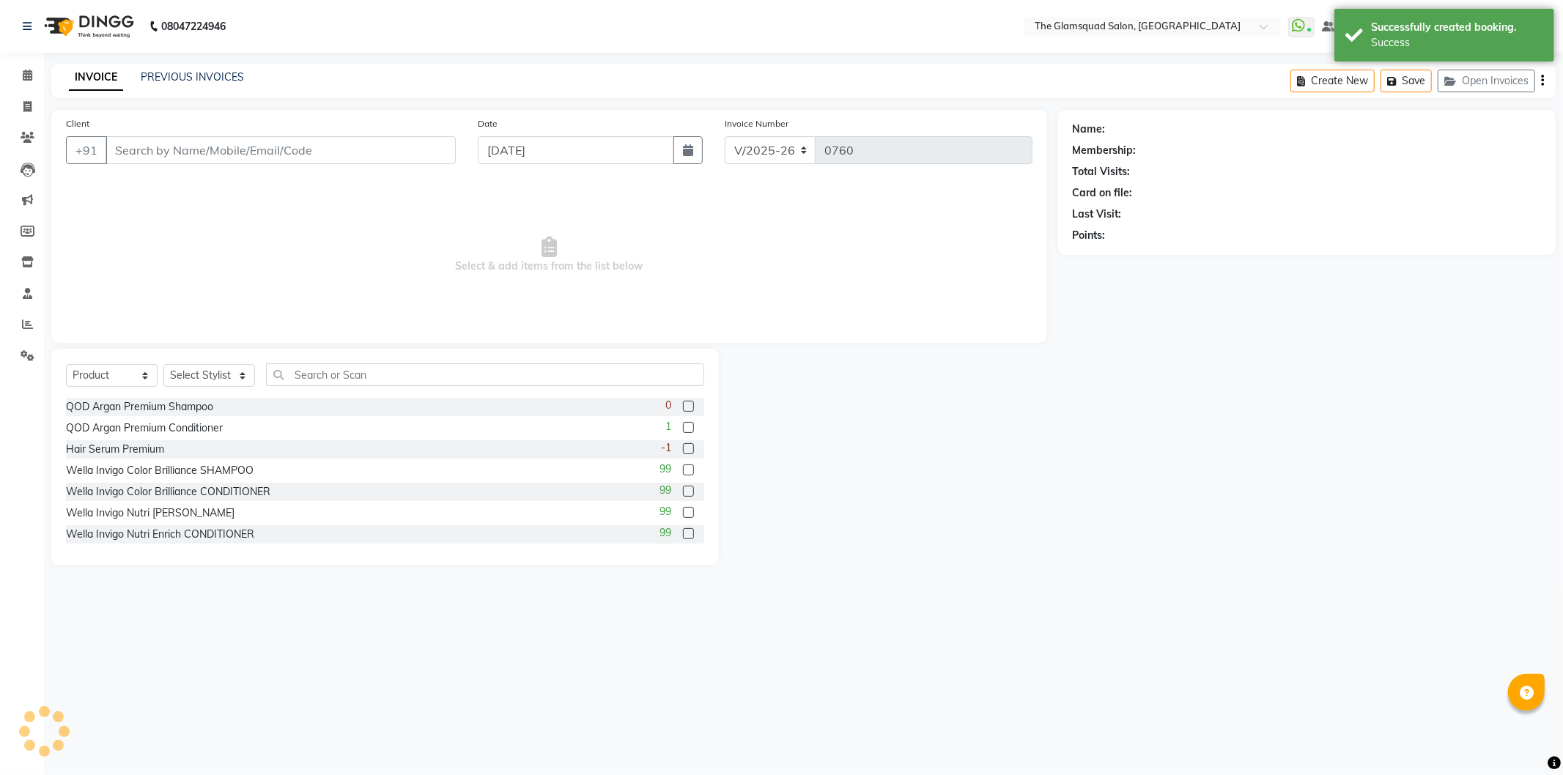
type input "9380686372"
select select "89332"
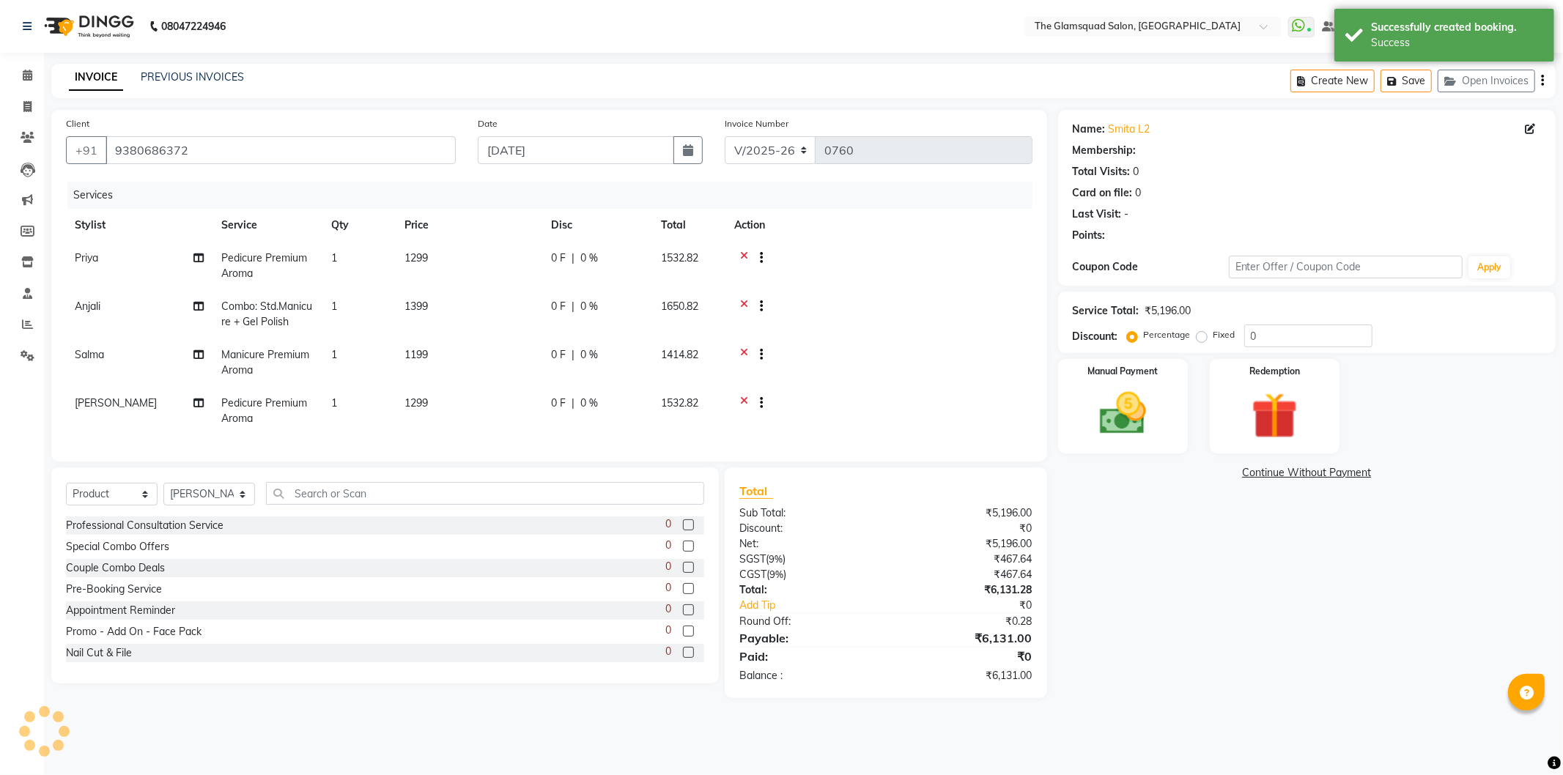
select select "1: Object"
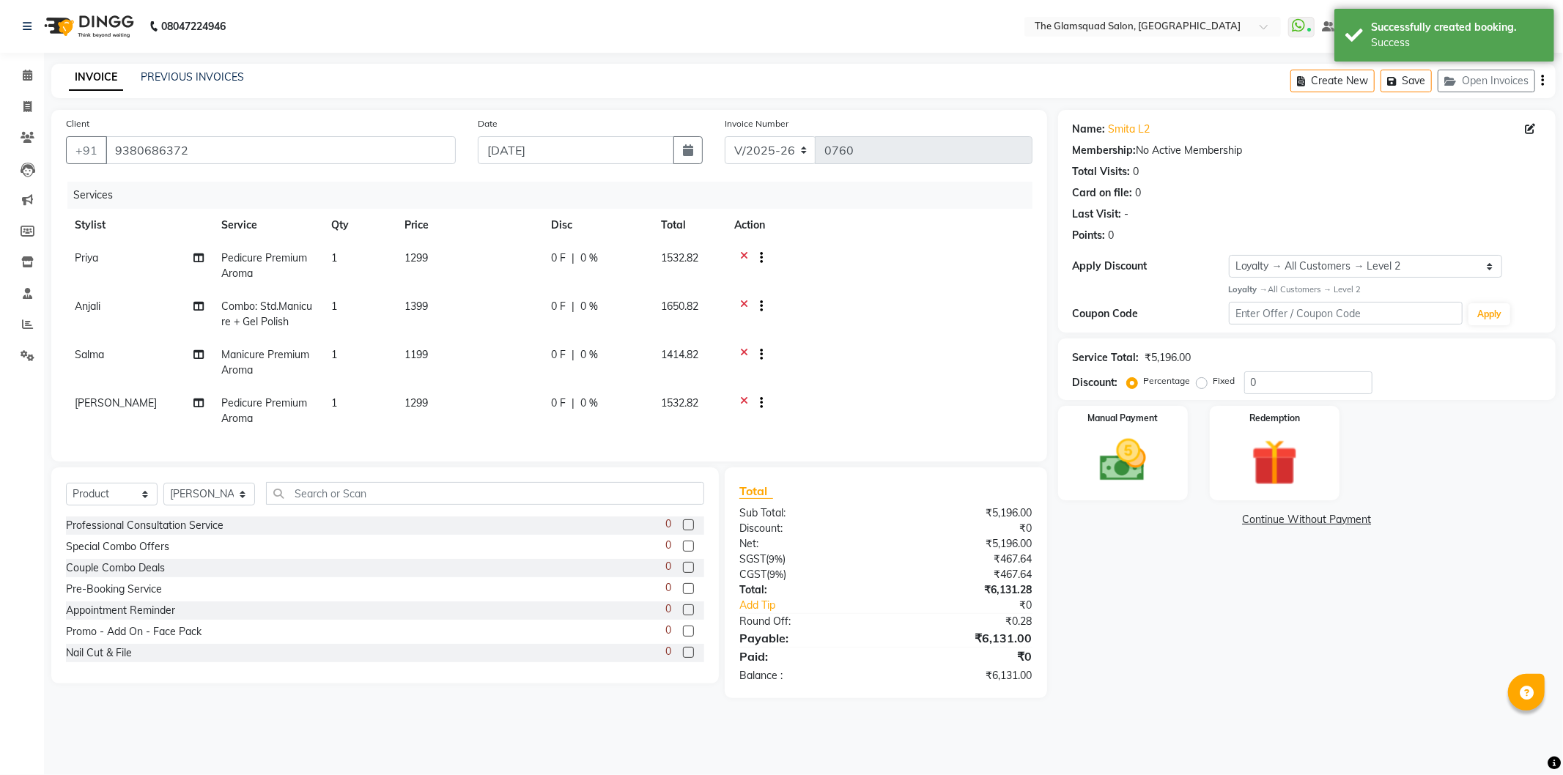
click at [434, 301] on td "1399" at bounding box center [469, 314] width 147 height 48
select select "36096"
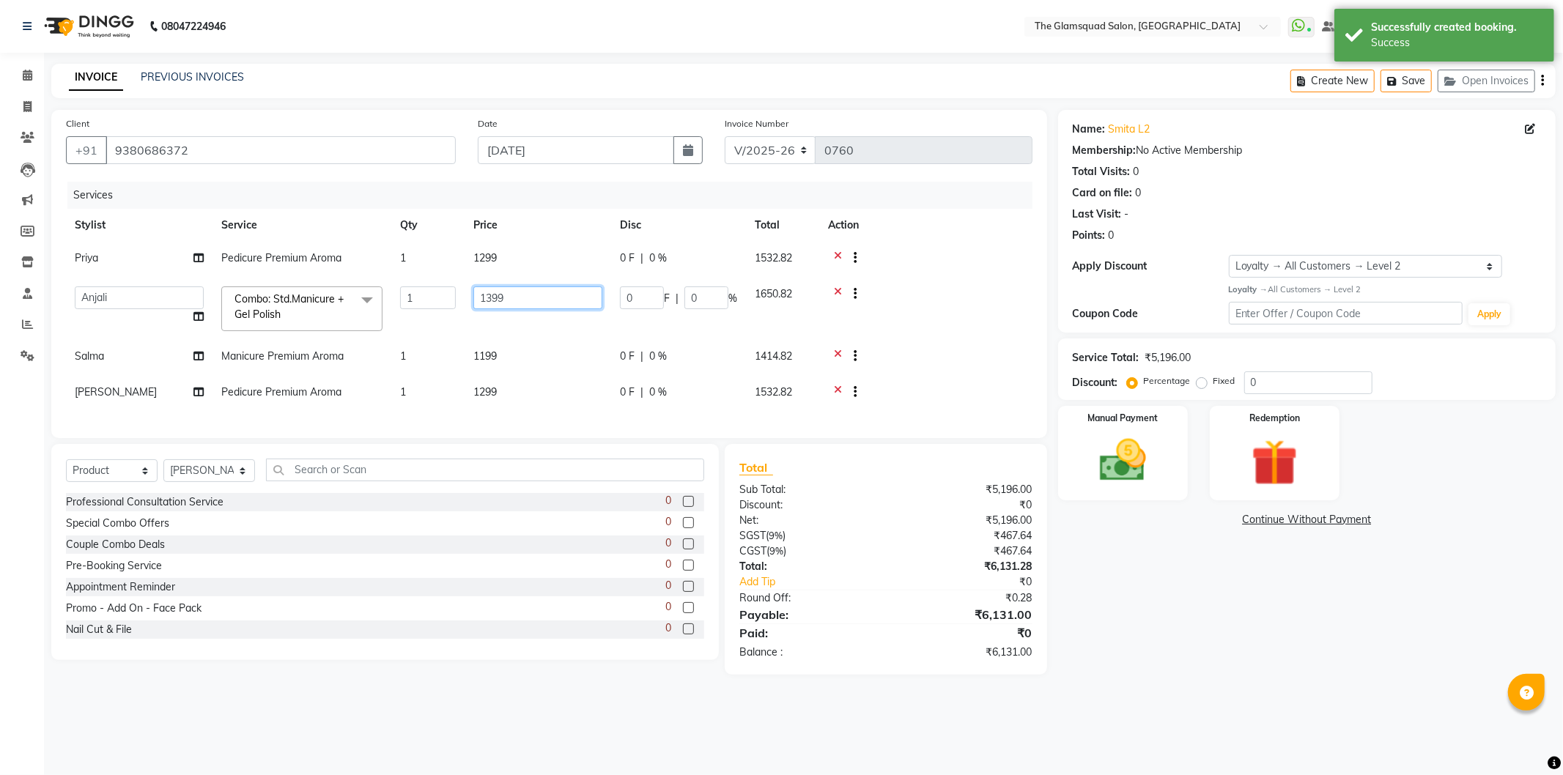
drag, startPoint x: 523, startPoint y: 303, endPoint x: 411, endPoint y: 277, distance: 115.2
click at [411, 278] on tr "[PERSON_NAME] Dilu Dingg Support Frontdesk Manager [PERSON_NAME] Naveen [PERSON…" at bounding box center [549, 309] width 967 height 62
type input "2000"
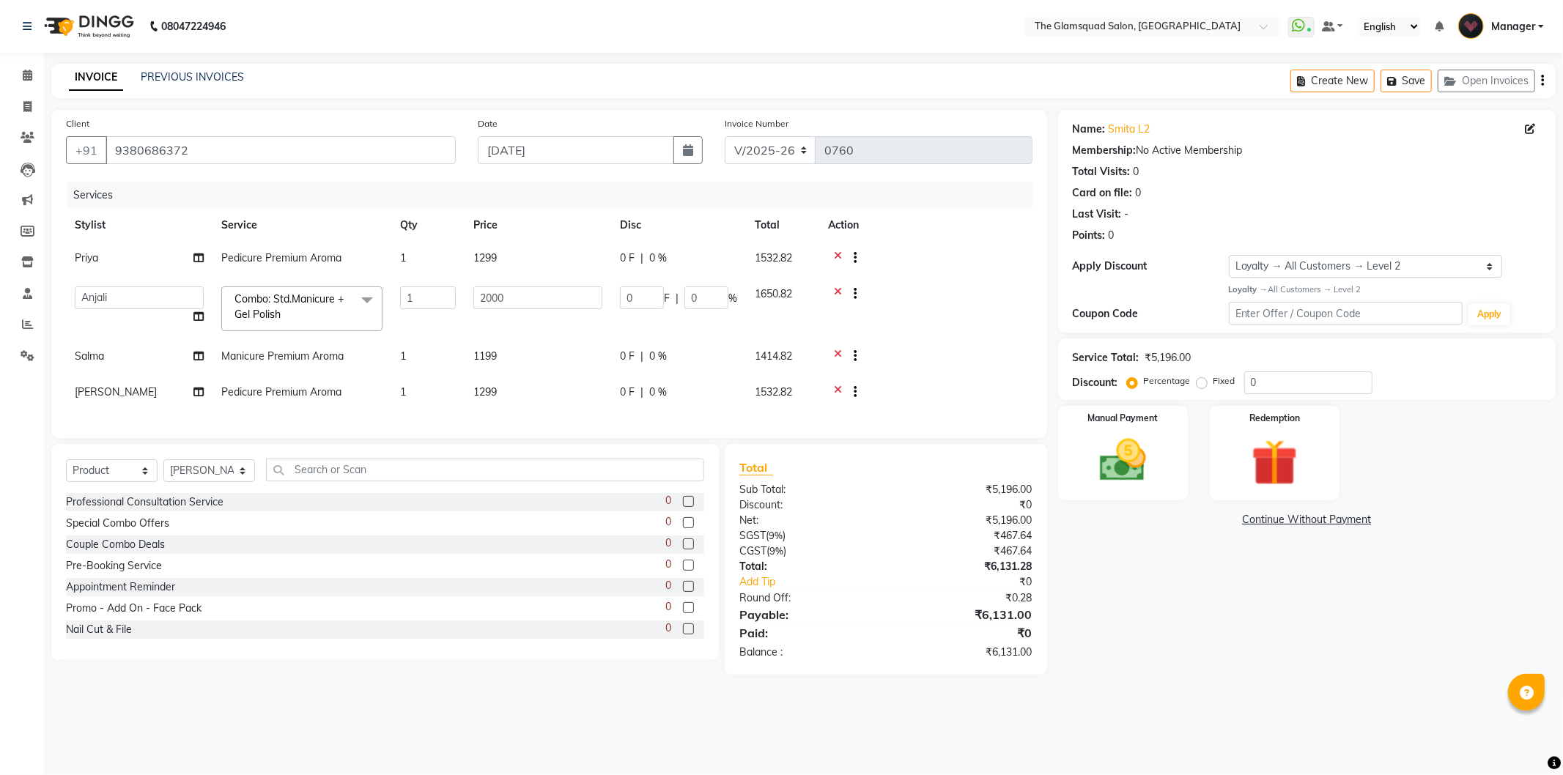
click at [473, 208] on div "Services Stylist Service Qty Price Disc Total Action Priya Pedicure Premium Aro…" at bounding box center [549, 303] width 967 height 242
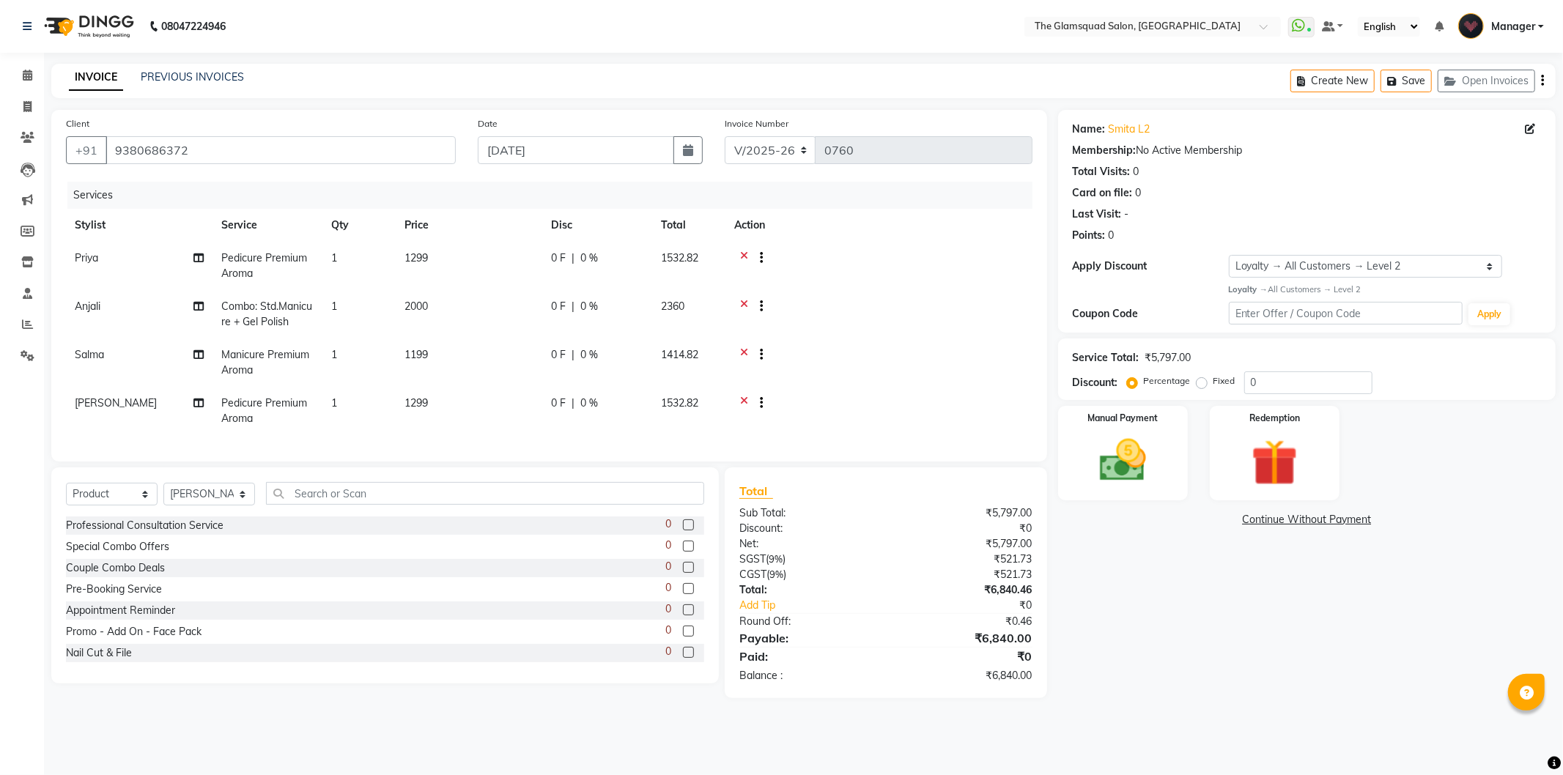
click at [454, 367] on td "1199" at bounding box center [469, 363] width 147 height 48
select select "86622"
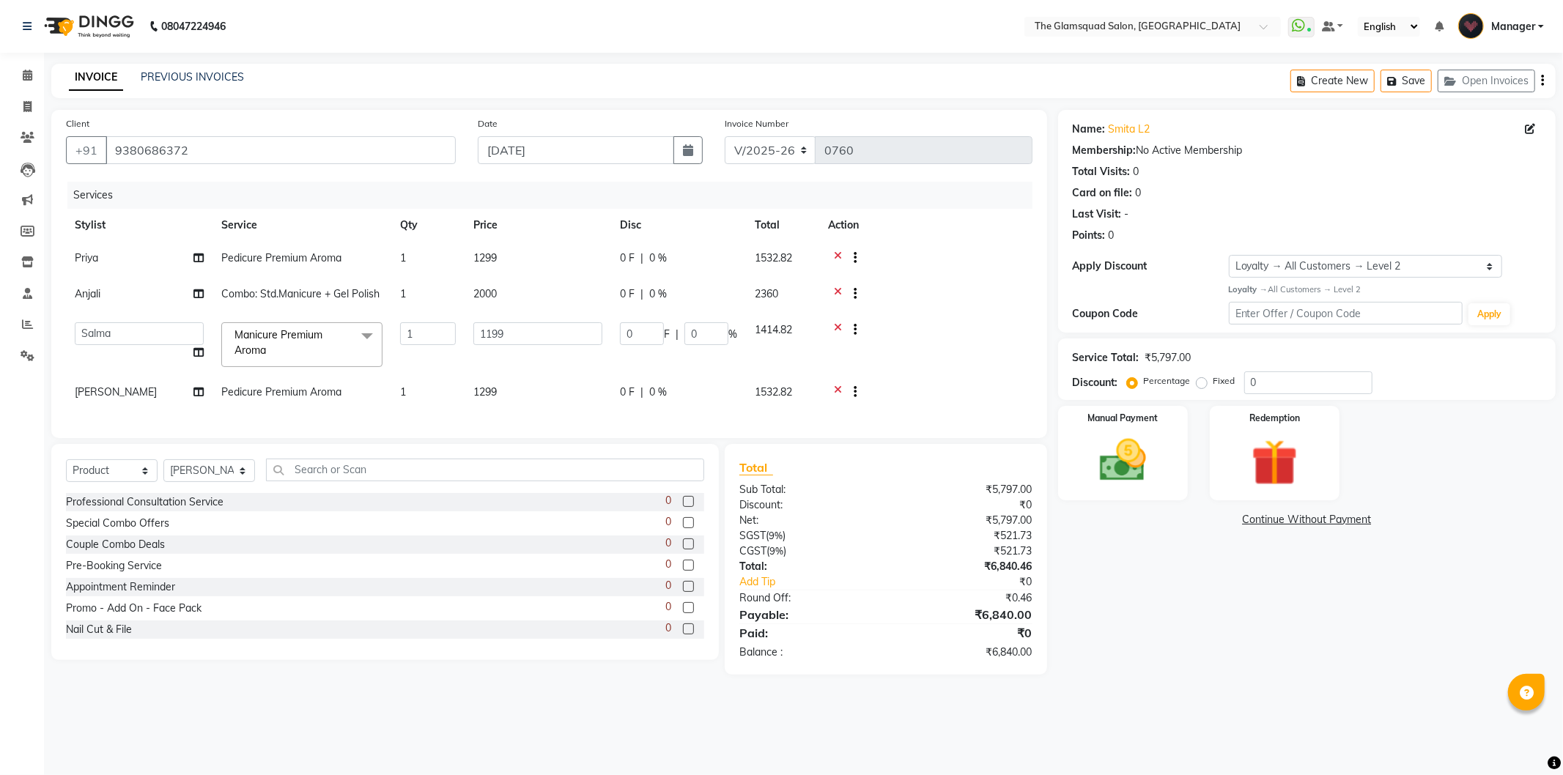
click at [524, 386] on td "1299" at bounding box center [538, 394] width 147 height 36
select select "89332"
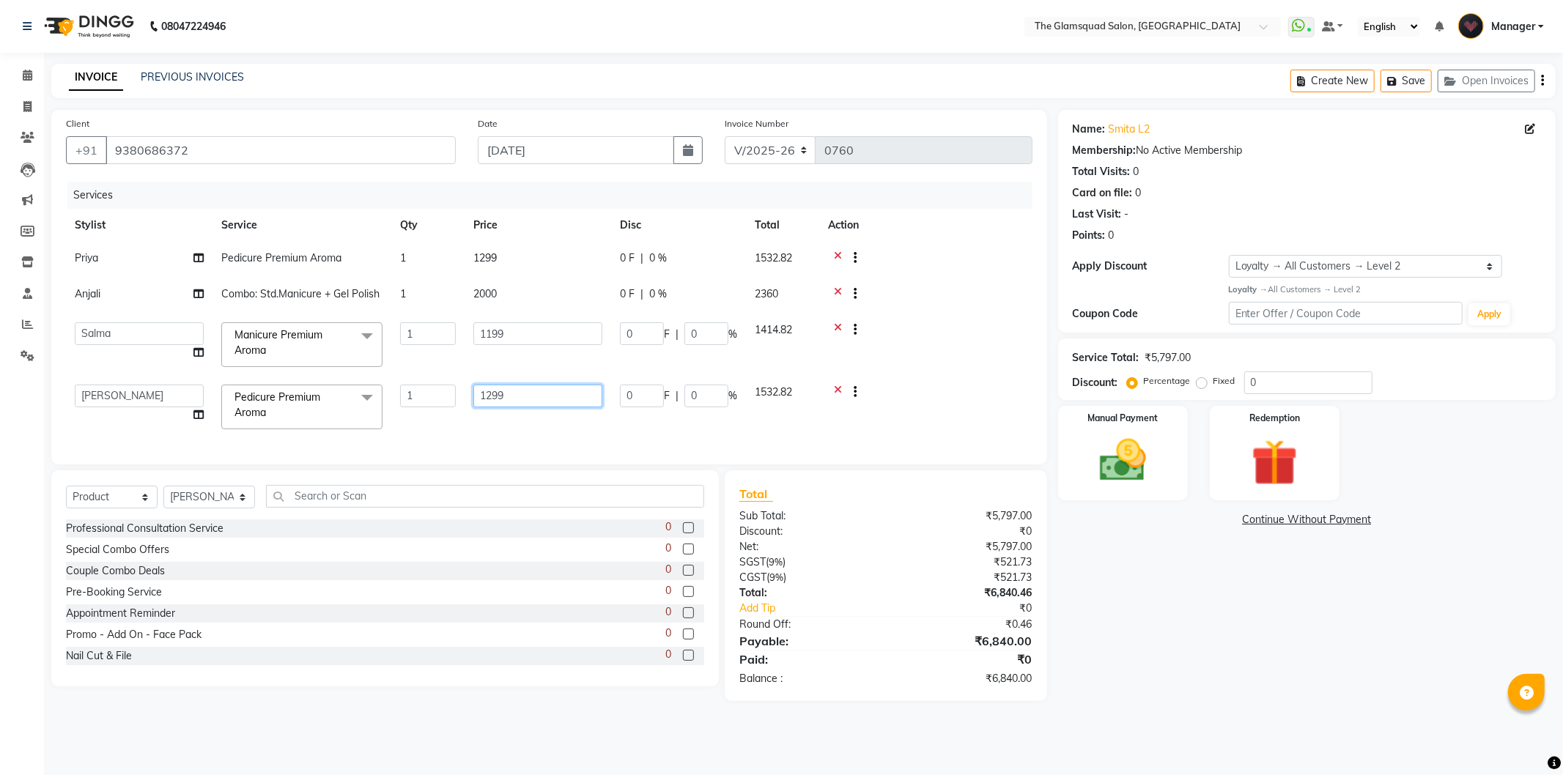
drag, startPoint x: 506, startPoint y: 401, endPoint x: 493, endPoint y: 364, distance: 38.9
click at [482, 396] on input "1299" at bounding box center [537, 396] width 129 height 23
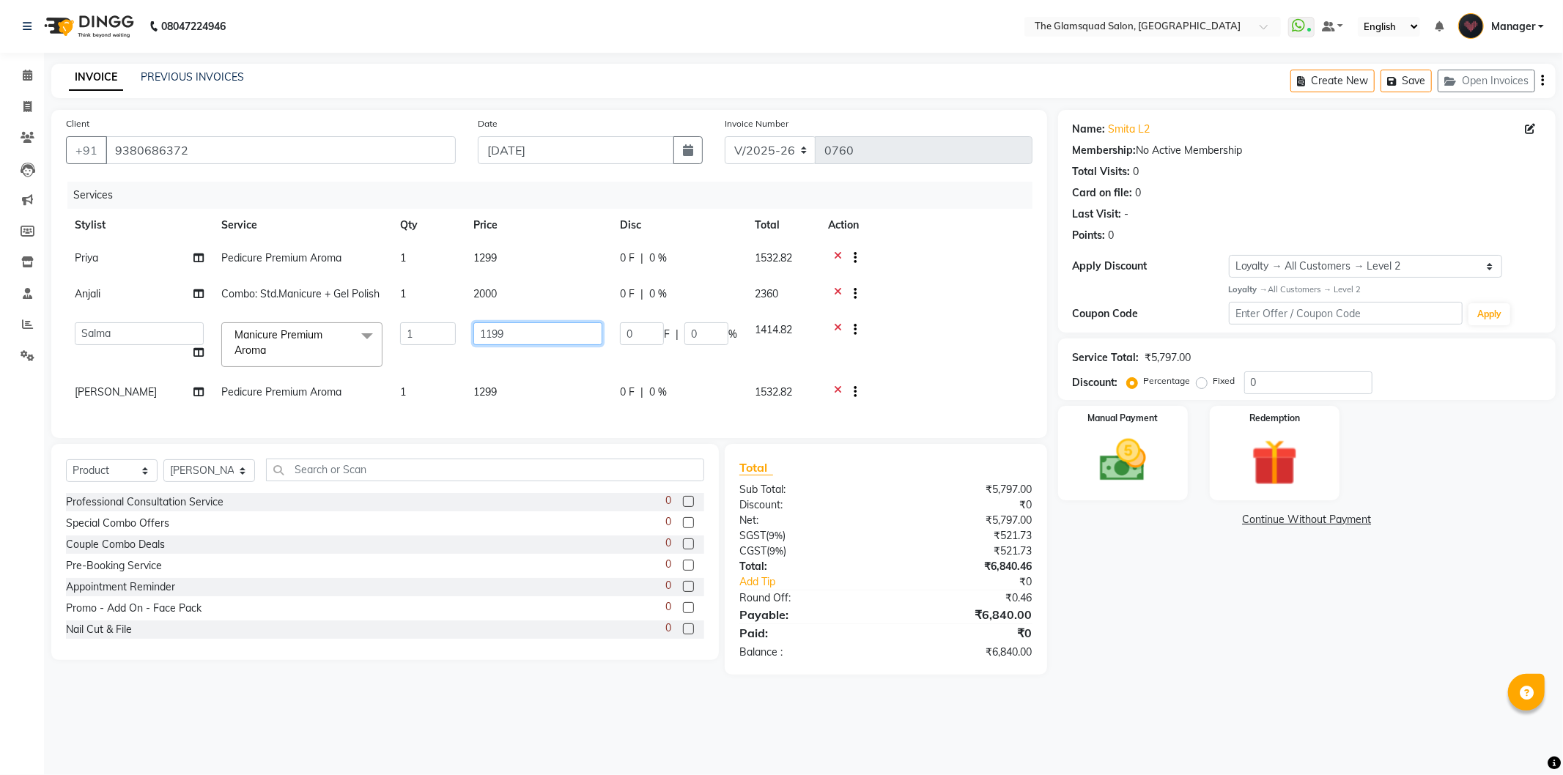
click at [494, 332] on input "1199" at bounding box center [537, 333] width 129 height 23
drag, startPoint x: 569, startPoint y: 194, endPoint x: 617, endPoint y: 221, distance: 54.8
click at [570, 193] on div "Services" at bounding box center [555, 195] width 976 height 27
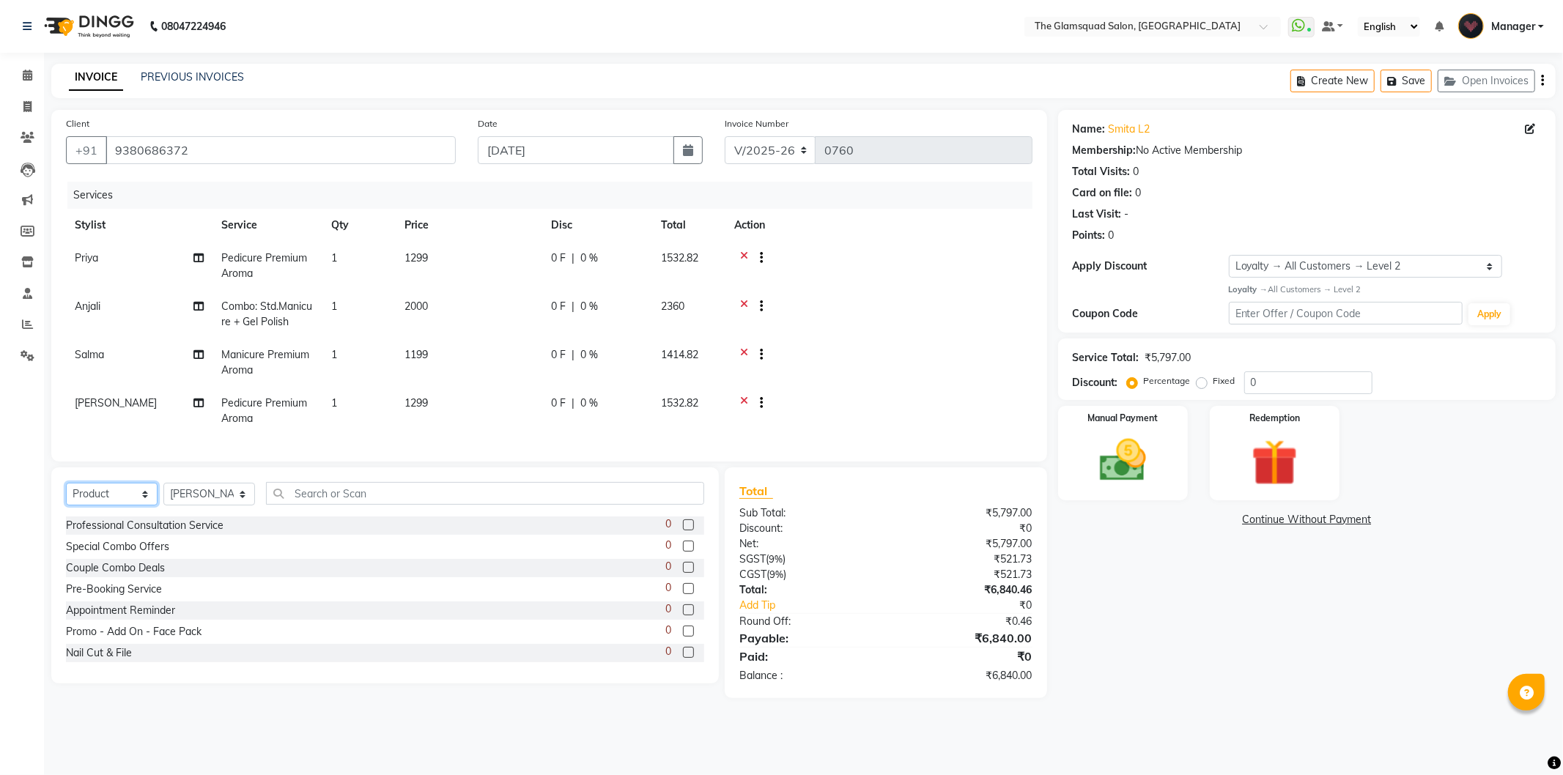
click at [136, 506] on select "Select Service Product Membership Package Voucher Prepaid Gift Card" at bounding box center [112, 494] width 92 height 23
select select "service"
click at [66, 495] on select "Select Service Product Membership Package Voucher Prepaid Gift Card" at bounding box center [112, 494] width 92 height 23
click at [211, 504] on select "Select Stylist [PERSON_NAME] Dilu Dingg Support Frontdesk Manager [PERSON_NAME]…" at bounding box center [209, 494] width 92 height 23
click at [1210, 635] on div "Name: Smita L2 Membership: No Active Membership Total Visits: 0 Card on file: 0…" at bounding box center [1312, 404] width 509 height 589
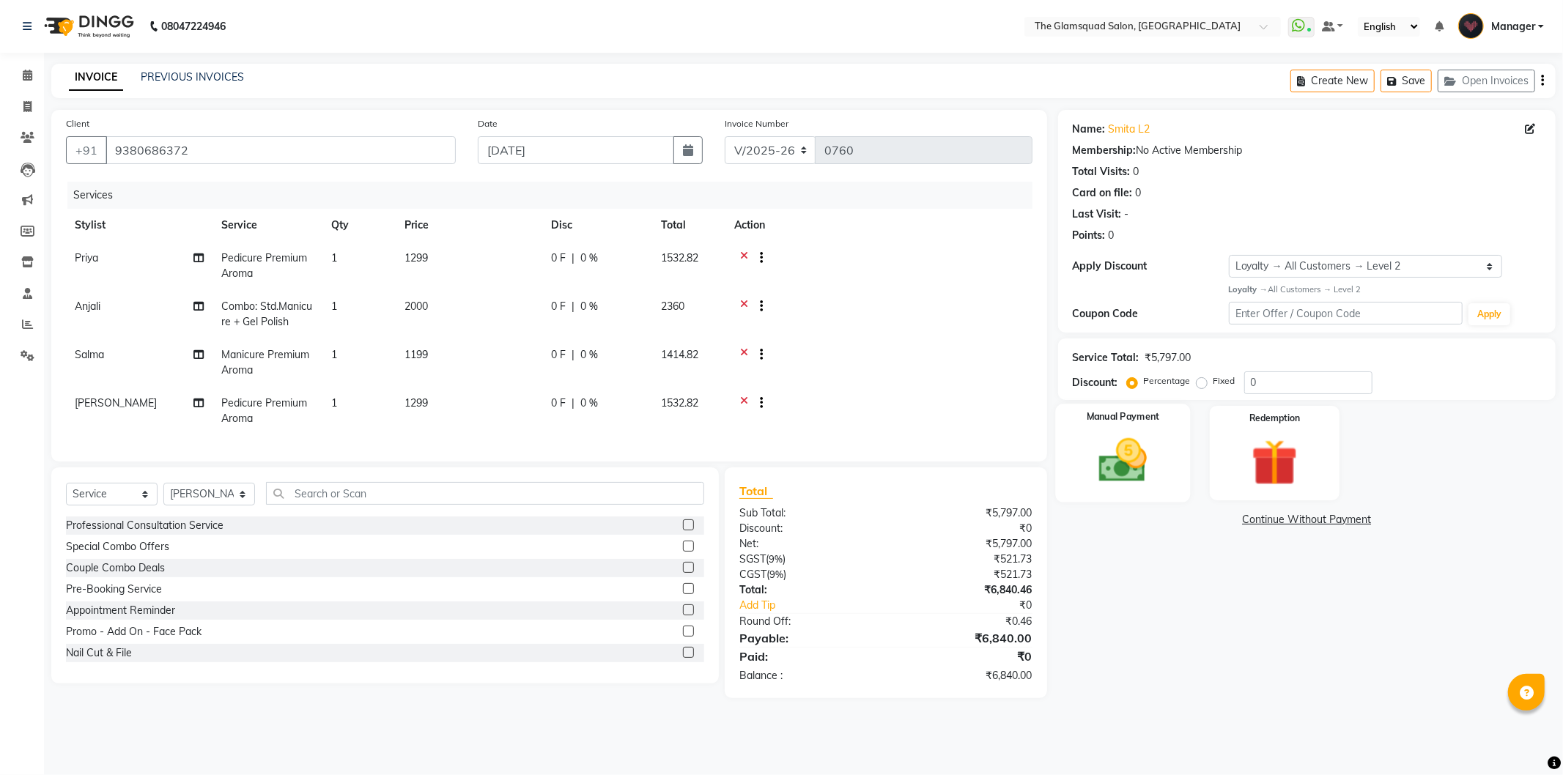
click at [1160, 468] on img at bounding box center [1123, 461] width 78 height 56
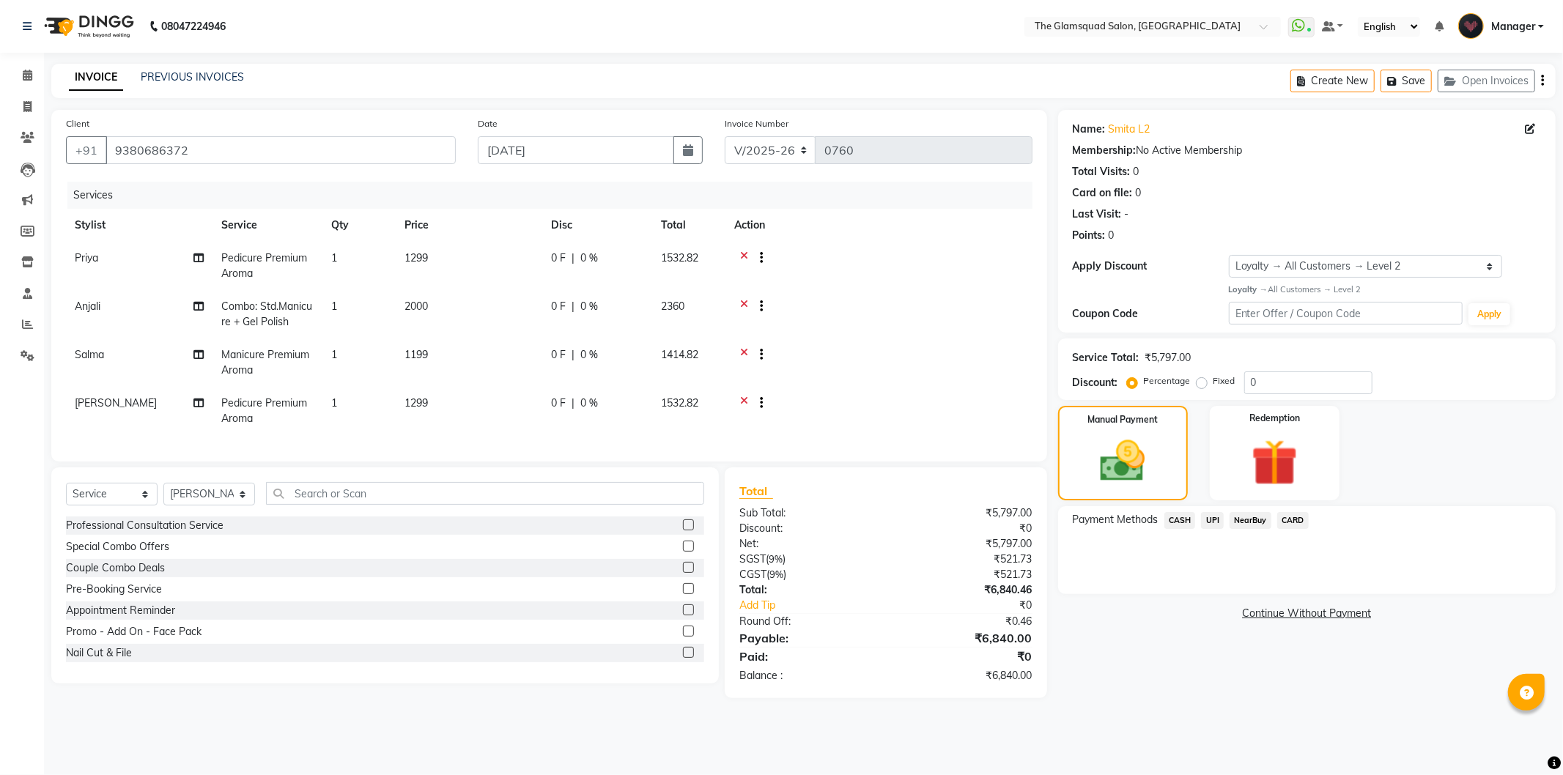
click at [1174, 522] on span "CASH" at bounding box center [1181, 520] width 32 height 17
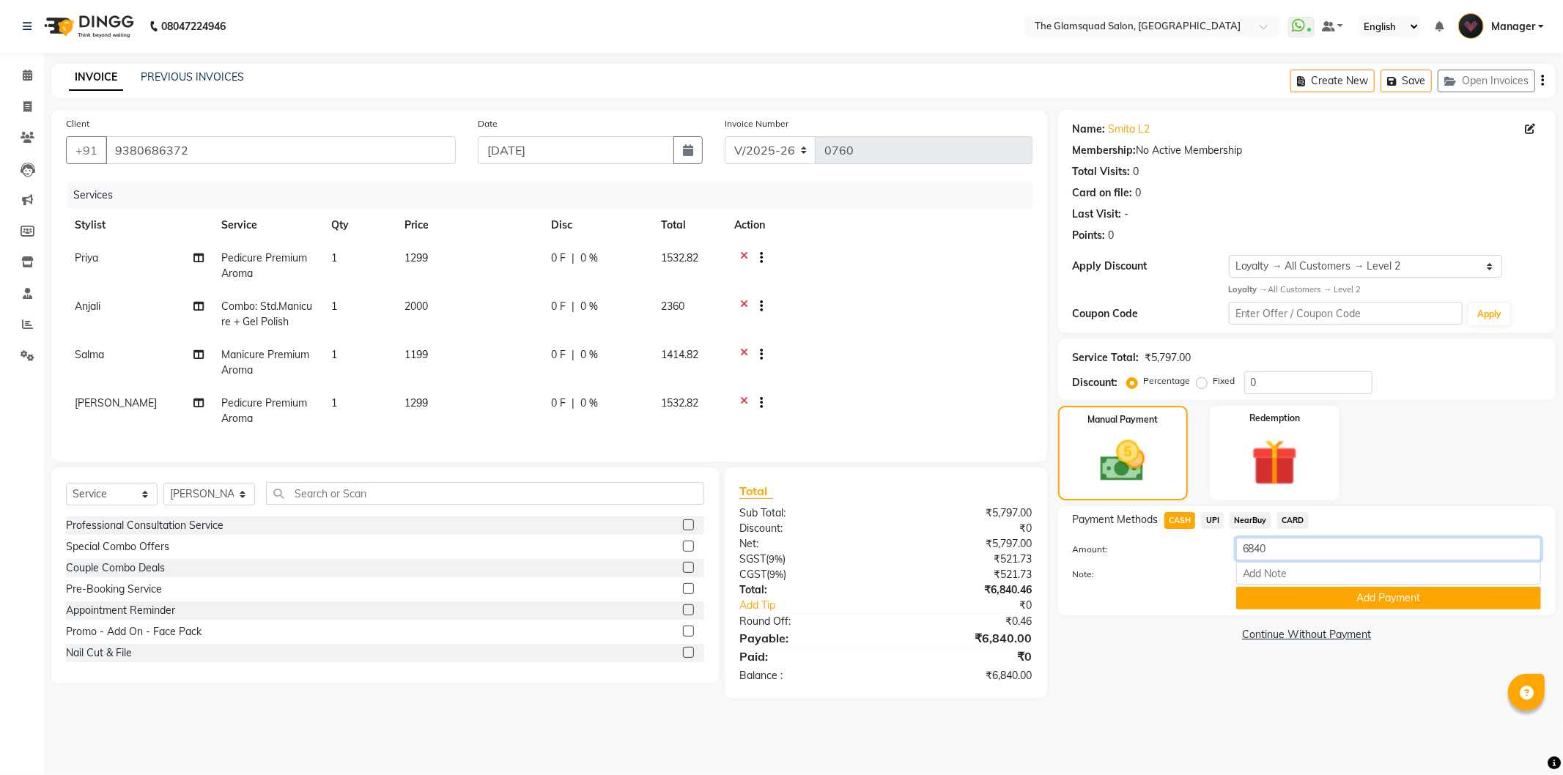
drag, startPoint x: 1272, startPoint y: 547, endPoint x: 1192, endPoint y: 528, distance: 82.0
click at [1192, 528] on div "Payment Methods CASH UPI NearBuy CARD Amount: 6840 Note: Add Payment" at bounding box center [1307, 560] width 468 height 97
type input "7000"
click at [1316, 597] on button "Add Payment" at bounding box center [1388, 598] width 305 height 23
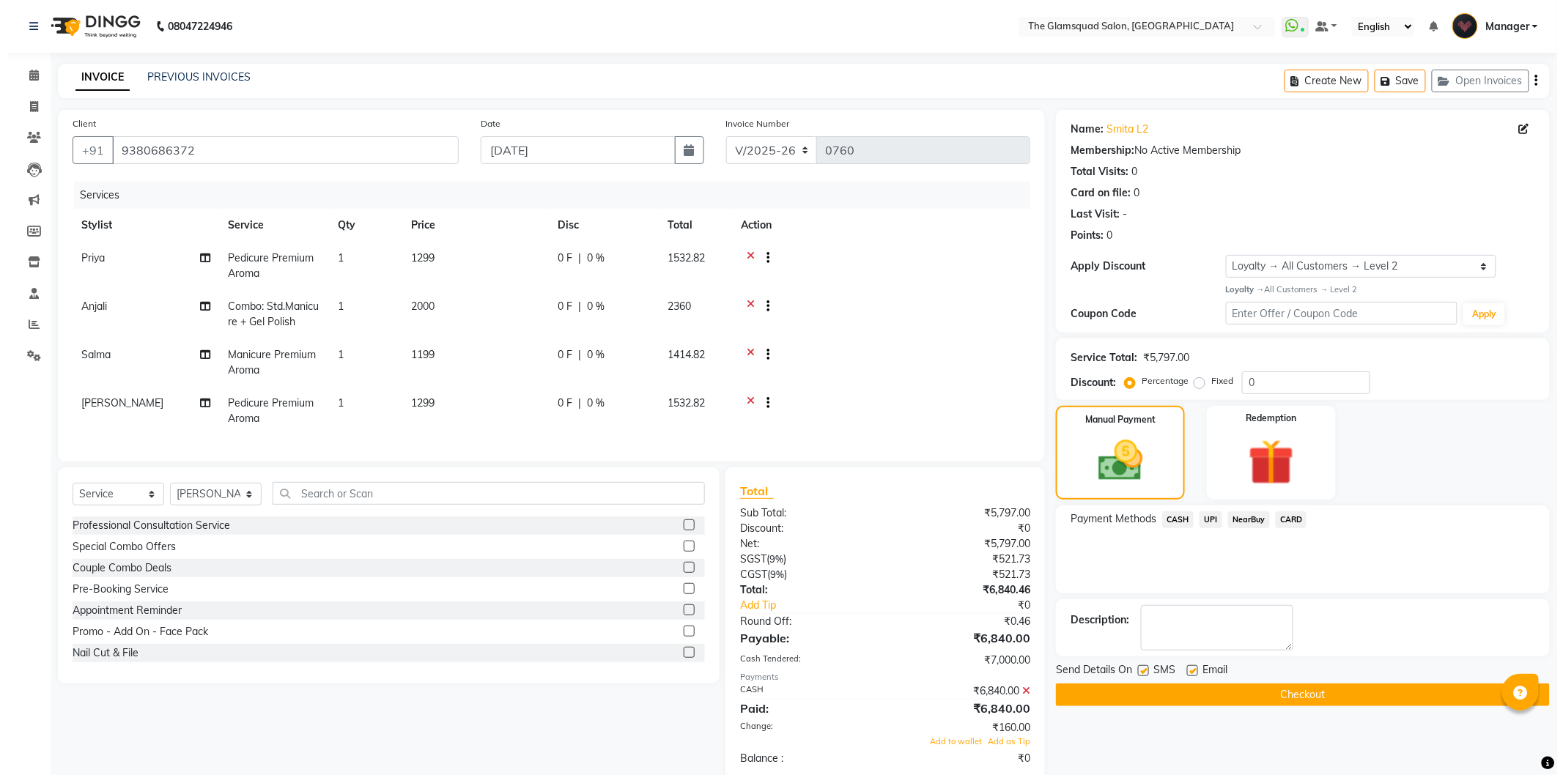
scroll to position [111, 0]
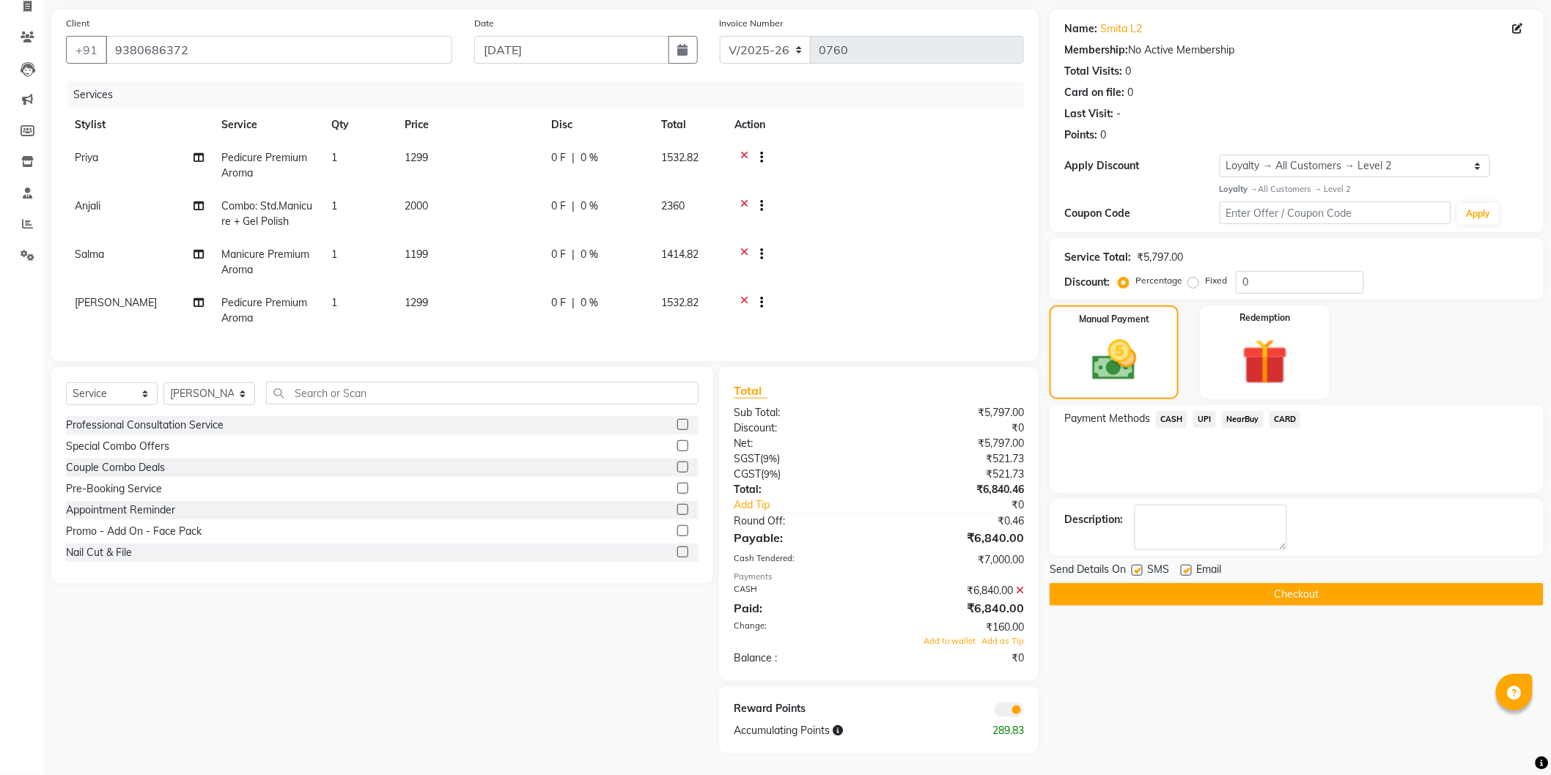
click at [1007, 709] on span at bounding box center [1009, 710] width 29 height 15
click at [1024, 712] on input "checkbox" at bounding box center [1024, 712] width 0 height 0
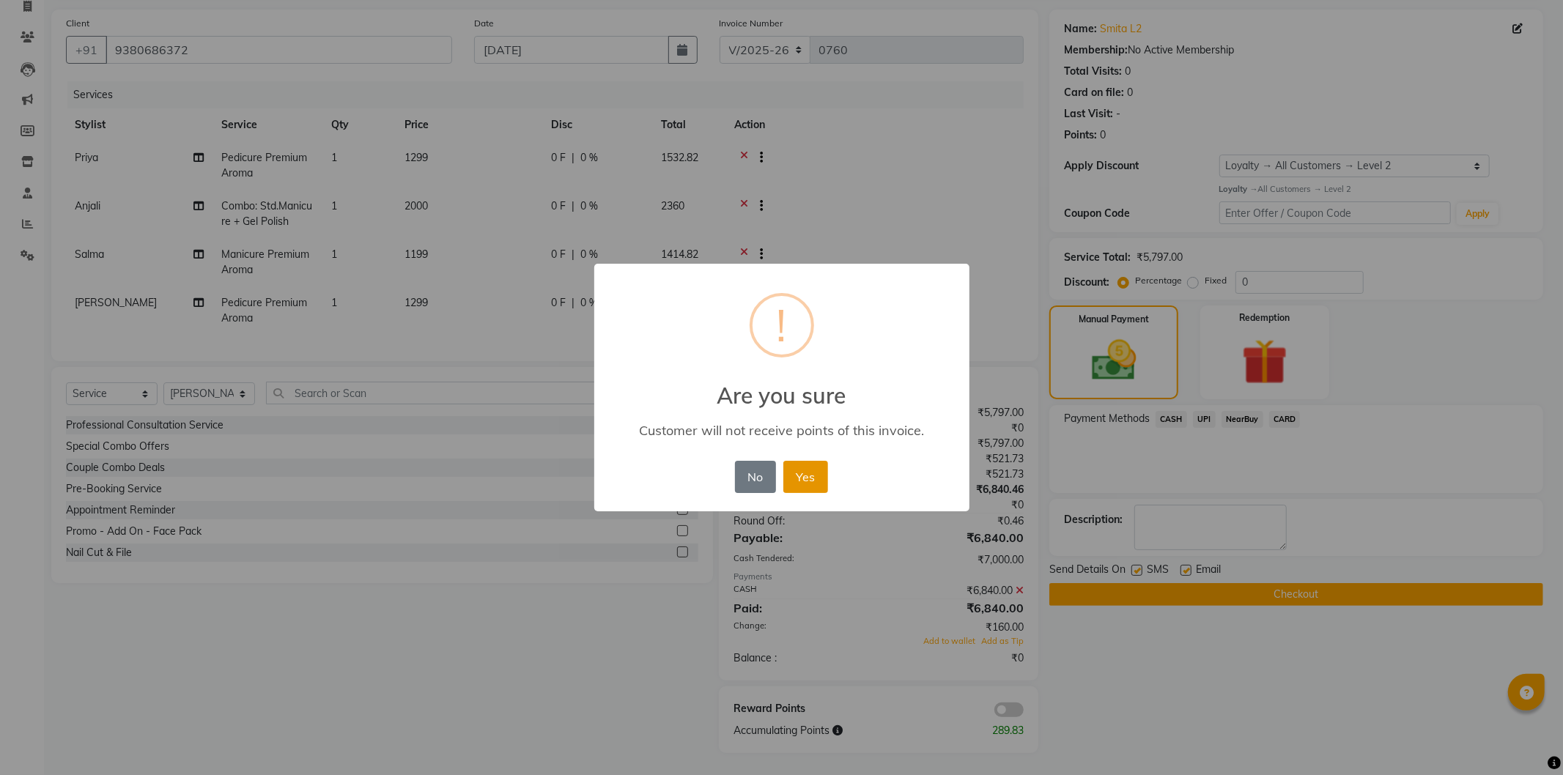
click at [799, 476] on button "Yes" at bounding box center [805, 477] width 45 height 32
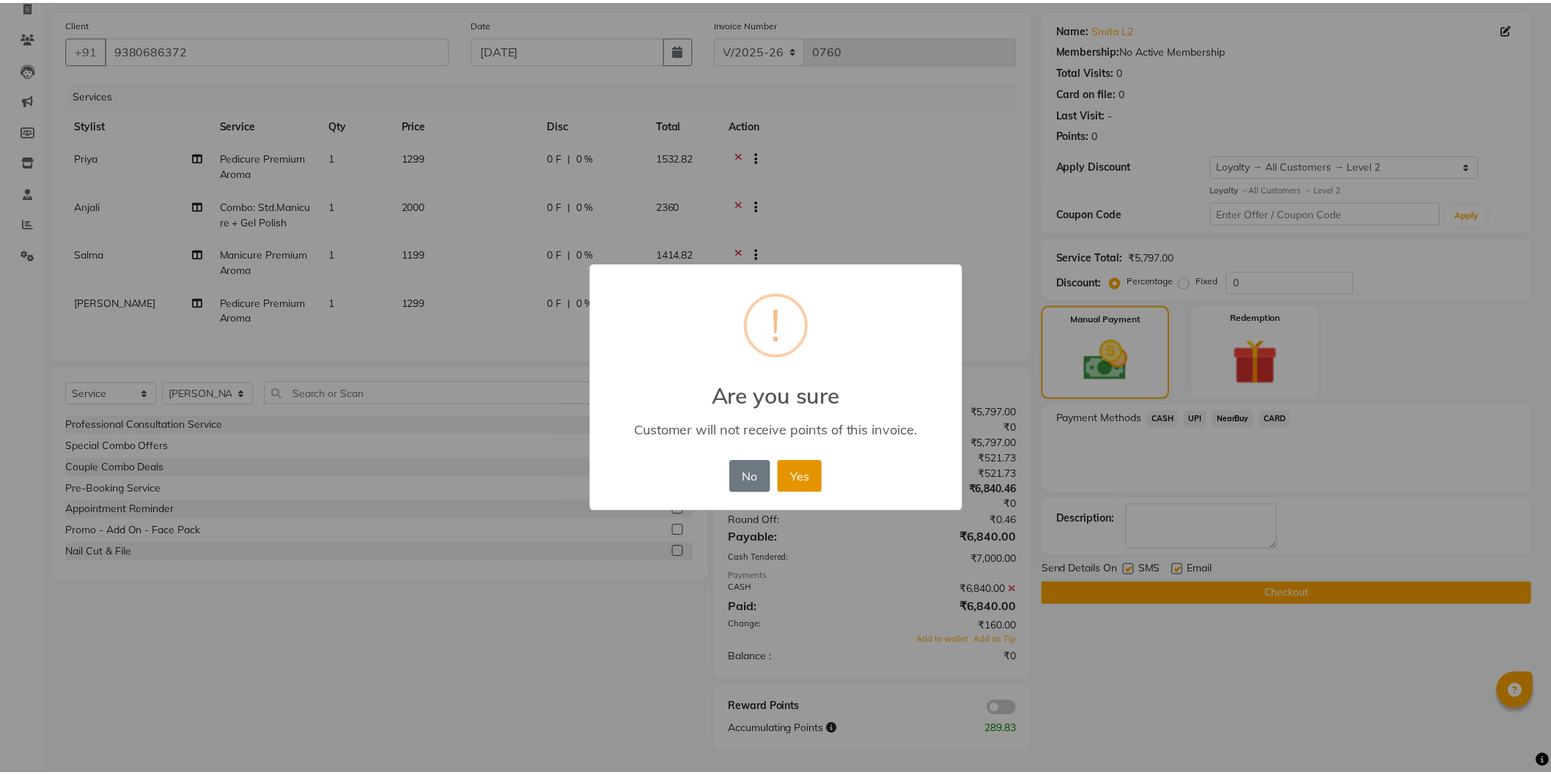
scroll to position [90, 0]
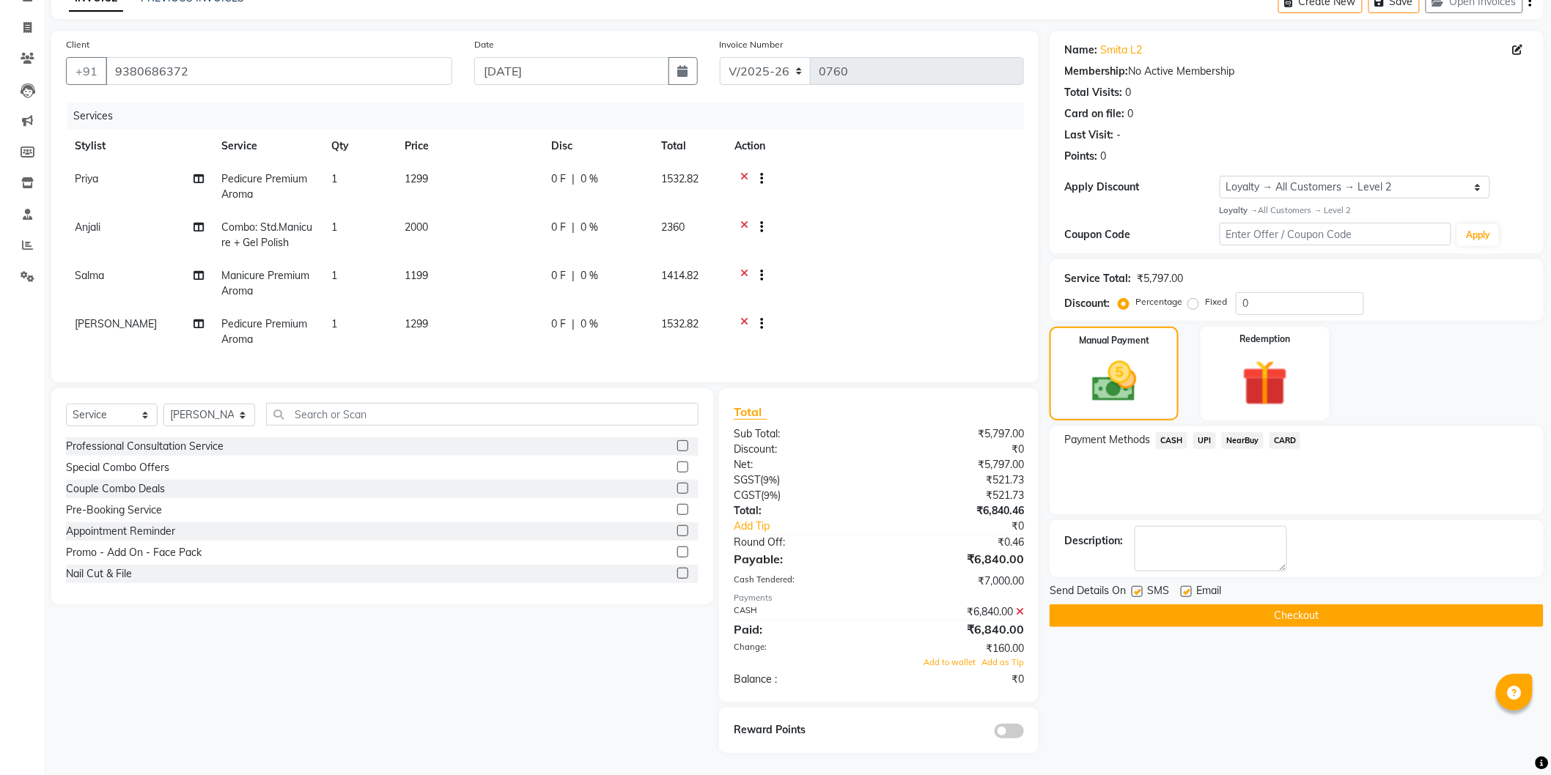
click at [1246, 605] on button "Checkout" at bounding box center [1297, 616] width 494 height 23
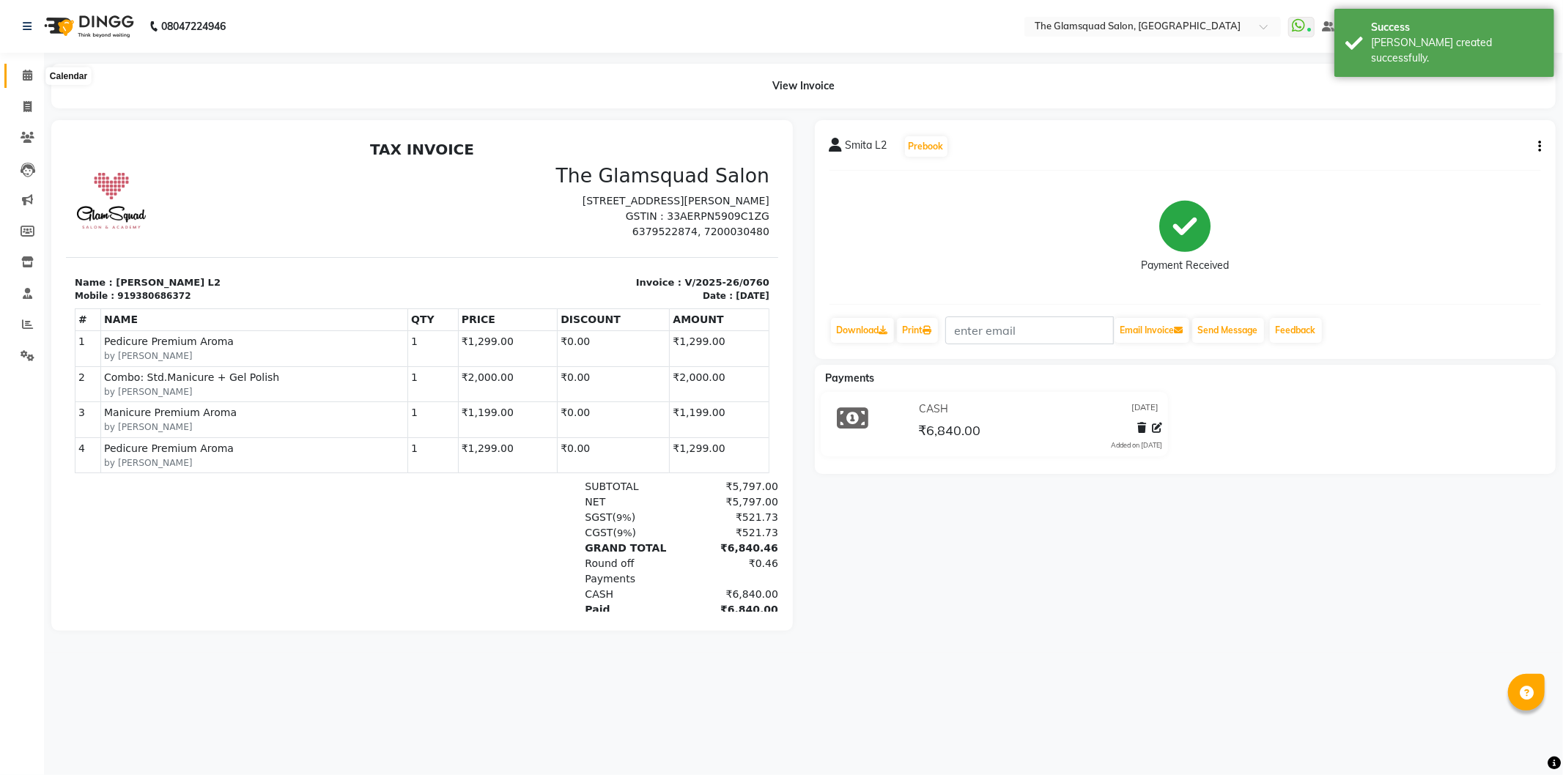
click at [29, 74] on icon at bounding box center [28, 75] width 10 height 11
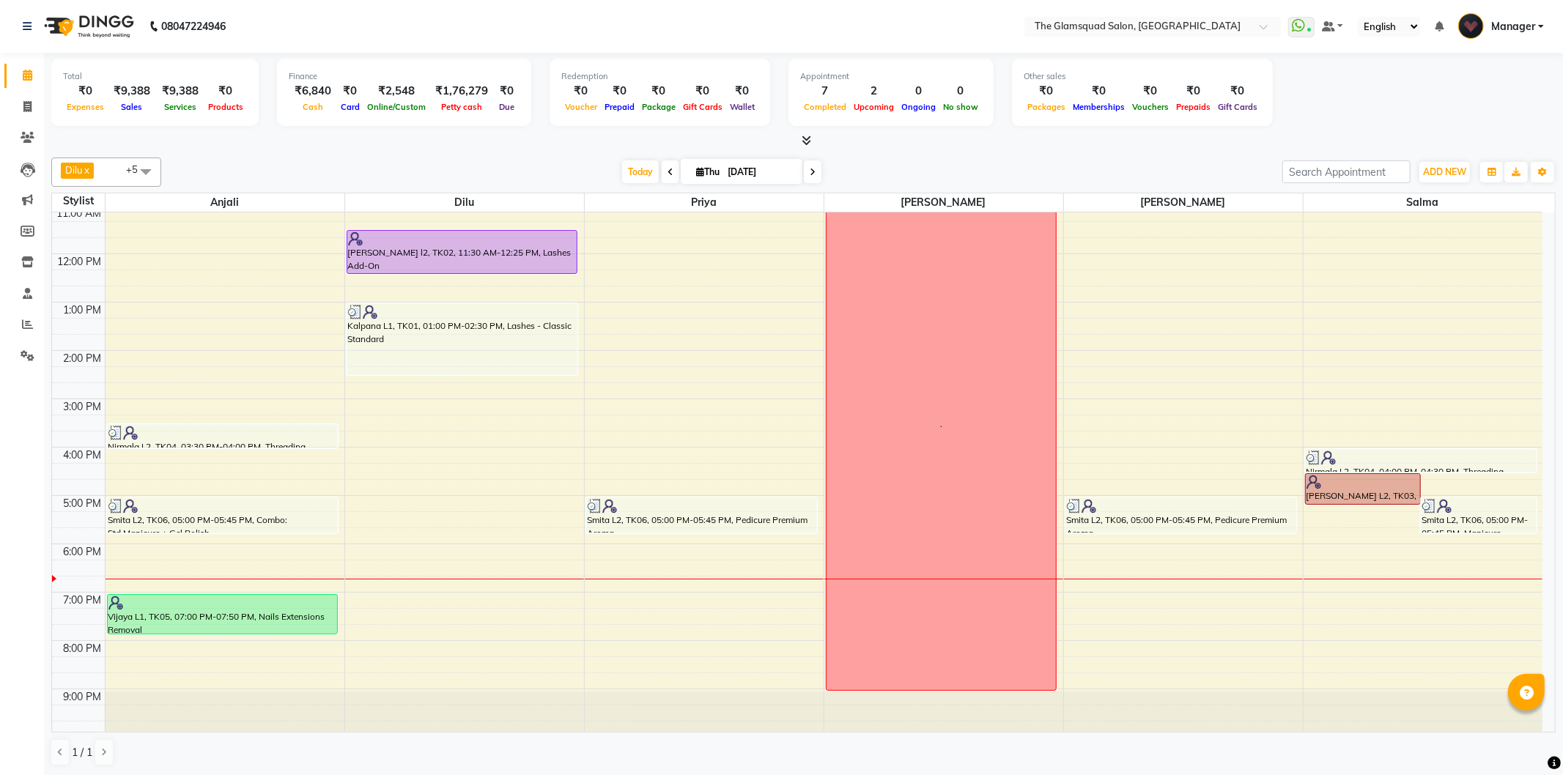
scroll to position [111, 0]
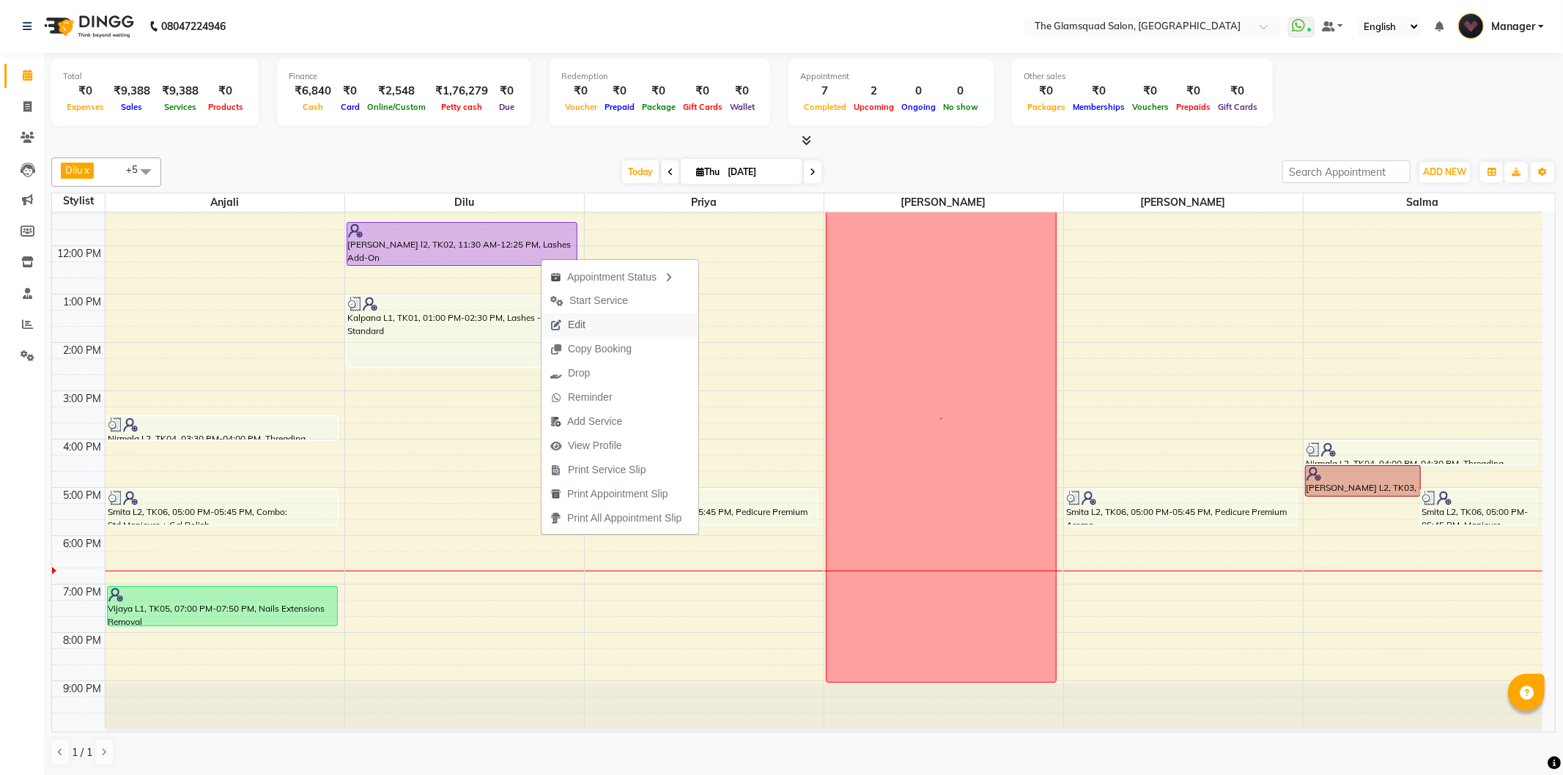
click at [603, 325] on button "Edit" at bounding box center [620, 325] width 157 height 24
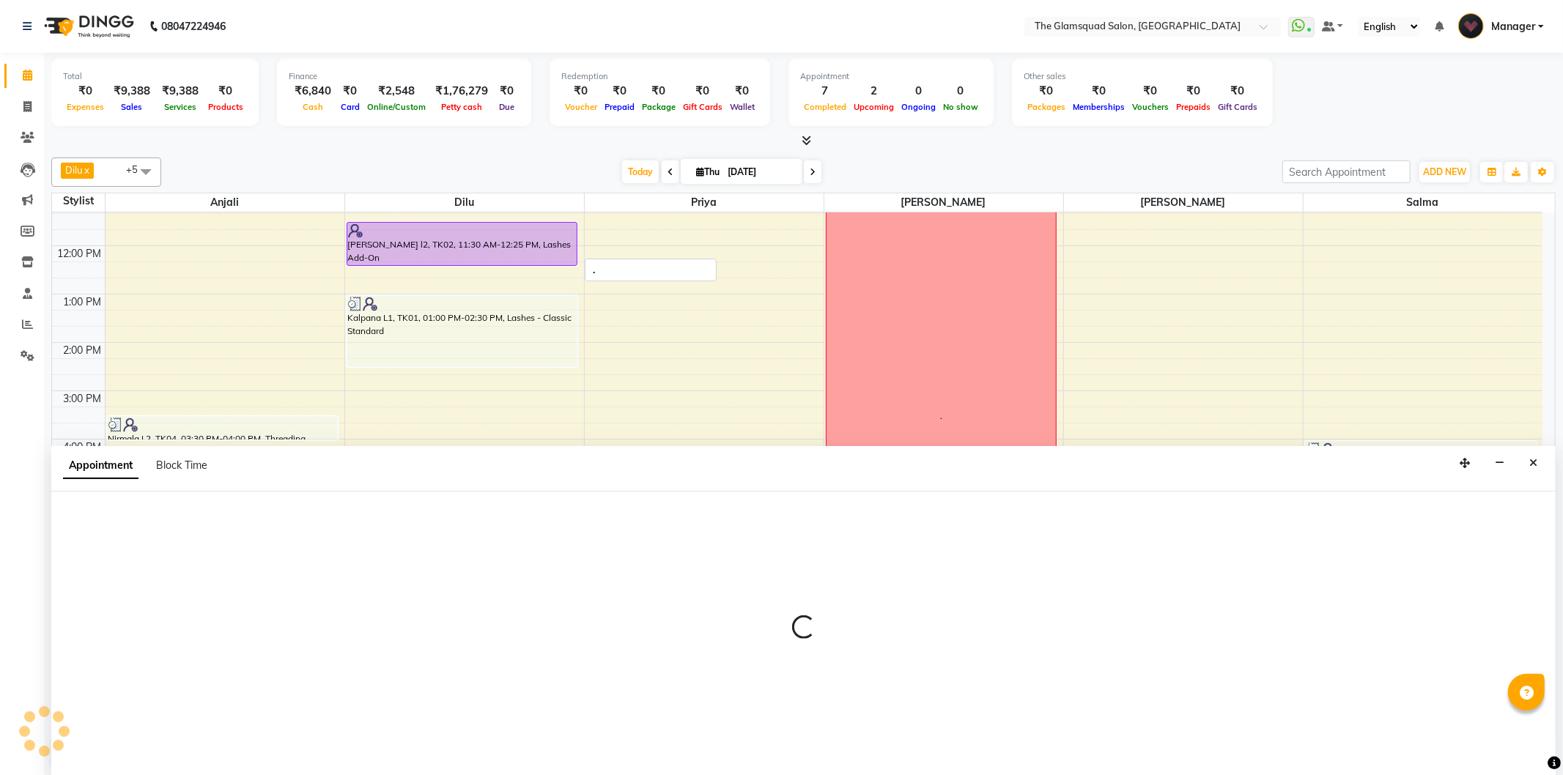
select select "check-in"
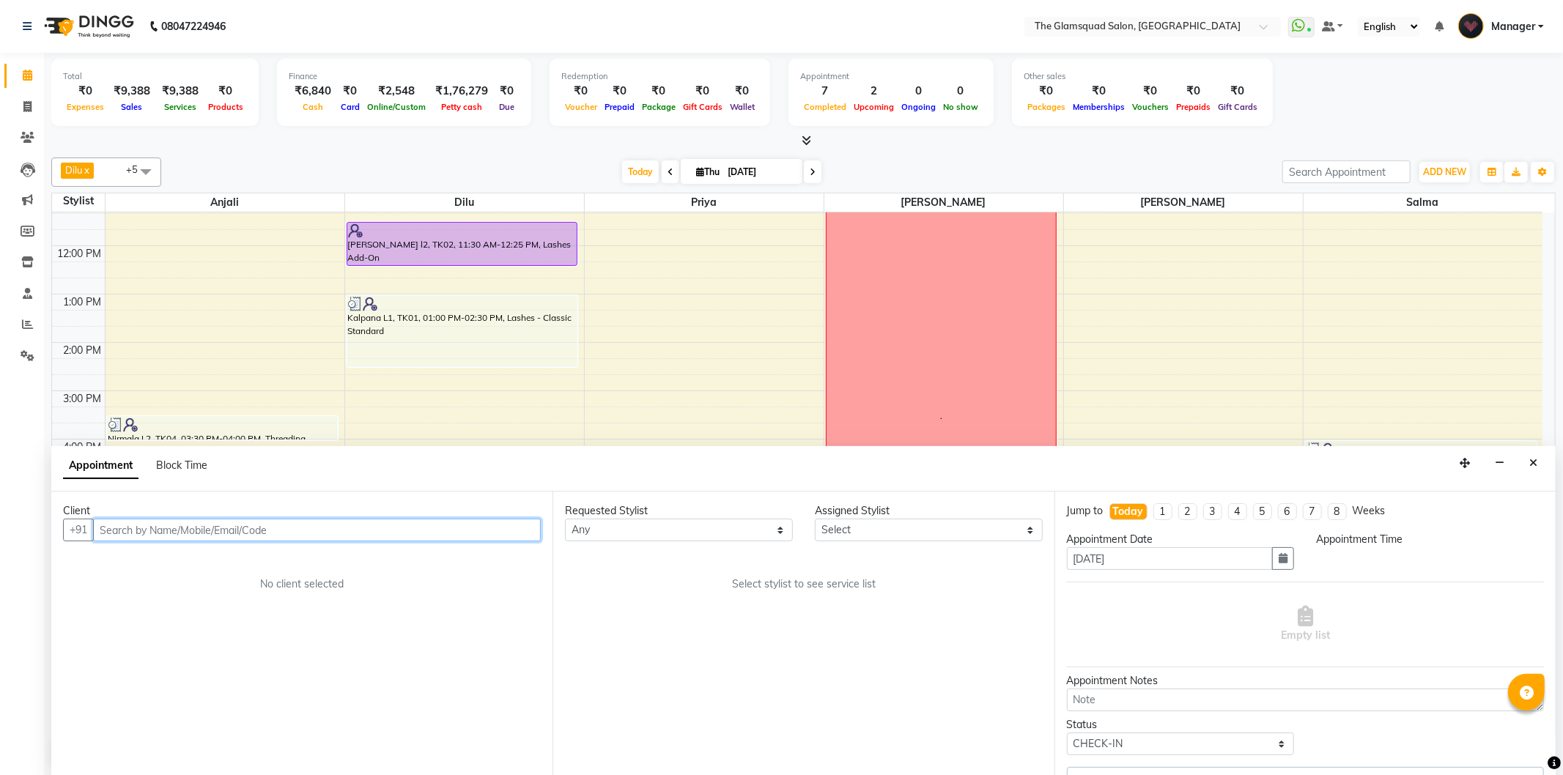
select select "34710"
select select "690"
select select "2374"
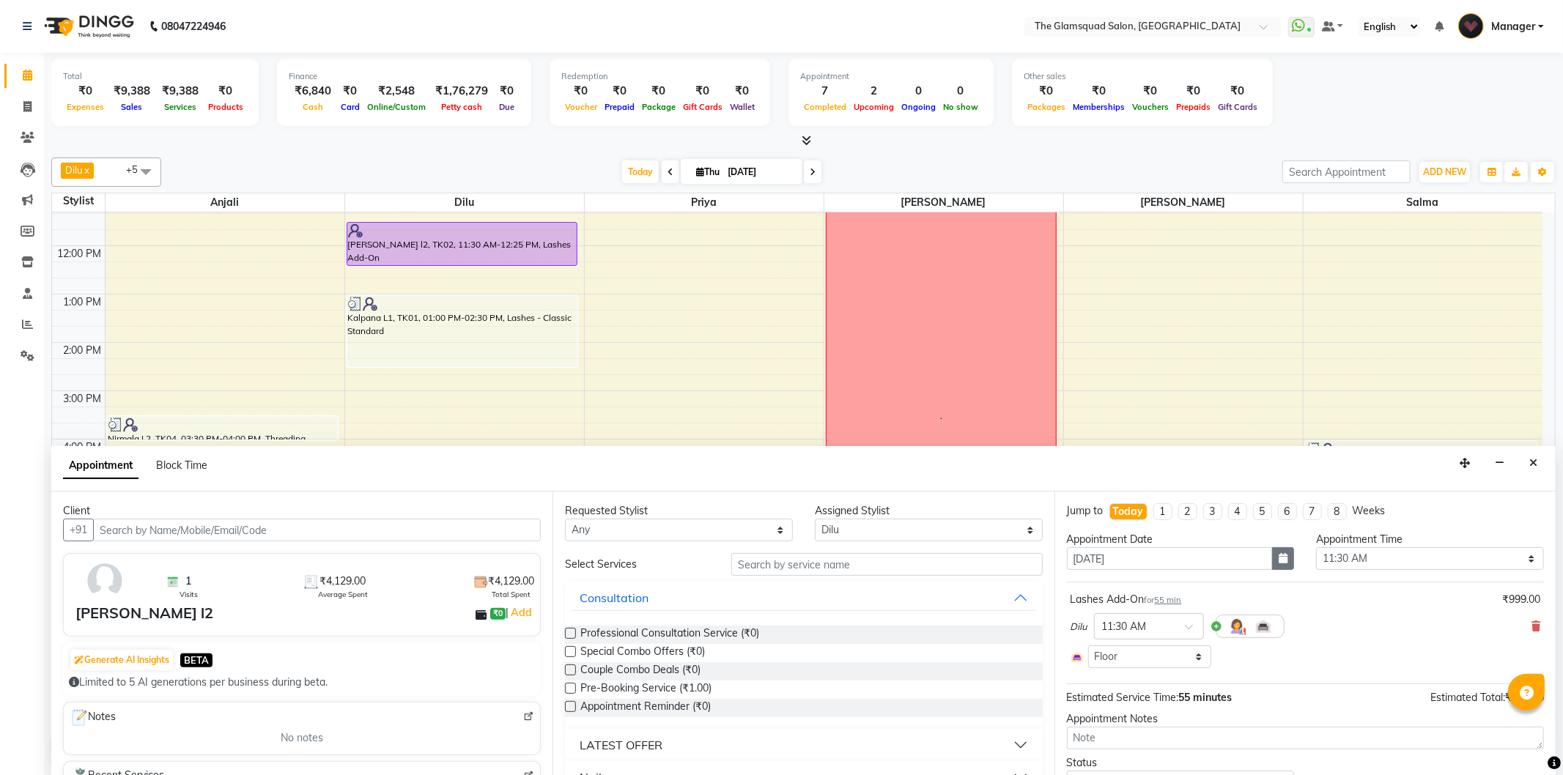
click at [1279, 562] on icon "button" at bounding box center [1283, 558] width 9 height 10
click at [1360, 643] on div "Dilu × 11:30 AM" at bounding box center [1306, 627] width 470 height 38
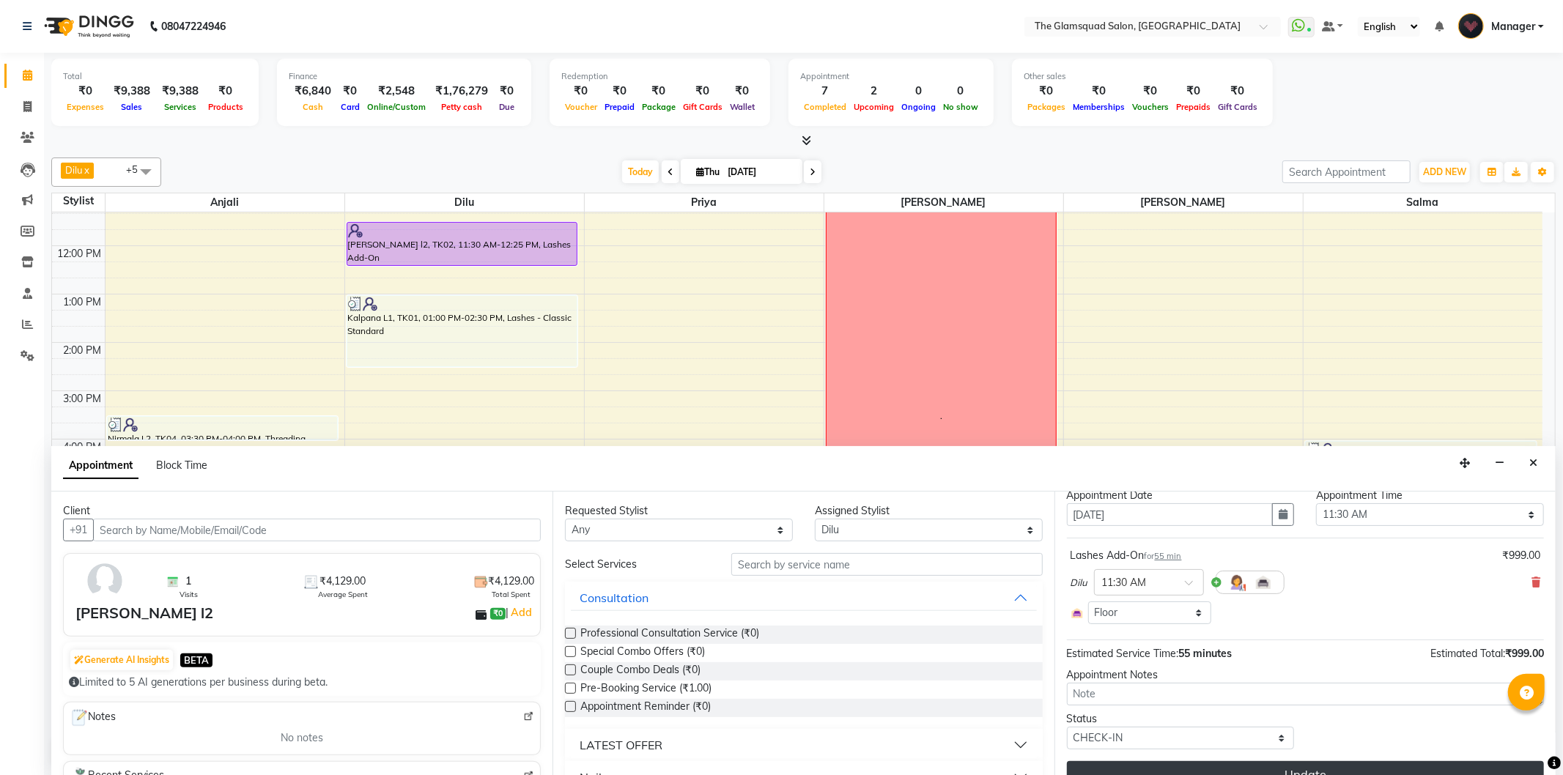
scroll to position [67, 0]
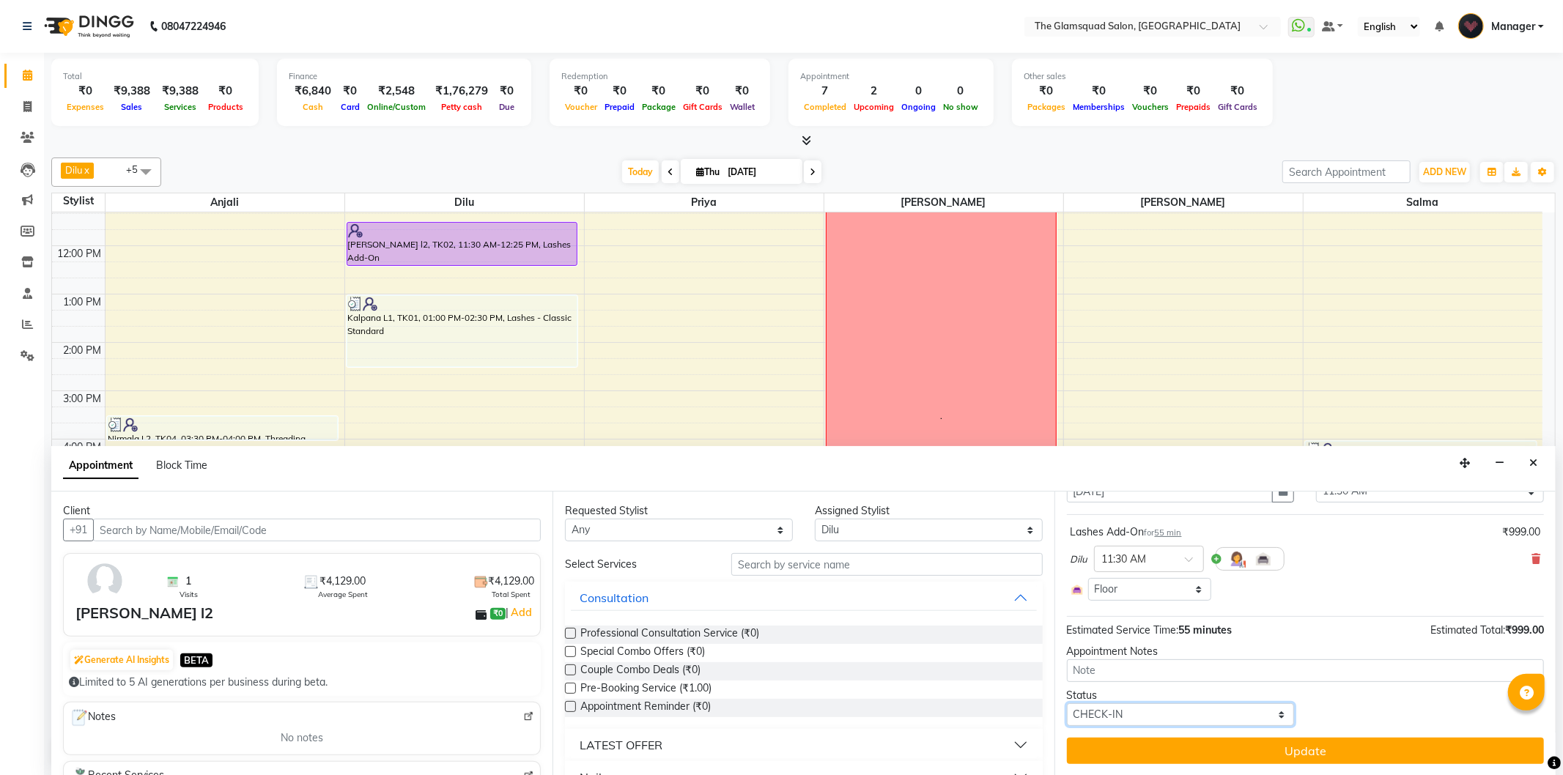
drag, startPoint x: 1155, startPoint y: 712, endPoint x: 1151, endPoint y: 704, distance: 8.5
click at [1155, 712] on select "Select TENTATIVE CONFIRM CHECK-IN UPCOMING" at bounding box center [1181, 715] width 228 height 23
click at [1067, 704] on select "Select TENTATIVE CONFIRM CHECK-IN UPCOMING" at bounding box center [1181, 715] width 228 height 23
click at [1180, 718] on select "Select TENTATIVE CONFIRM CHECK-IN UPCOMING" at bounding box center [1181, 715] width 228 height 23
select select "tentative"
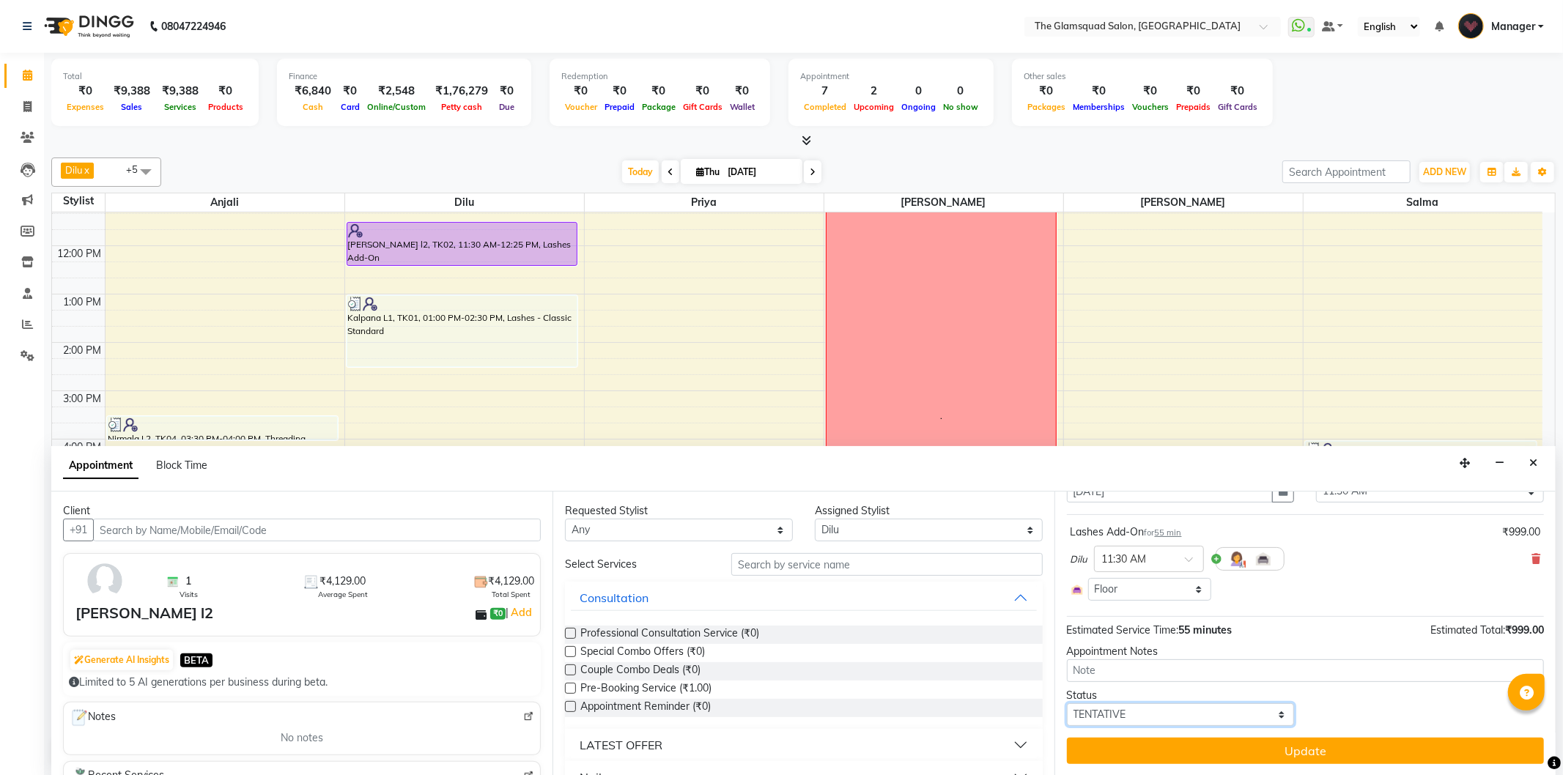
click at [1067, 704] on select "Select TENTATIVE CONFIRM CHECK-IN UPCOMING" at bounding box center [1181, 715] width 228 height 23
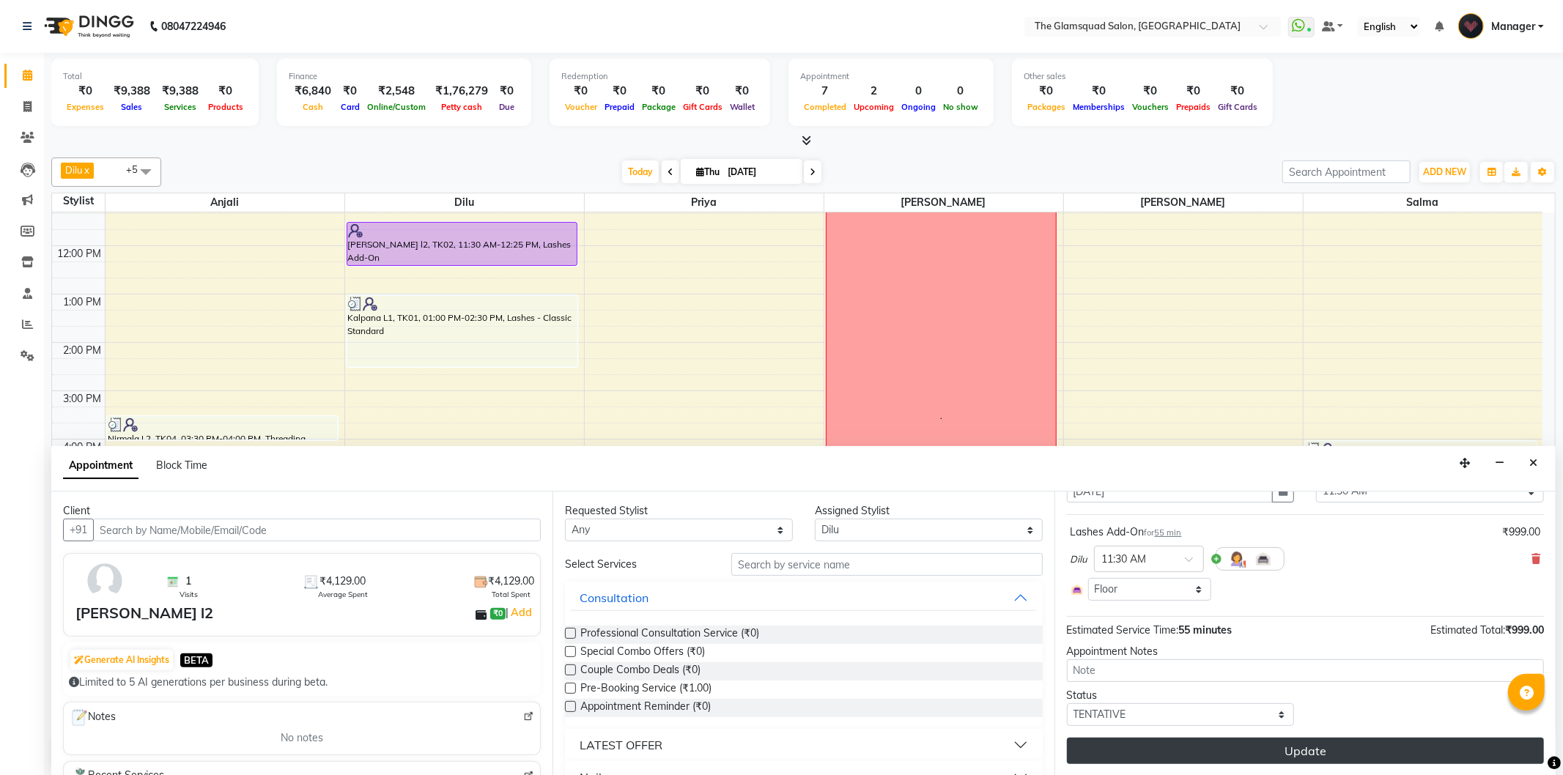
click at [1192, 745] on button "Update" at bounding box center [1305, 751] width 477 height 26
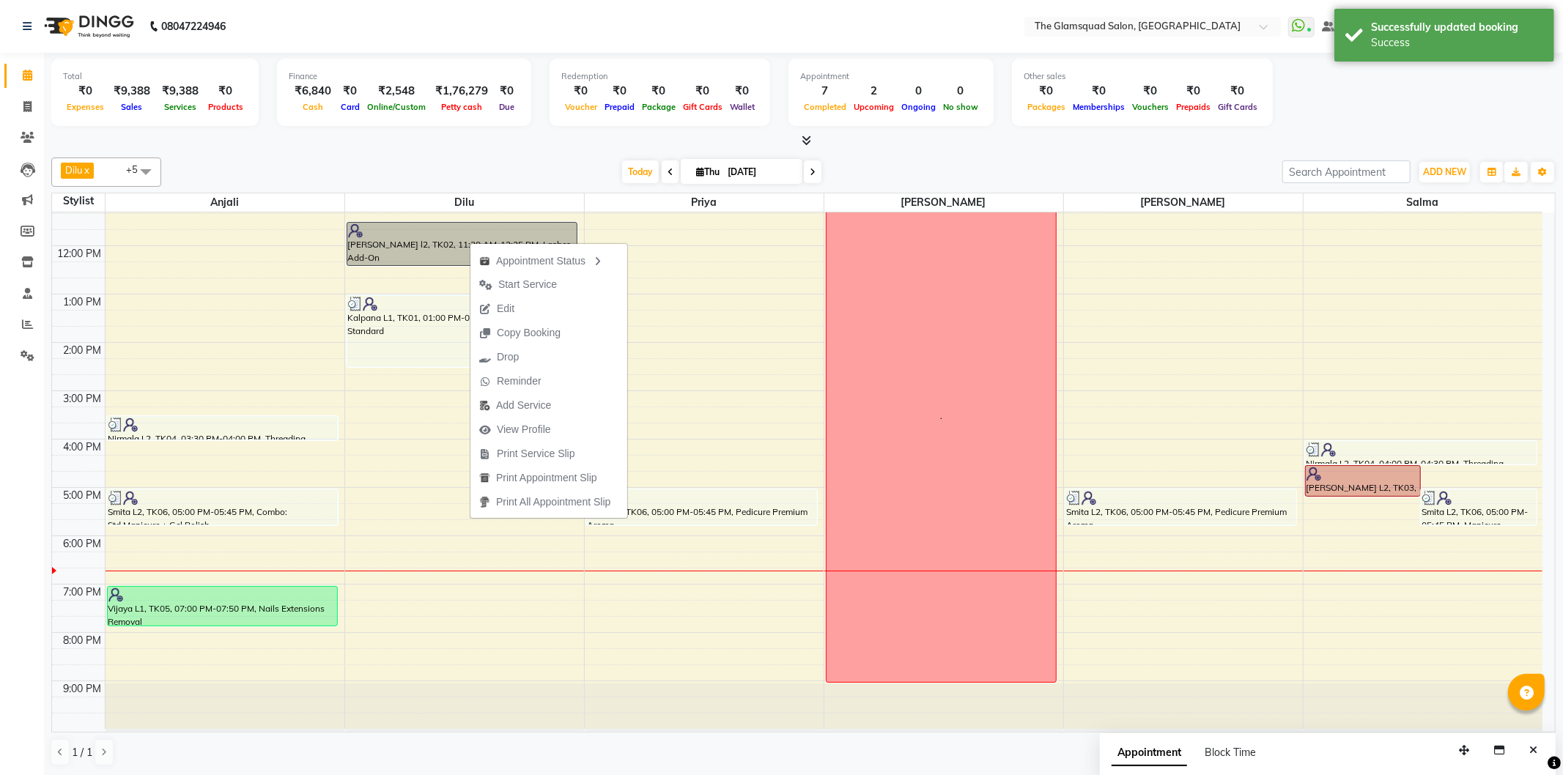
drag, startPoint x: 542, startPoint y: 306, endPoint x: 569, endPoint y: 306, distance: 26.4
click at [542, 306] on button "Edit" at bounding box center [549, 309] width 157 height 24
select select "tentative"
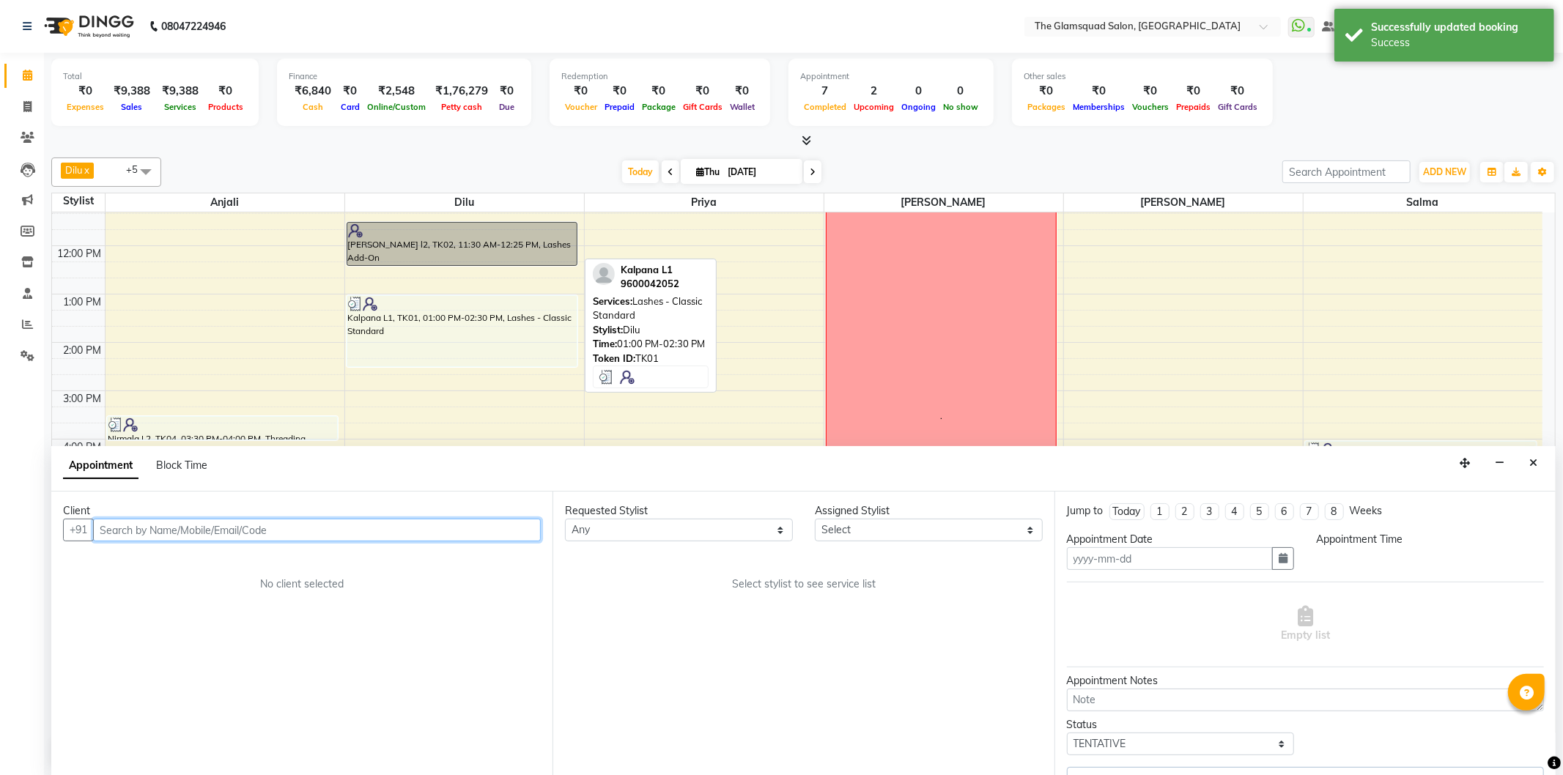
type input "[DATE]"
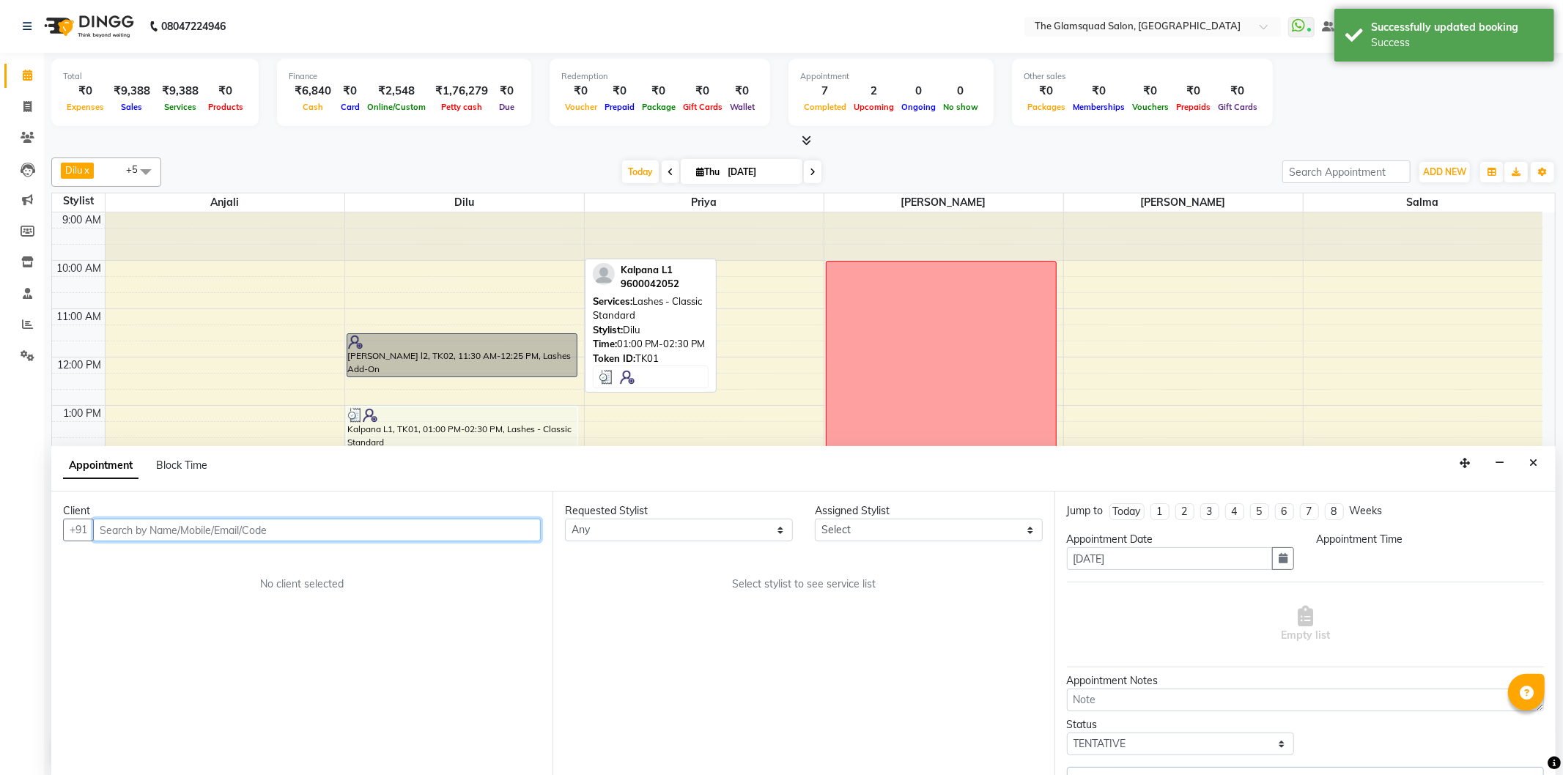
select select "690"
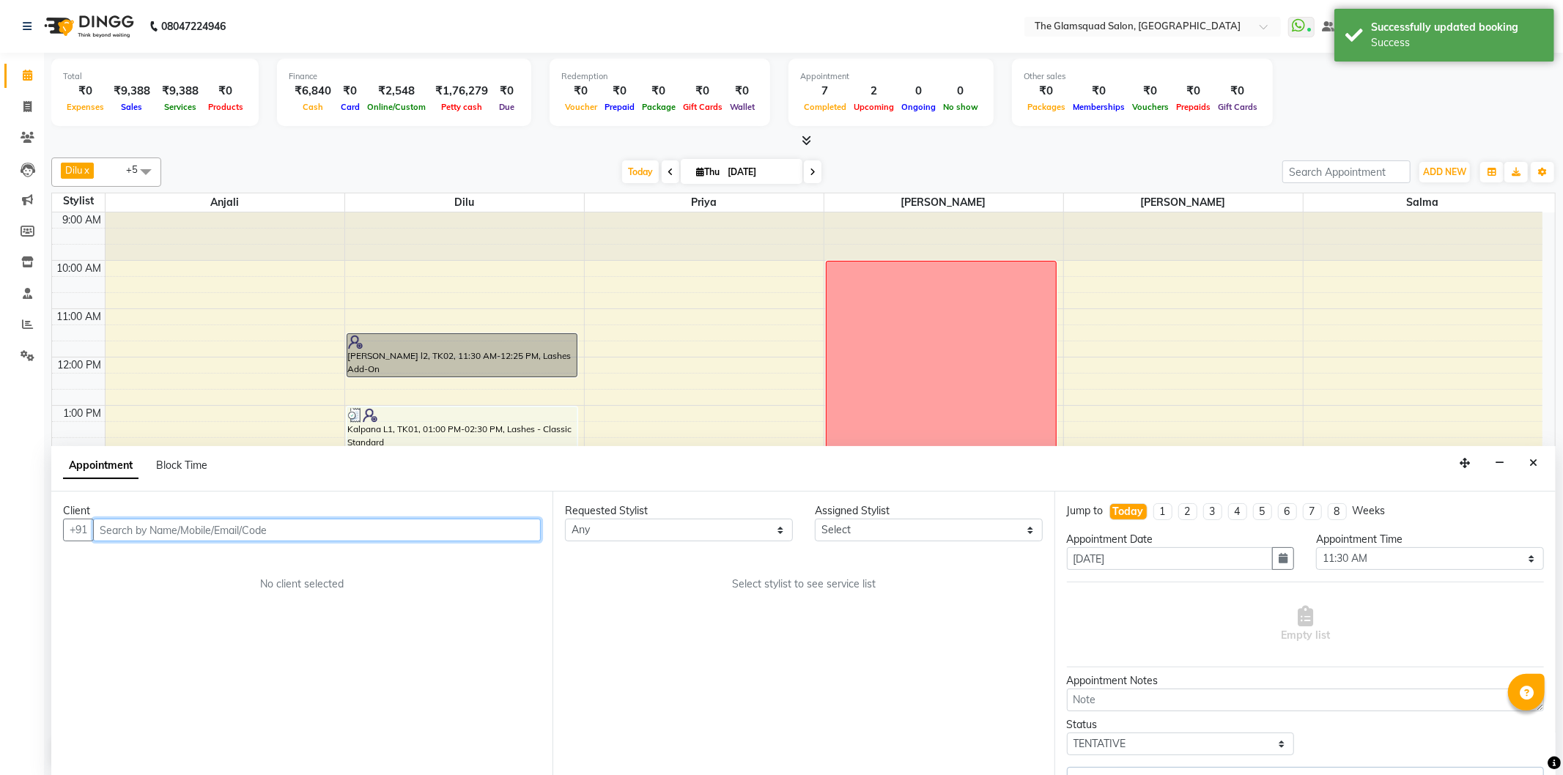
select select "34710"
select select "2374"
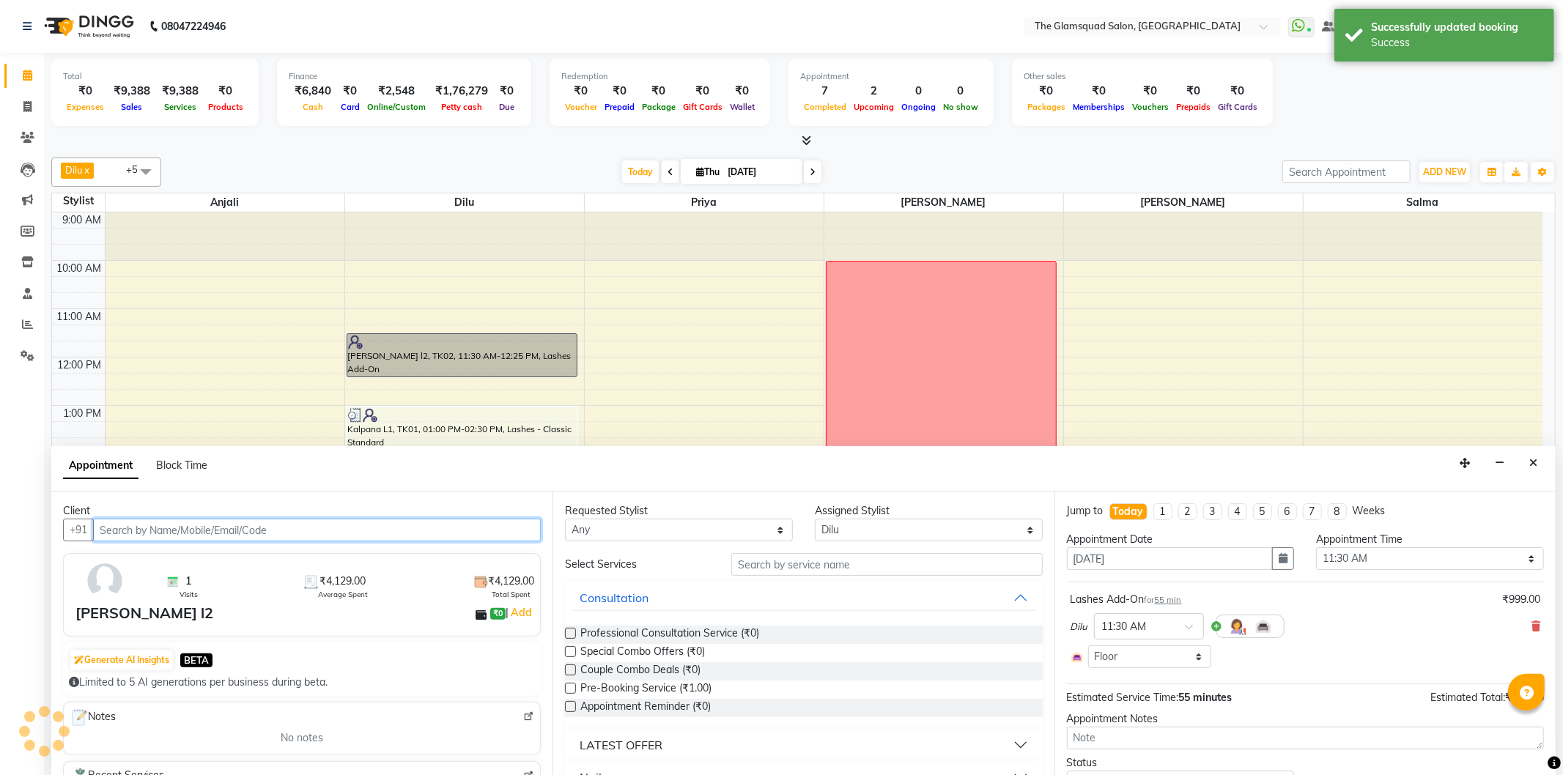
scroll to position [111, 0]
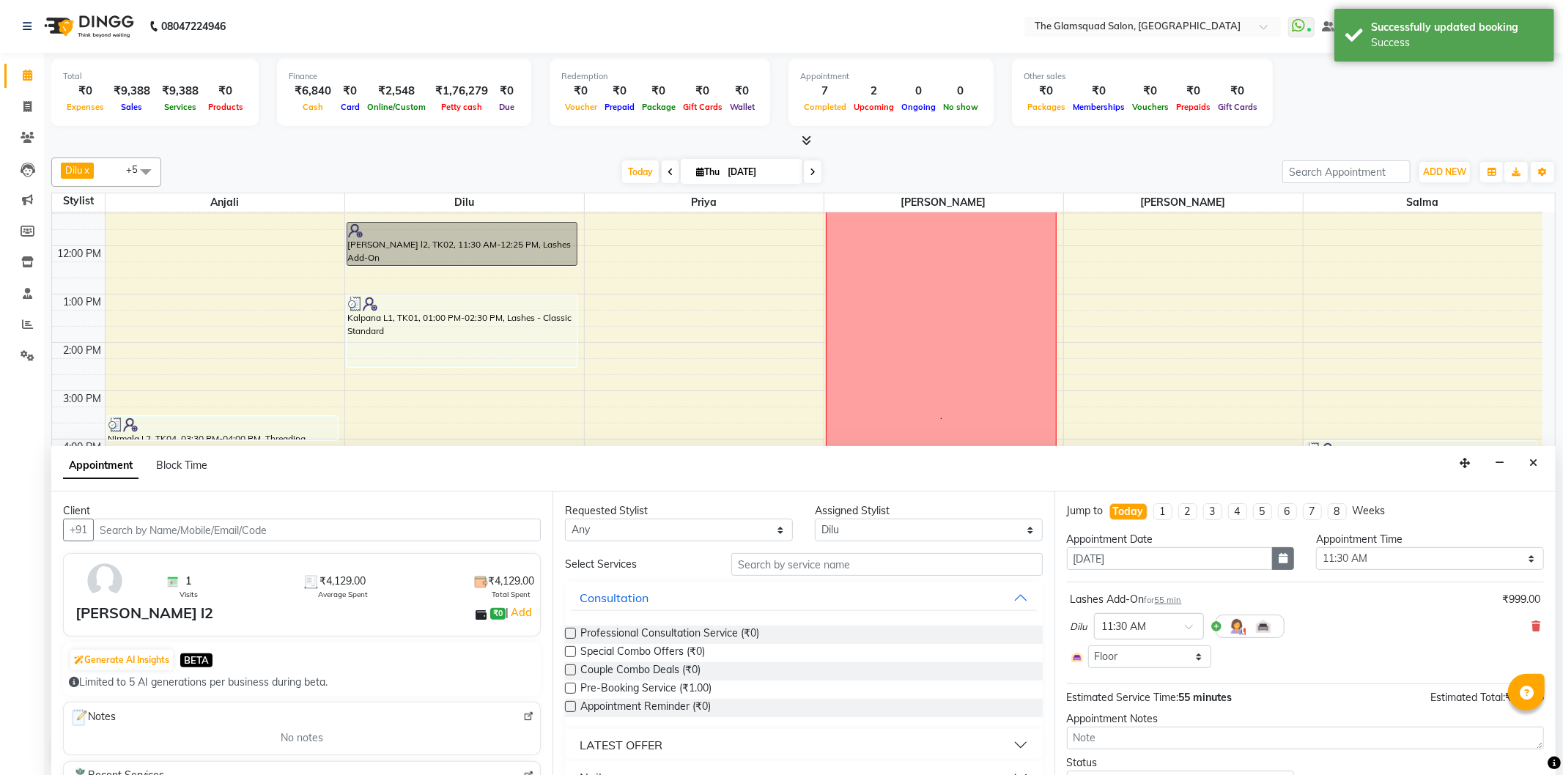
click at [1279, 559] on icon "button" at bounding box center [1283, 558] width 9 height 10
click at [1175, 635] on div "5" at bounding box center [1176, 635] width 23 height 23
type input "[DATE]"
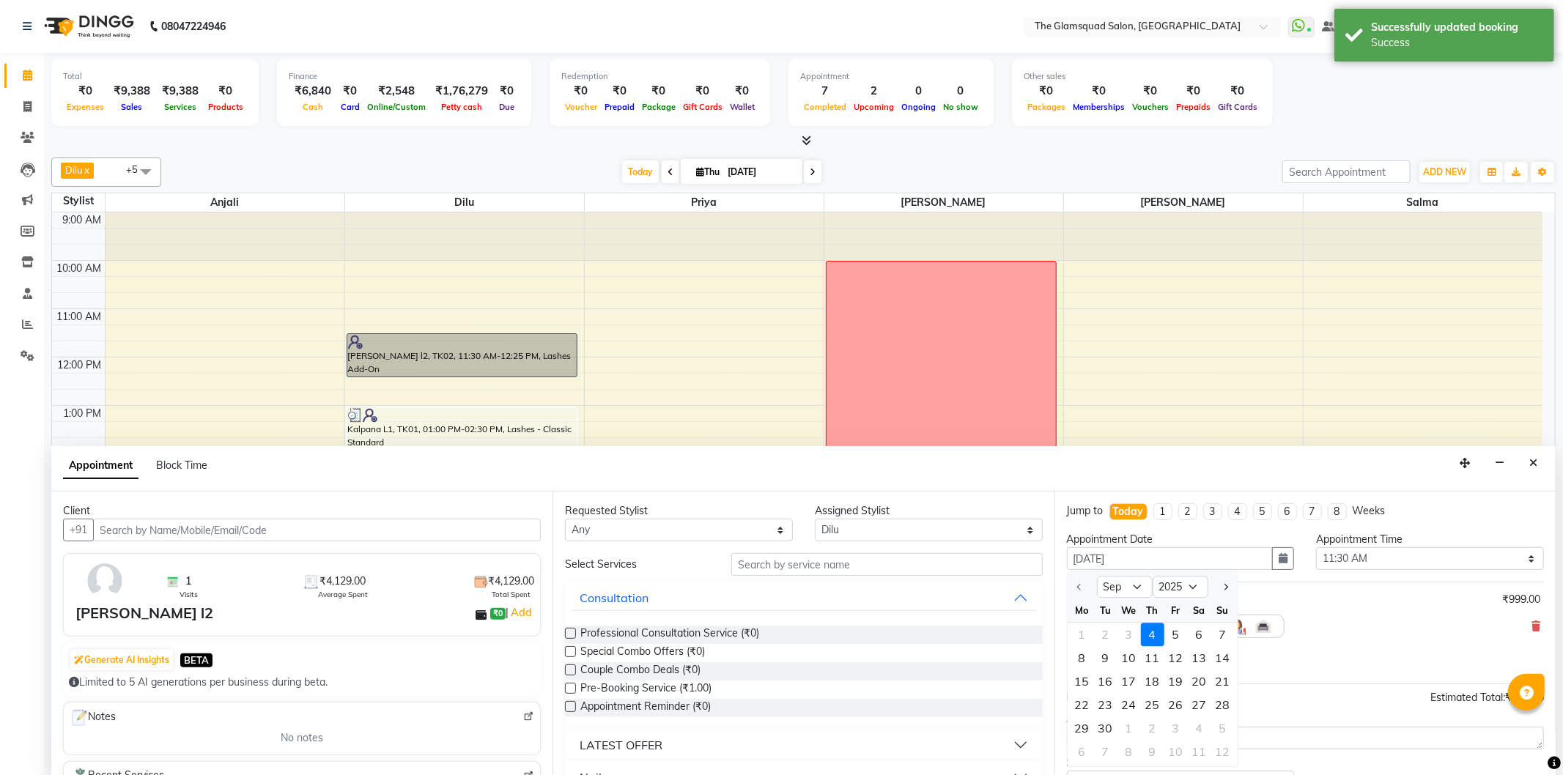
select select "690"
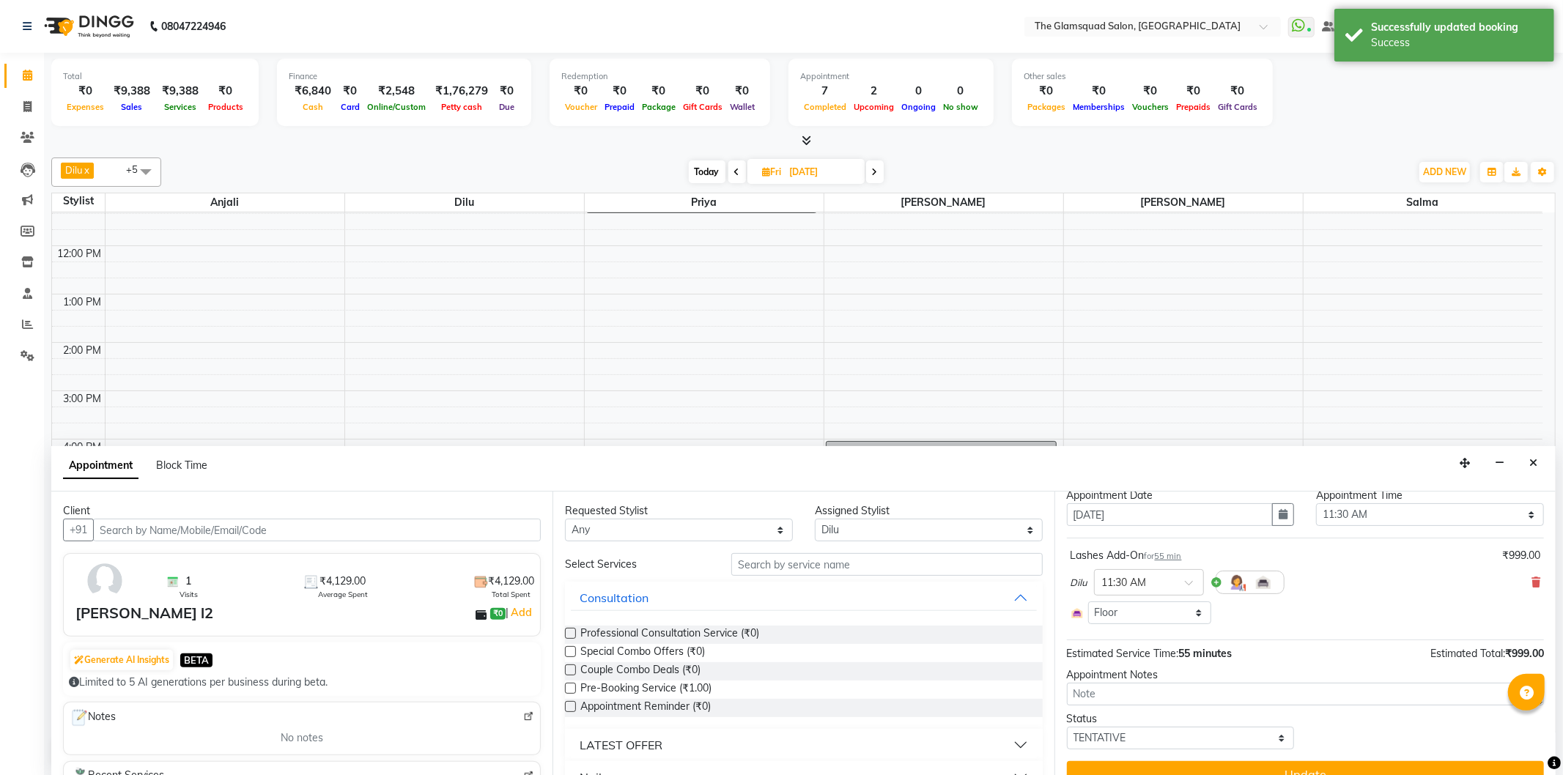
scroll to position [67, 0]
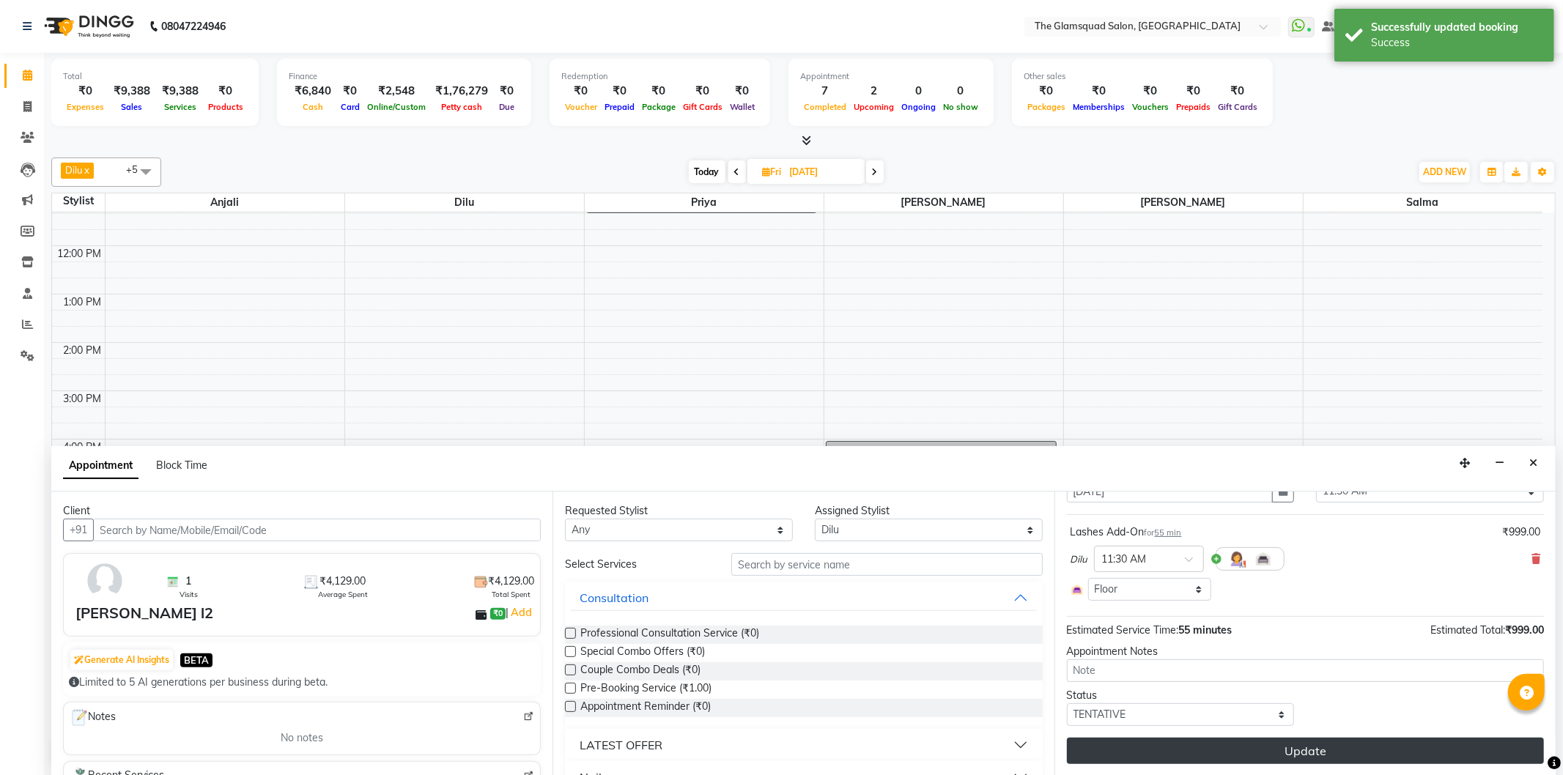
click at [1288, 744] on button "Update" at bounding box center [1305, 751] width 477 height 26
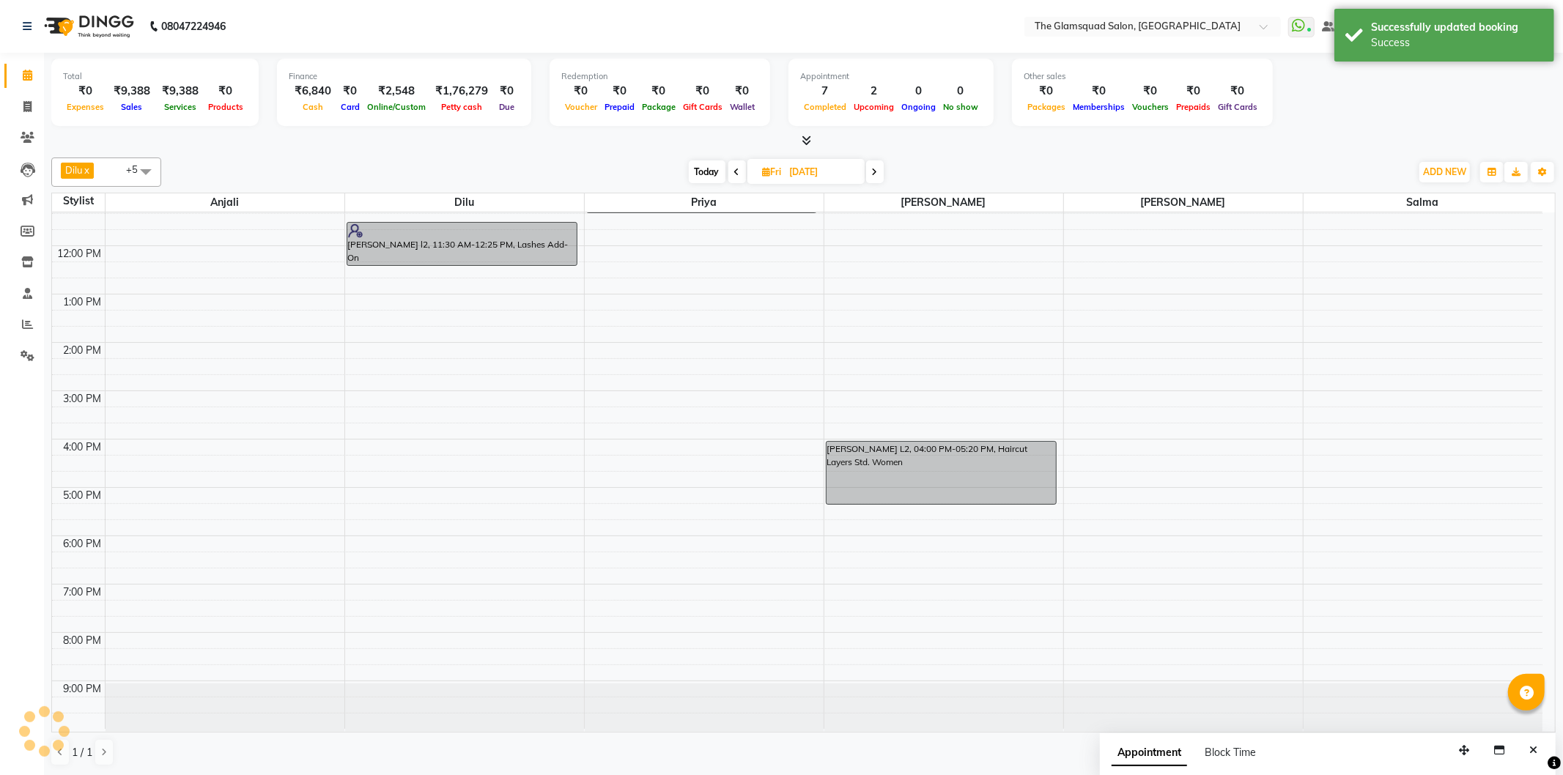
scroll to position [0, 0]
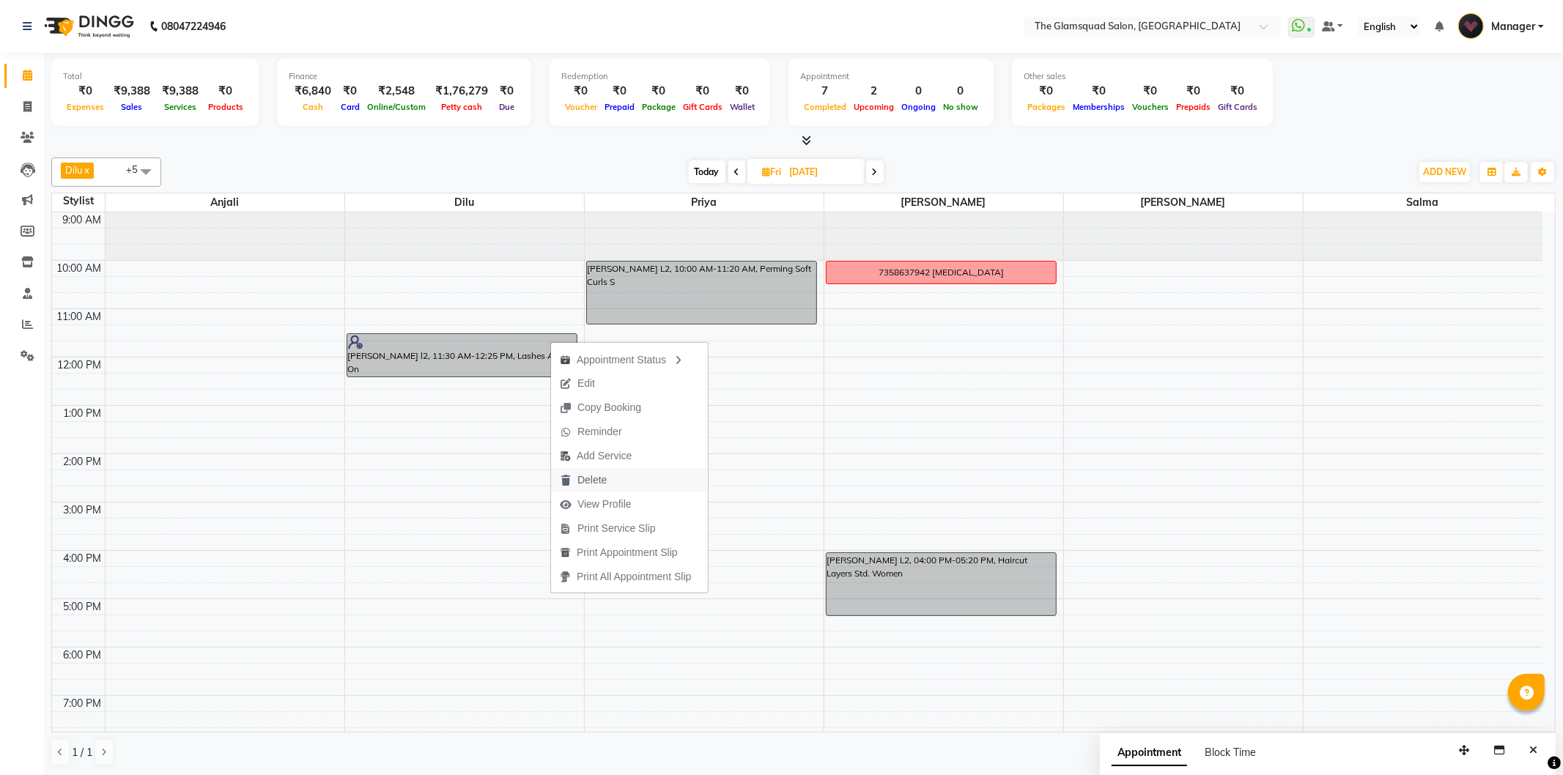
click at [610, 482] on span "Delete" at bounding box center [583, 480] width 64 height 24
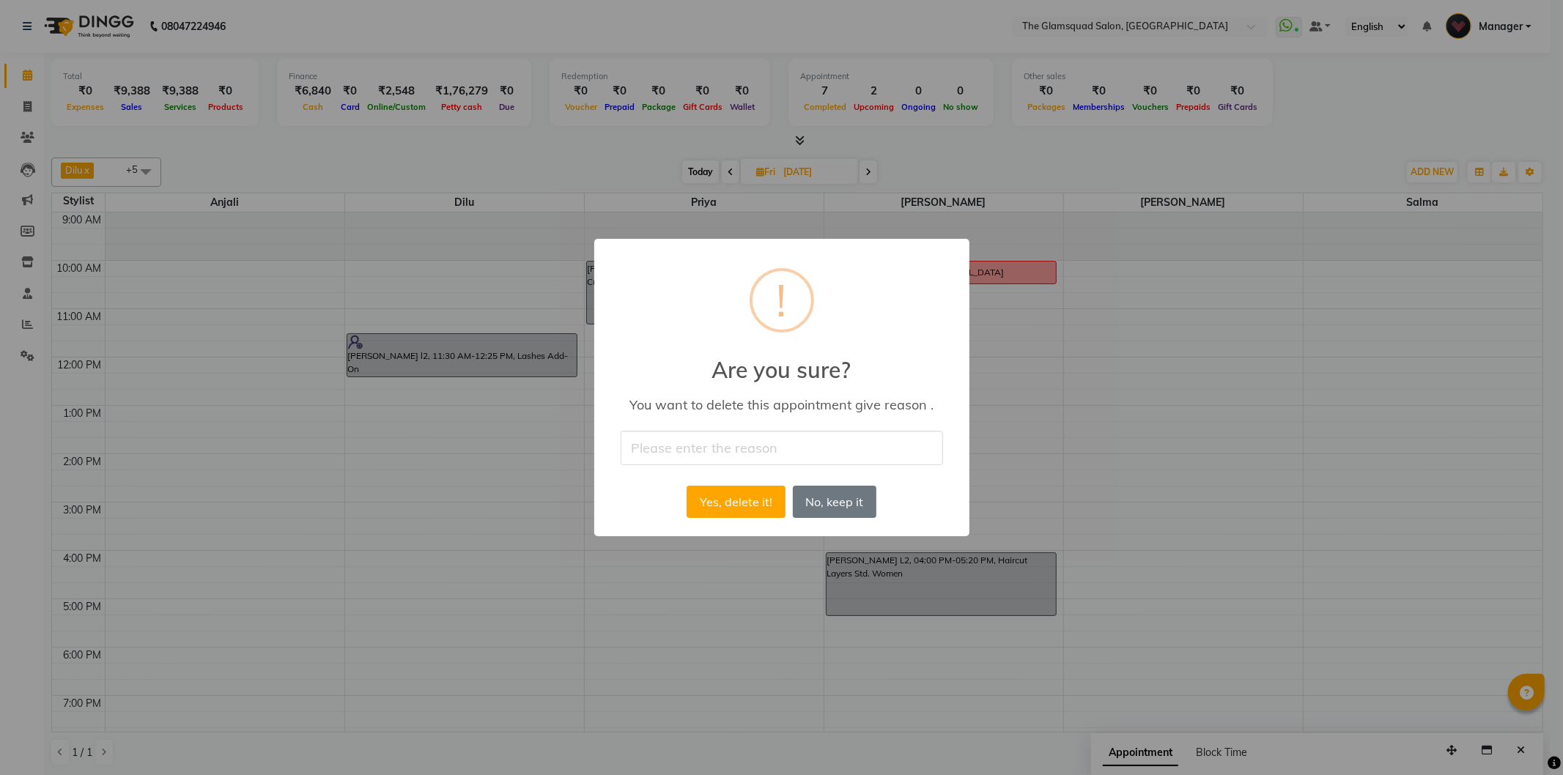
click at [678, 451] on input "text" at bounding box center [782, 448] width 322 height 34
type input "no show"
click at [731, 503] on button "Yes, delete it!" at bounding box center [736, 502] width 98 height 32
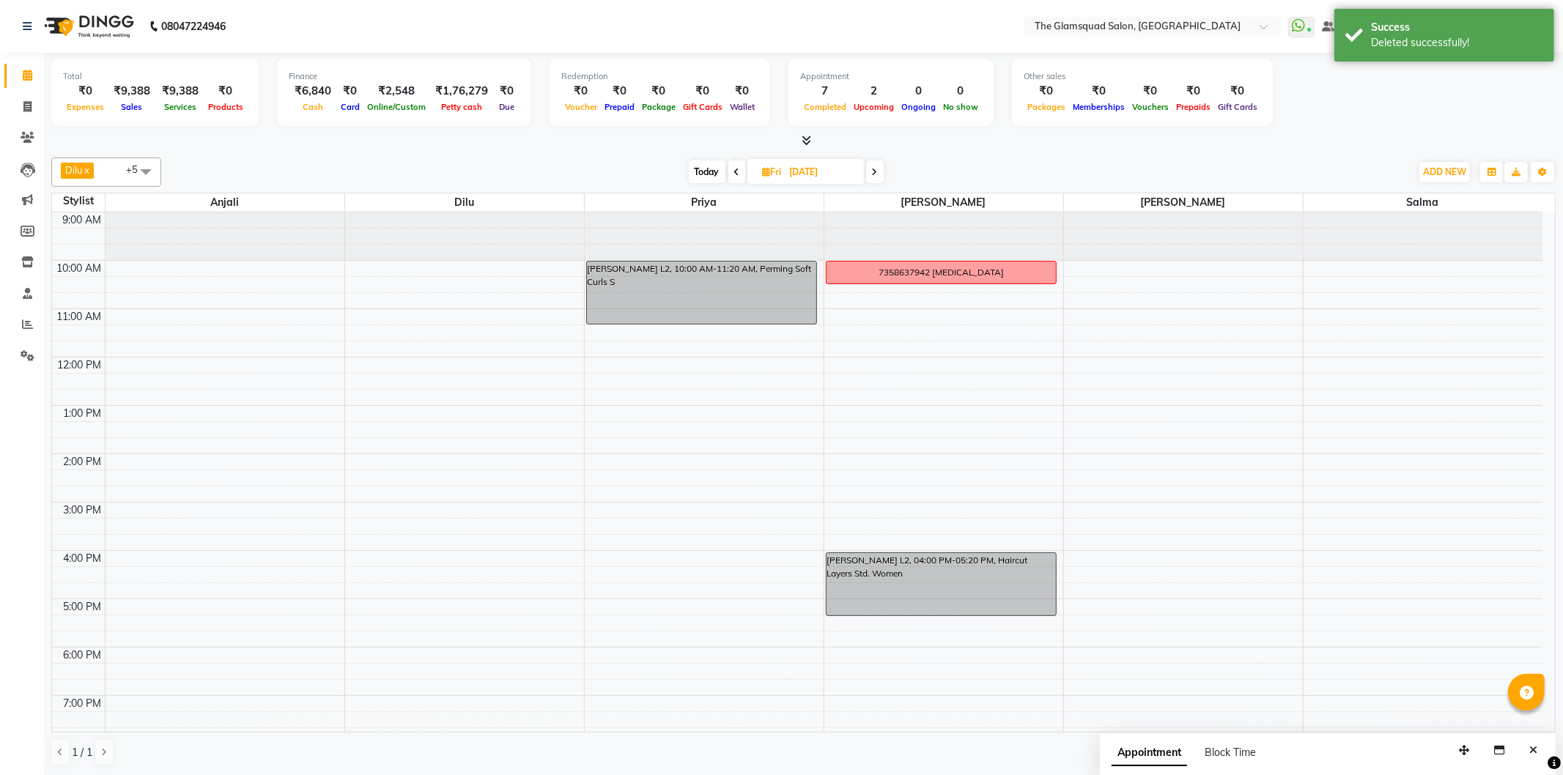
click at [689, 167] on span "Today" at bounding box center [707, 172] width 37 height 23
type input "[DATE]"
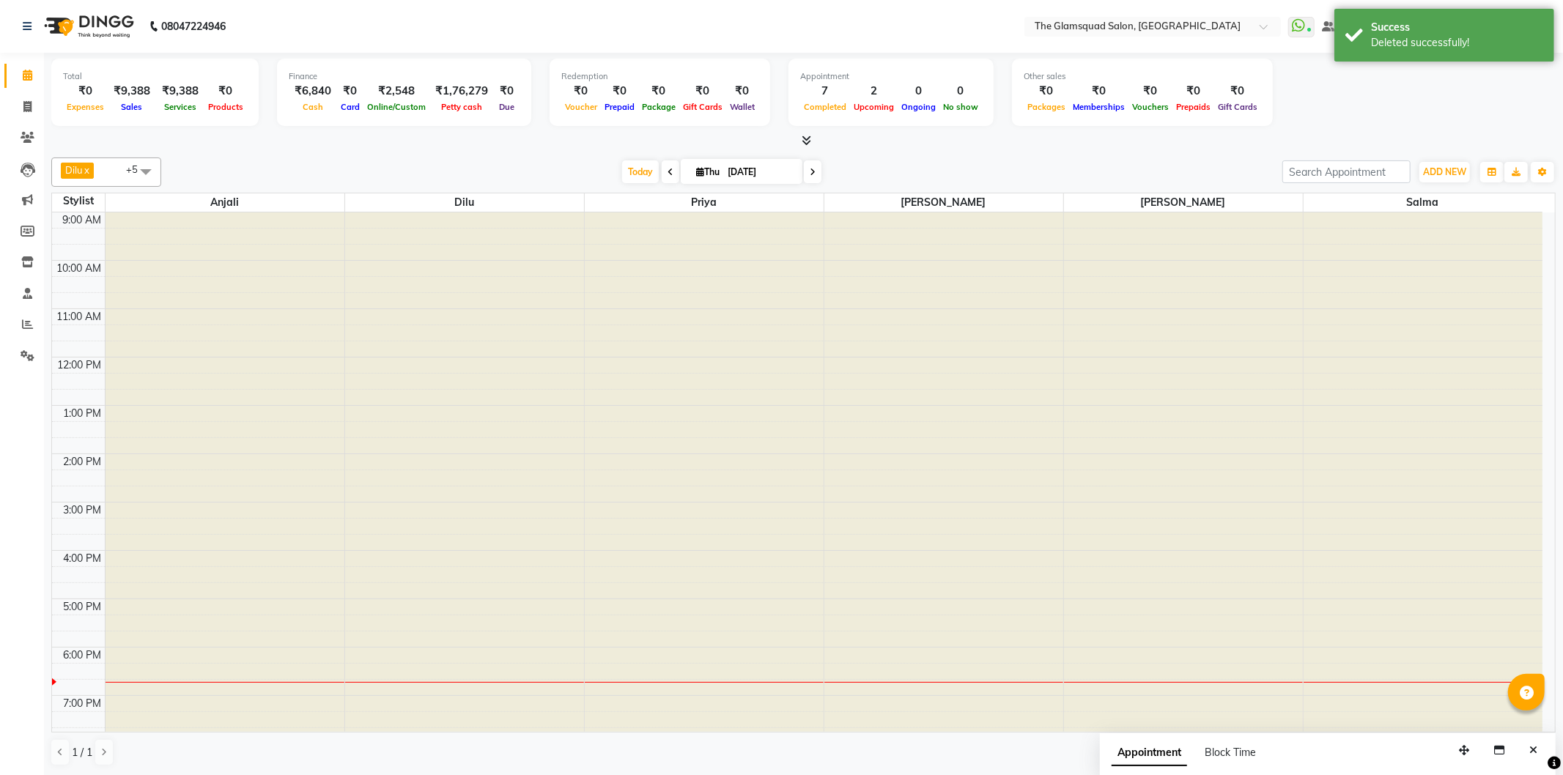
scroll to position [111, 0]
